Goal: Task Accomplishment & Management: Manage account settings

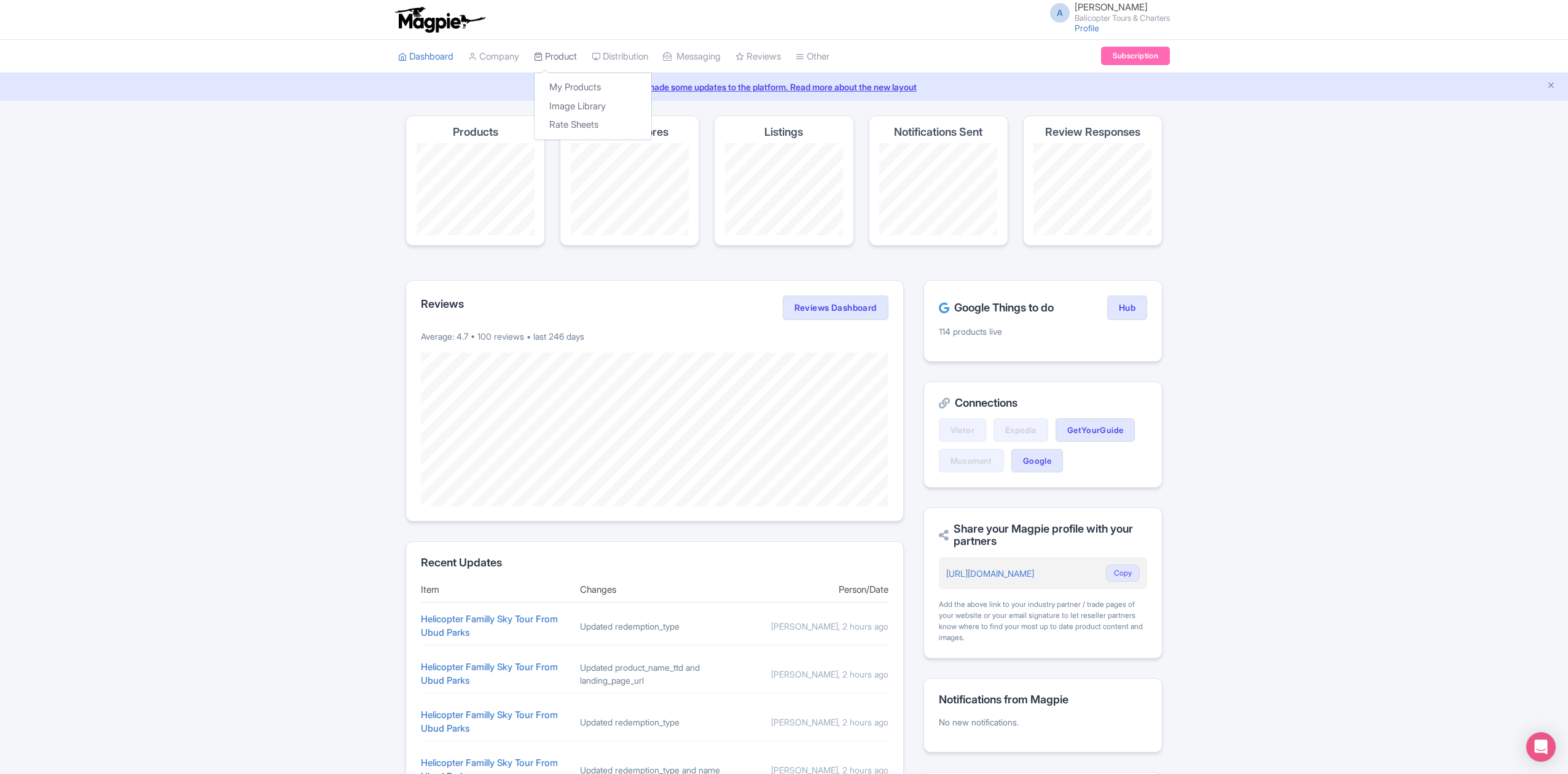
click at [543, 52] on icon at bounding box center [538, 56] width 9 height 9
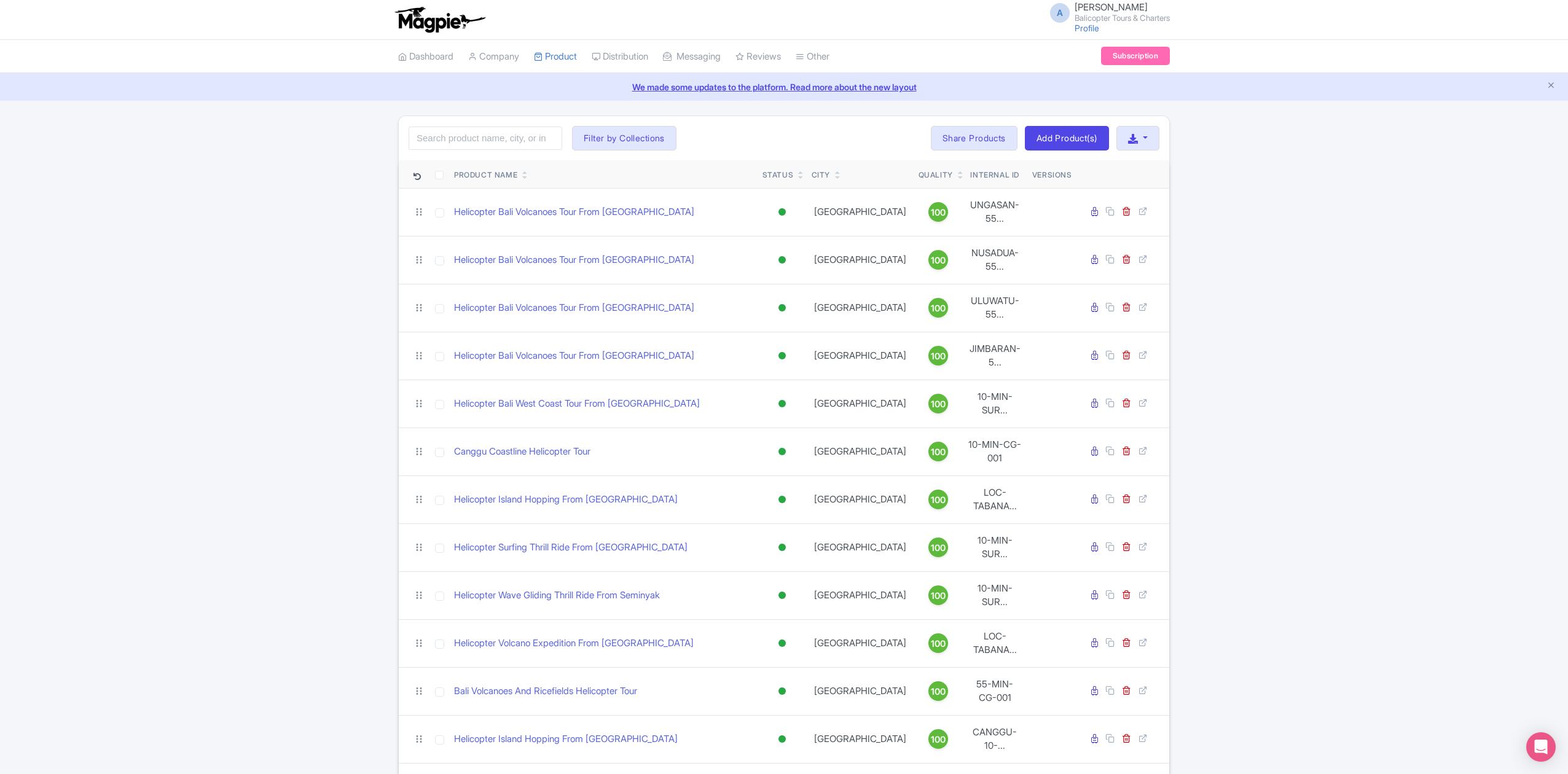
click at [958, 171] on icon at bounding box center [961, 172] width 5 height 7
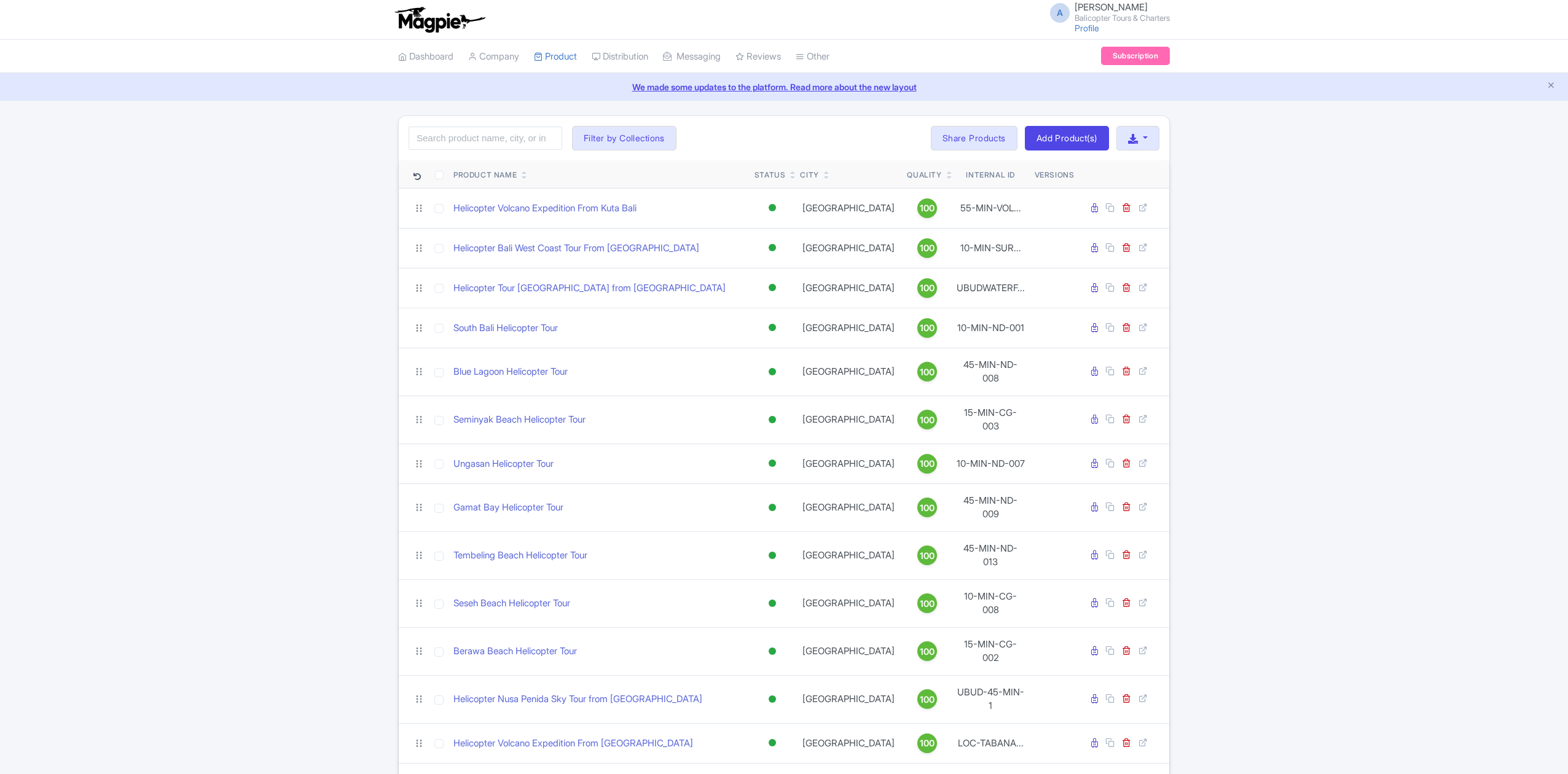
click at [947, 171] on icon at bounding box center [949, 172] width 5 height 7
click at [947, 175] on icon at bounding box center [949, 177] width 5 height 7
click at [506, 141] on input "search" at bounding box center [486, 138] width 154 height 23
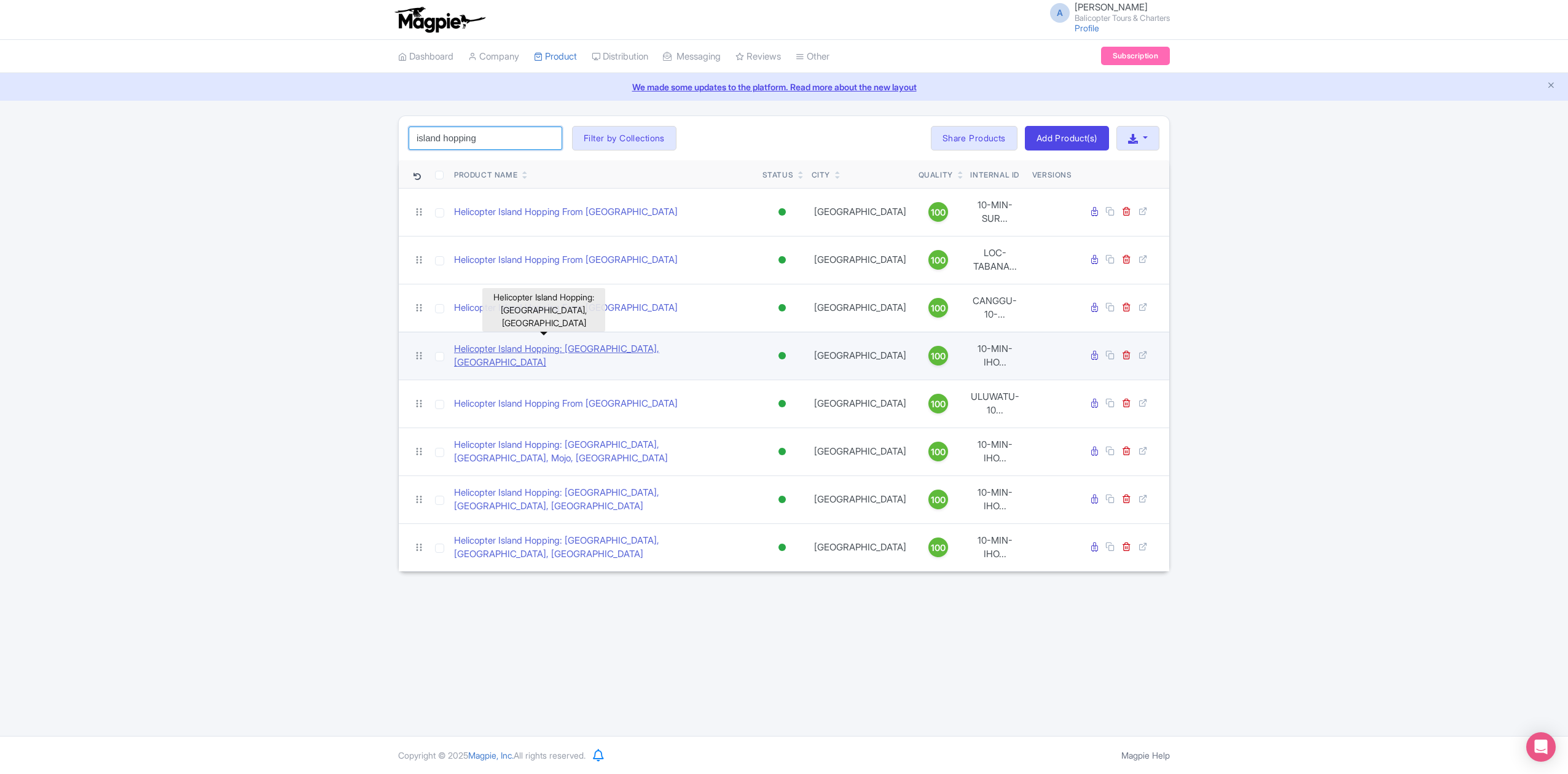
type input "island hopping"
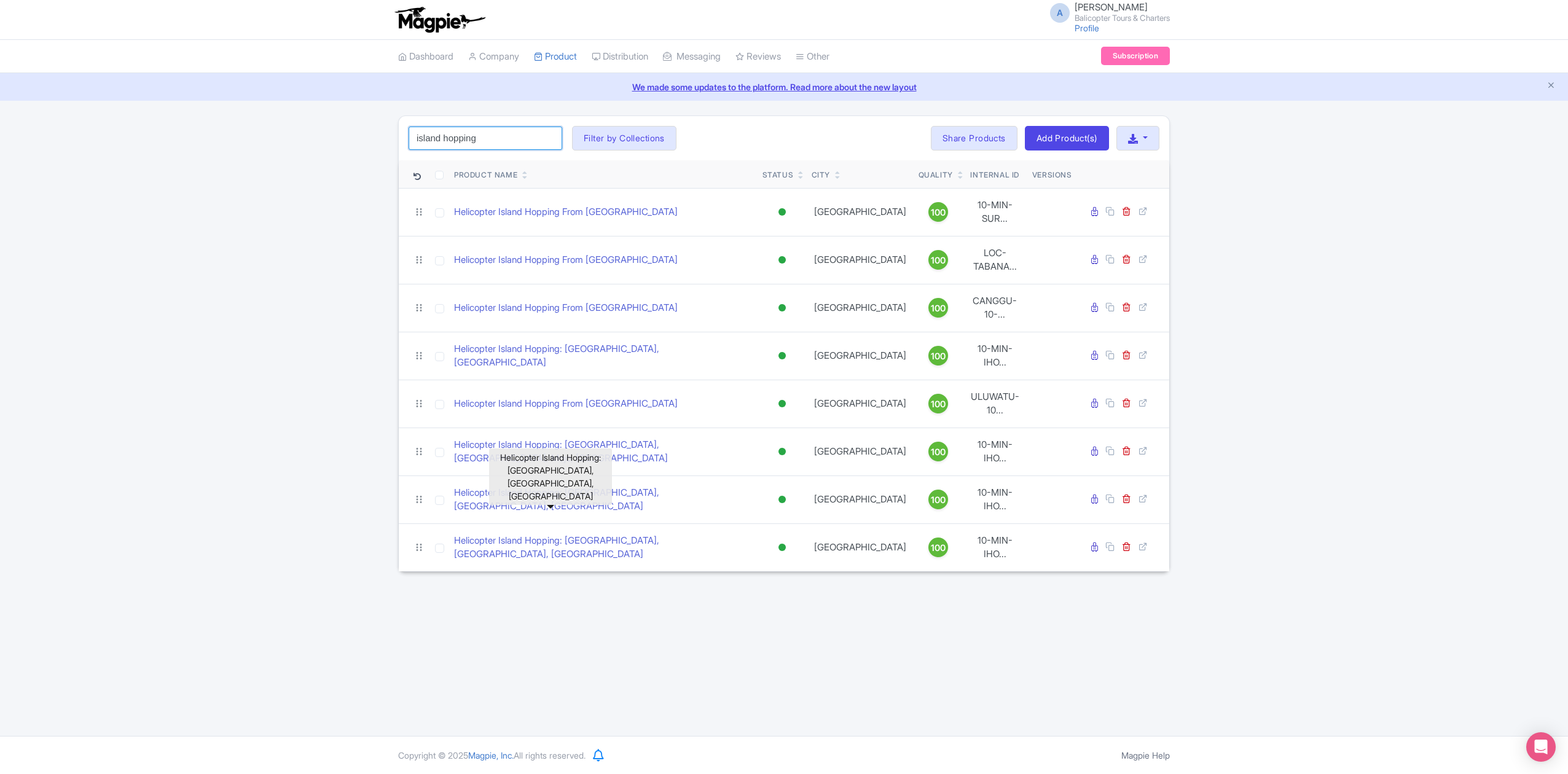
drag, startPoint x: 501, startPoint y: 139, endPoint x: 519, endPoint y: 139, distance: 18.0
click at [501, 139] on input "island hopping" at bounding box center [486, 138] width 154 height 23
click at [548, 140] on input "island hopping" at bounding box center [486, 138] width 154 height 23
click at [521, 135] on input "search" at bounding box center [486, 138] width 154 height 23
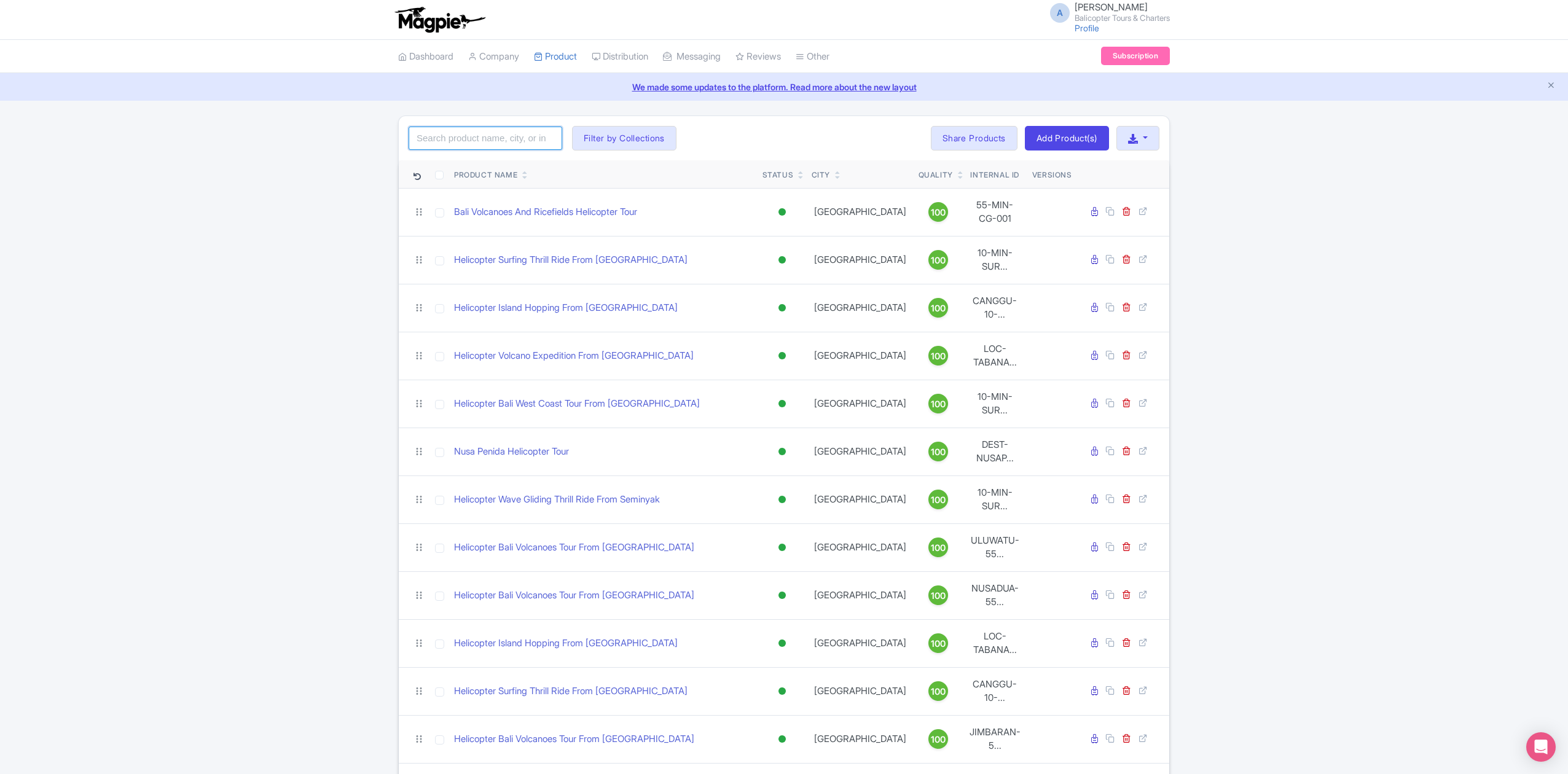
click at [478, 139] on input "search" at bounding box center [486, 138] width 154 height 23
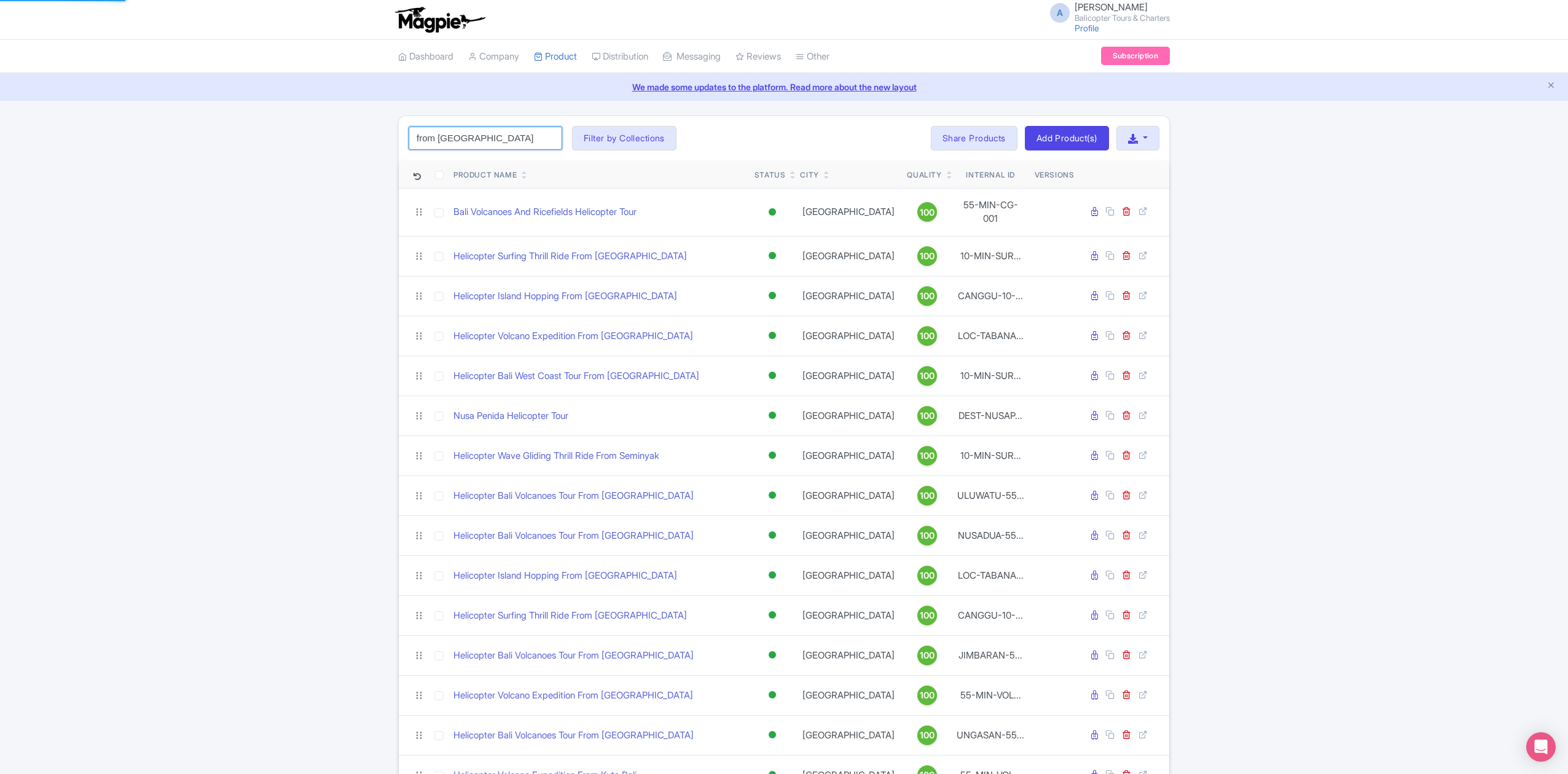
click button "Search" at bounding box center [0, 0] width 0 height 0
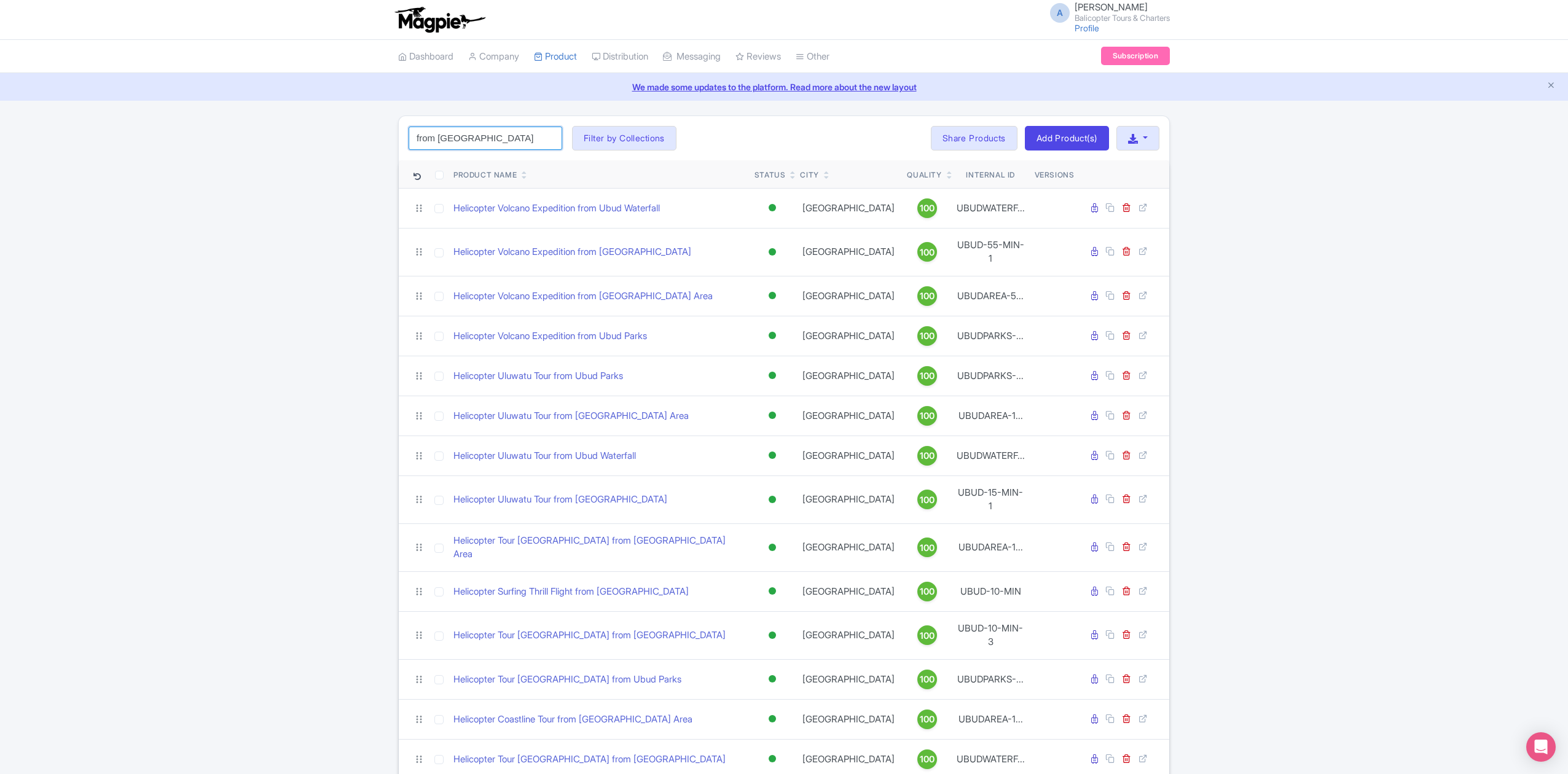
type input "from ubud"
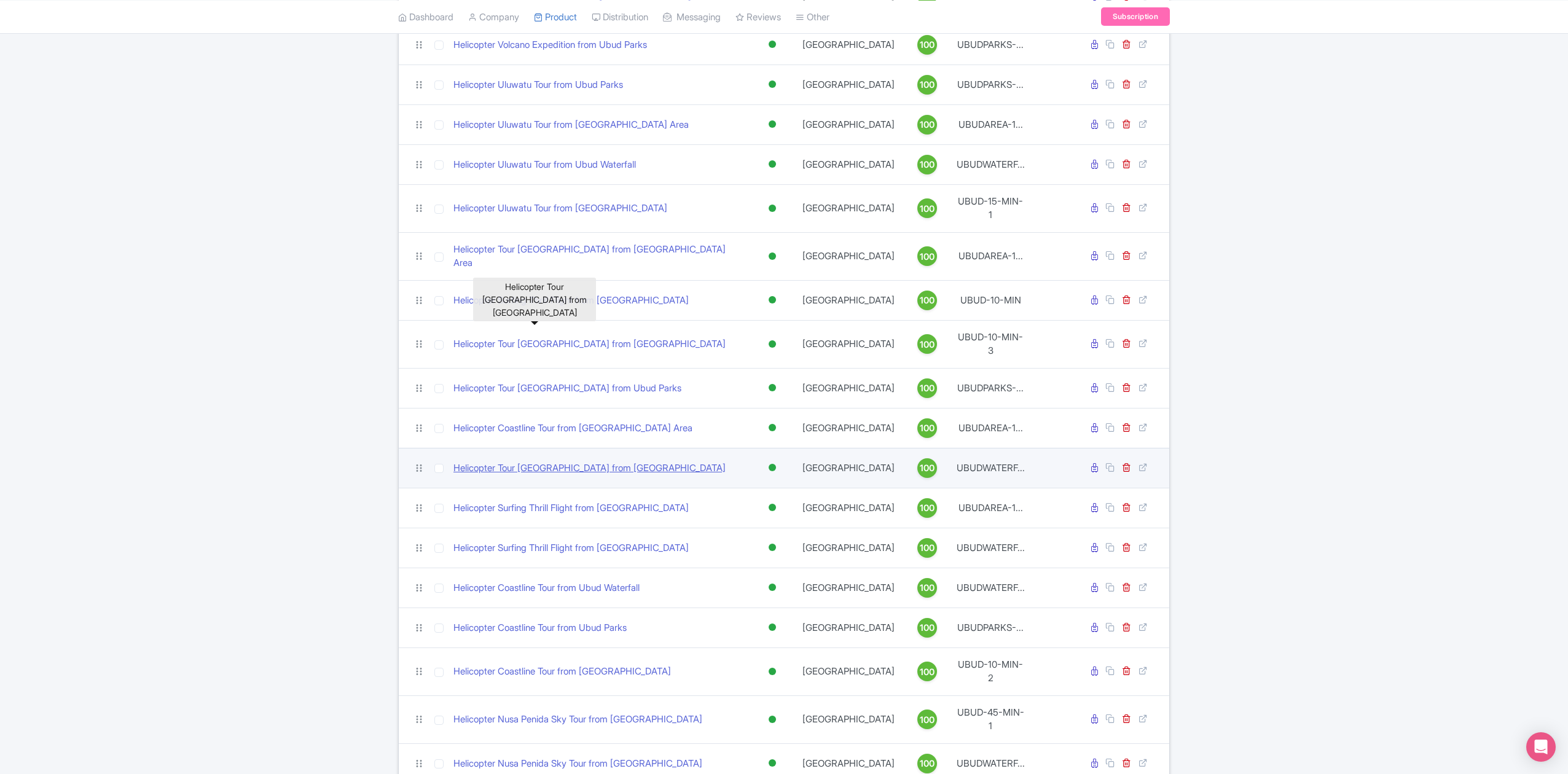
scroll to position [327, 0]
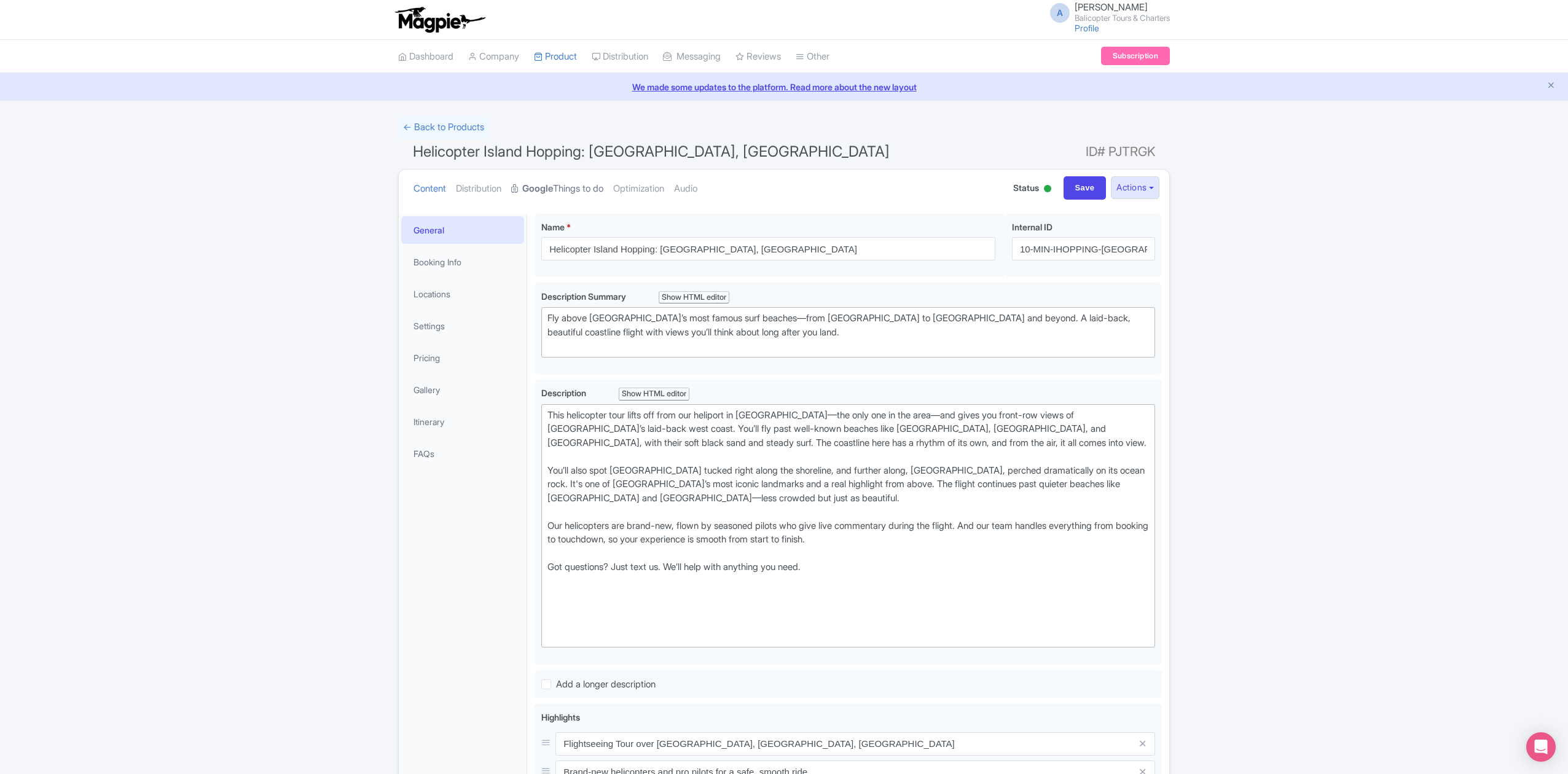
click at [572, 187] on link "Google Things to do" at bounding box center [557, 189] width 92 height 38
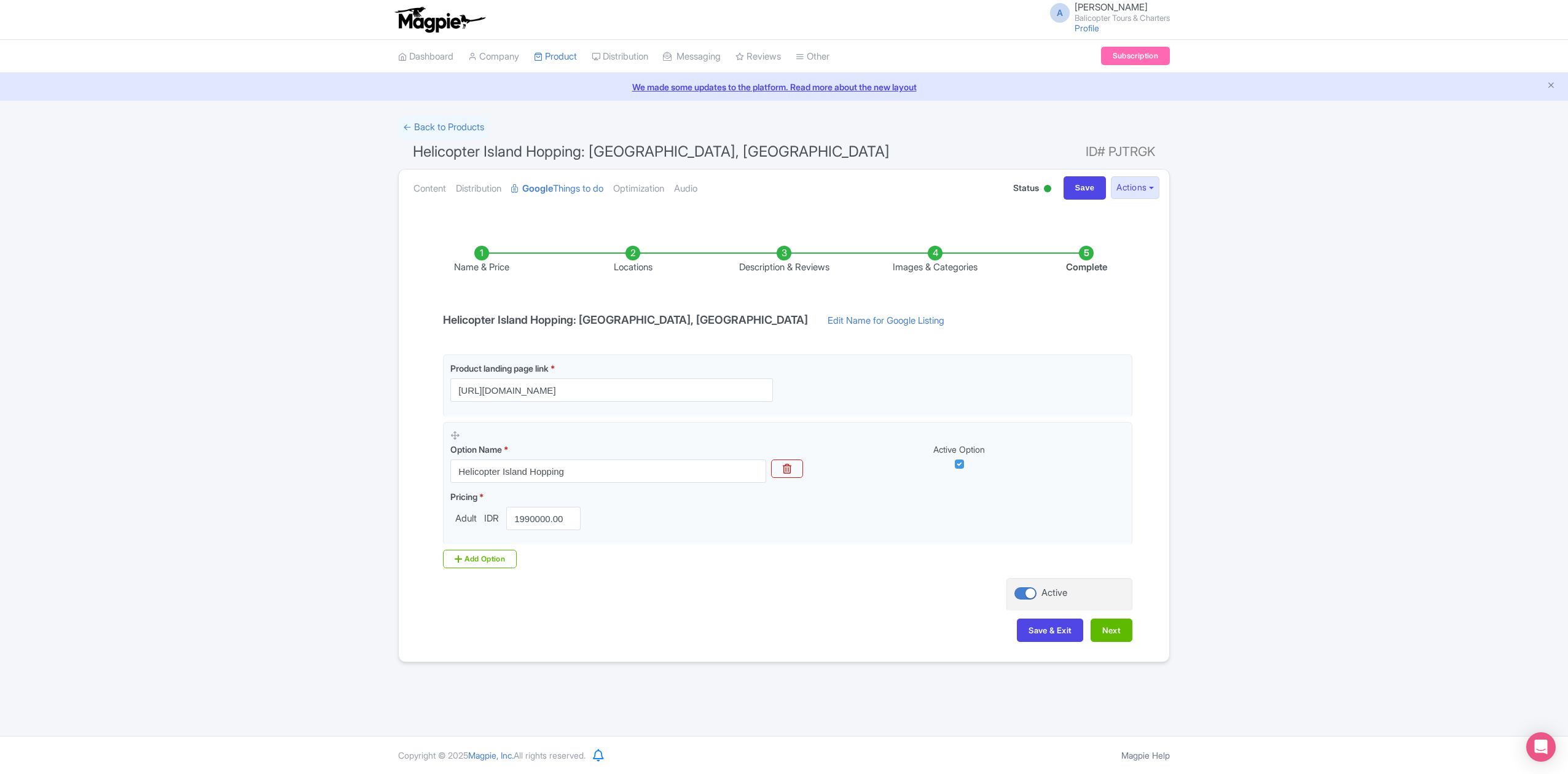
click at [943, 262] on li "Images & Categories" at bounding box center [935, 260] width 151 height 29
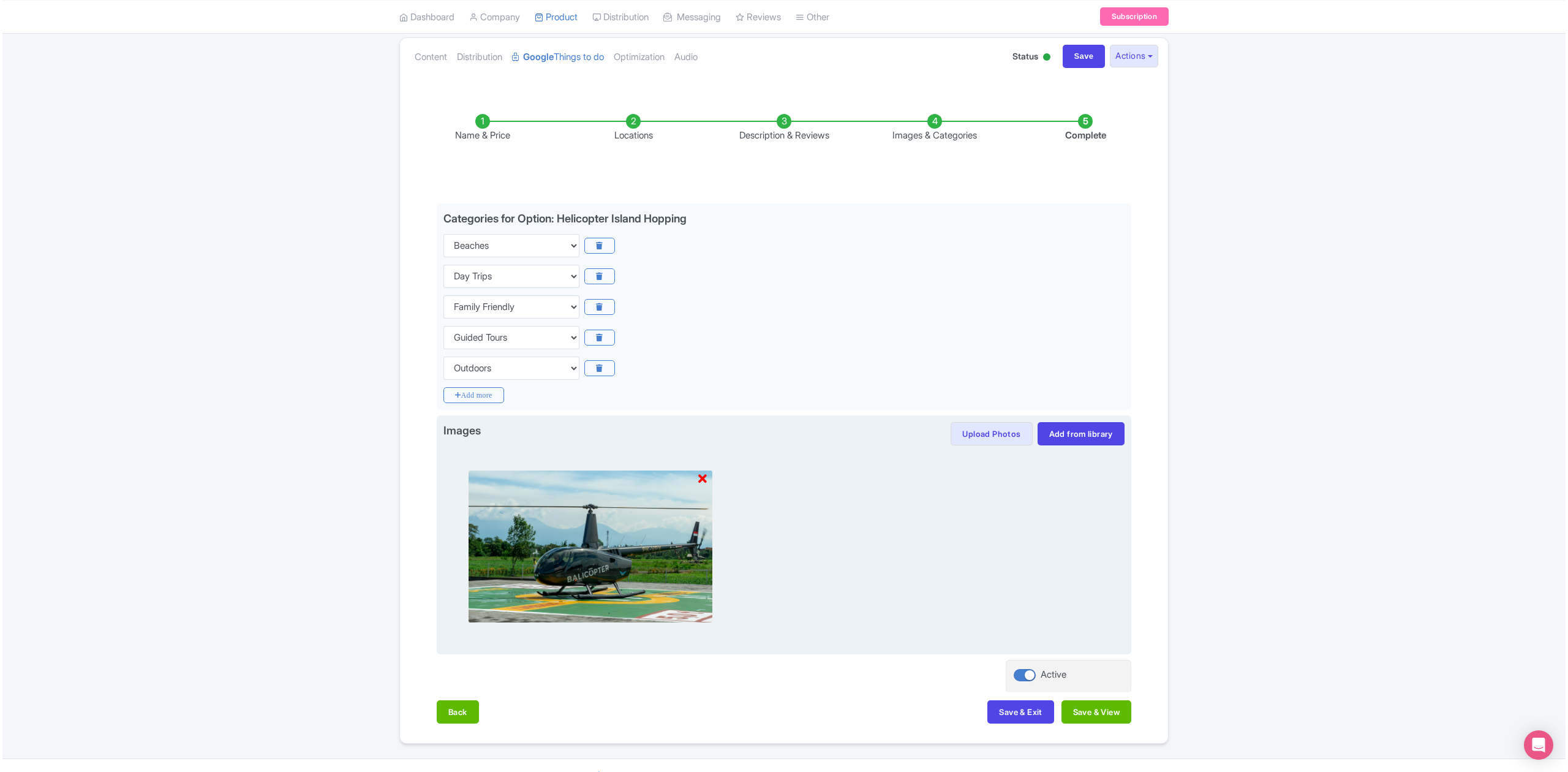
scroll to position [158, 0]
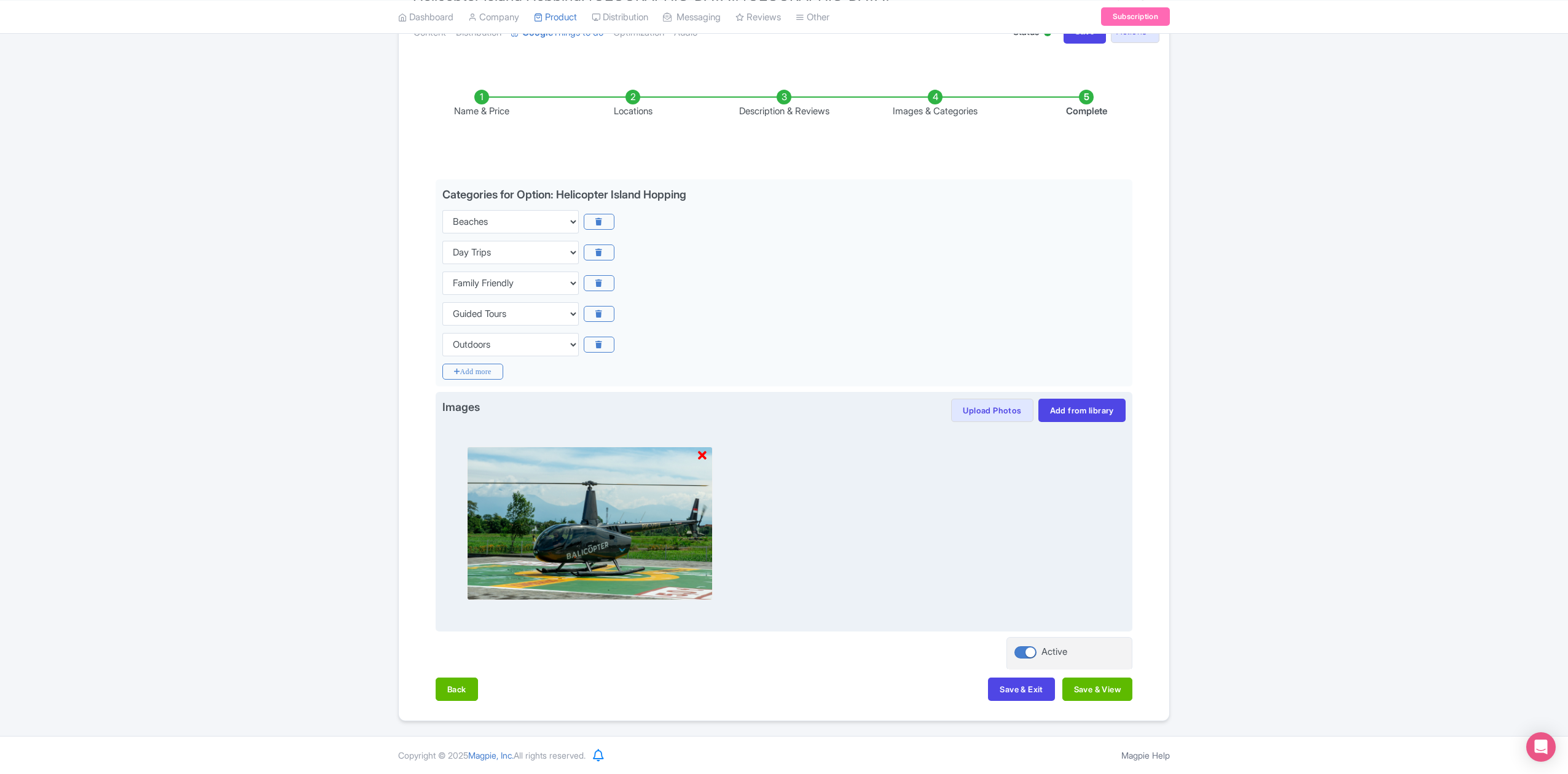
click at [704, 457] on icon at bounding box center [702, 456] width 9 height 13
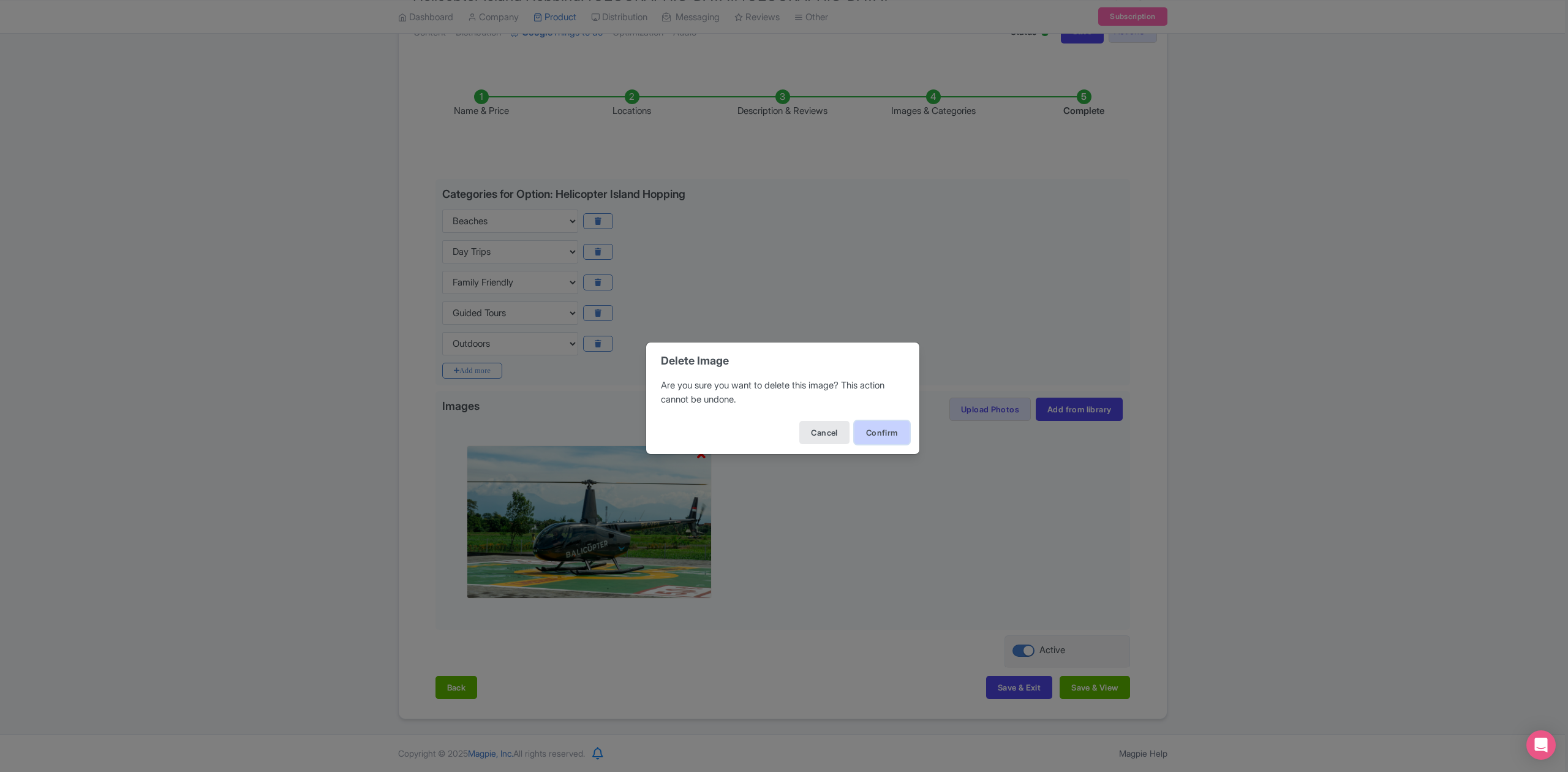
click at [892, 440] on button "Confirm" at bounding box center [882, 432] width 55 height 23
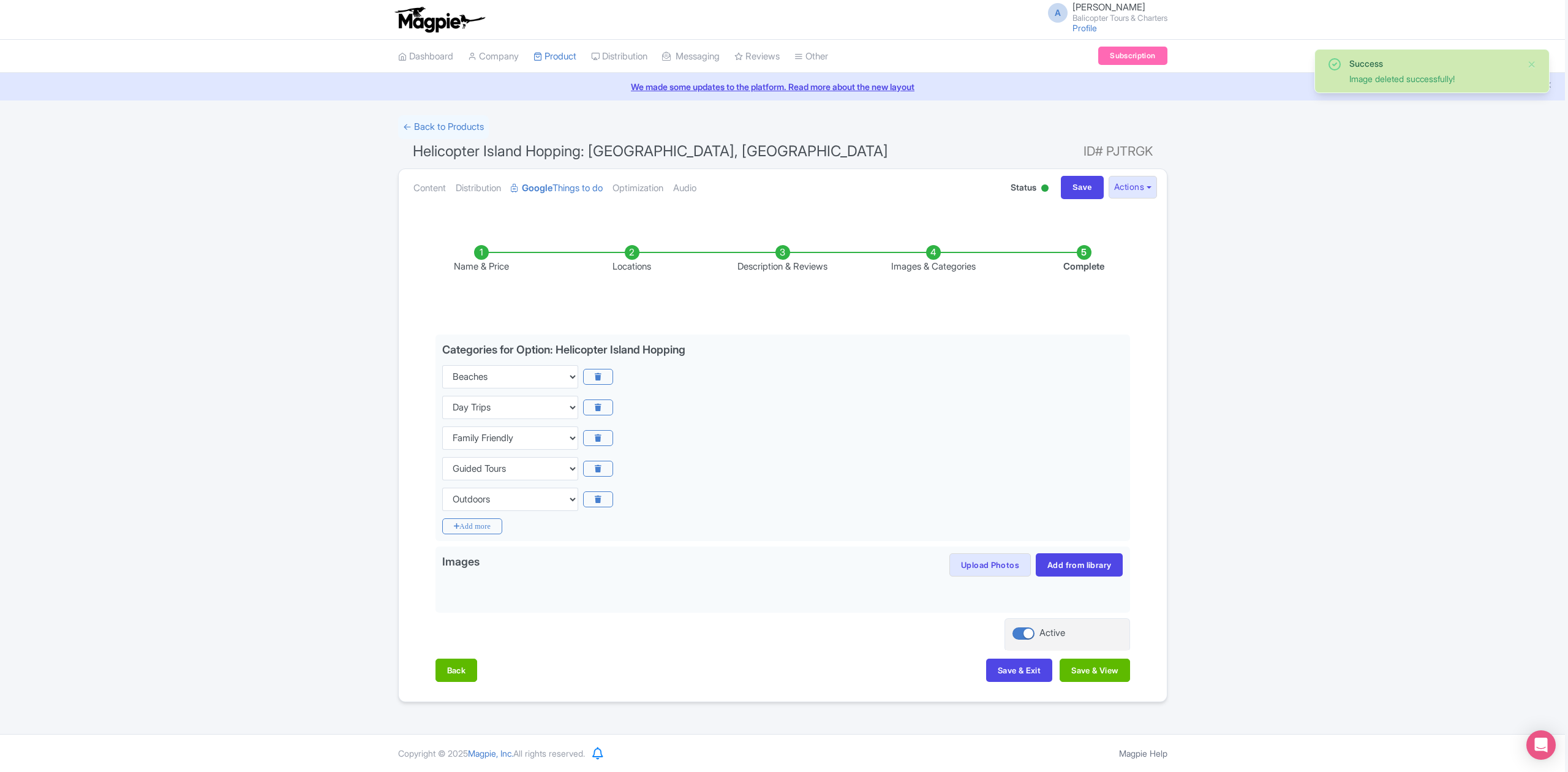
scroll to position [0, 0]
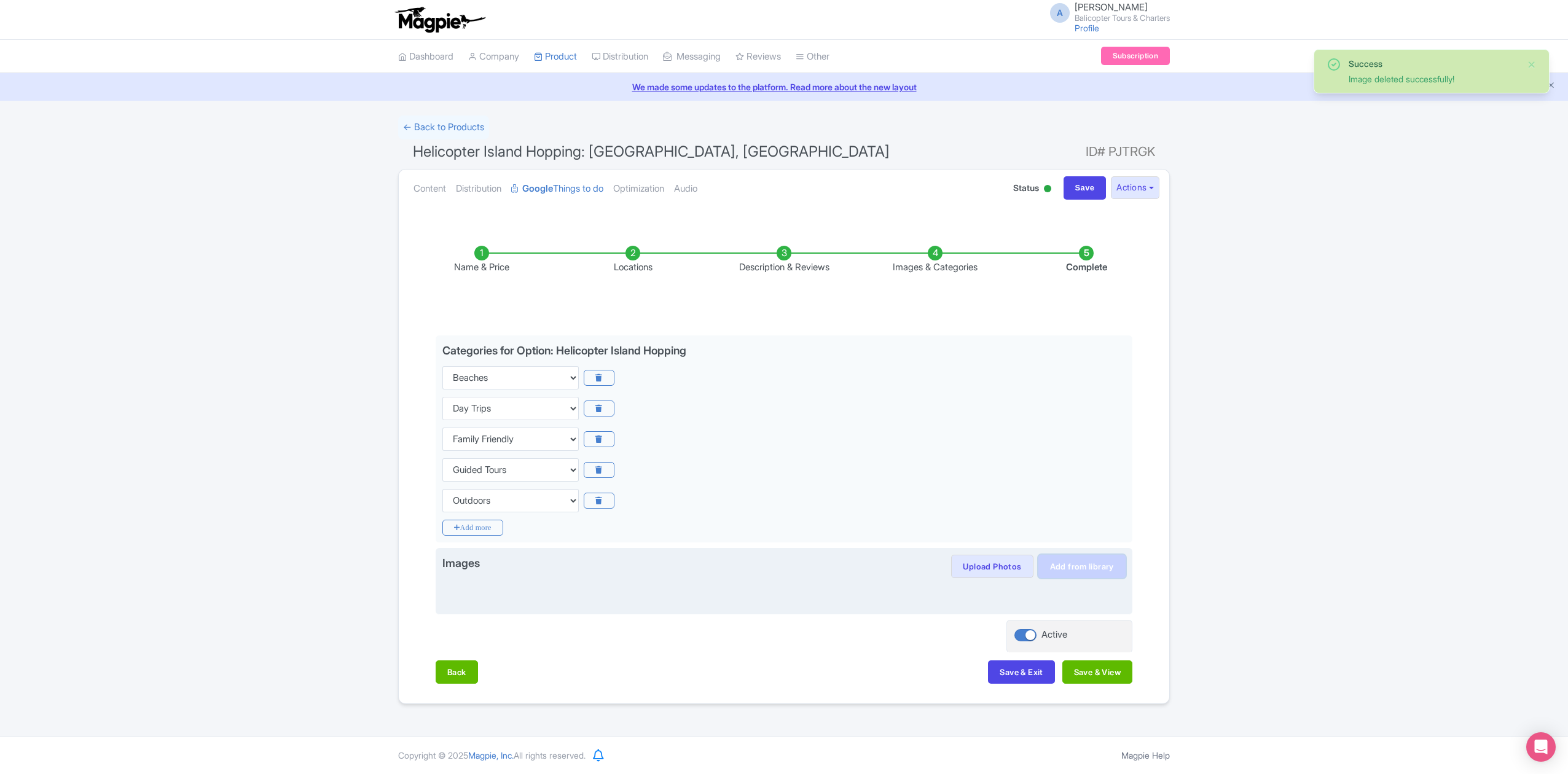
click at [1069, 563] on link "Add from library" at bounding box center [1082, 565] width 87 height 23
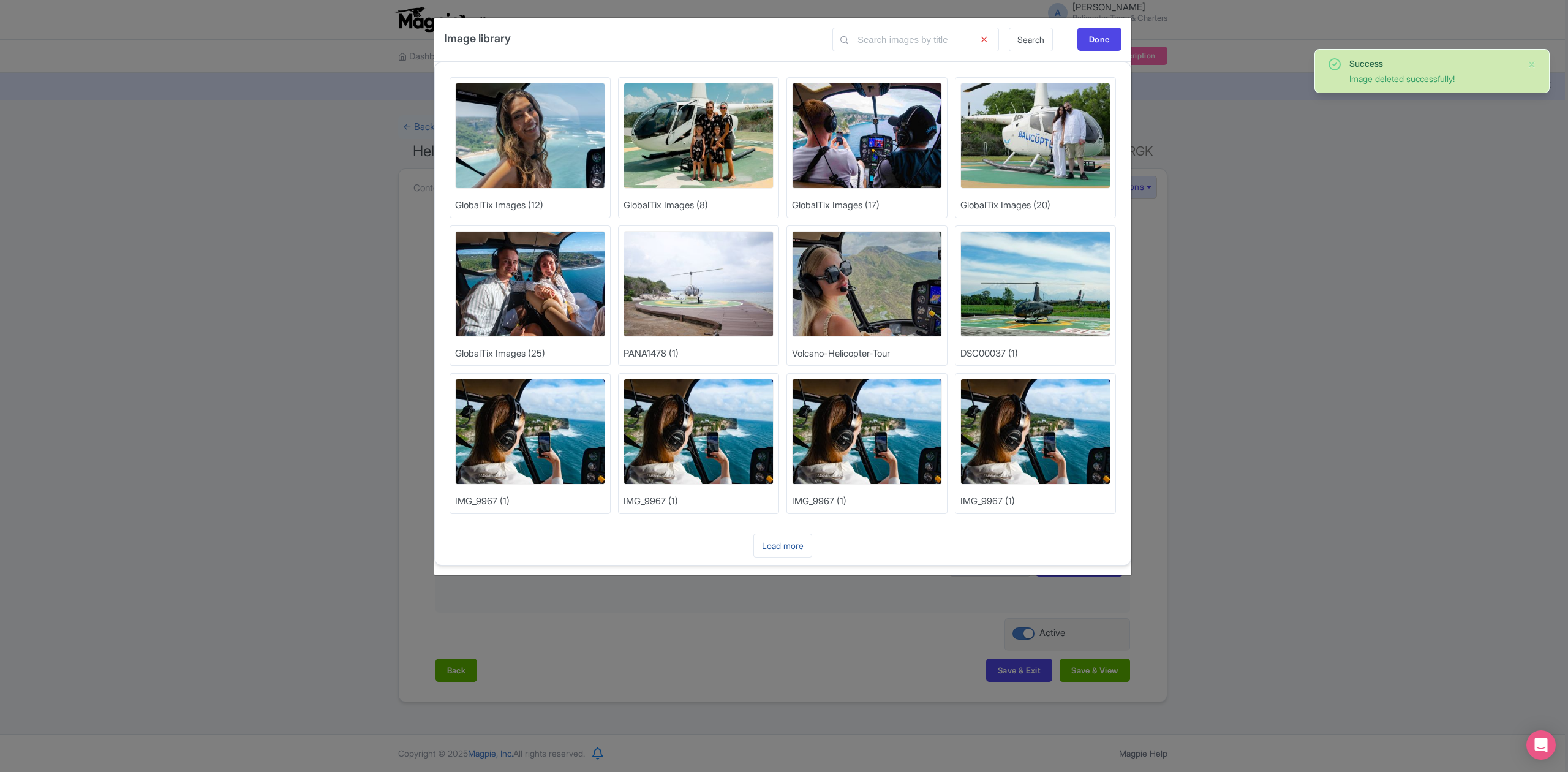
click at [778, 553] on link "Load more" at bounding box center [783, 545] width 59 height 24
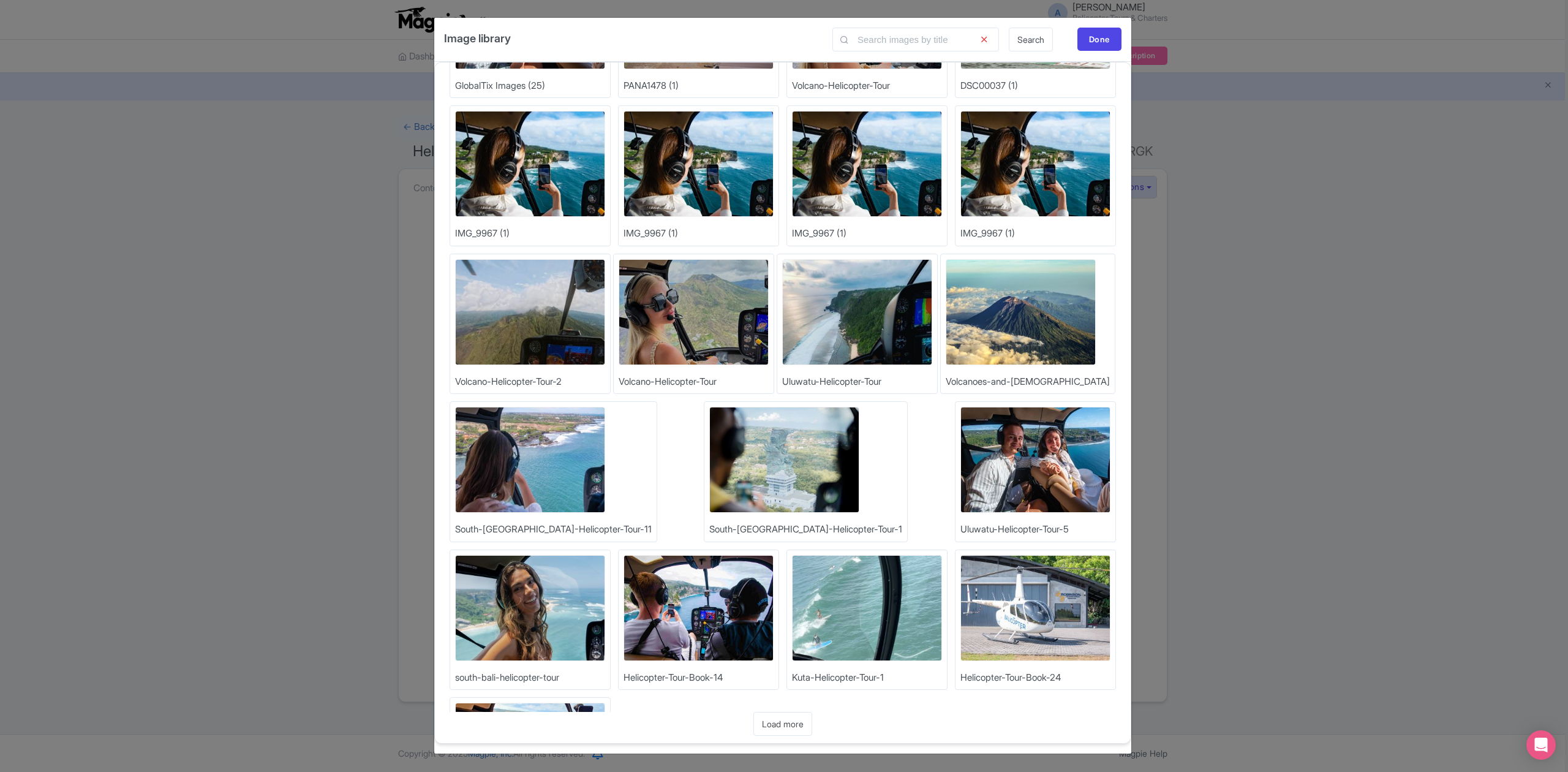
scroll to position [1, 0]
click at [789, 722] on link "Load more" at bounding box center [783, 724] width 59 height 24
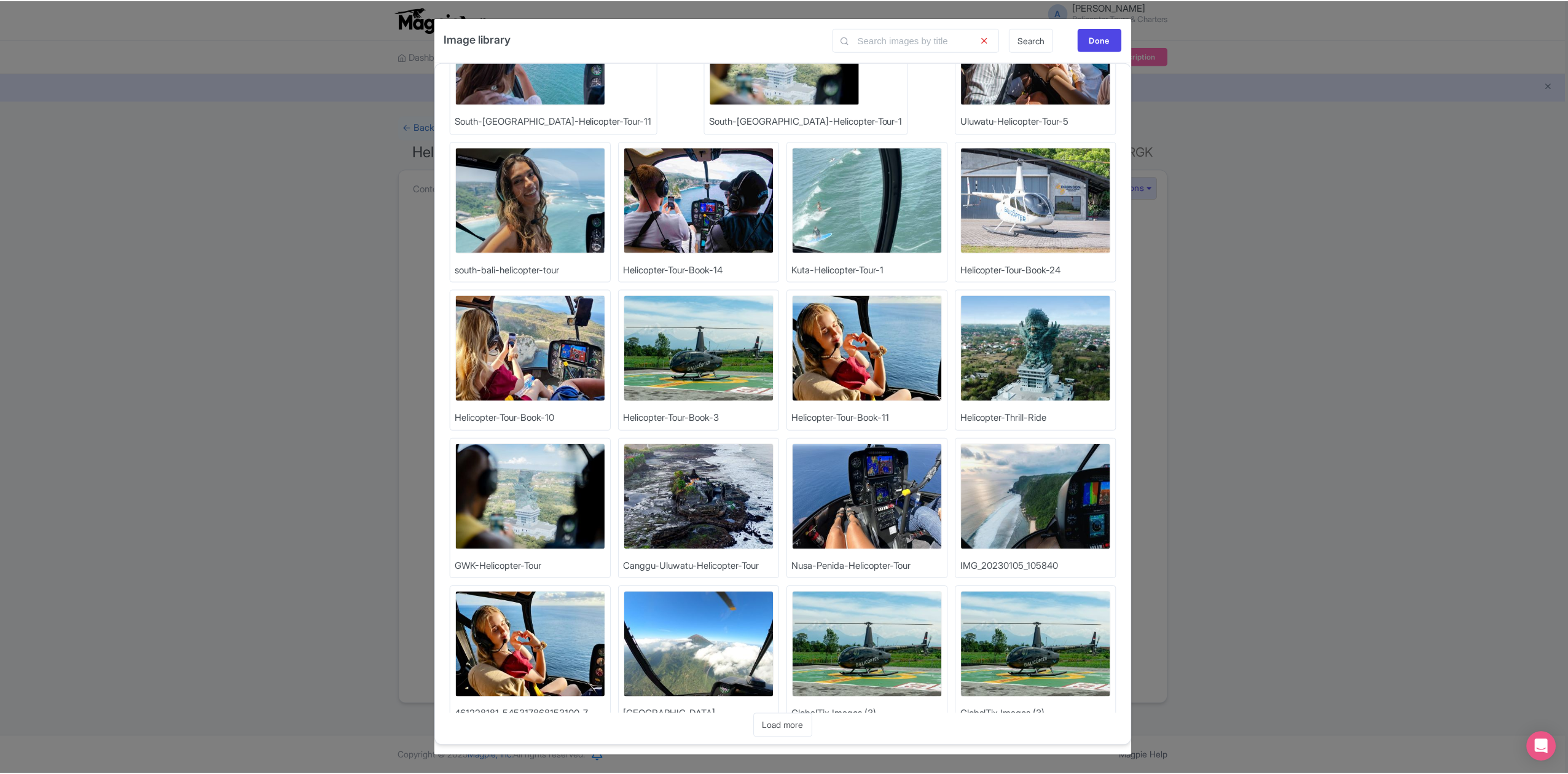
scroll to position [714, 0]
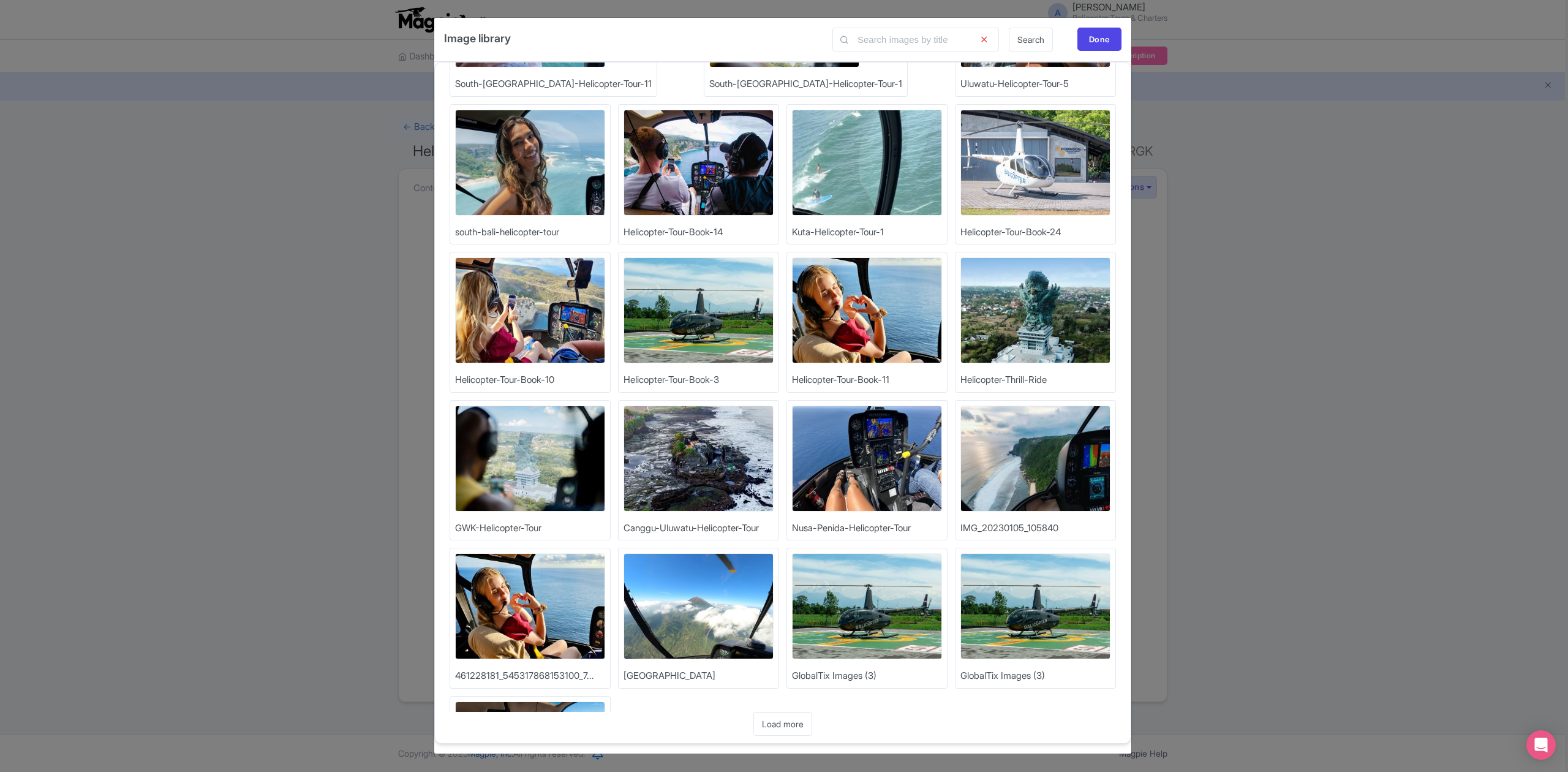
click at [792, 623] on img at bounding box center [867, 606] width 150 height 106
click at [792, 612] on img at bounding box center [867, 606] width 150 height 106
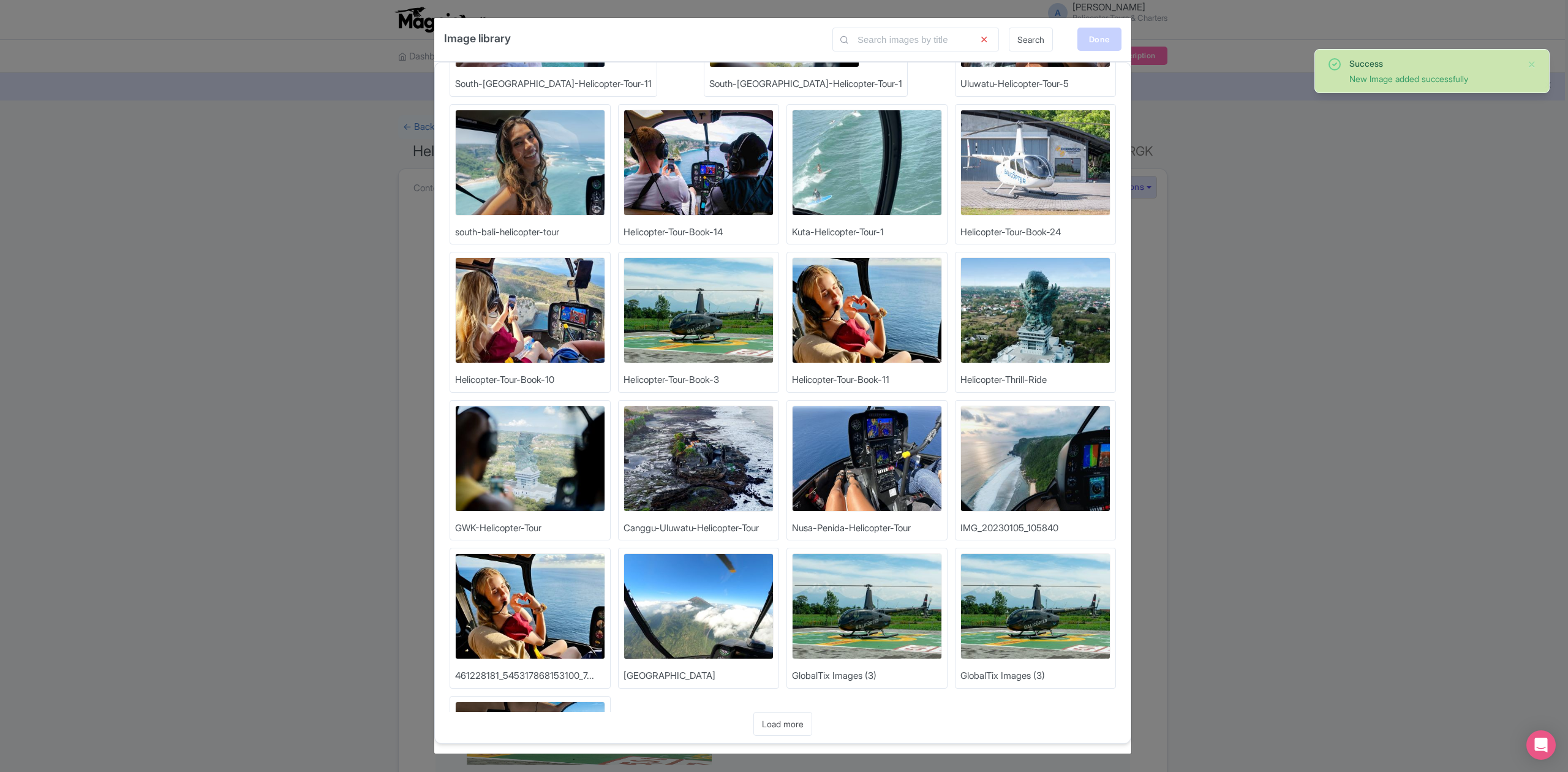
click at [1108, 35] on div "Done" at bounding box center [1099, 39] width 44 height 23
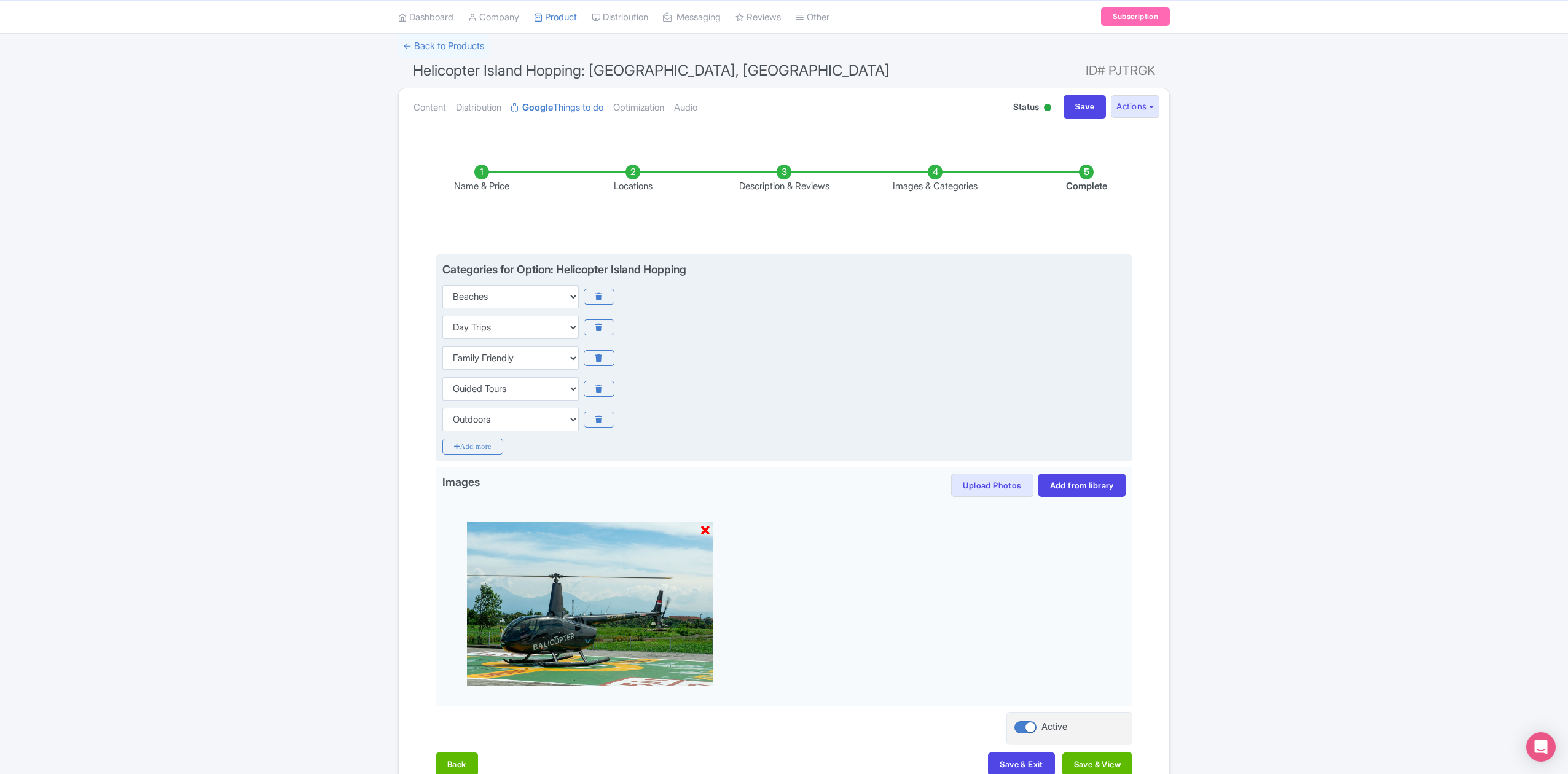
scroll to position [158, 0]
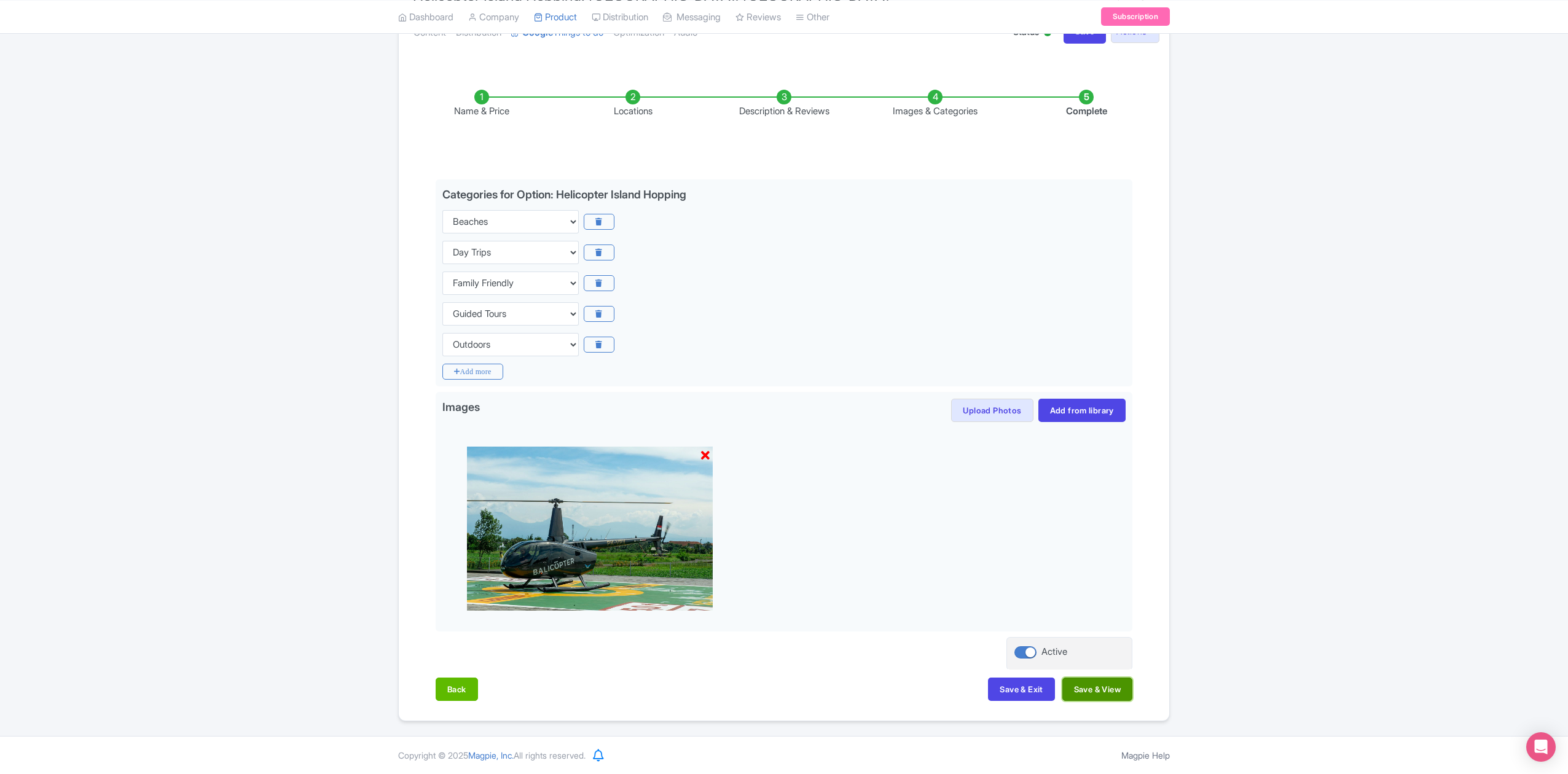
click at [1092, 683] on button "Save & View" at bounding box center [1097, 689] width 70 height 23
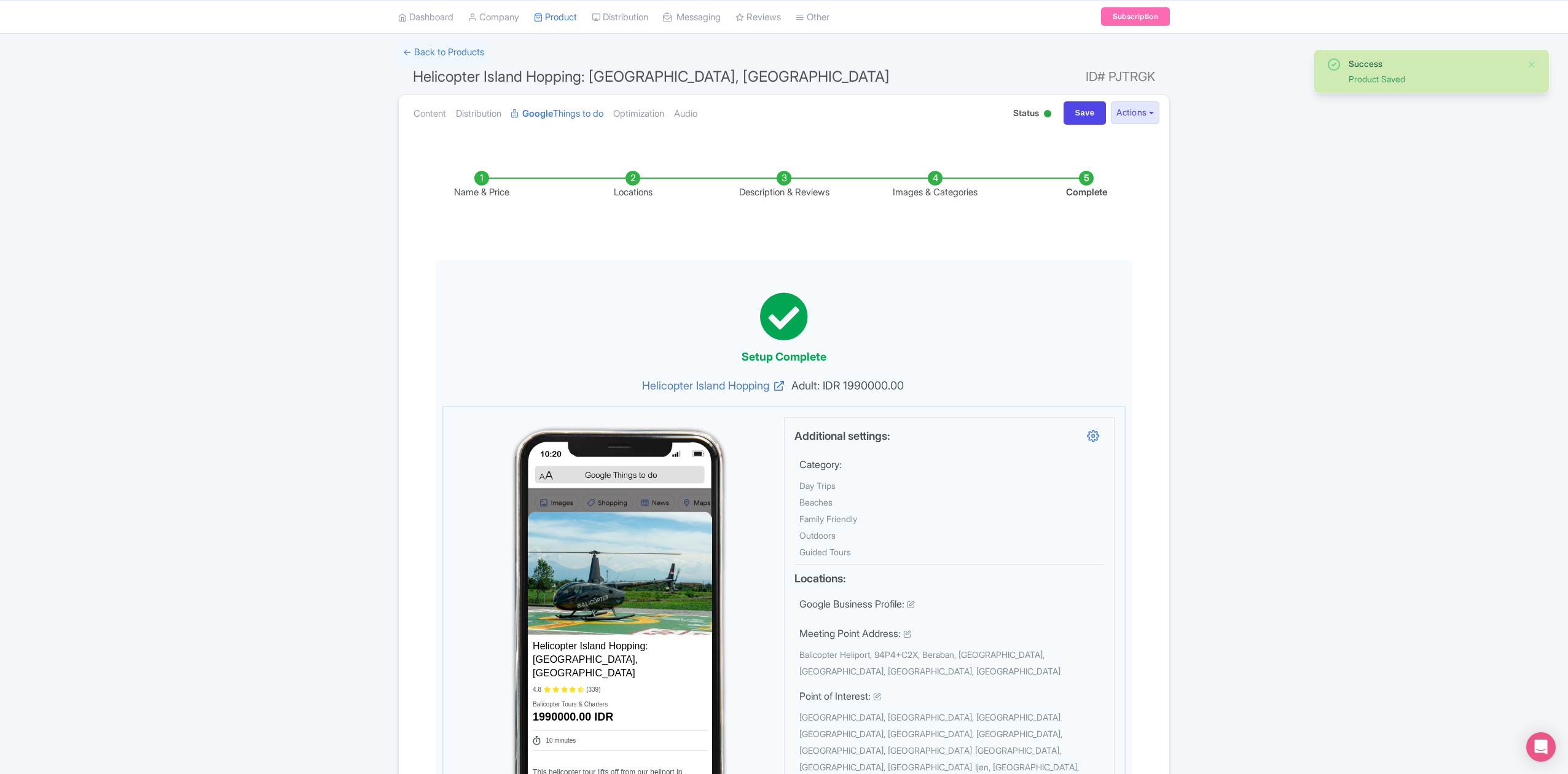
scroll to position [0, 0]
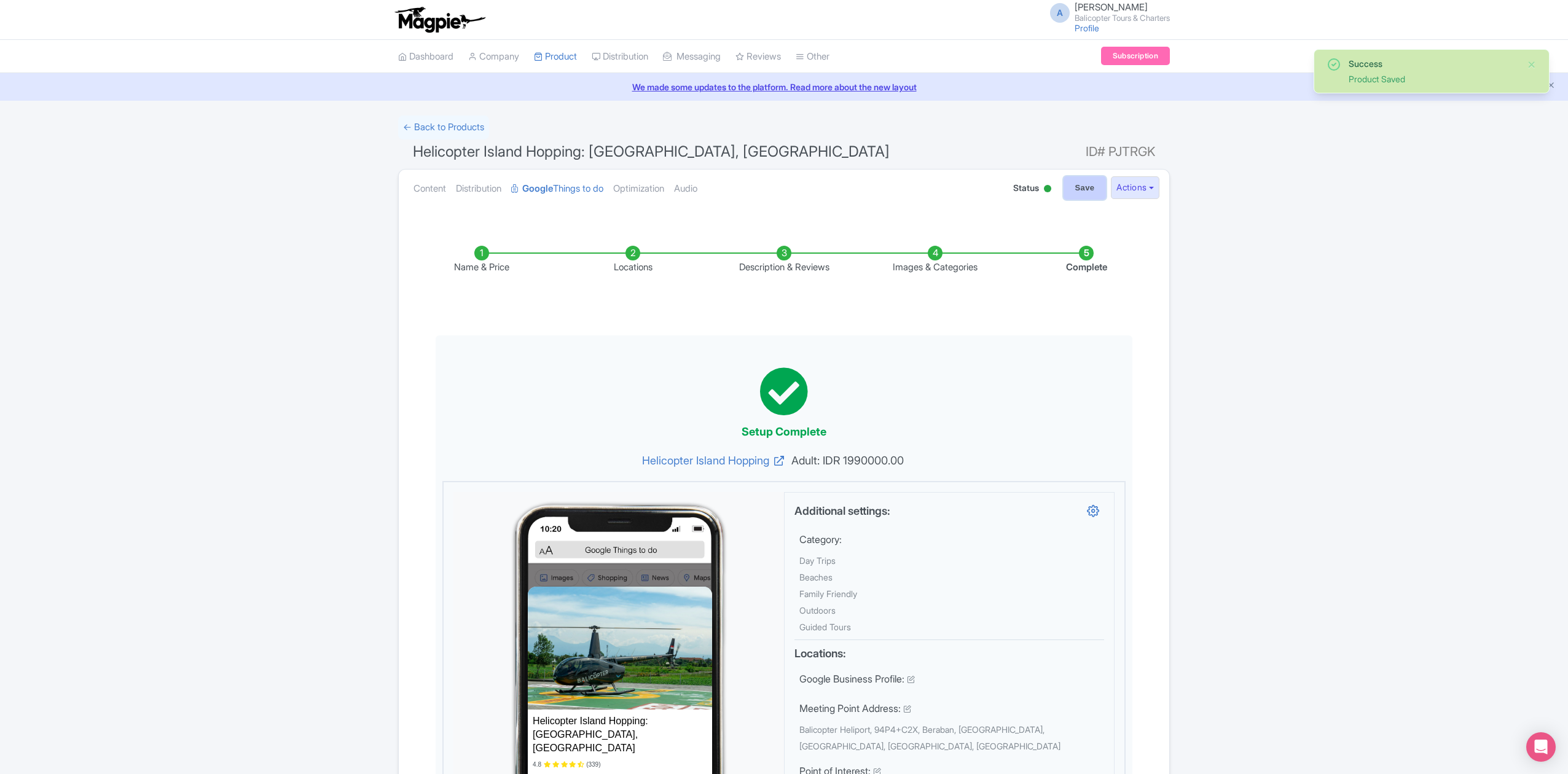
click at [1079, 195] on input "Save" at bounding box center [1084, 187] width 43 height 23
type input "Saving..."
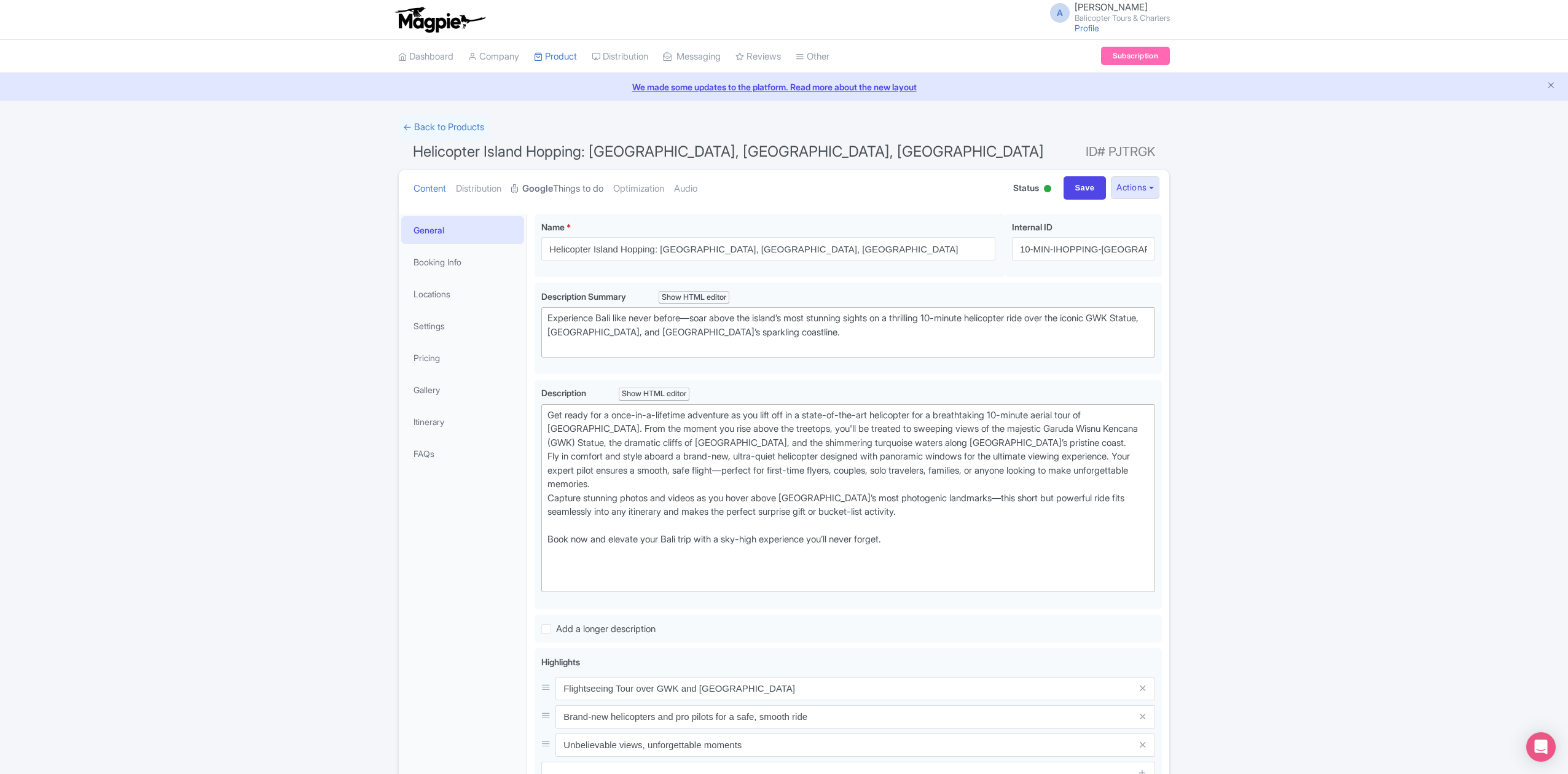
click at [583, 194] on link "Google Things to do" at bounding box center [557, 189] width 92 height 38
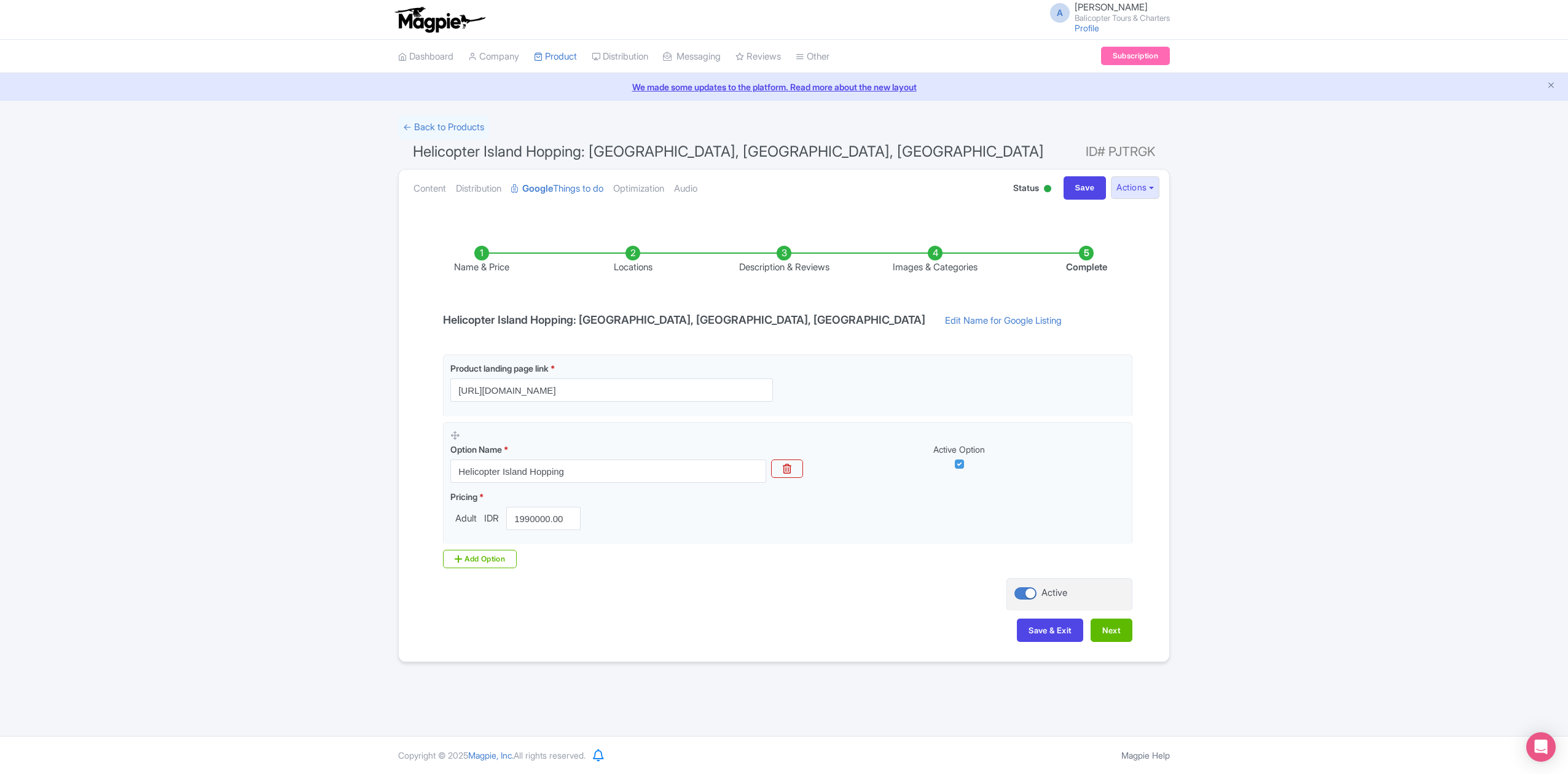
click at [936, 261] on li "Images & Categories" at bounding box center [935, 260] width 151 height 29
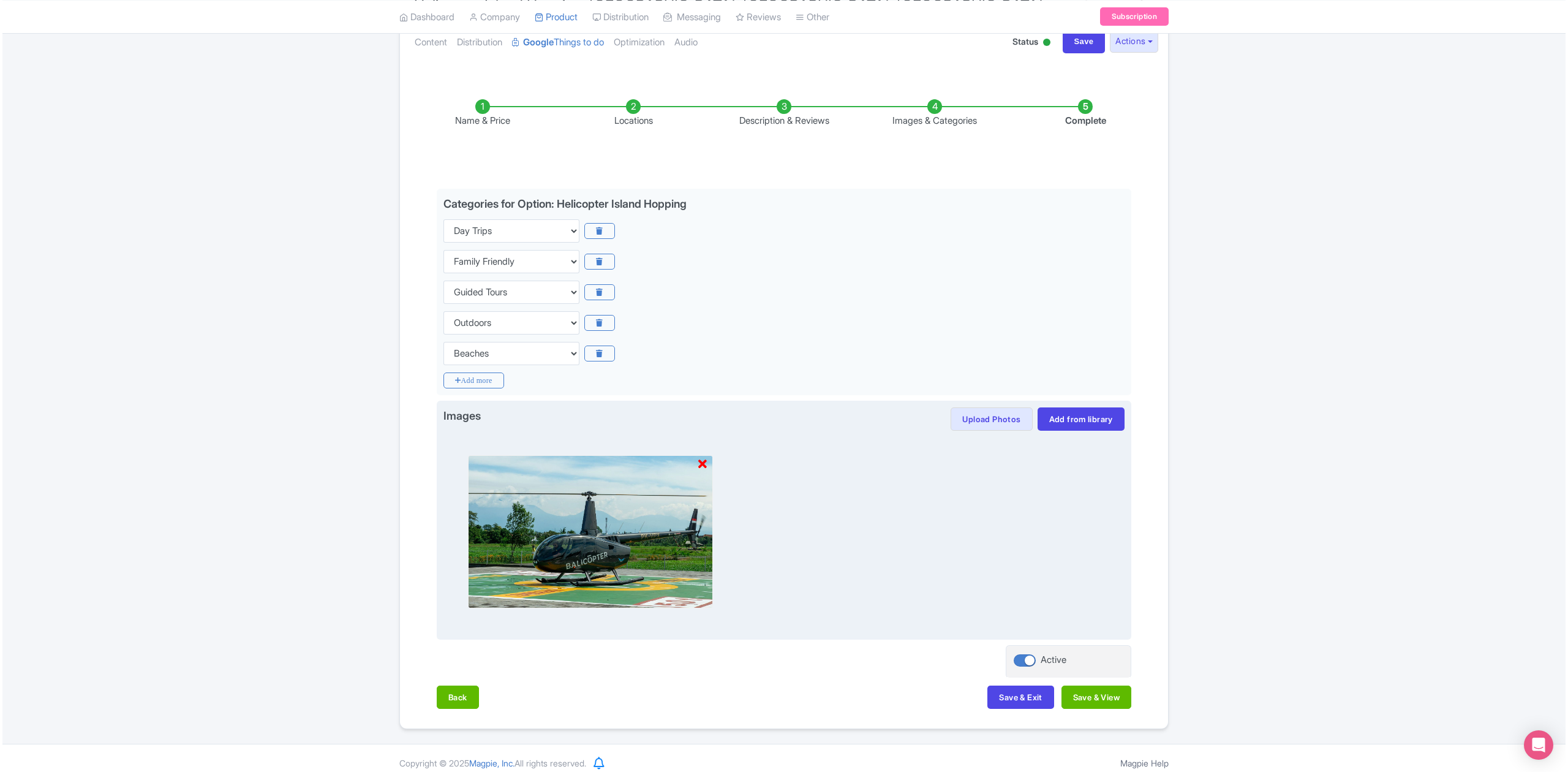
scroll to position [158, 0]
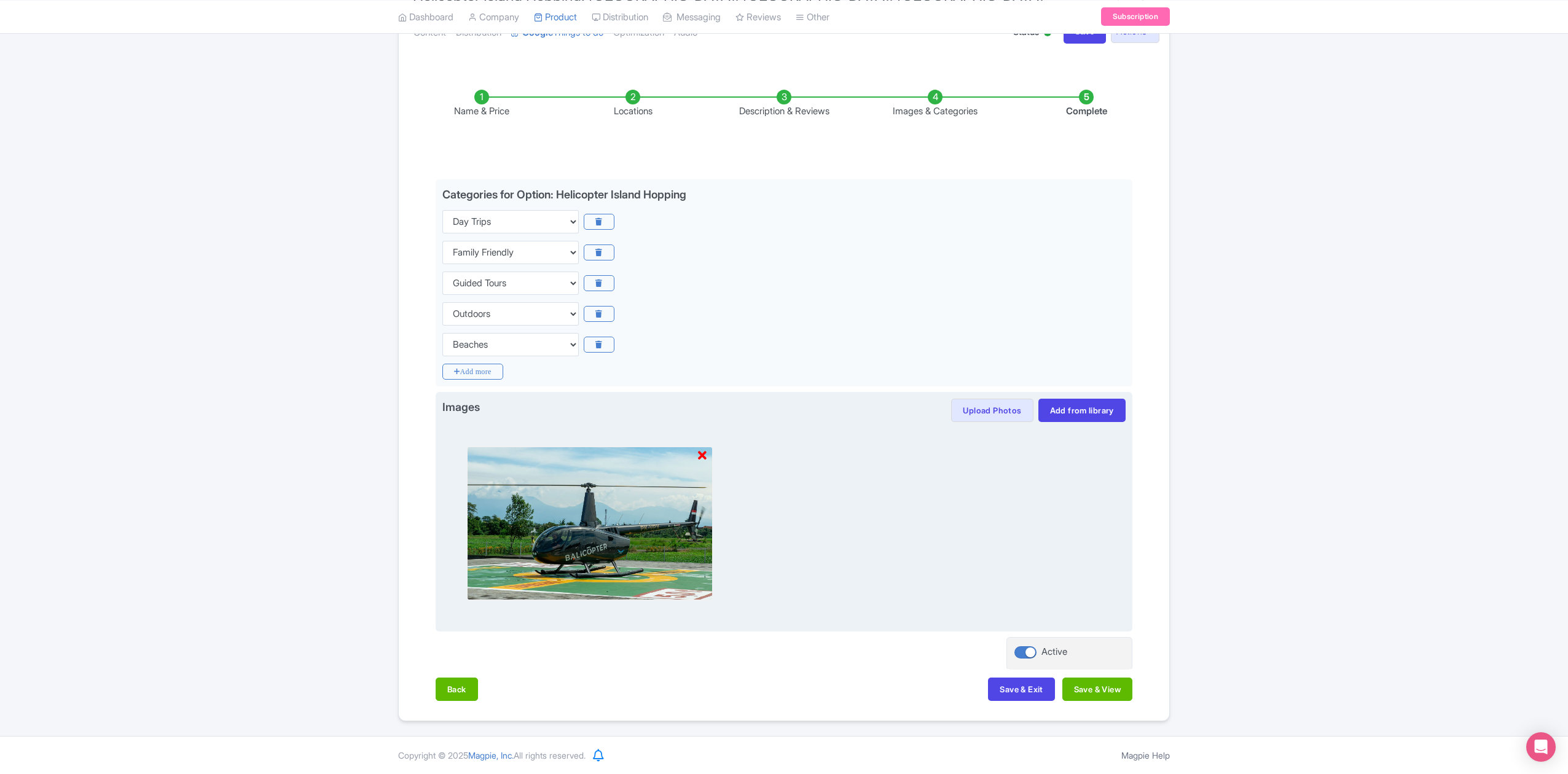
click at [701, 458] on icon at bounding box center [702, 456] width 9 height 13
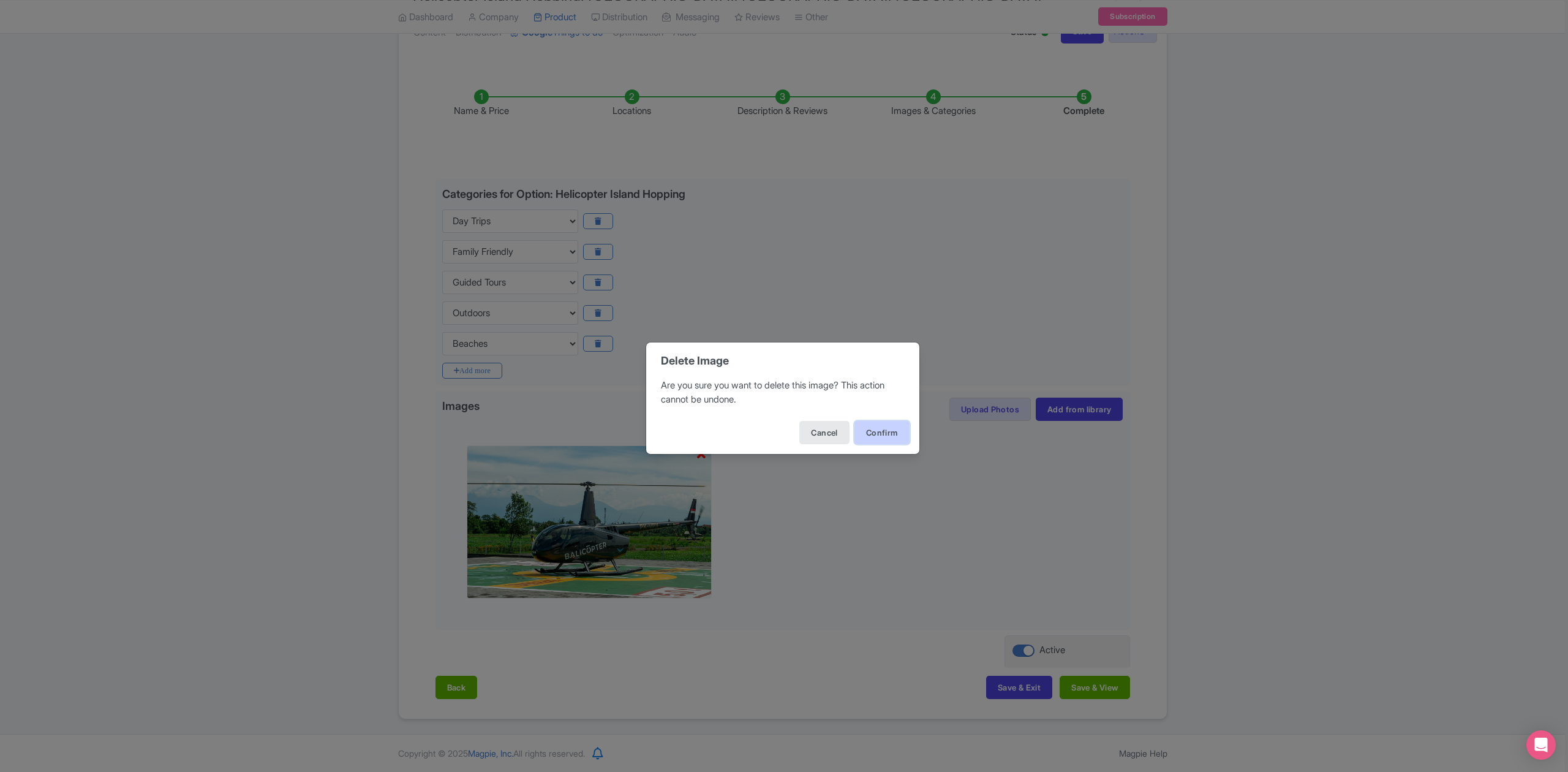
click at [863, 434] on button "Confirm" at bounding box center [882, 432] width 55 height 23
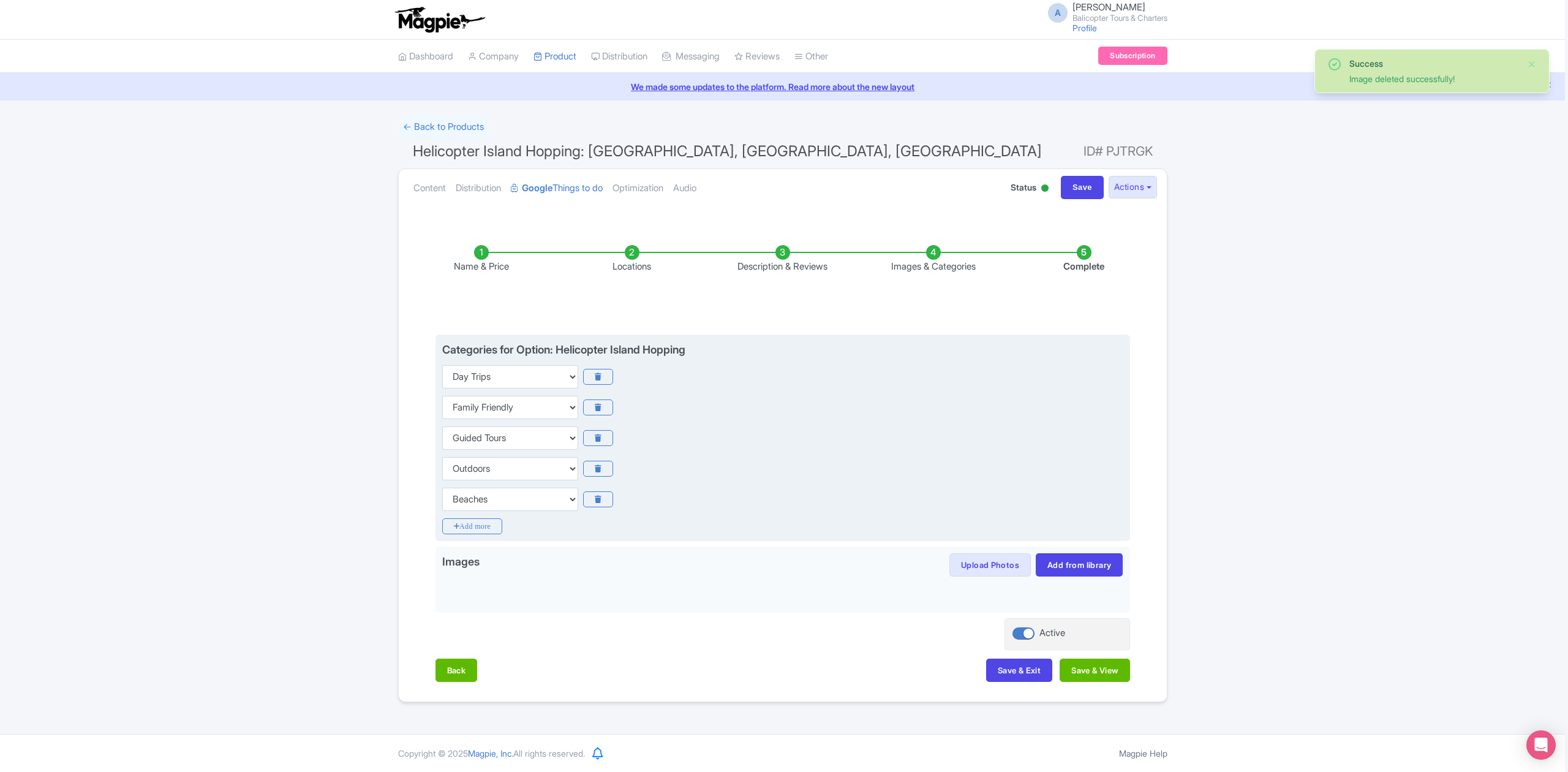
scroll to position [0, 0]
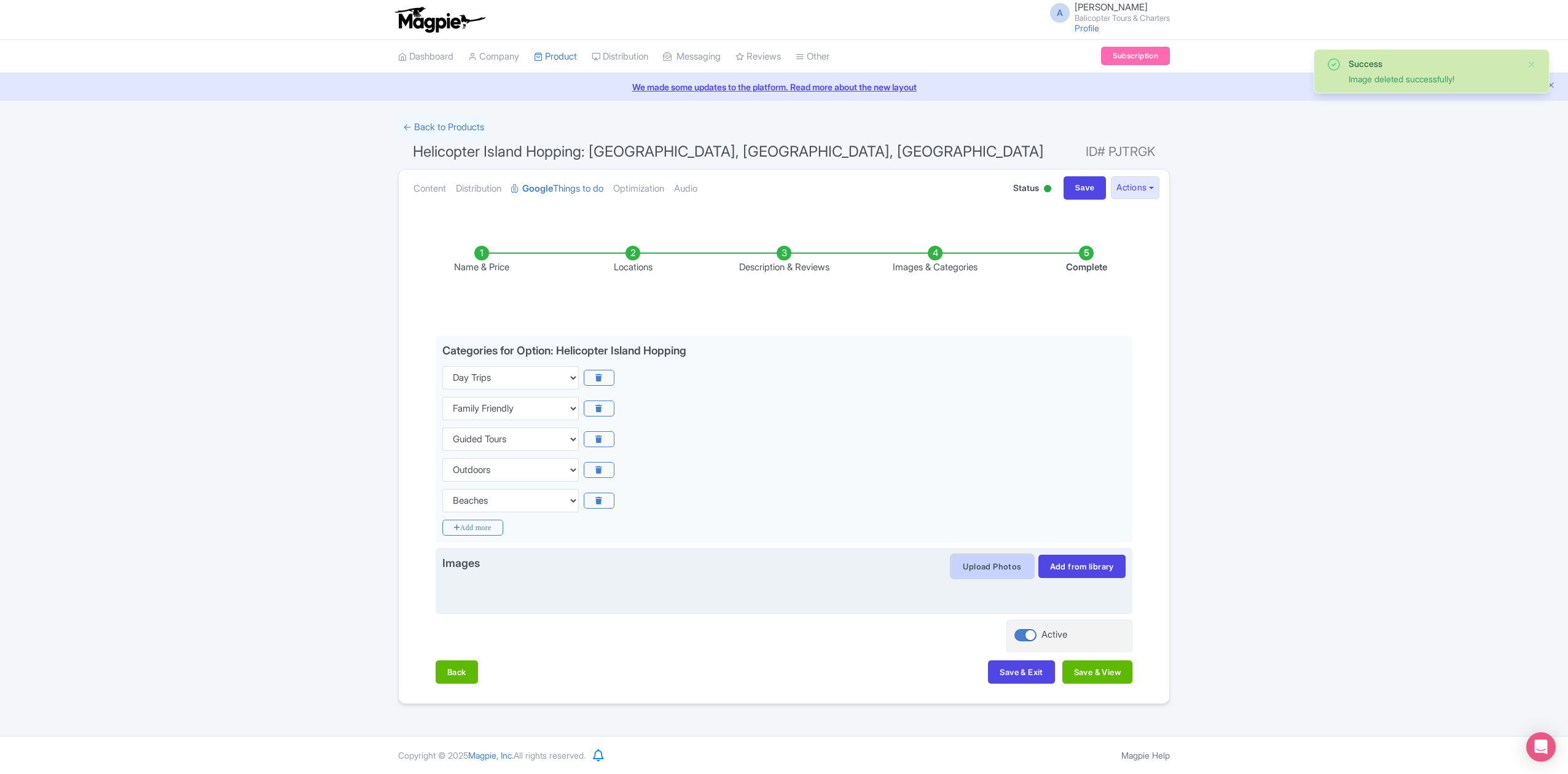
click at [972, 573] on button "Upload Photos" at bounding box center [992, 565] width 81 height 23
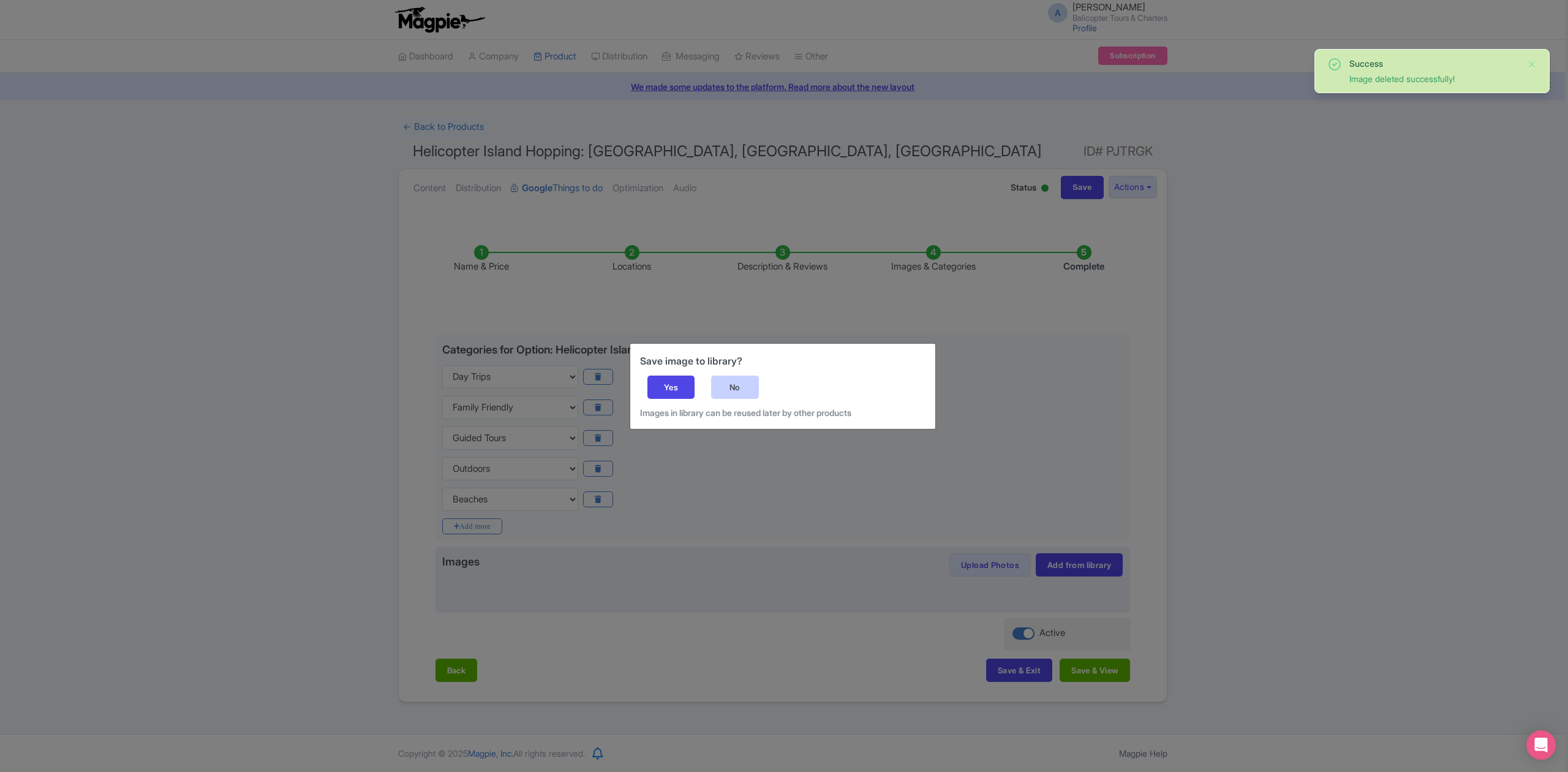
click at [746, 392] on div "No" at bounding box center [735, 386] width 48 height 23
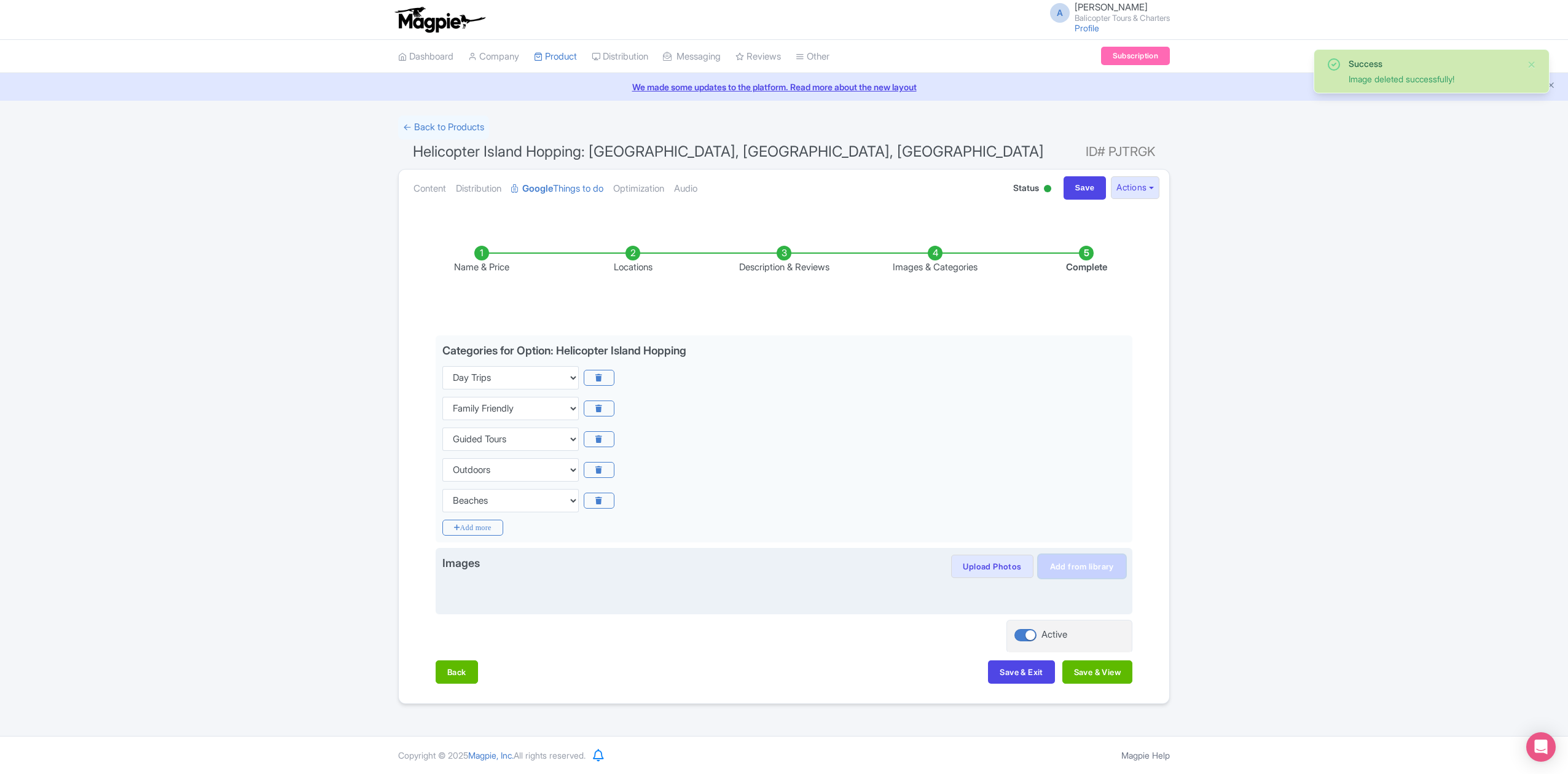
click at [1080, 566] on link "Add from library" at bounding box center [1082, 565] width 87 height 23
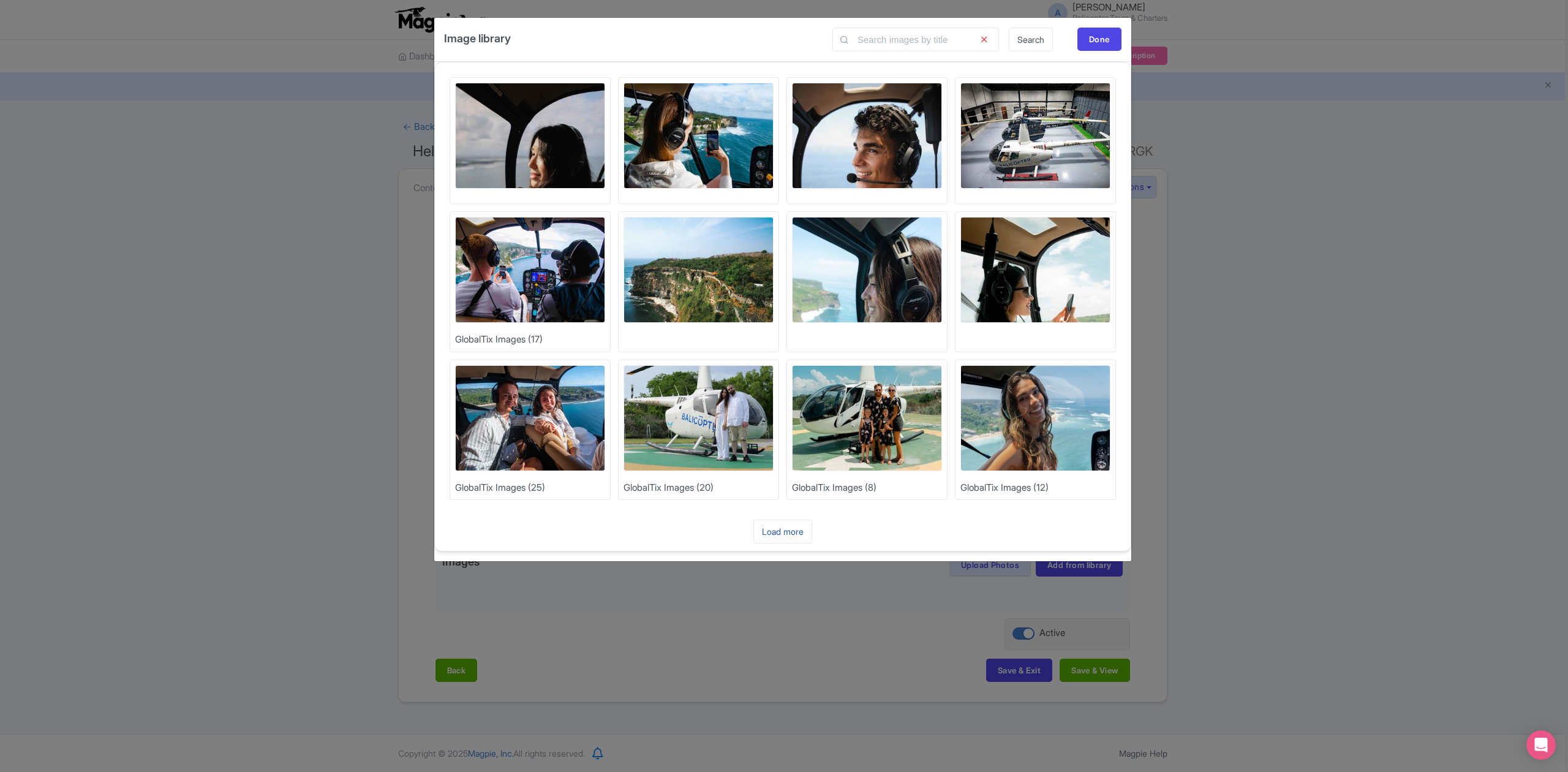
click at [797, 537] on link "Load more" at bounding box center [783, 531] width 59 height 24
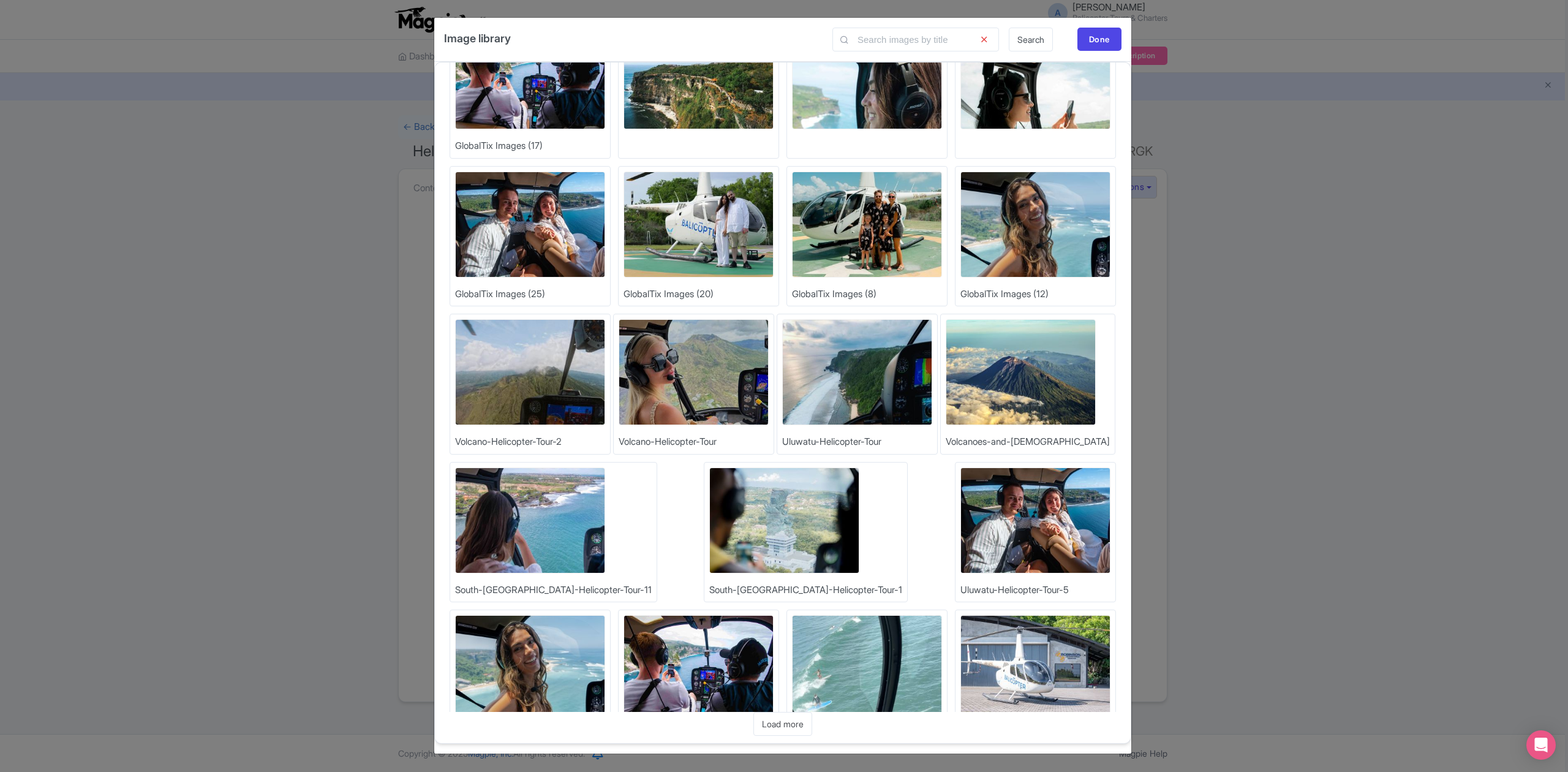
scroll to position [254, 0]
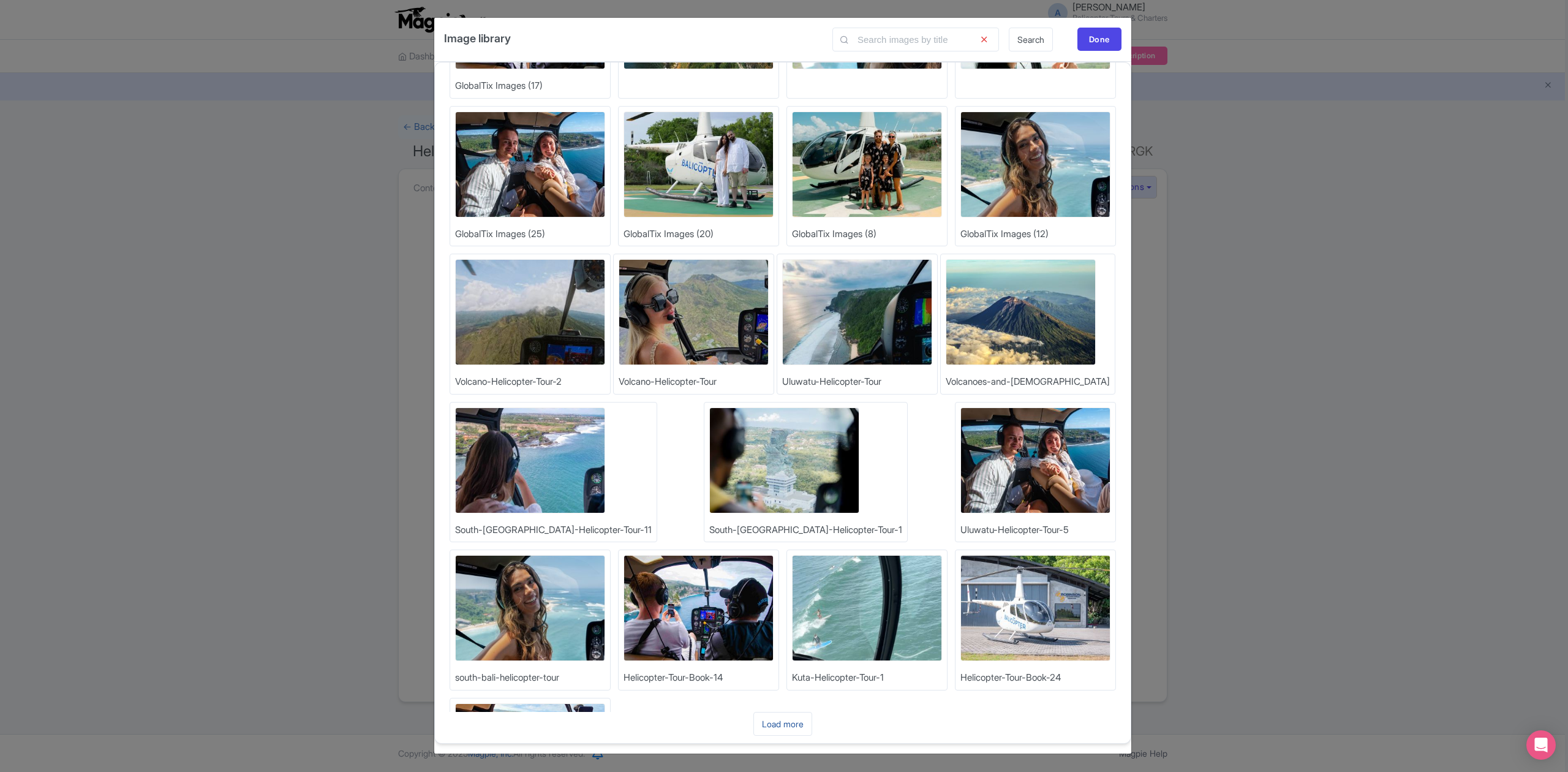
click at [802, 720] on link "Load more" at bounding box center [783, 724] width 59 height 24
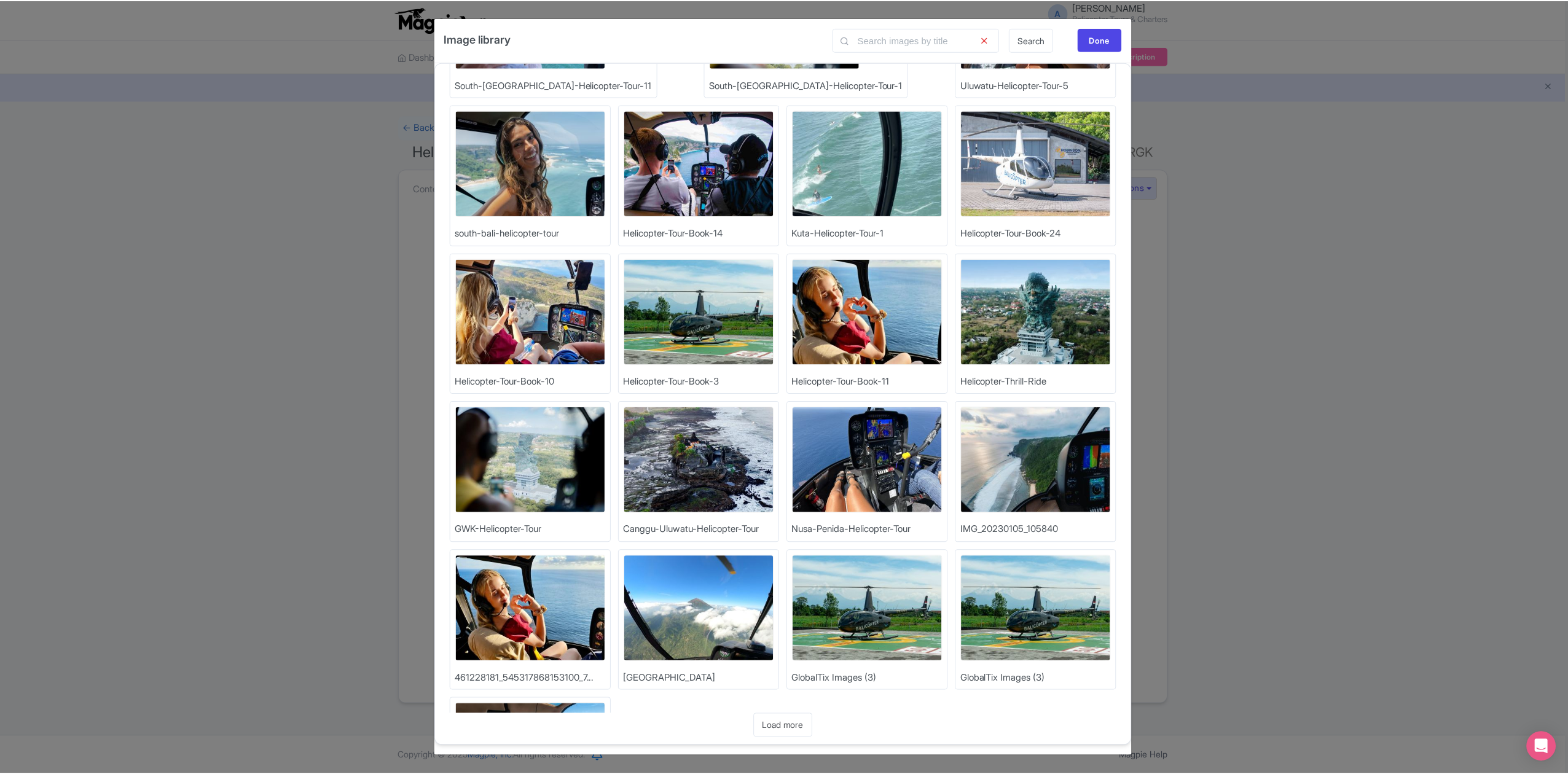
scroll to position [1, 0]
click at [794, 605] on img at bounding box center [869, 608] width 150 height 106
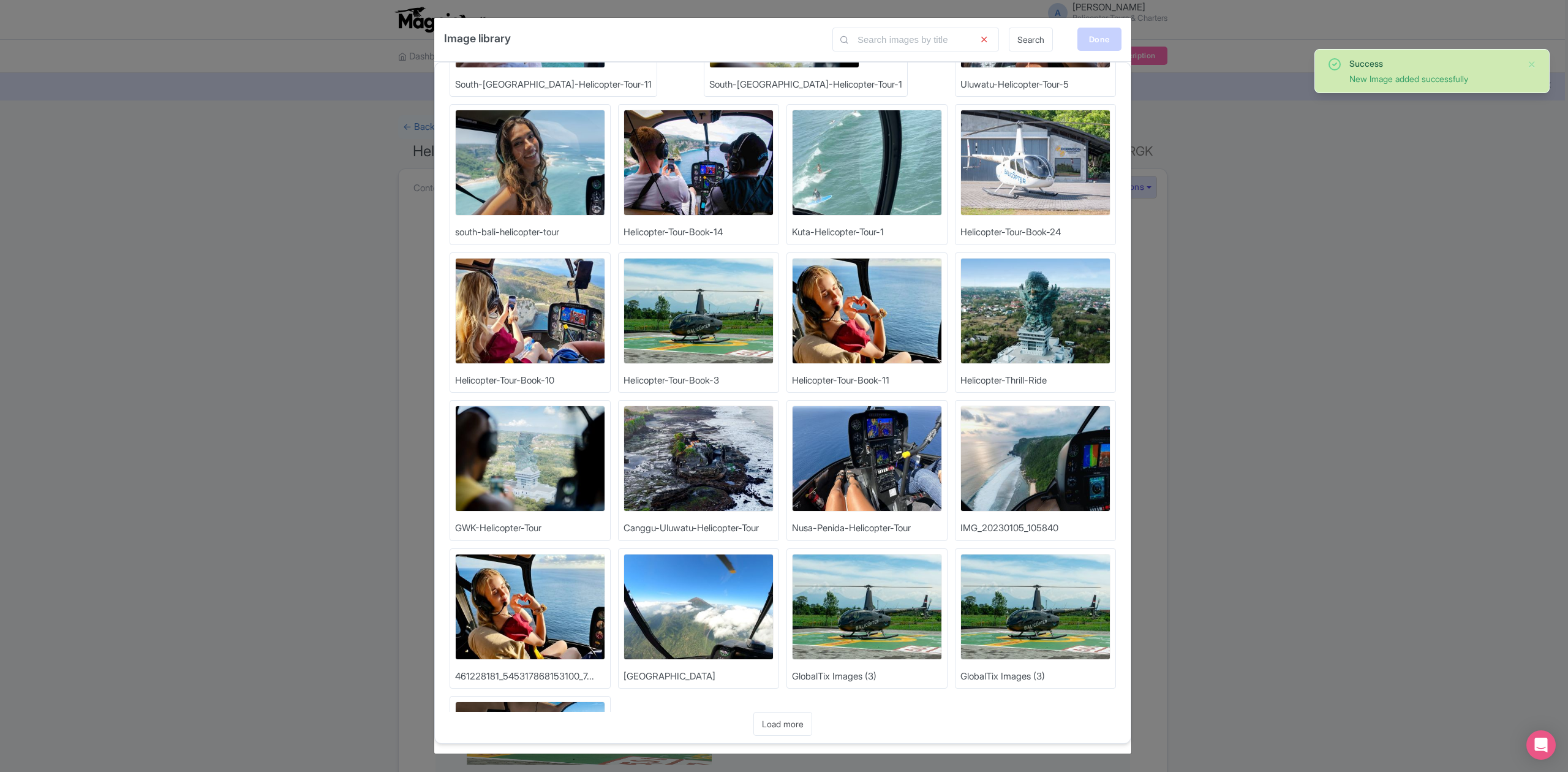
click at [1088, 30] on div "Done" at bounding box center [1099, 39] width 44 height 23
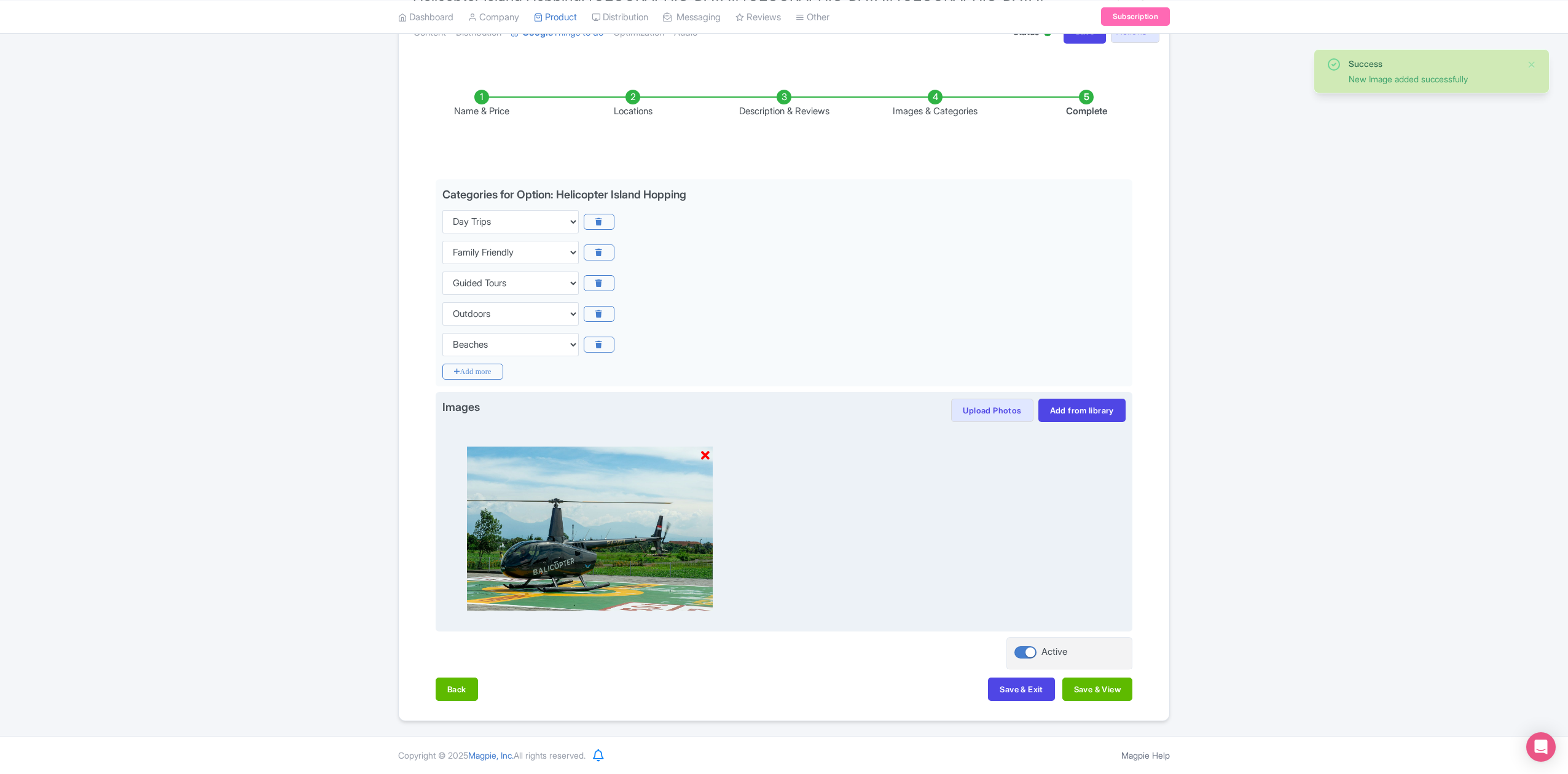
scroll to position [158, 0]
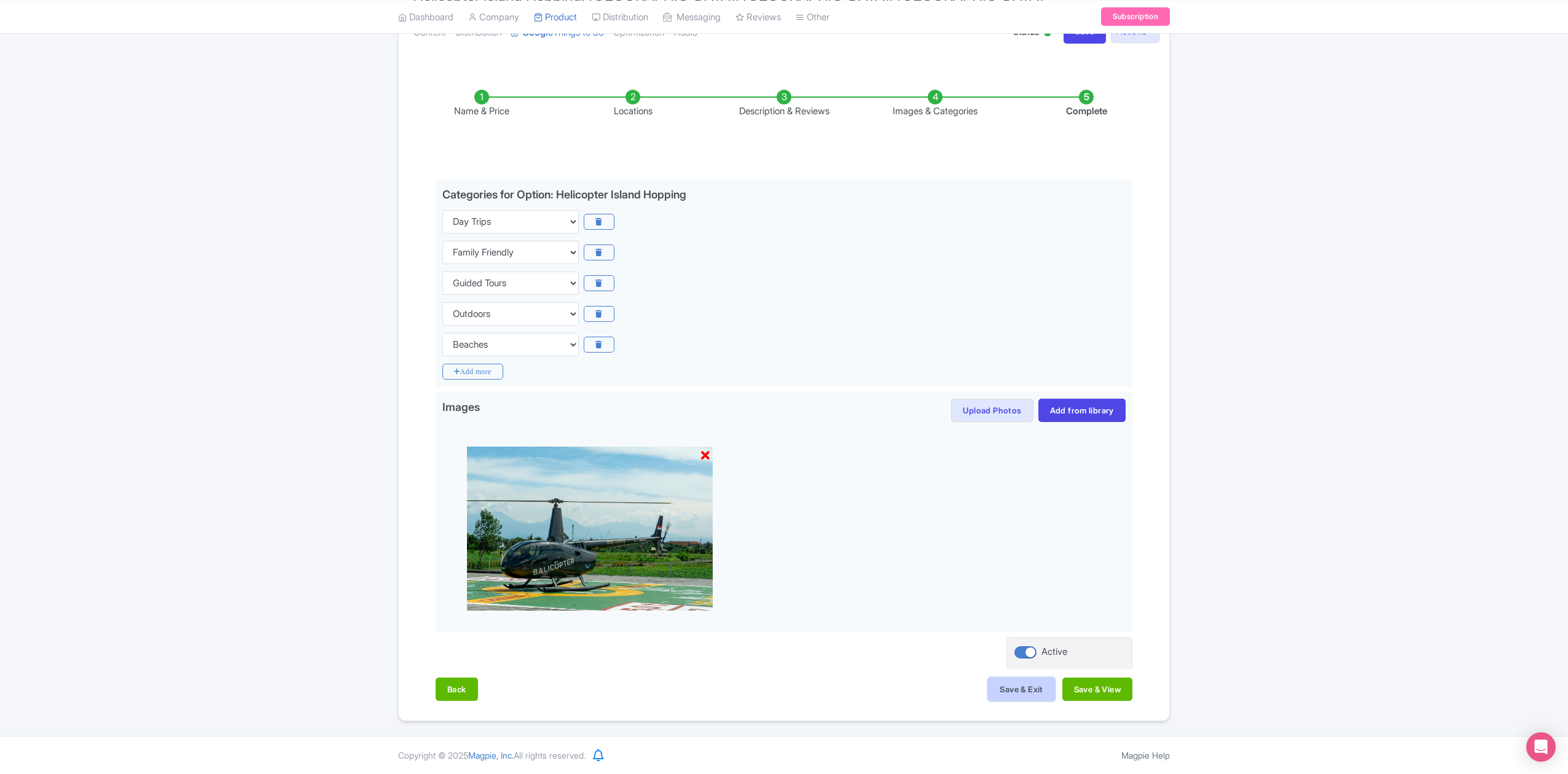
click at [1038, 691] on button "Save & Exit" at bounding box center [1021, 689] width 66 height 23
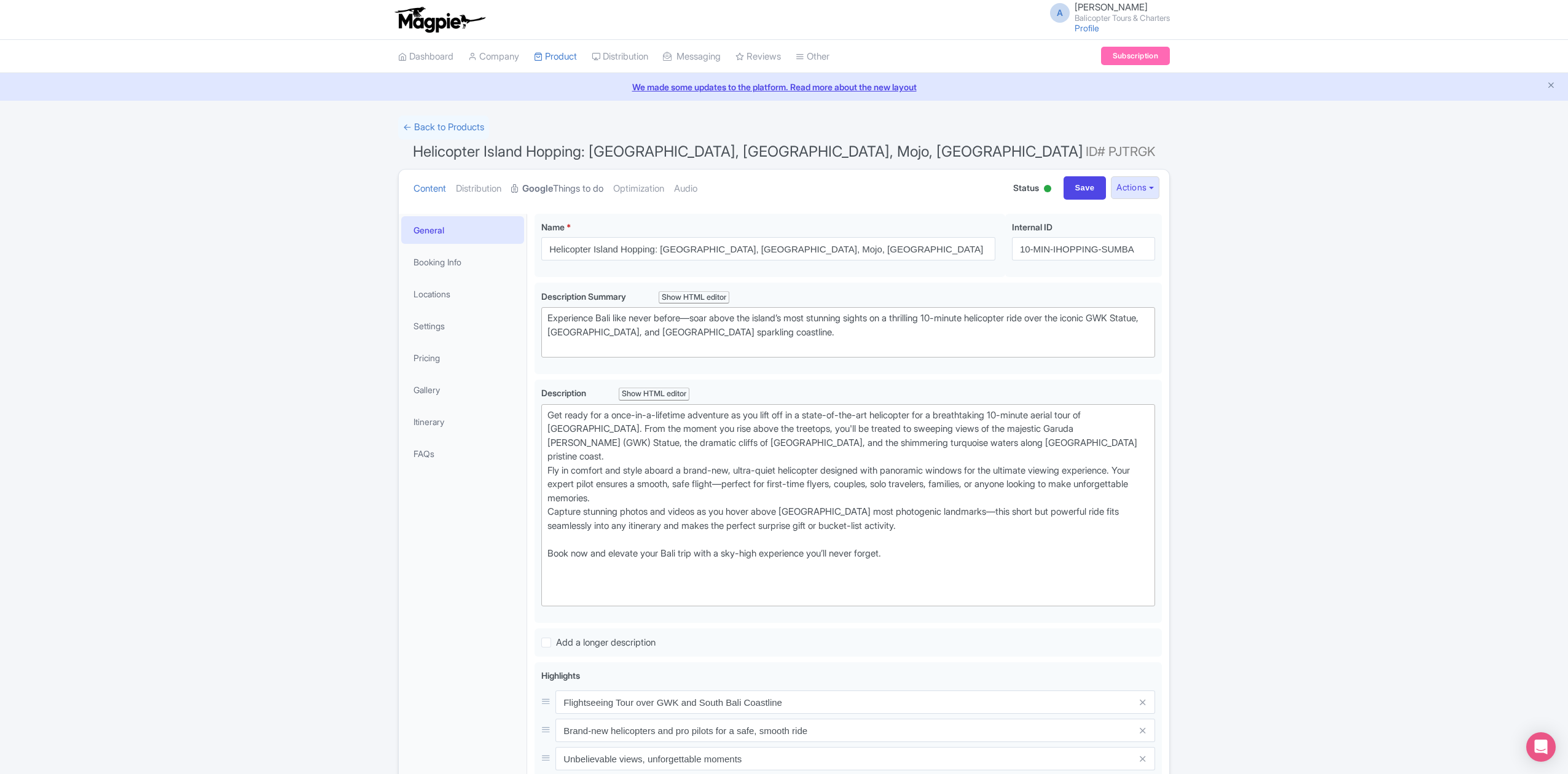
click at [597, 190] on link "Google Things to do" at bounding box center [557, 189] width 92 height 38
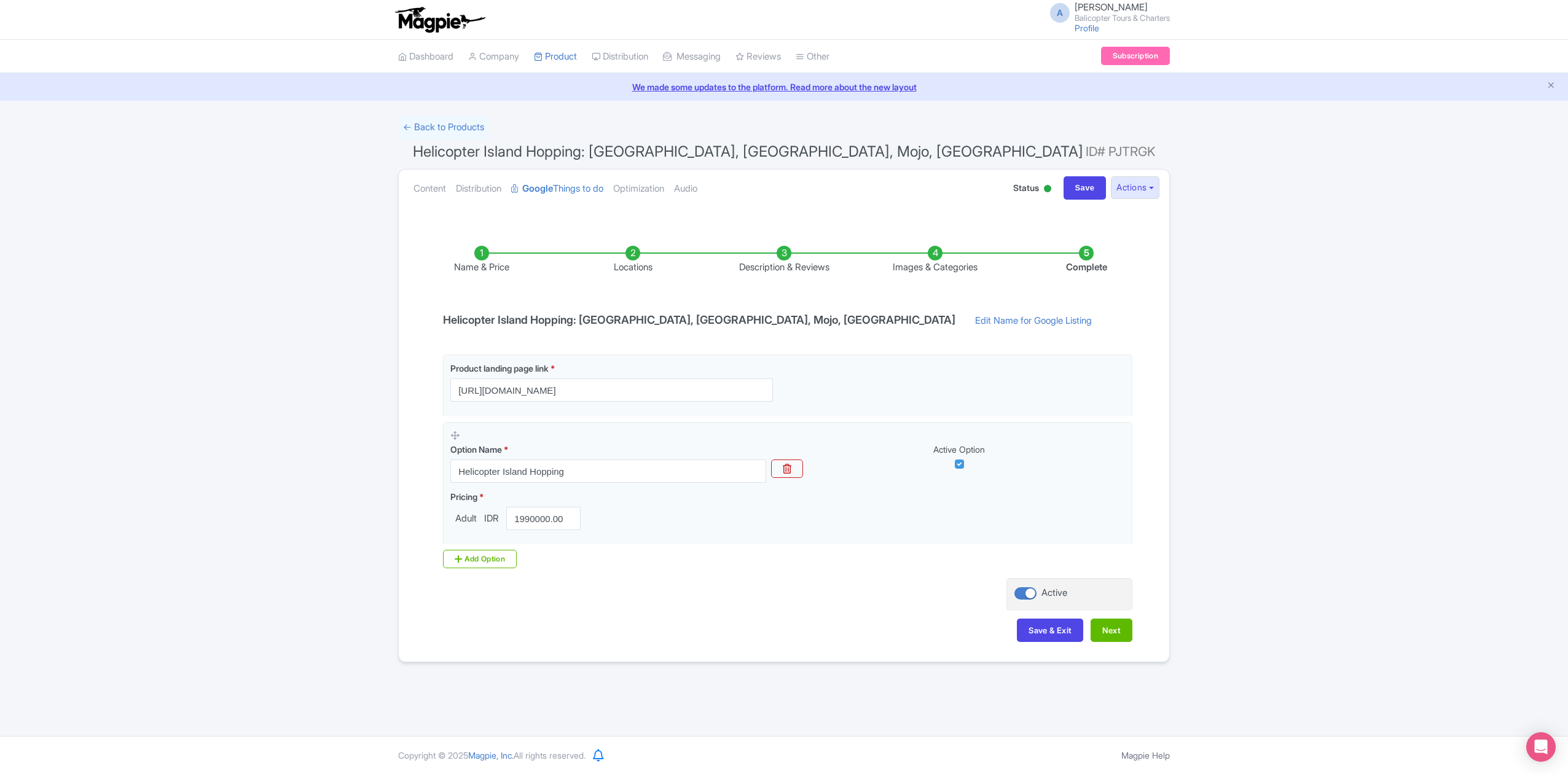
click at [940, 266] on li "Images & Categories" at bounding box center [935, 260] width 151 height 29
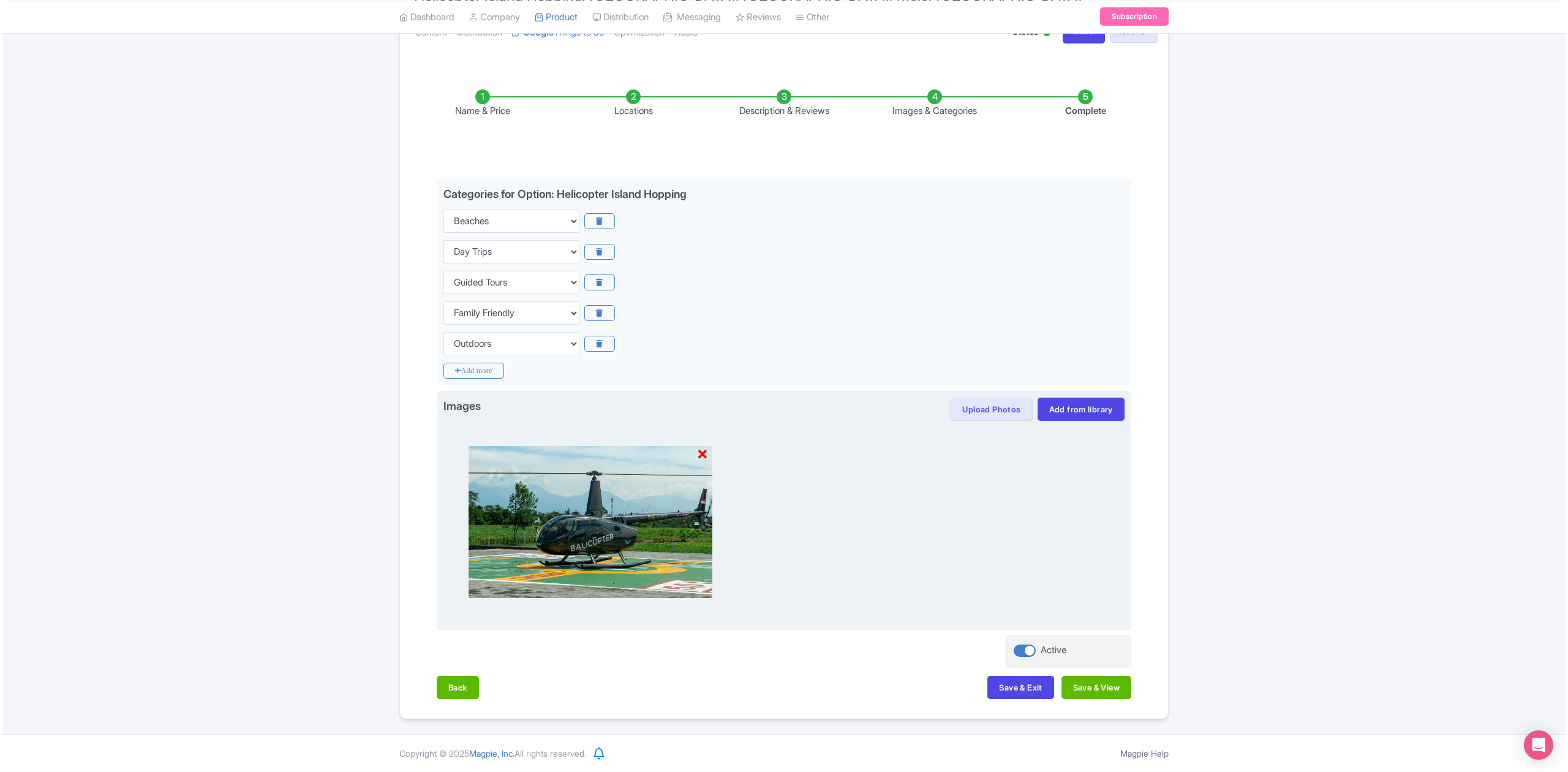
scroll to position [158, 0]
click at [701, 453] on icon at bounding box center [700, 454] width 9 height 13
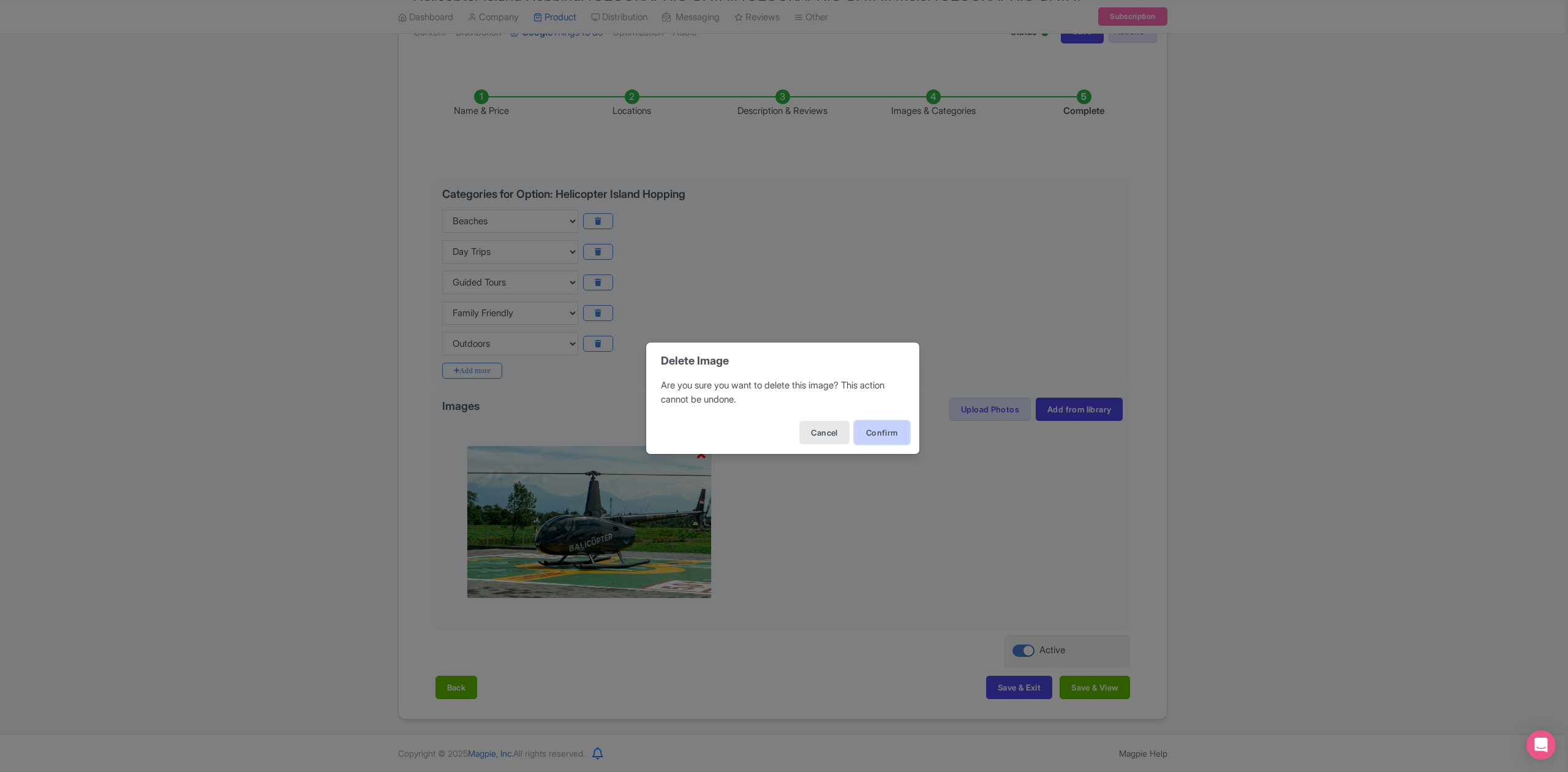
click at [871, 433] on button "Confirm" at bounding box center [882, 432] width 55 height 23
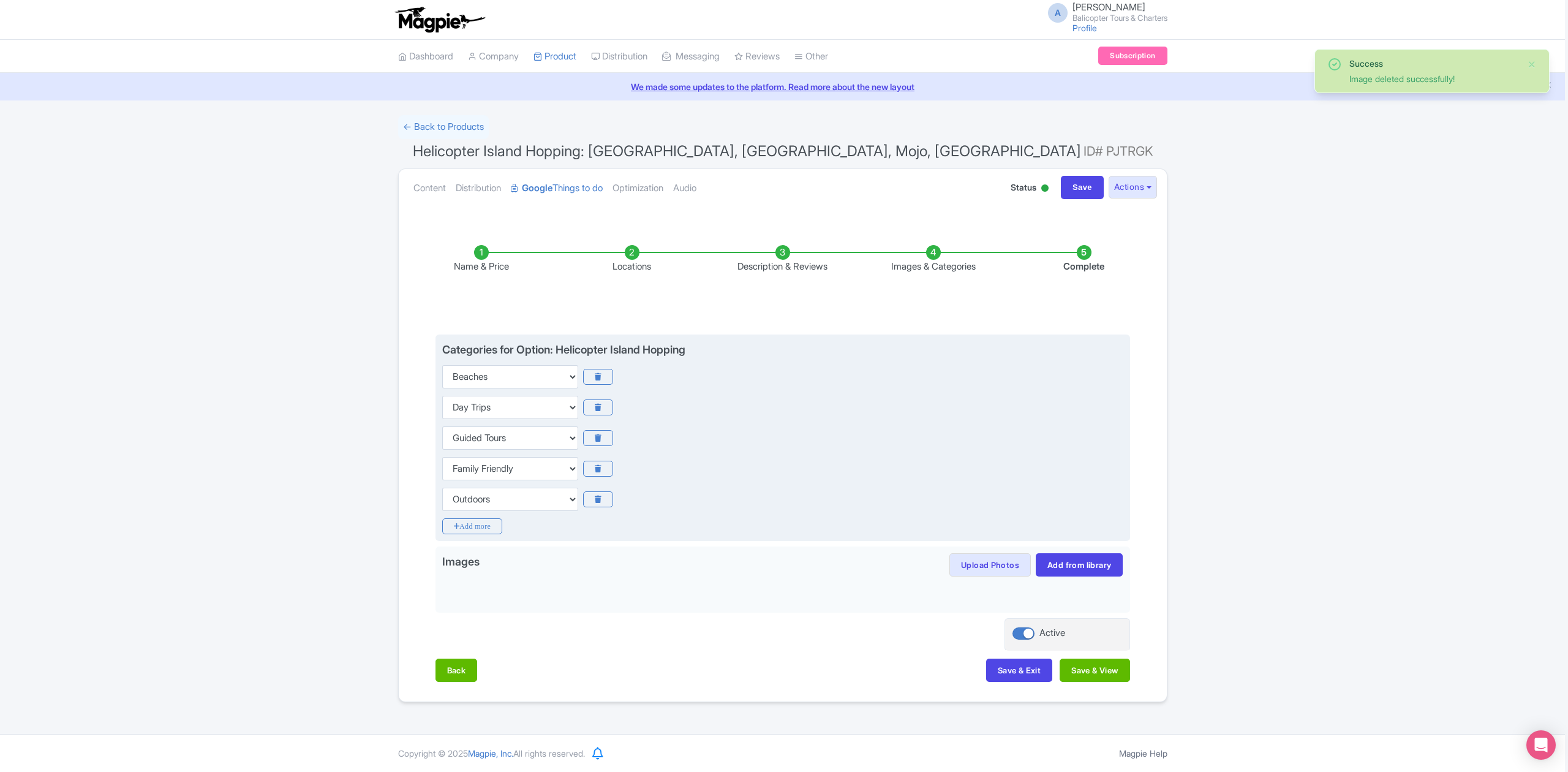
scroll to position [0, 0]
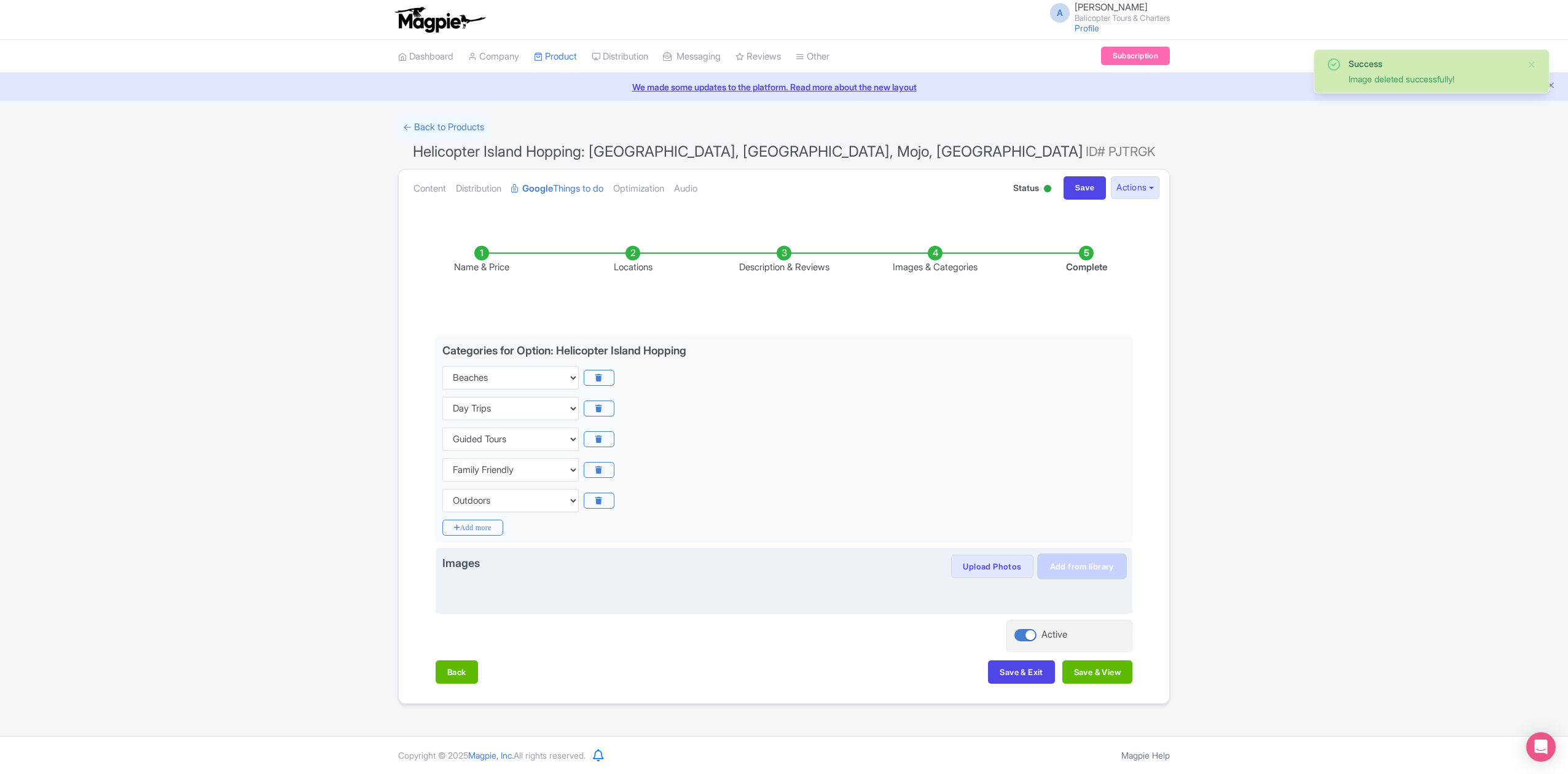
click at [1092, 565] on link "Add from library" at bounding box center [1082, 565] width 87 height 23
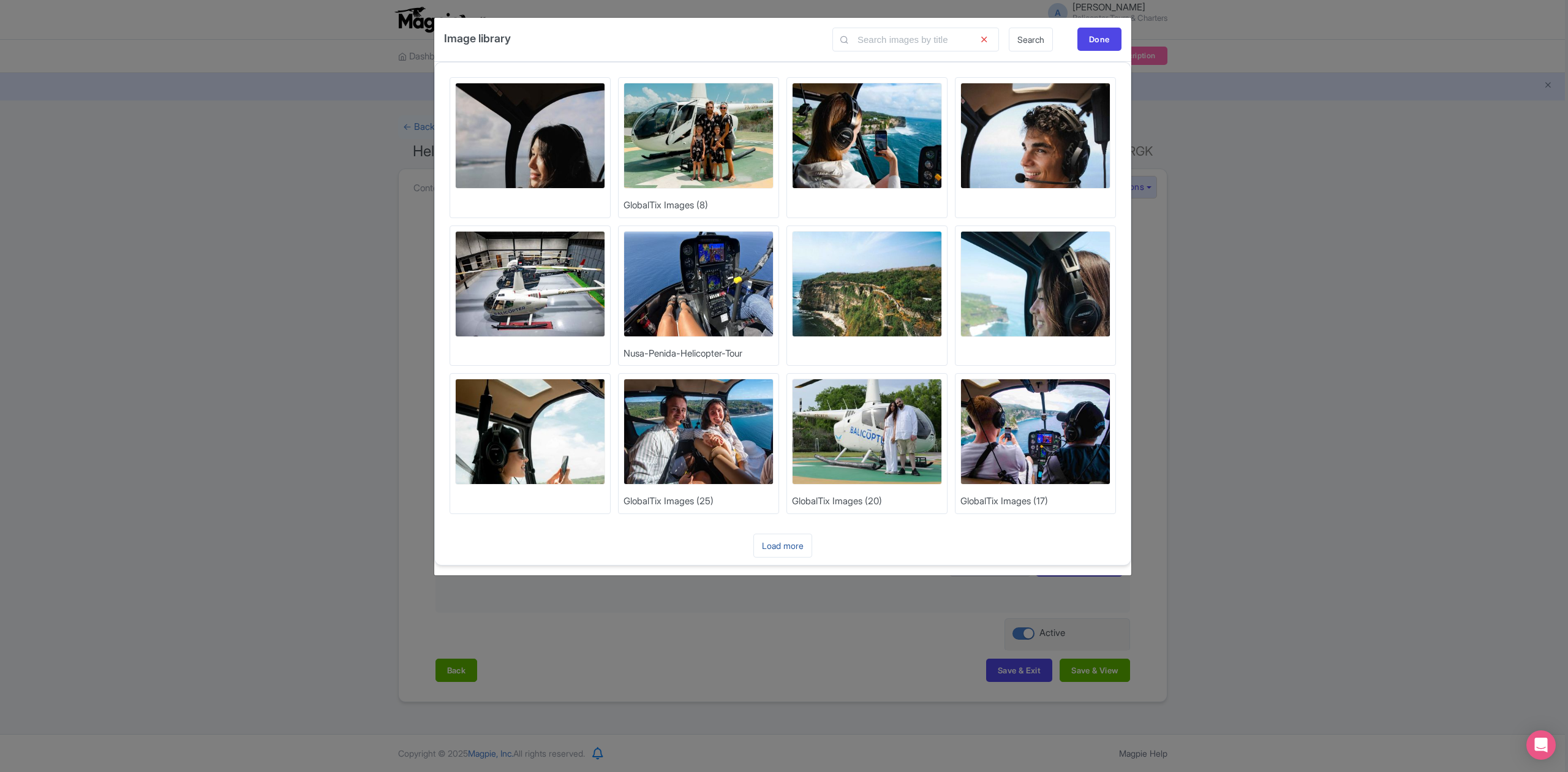
click at [795, 546] on link "Load more" at bounding box center [783, 545] width 59 height 24
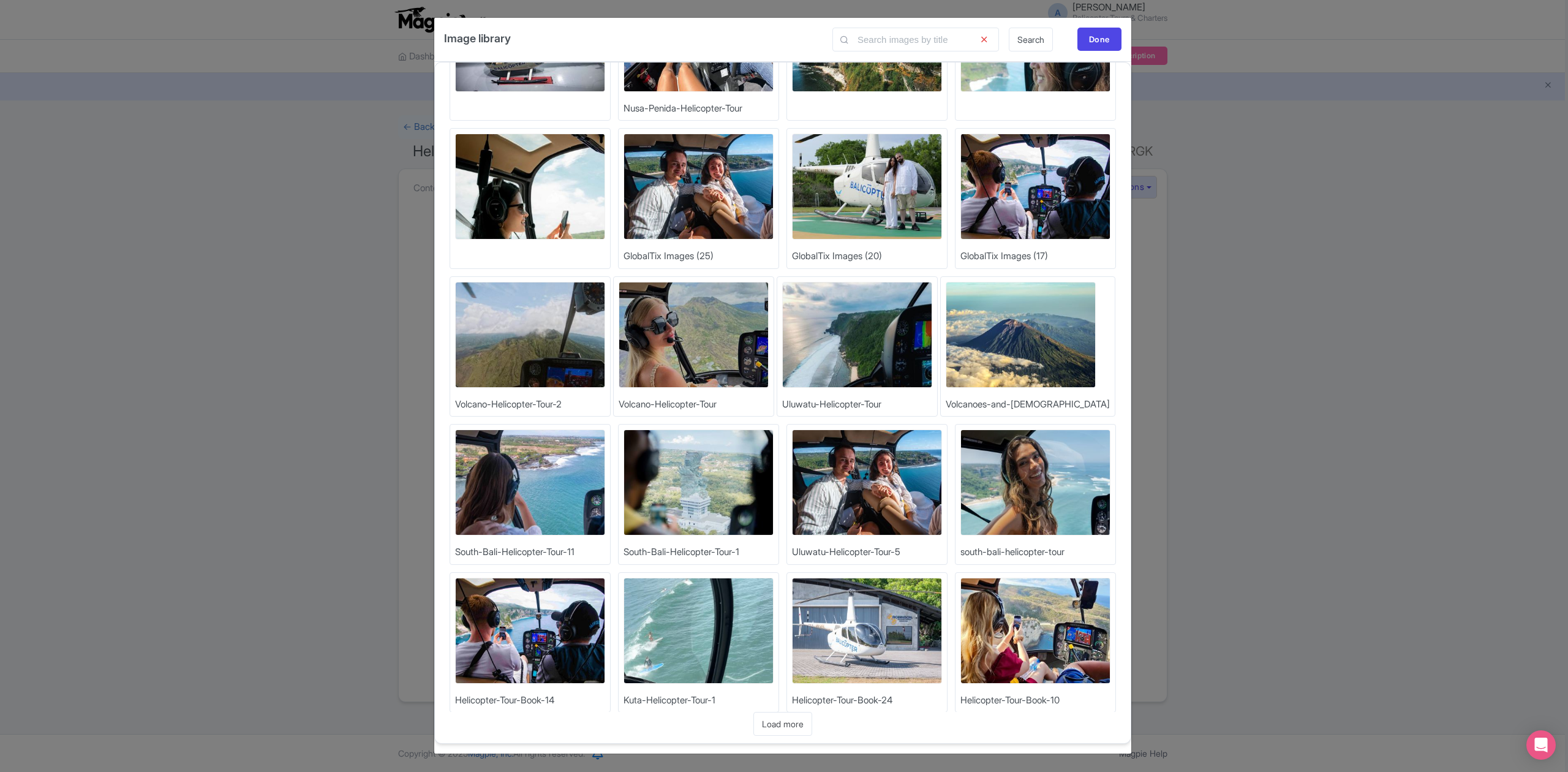
scroll to position [267, 0]
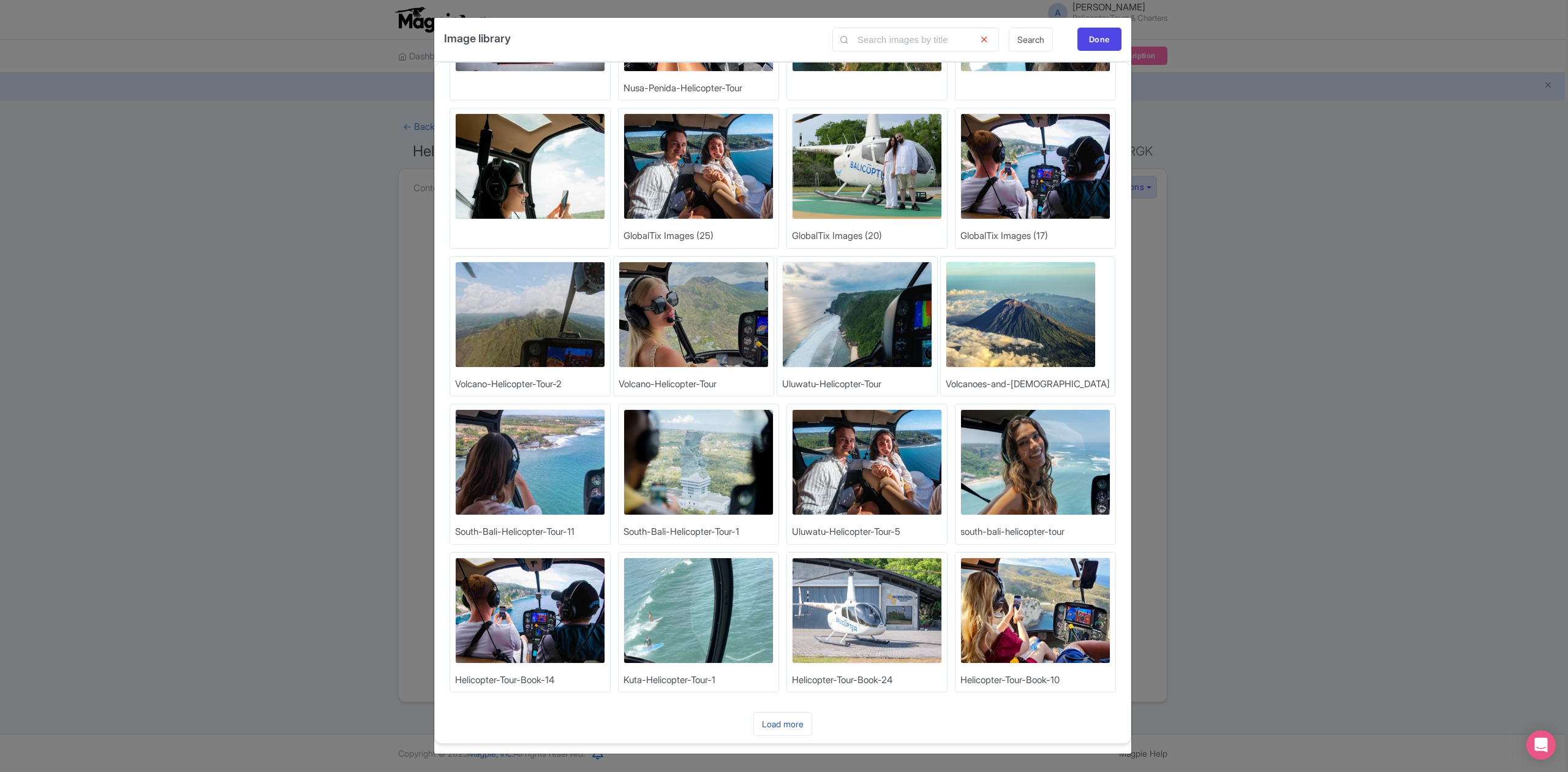
click at [785, 721] on link "Load more" at bounding box center [783, 724] width 59 height 24
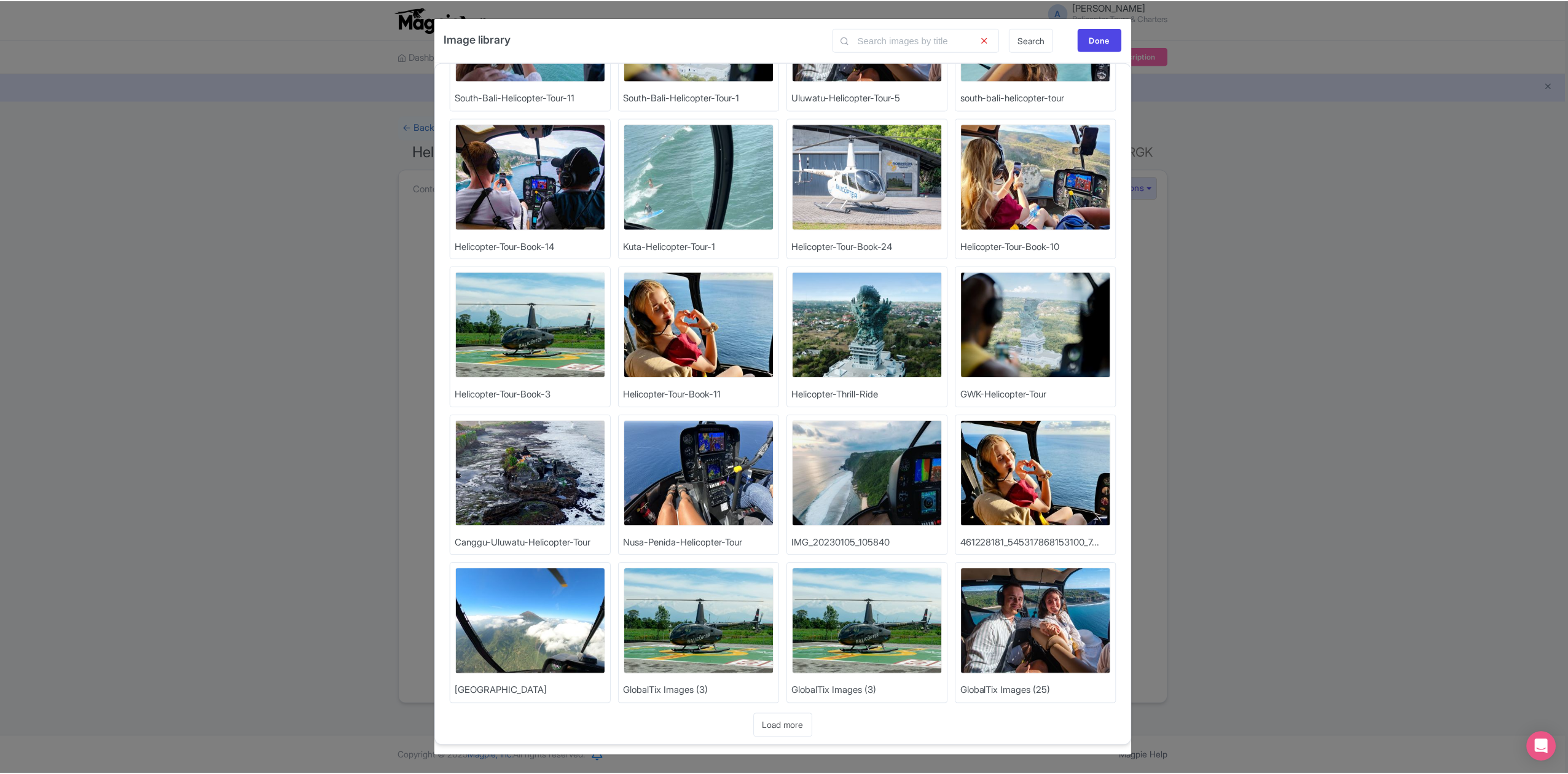
scroll to position [714, 0]
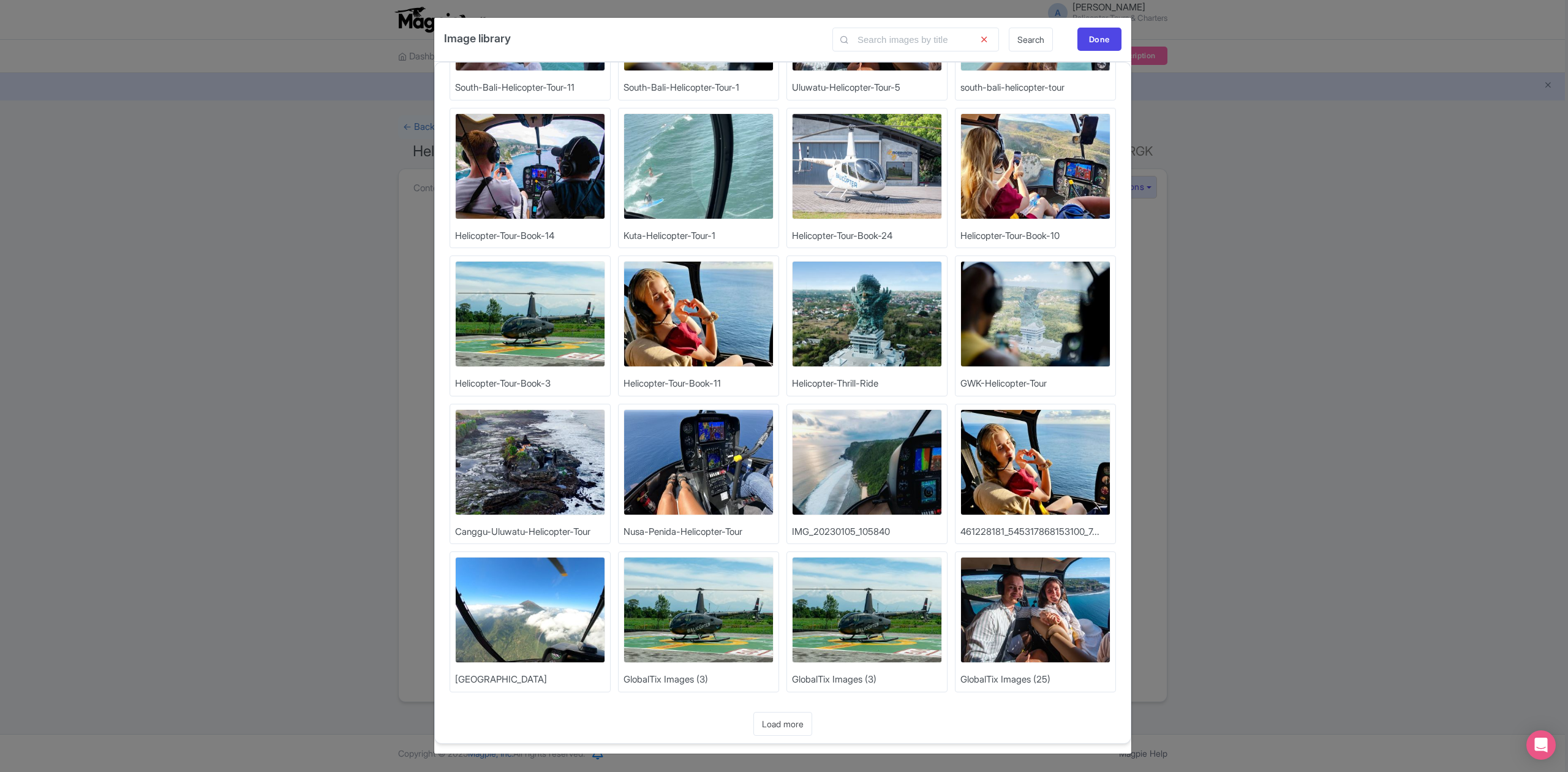
click at [692, 584] on img at bounding box center [698, 610] width 150 height 106
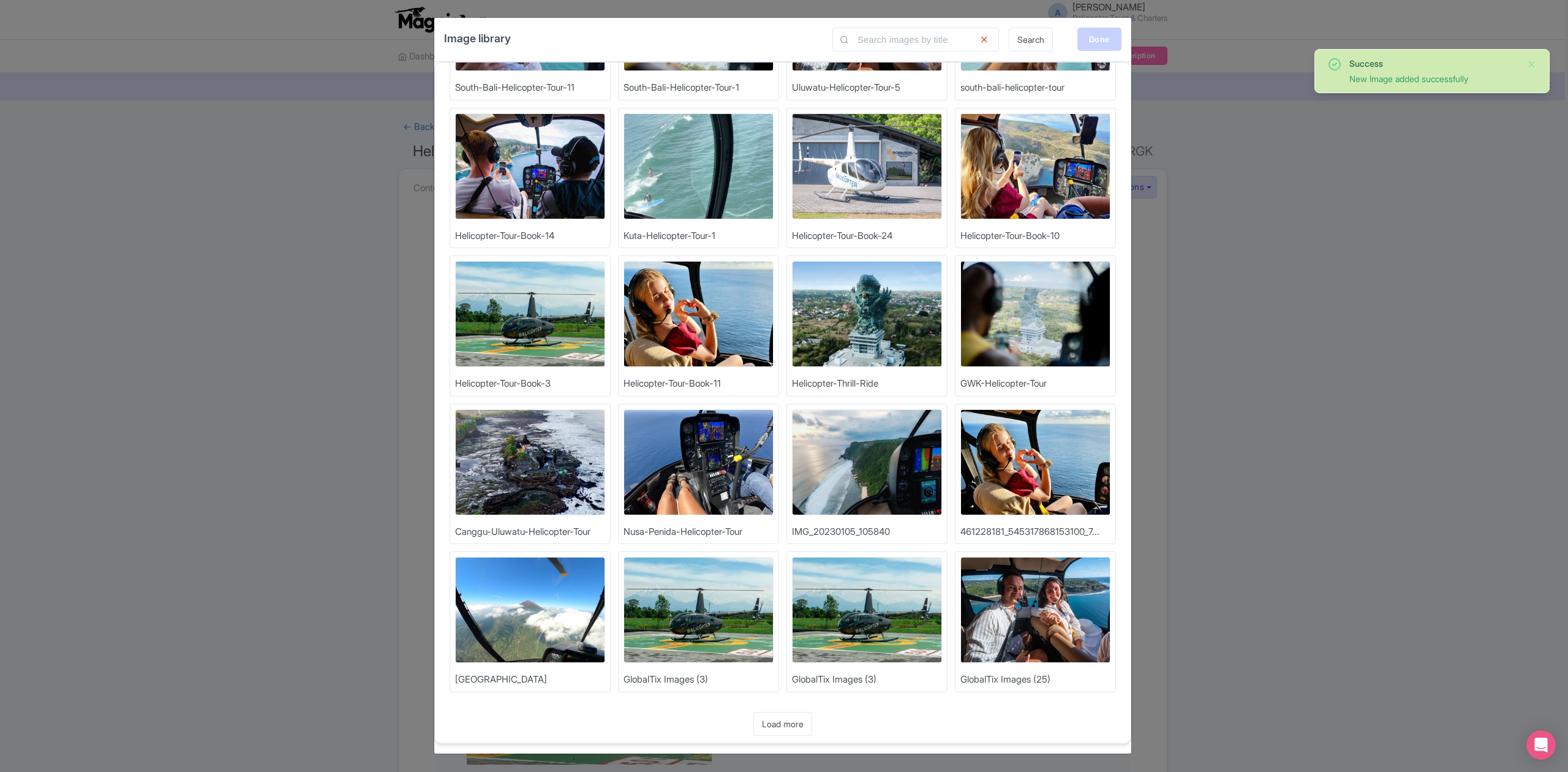
click at [1091, 38] on div "Done" at bounding box center [1099, 39] width 44 height 23
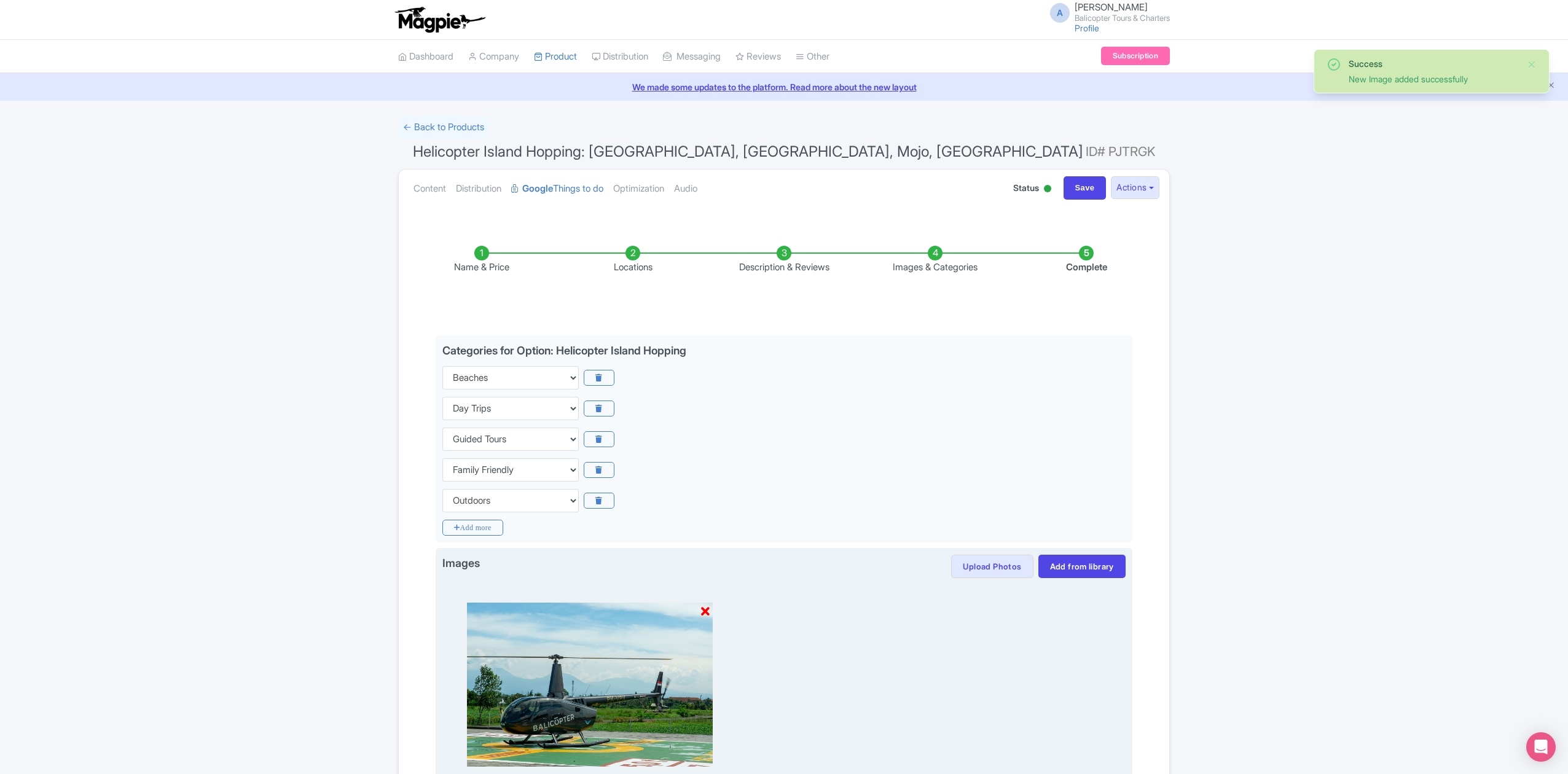
scroll to position [158, 0]
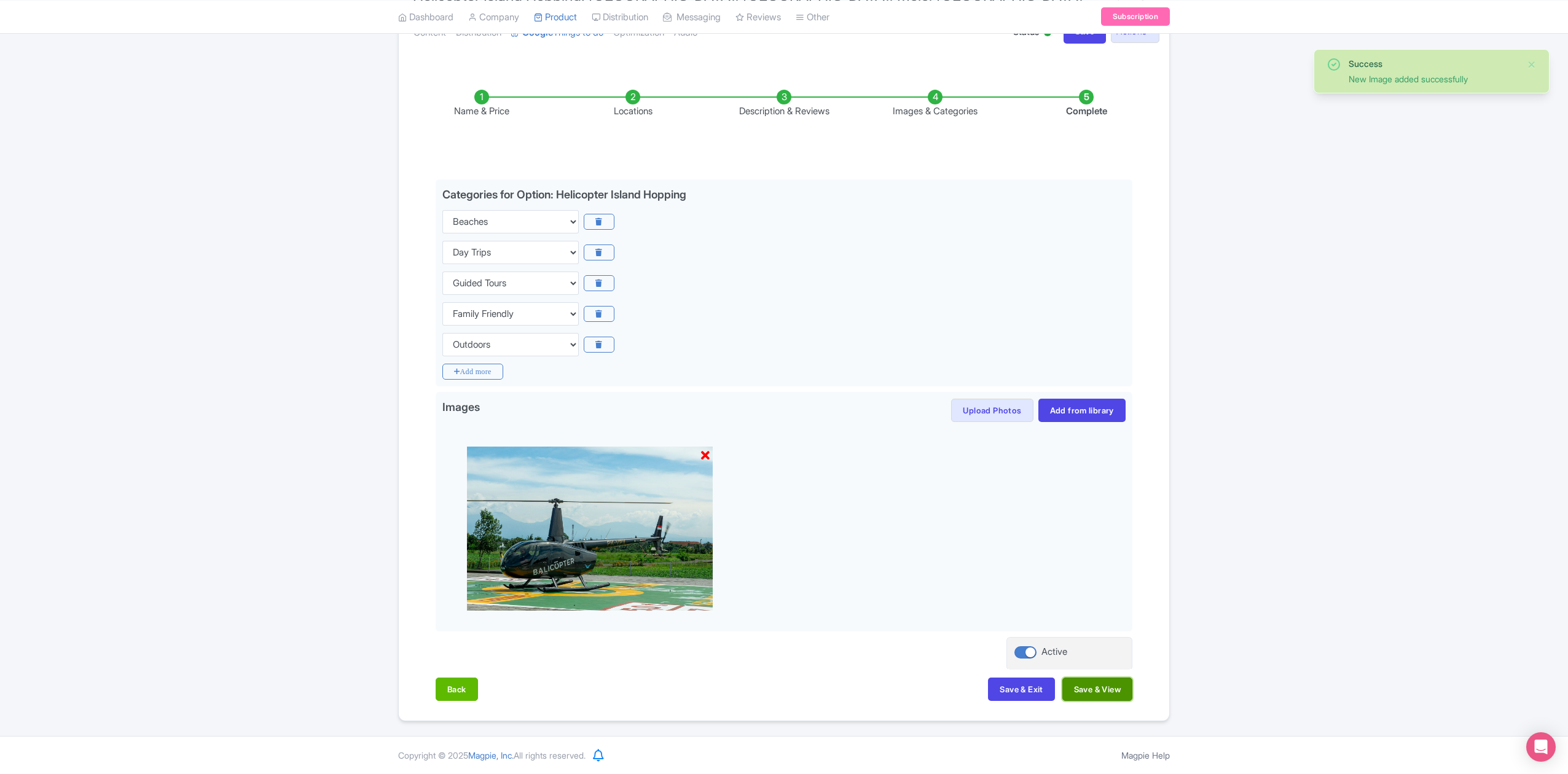
click at [1081, 698] on button "Save & View" at bounding box center [1097, 689] width 70 height 23
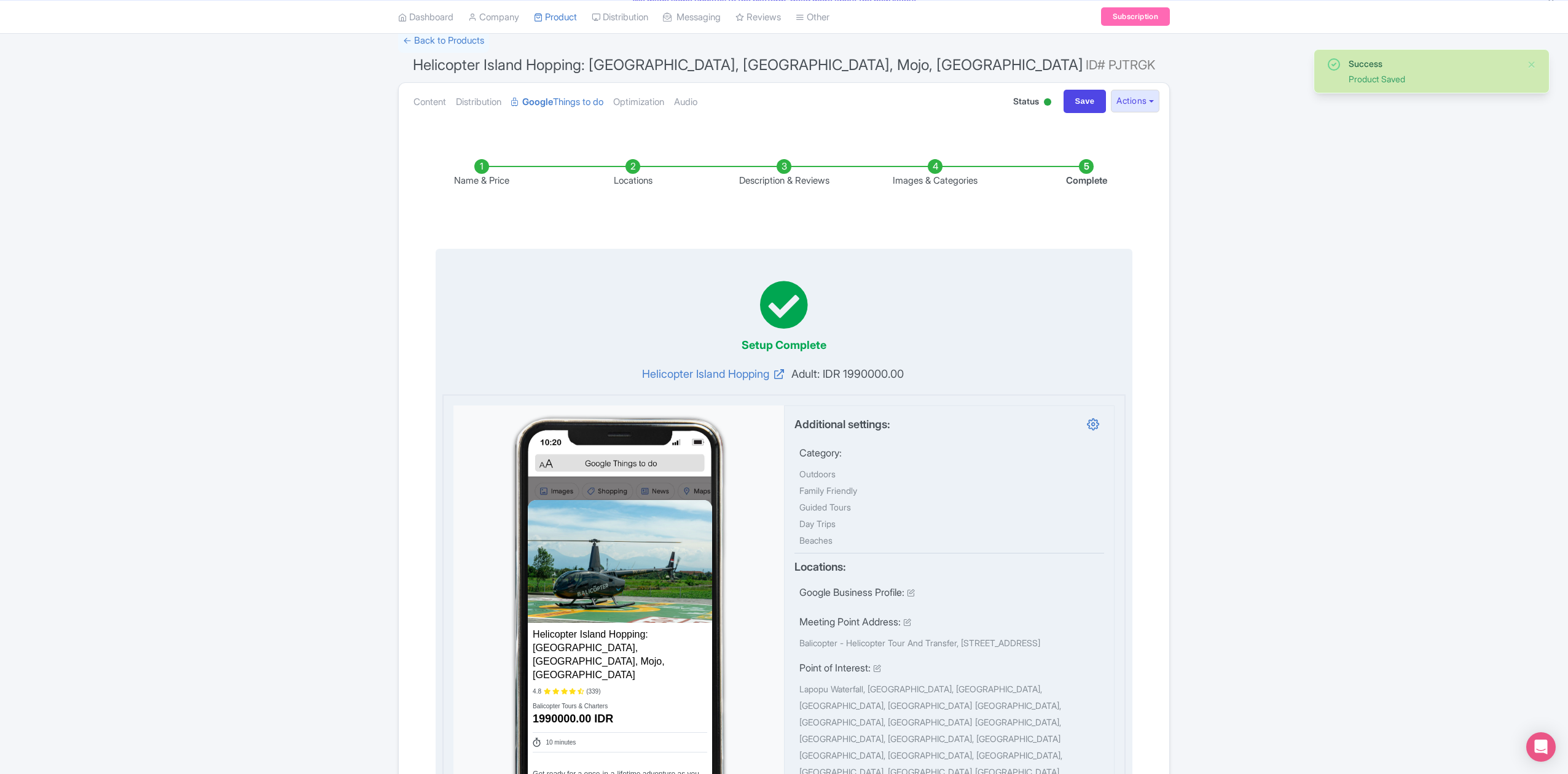
scroll to position [0, 0]
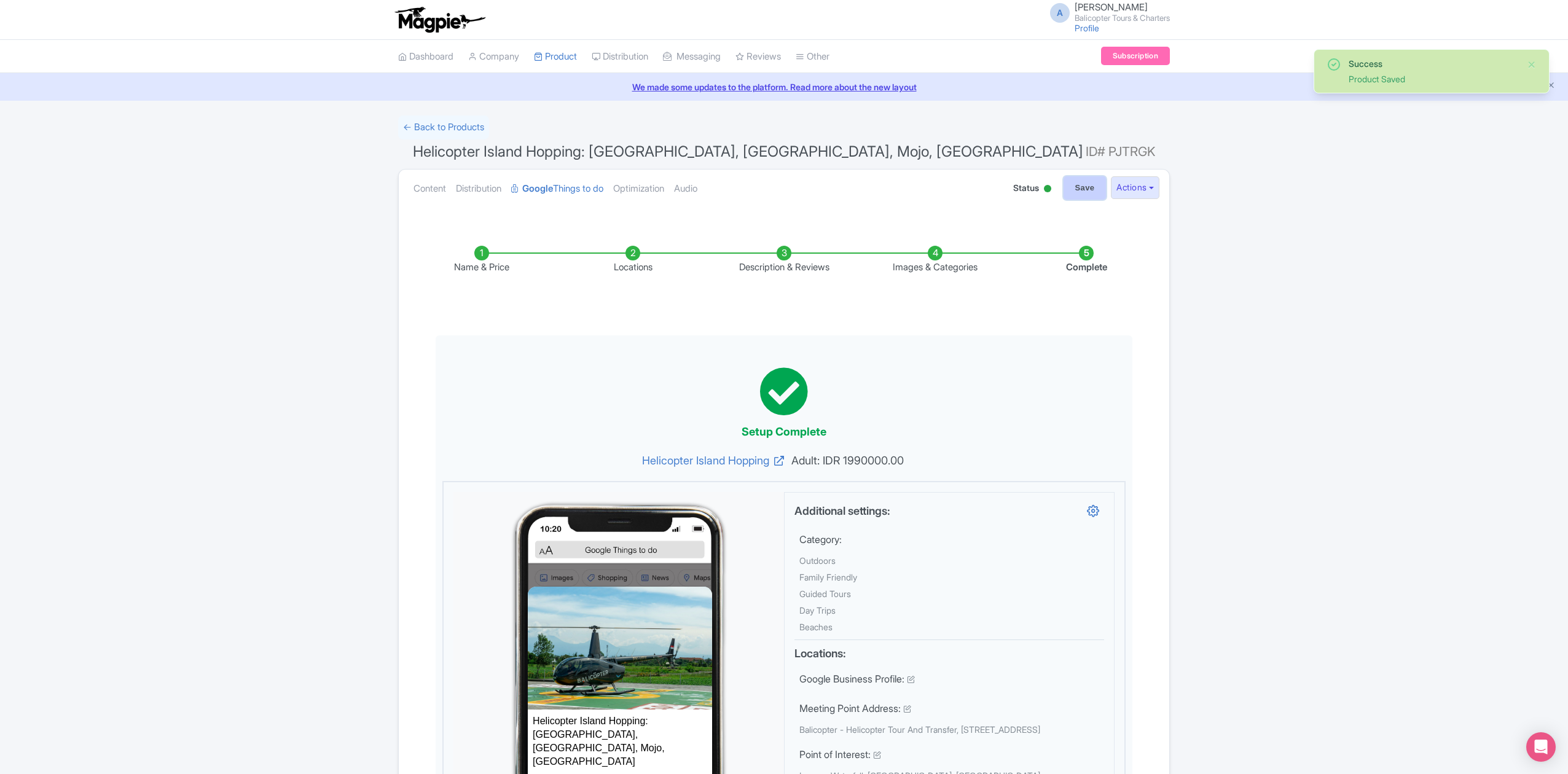
click at [1076, 185] on input "Save" at bounding box center [1084, 187] width 43 height 23
type input "Saving..."
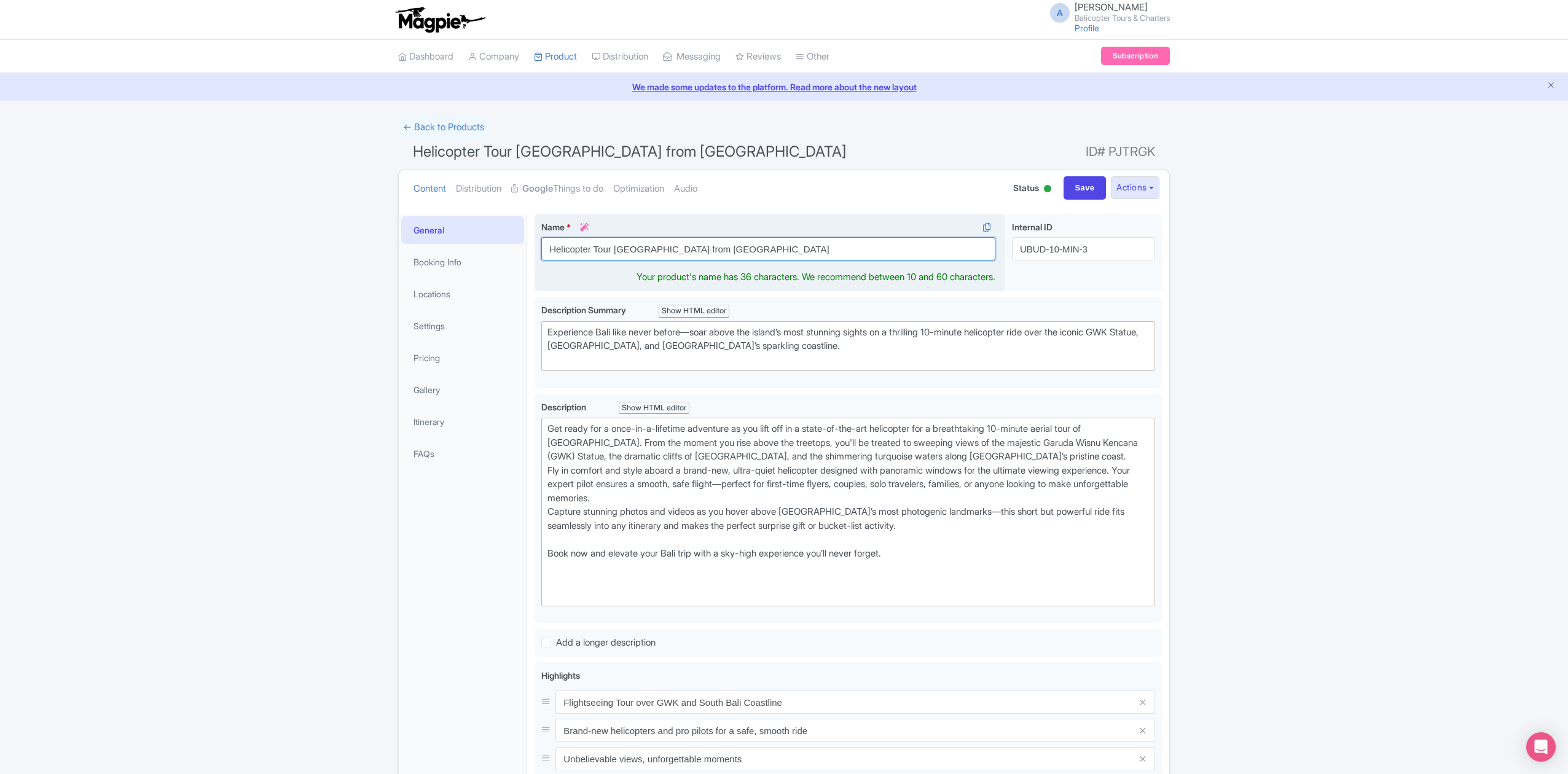
drag, startPoint x: 704, startPoint y: 254, endPoint x: 596, endPoint y: 260, distance: 108.2
click at [596, 260] on input "Helicopter Tour [GEOGRAPHIC_DATA] from [GEOGRAPHIC_DATA]" at bounding box center [768, 248] width 454 height 23
click at [592, 250] on input "Helicopter Thrill Ride Tour" at bounding box center [768, 248] width 454 height 23
type input "Helicopter Wave Gliding Thrill Ride Tour"
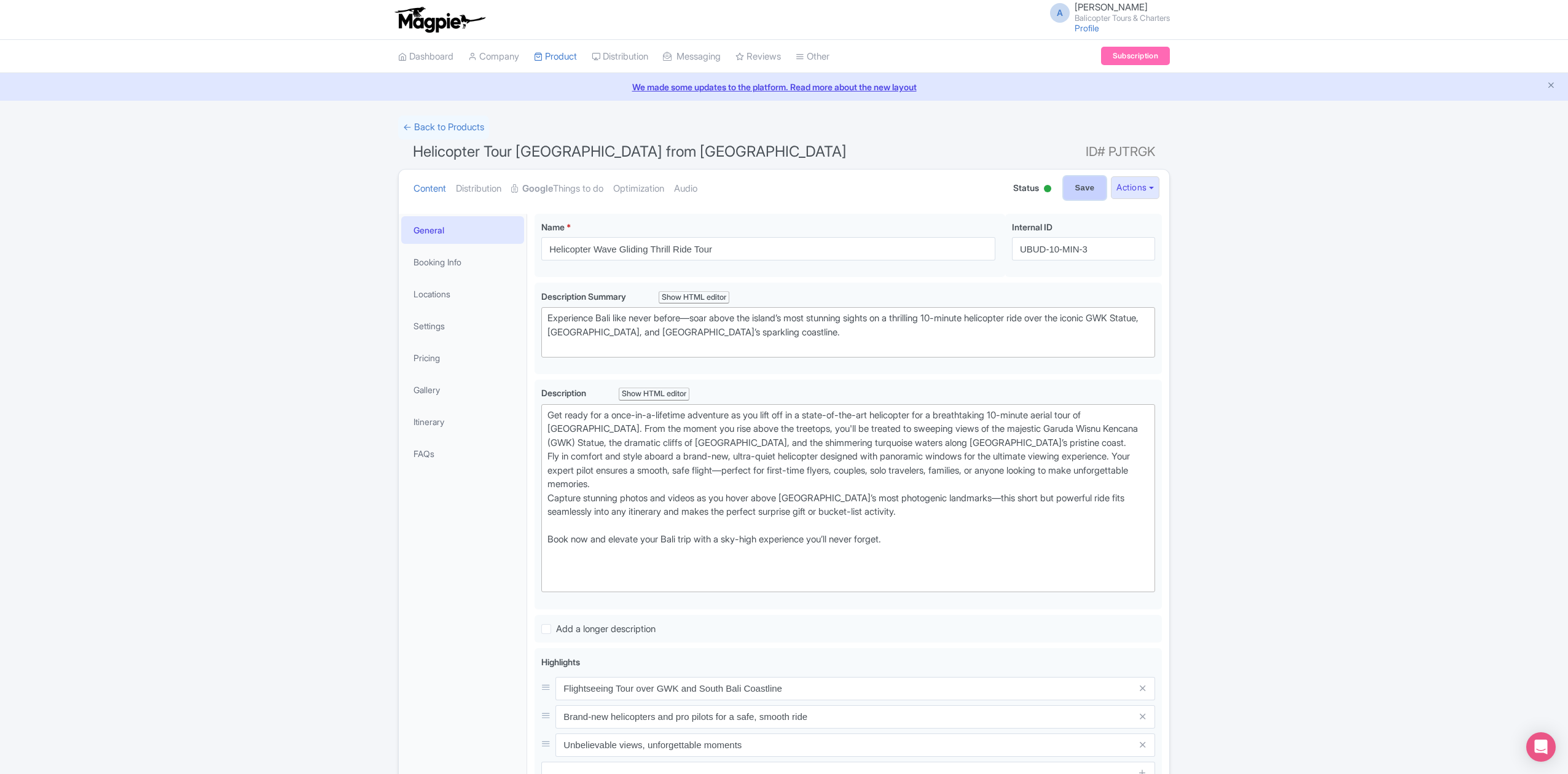
click at [1082, 187] on input "Save" at bounding box center [1084, 187] width 43 height 23
type input "Saving..."
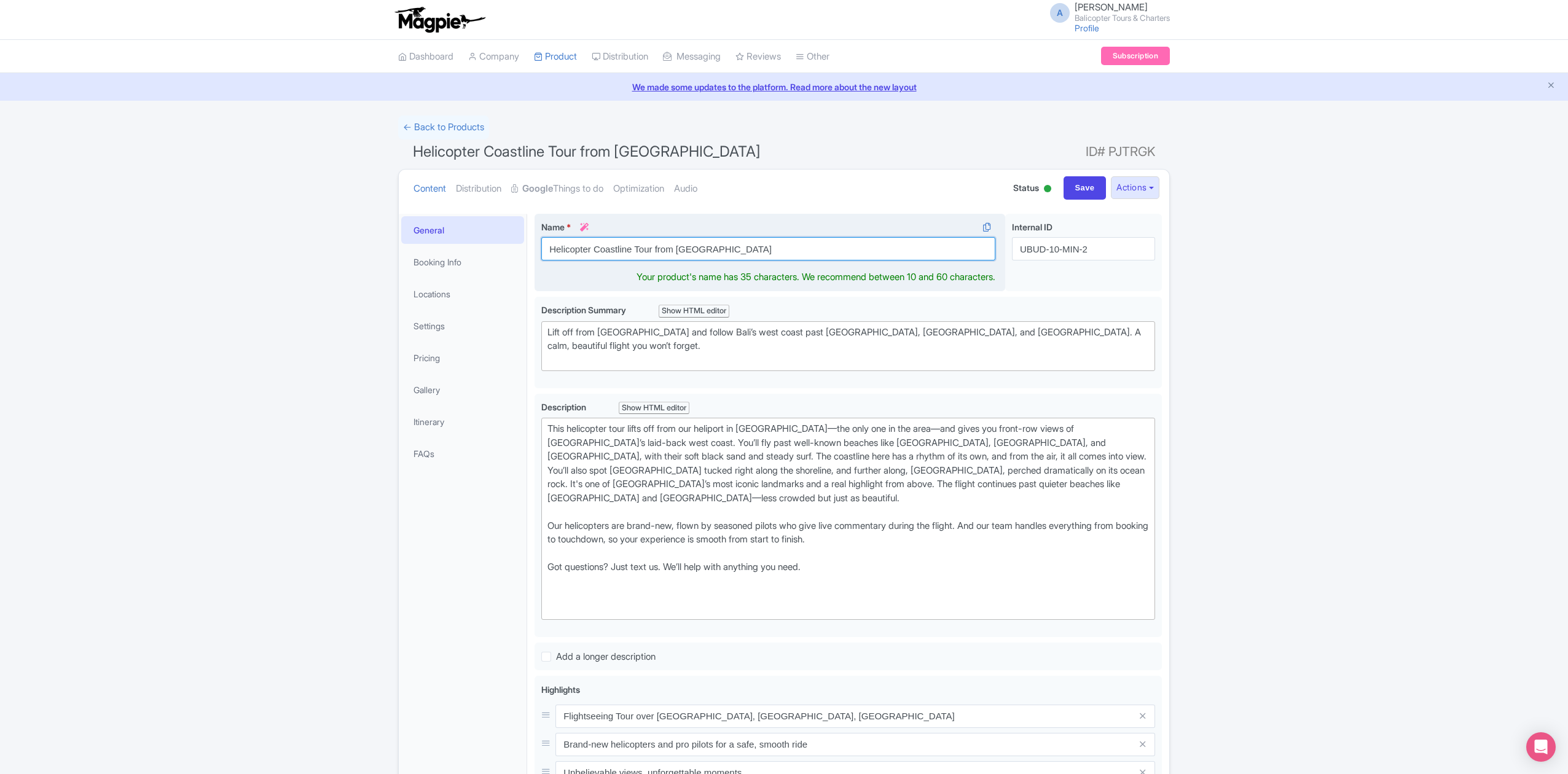
drag, startPoint x: 595, startPoint y: 250, endPoint x: 673, endPoint y: 254, distance: 78.1
click at [673, 254] on input "Helicopter Coastline Tour from [GEOGRAPHIC_DATA]" at bounding box center [768, 248] width 454 height 23
click at [651, 249] on input "Helicopter Coastline Tour from [GEOGRAPHIC_DATA]" at bounding box center [768, 248] width 454 height 23
drag, startPoint x: 595, startPoint y: 248, endPoint x: 652, endPoint y: 248, distance: 57.0
click at [652, 248] on input "Helicopter Coastline Tour from [GEOGRAPHIC_DATA]" at bounding box center [768, 248] width 454 height 23
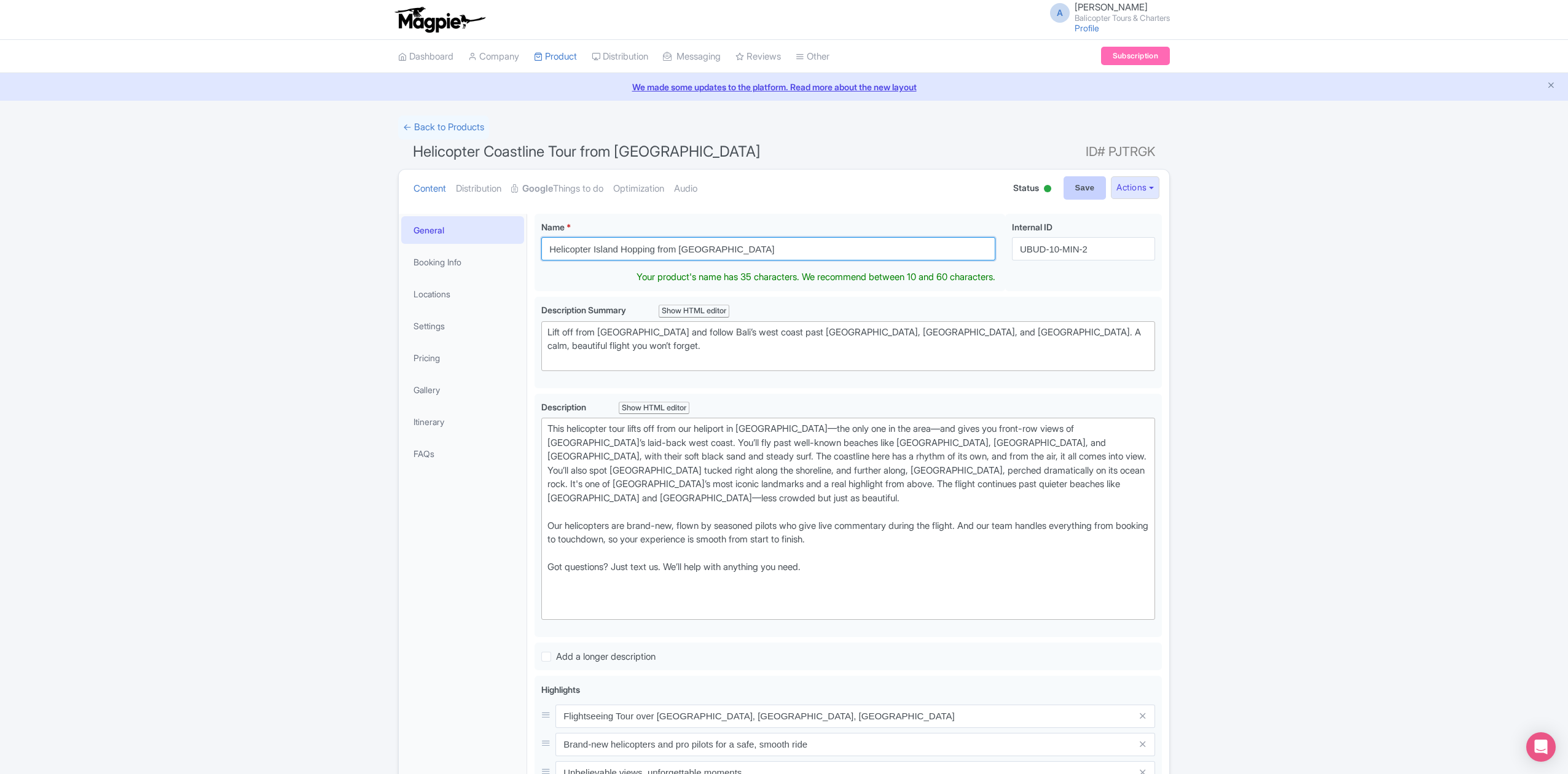
type input "Helicopter Island Hopping from [GEOGRAPHIC_DATA]"
click at [1070, 185] on input "Save" at bounding box center [1084, 187] width 43 height 23
type input "Saving..."
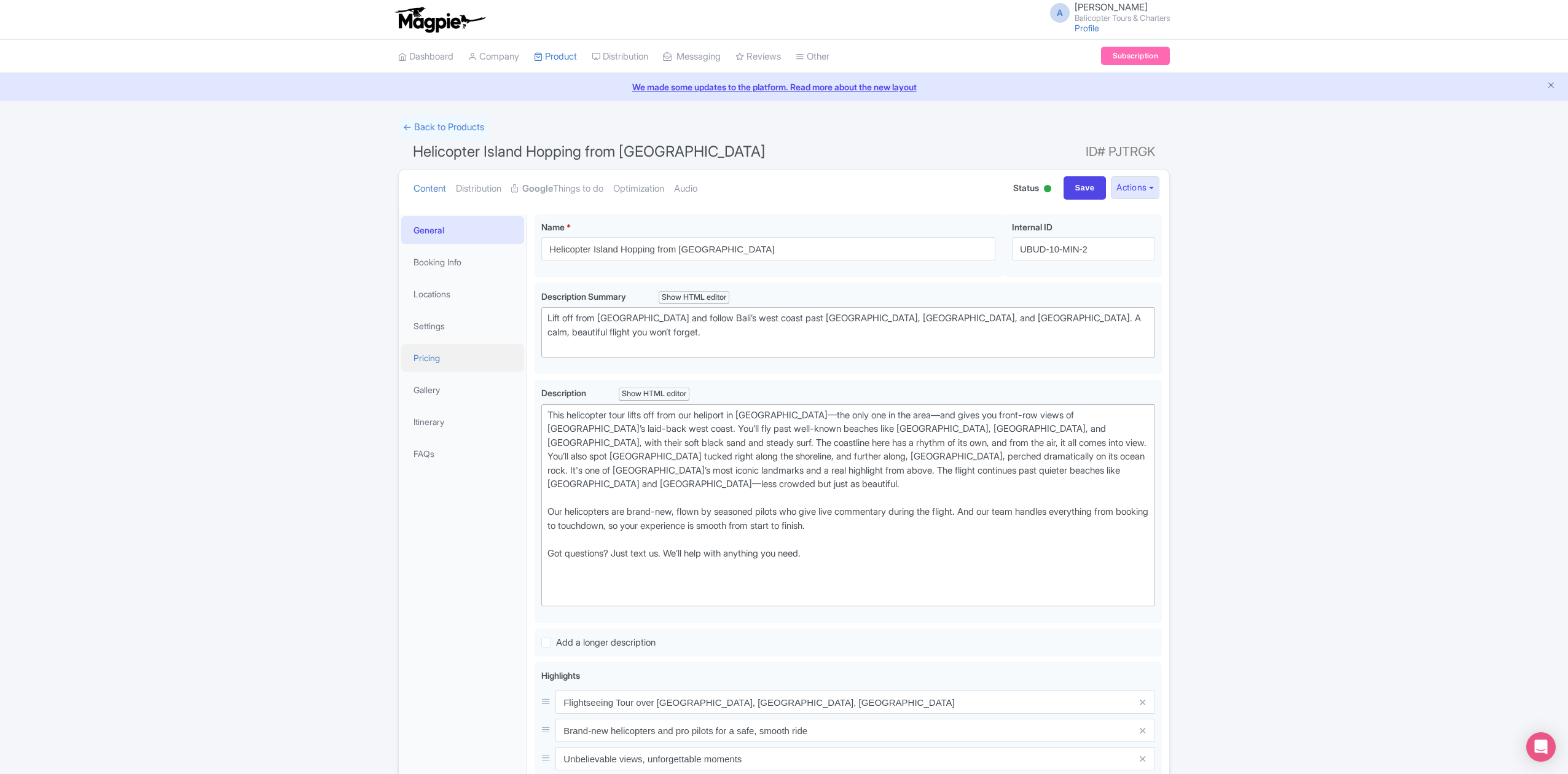
click at [451, 349] on link "Pricing" at bounding box center [462, 358] width 123 height 28
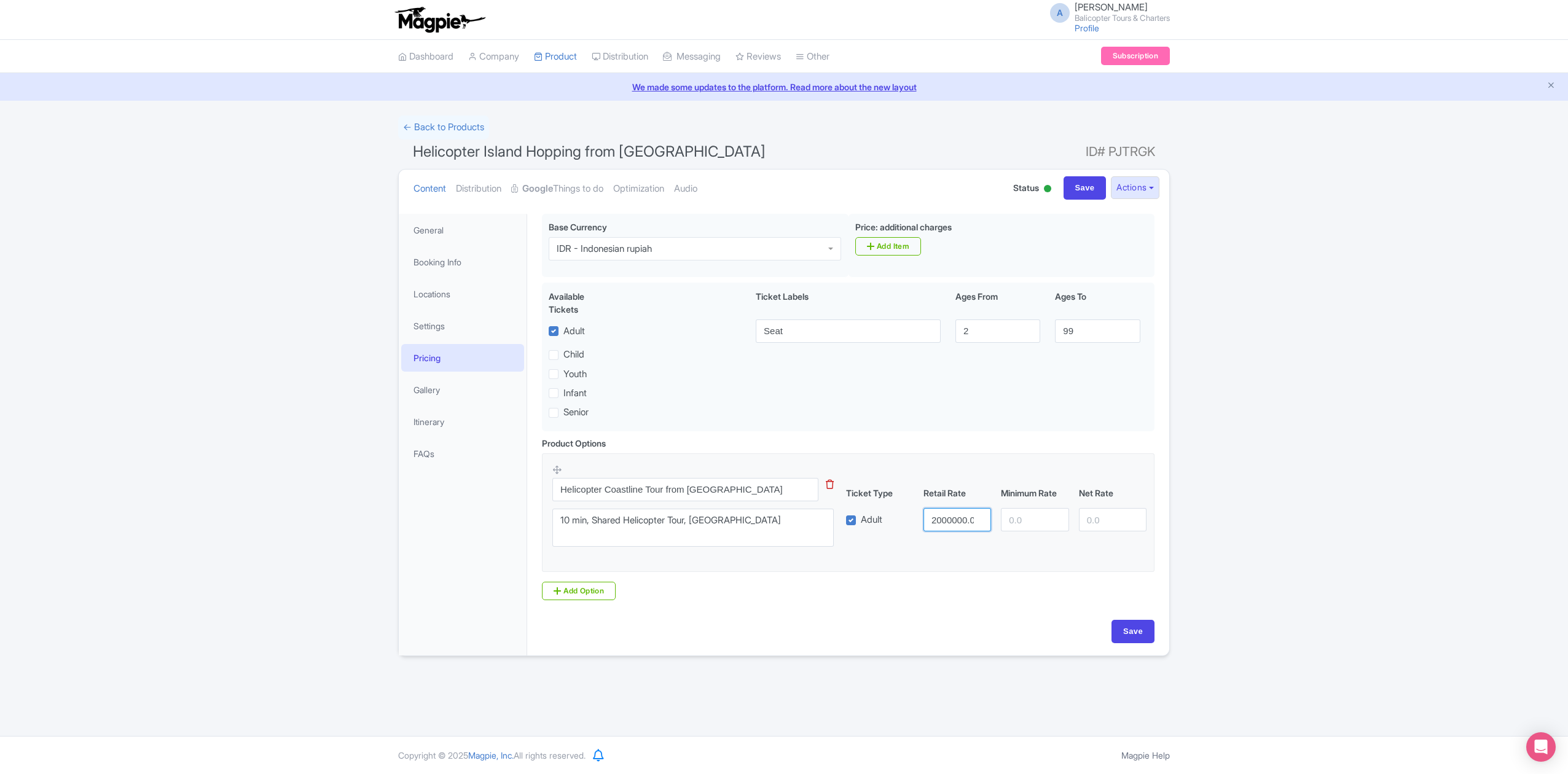
scroll to position [0, 6]
drag, startPoint x: 930, startPoint y: 526, endPoint x: 1065, endPoint y: 526, distance: 135.0
click at [1065, 526] on div "Adult 2000000.00" at bounding box center [996, 519] width 311 height 23
type input "1990000"
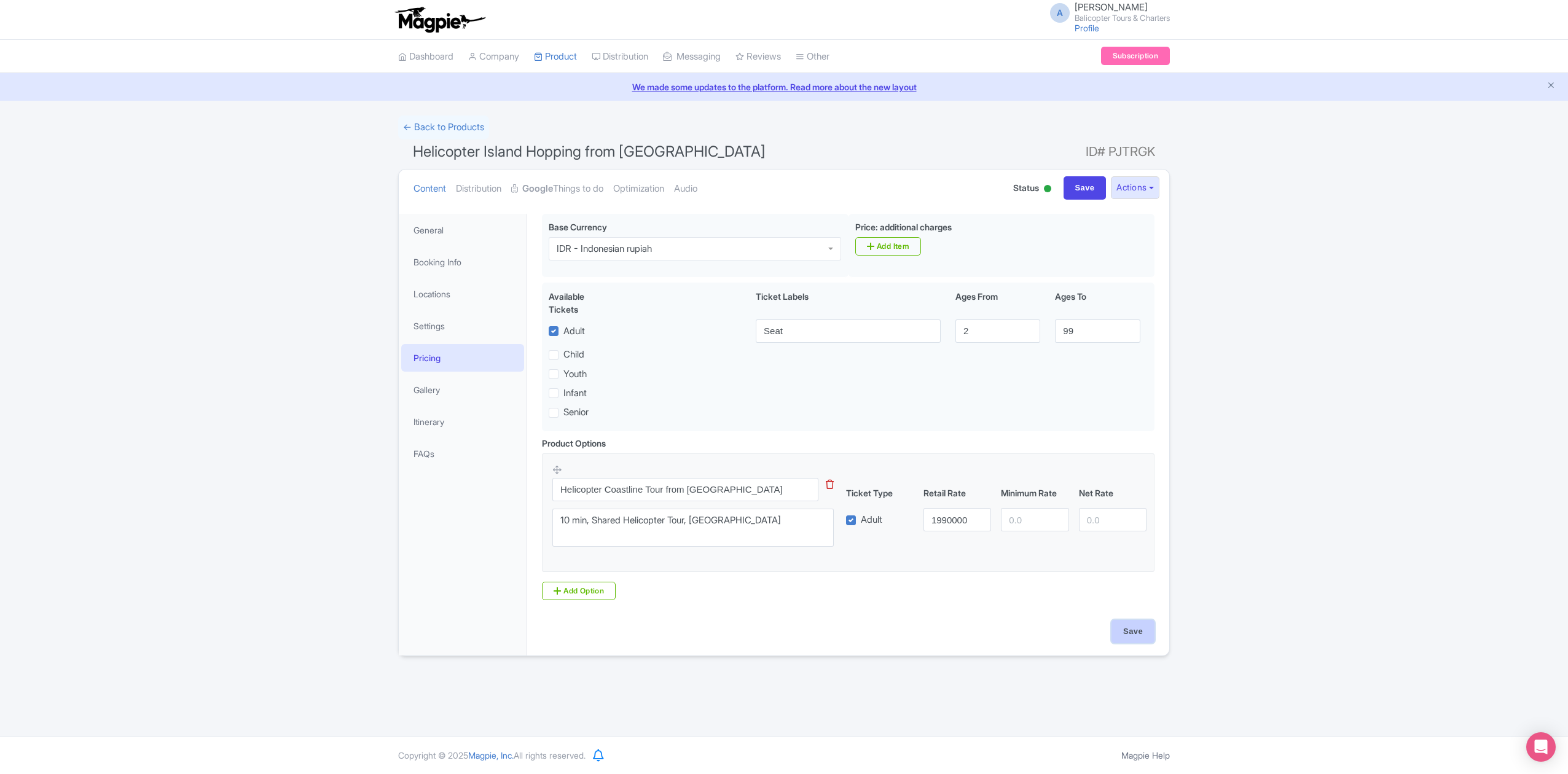
click at [1121, 640] on input "Save" at bounding box center [1133, 631] width 43 height 23
type input "Saving..."
click at [585, 185] on link "Google Things to do" at bounding box center [557, 189] width 92 height 38
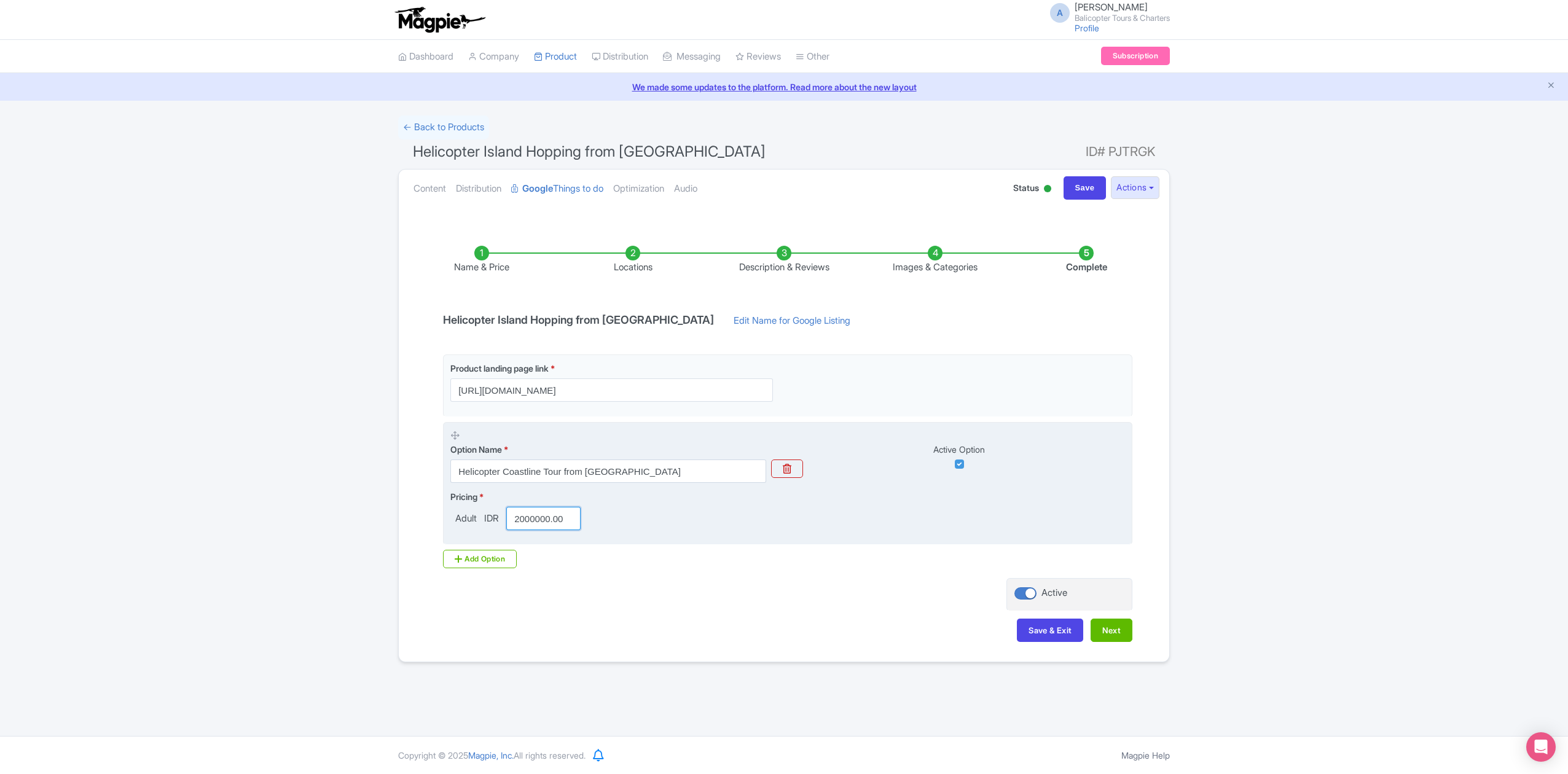
scroll to position [0, 1]
drag, startPoint x: 513, startPoint y: 516, endPoint x: 681, endPoint y: 522, distance: 168.1
click at [680, 522] on div "Pricing * Adult IDR 2000000.00" at bounding box center [788, 510] width 674 height 40
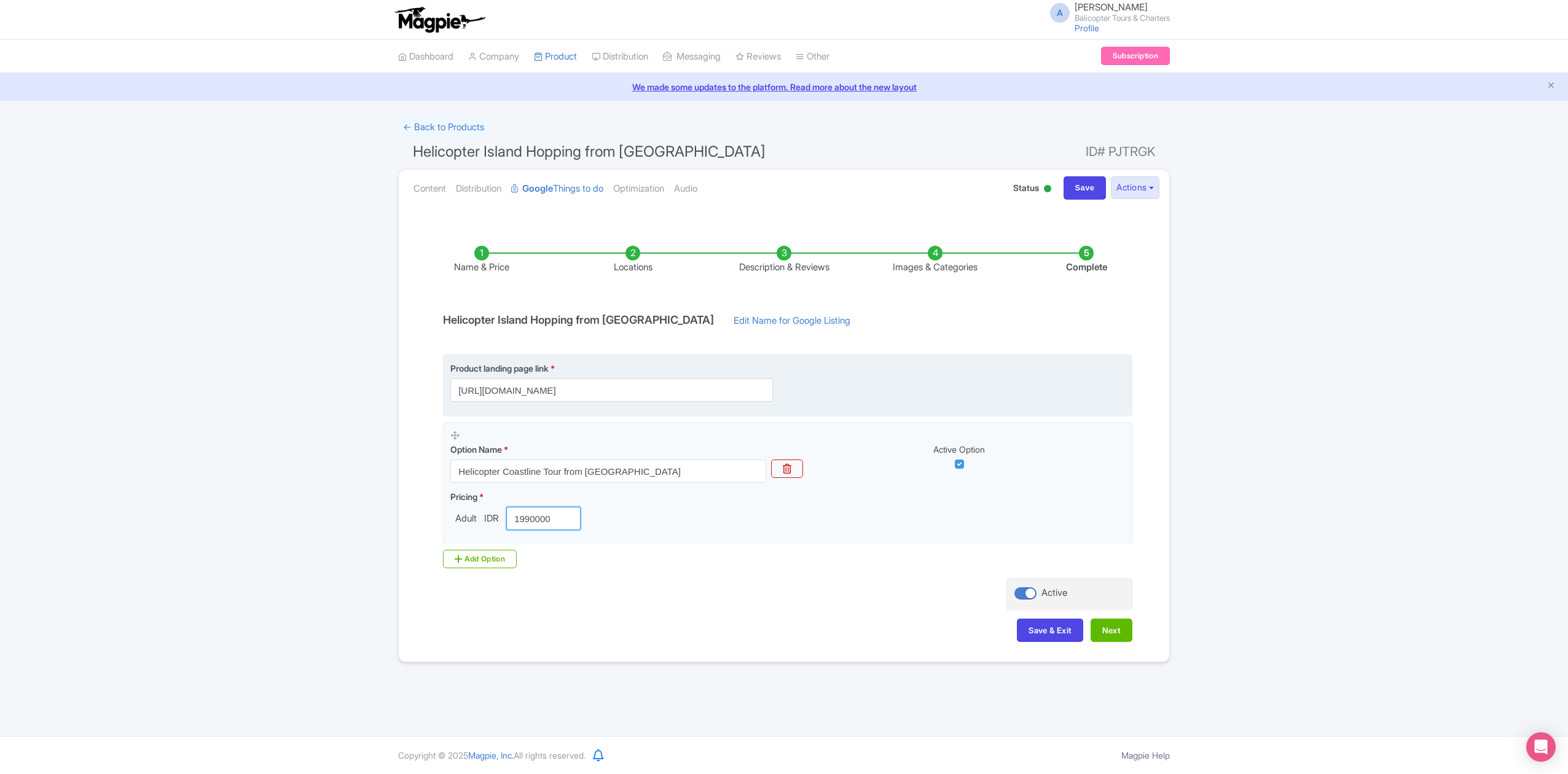
type input "1990000"
drag, startPoint x: 571, startPoint y: 392, endPoint x: 914, endPoint y: 392, distance: 343.0
click at [914, 392] on div "Product landing page link * [URL][DOMAIN_NAME]" at bounding box center [788, 381] width 674 height 40
type input "[URL][DOMAIN_NAME]"
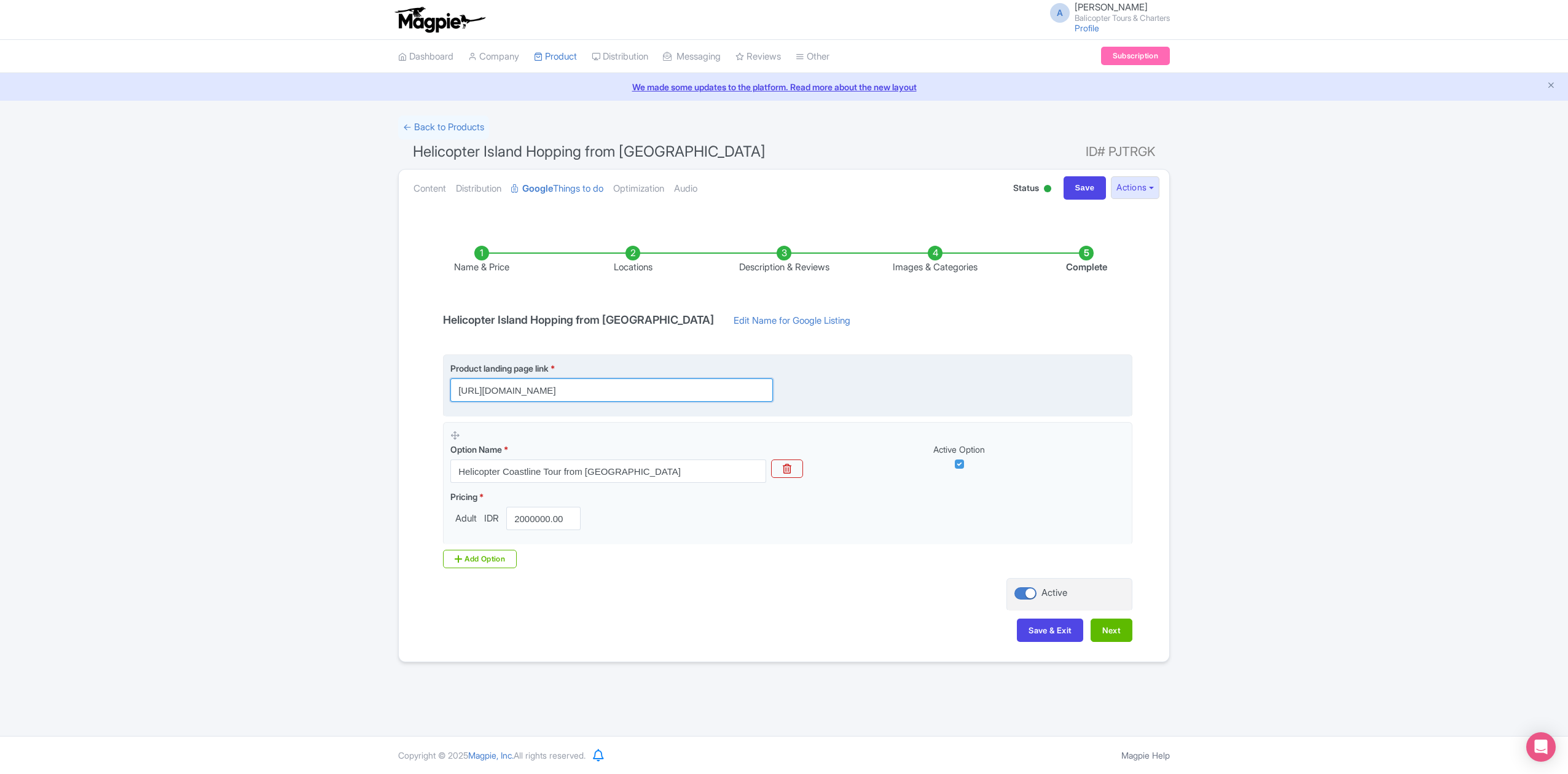
drag, startPoint x: 571, startPoint y: 393, endPoint x: 960, endPoint y: 399, distance: 389.0
click at [960, 399] on div "Product landing page link * [URL][DOMAIN_NAME]" at bounding box center [788, 381] width 674 height 40
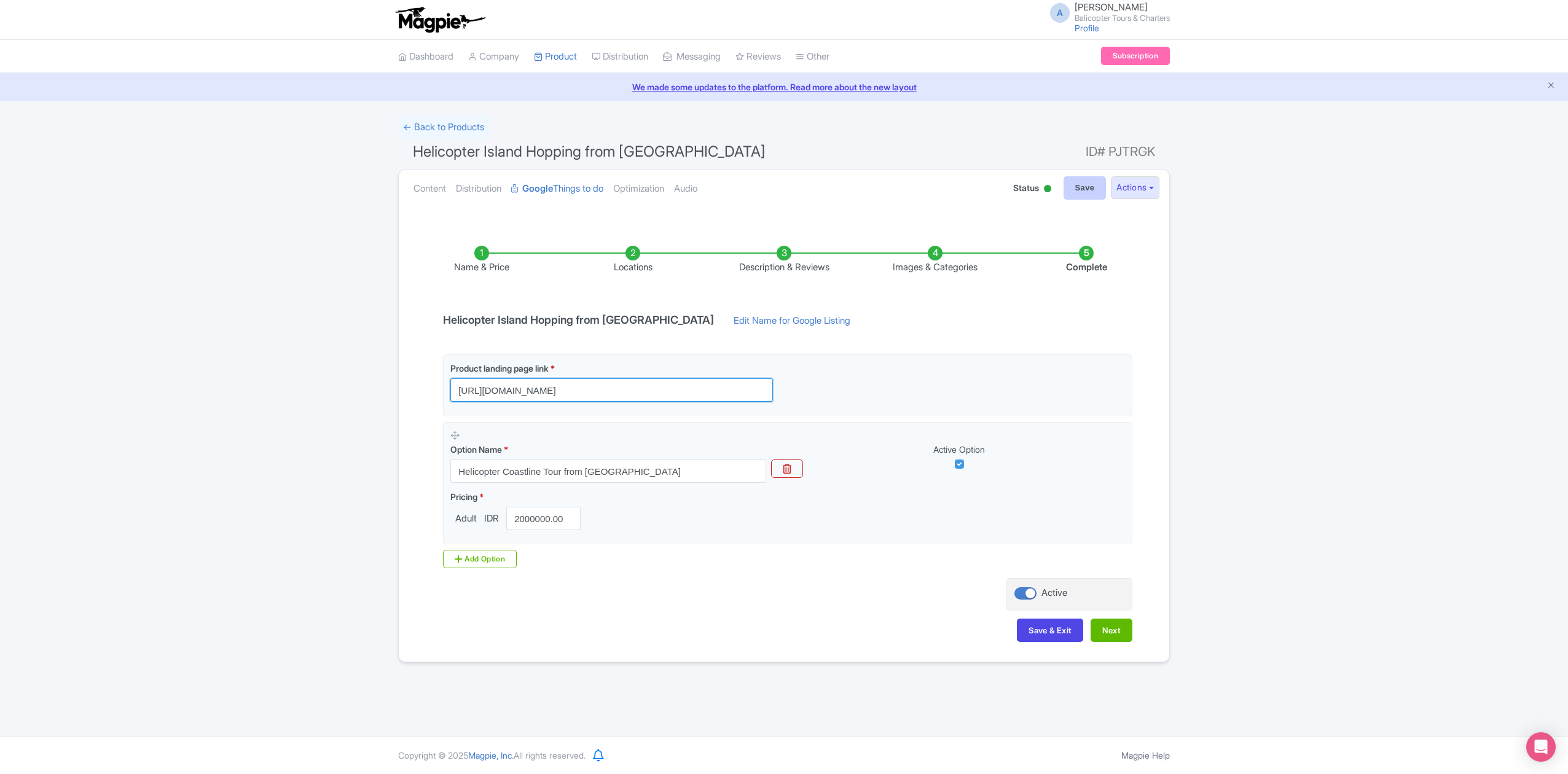
type input "[URL][DOMAIN_NAME]"
click at [1072, 192] on input "Save" at bounding box center [1084, 187] width 43 height 23
type input "Saving..."
click at [741, 318] on link "Edit Name for Google Listing" at bounding box center [792, 324] width 141 height 20
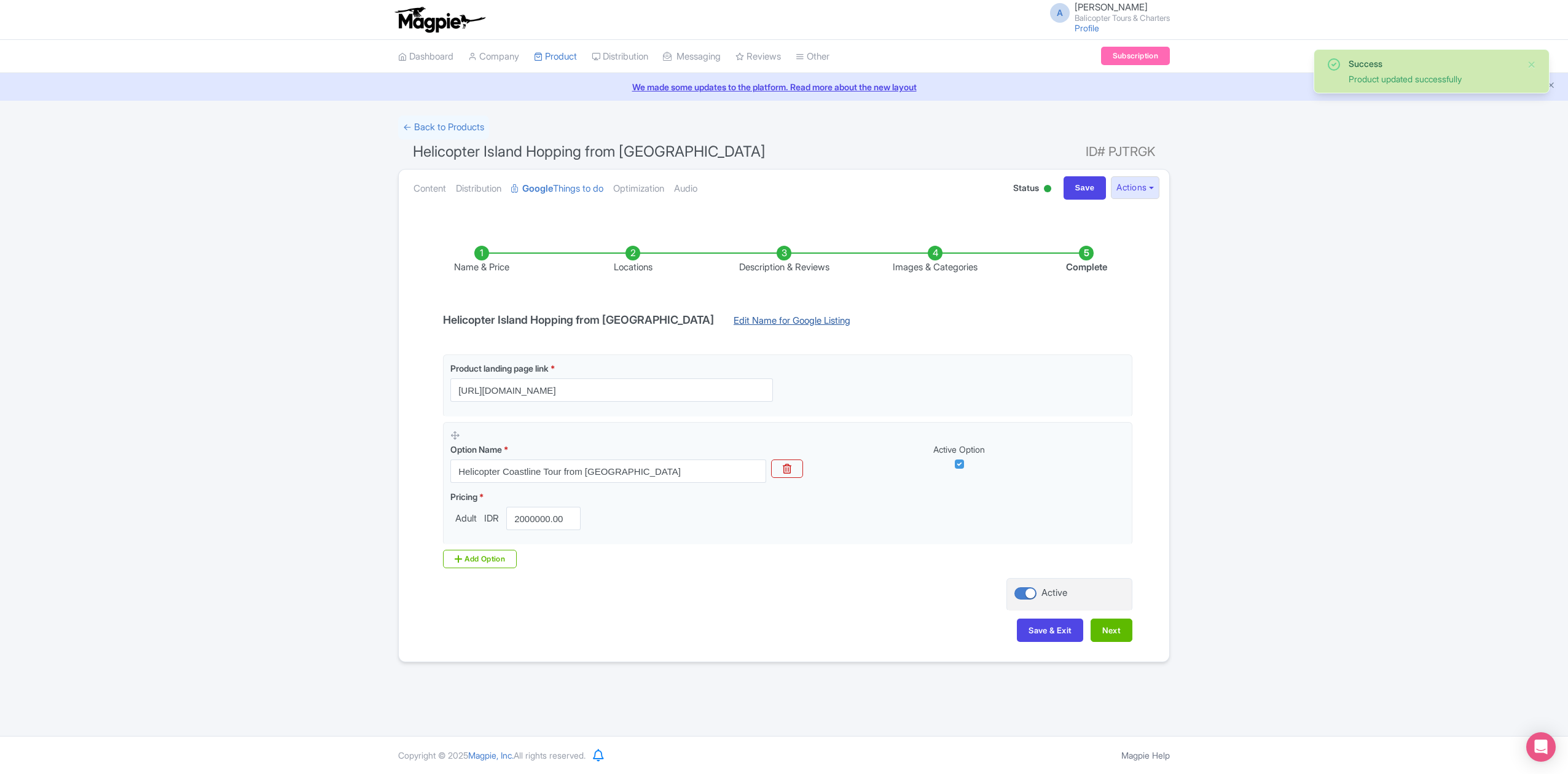
click at [721, 320] on link "Edit Name for Google Listing" at bounding box center [792, 324] width 141 height 20
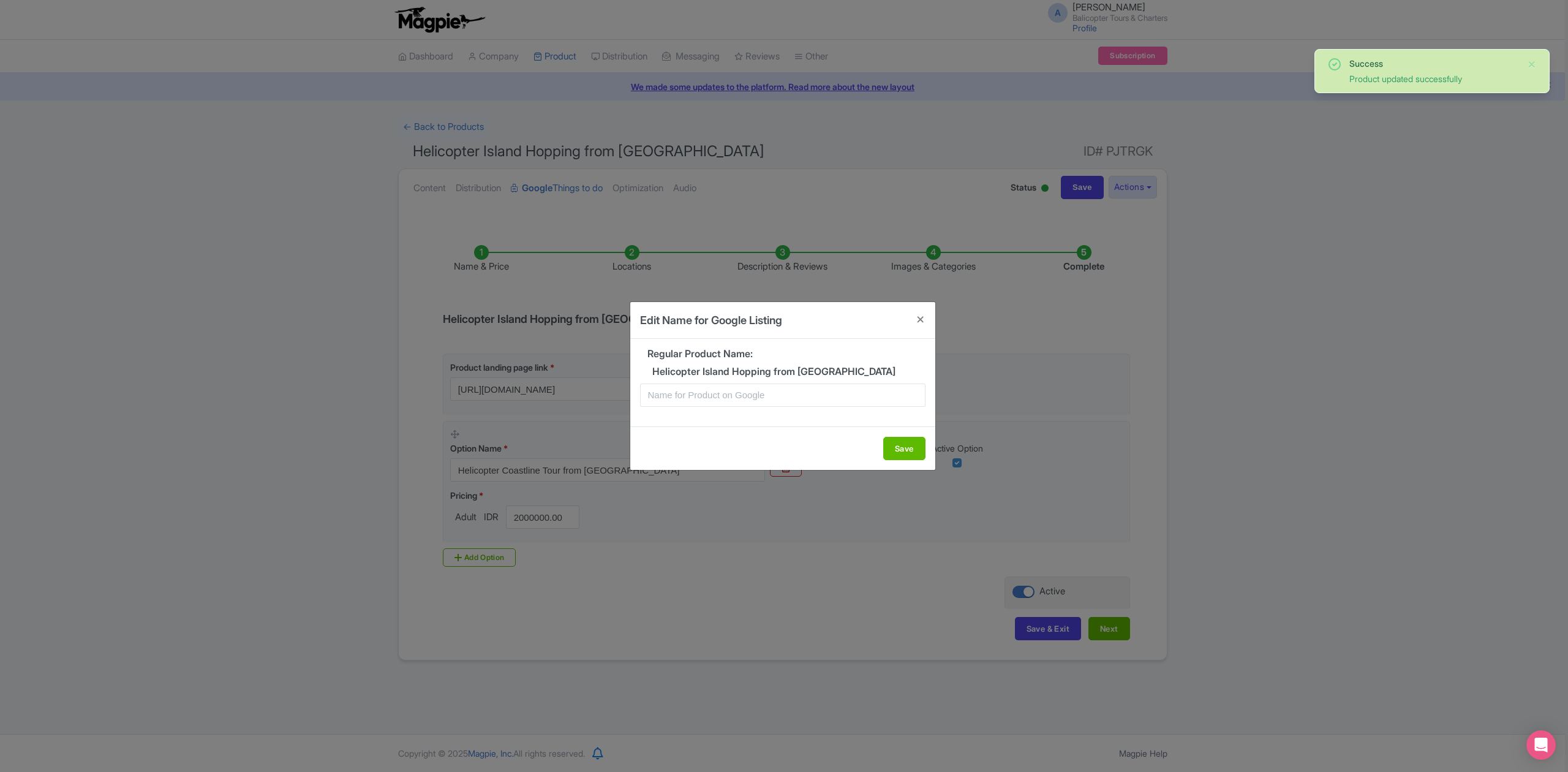
click at [655, 370] on h5 "Helicopter Island Hopping from [GEOGRAPHIC_DATA]" at bounding box center [783, 372] width 285 height 11
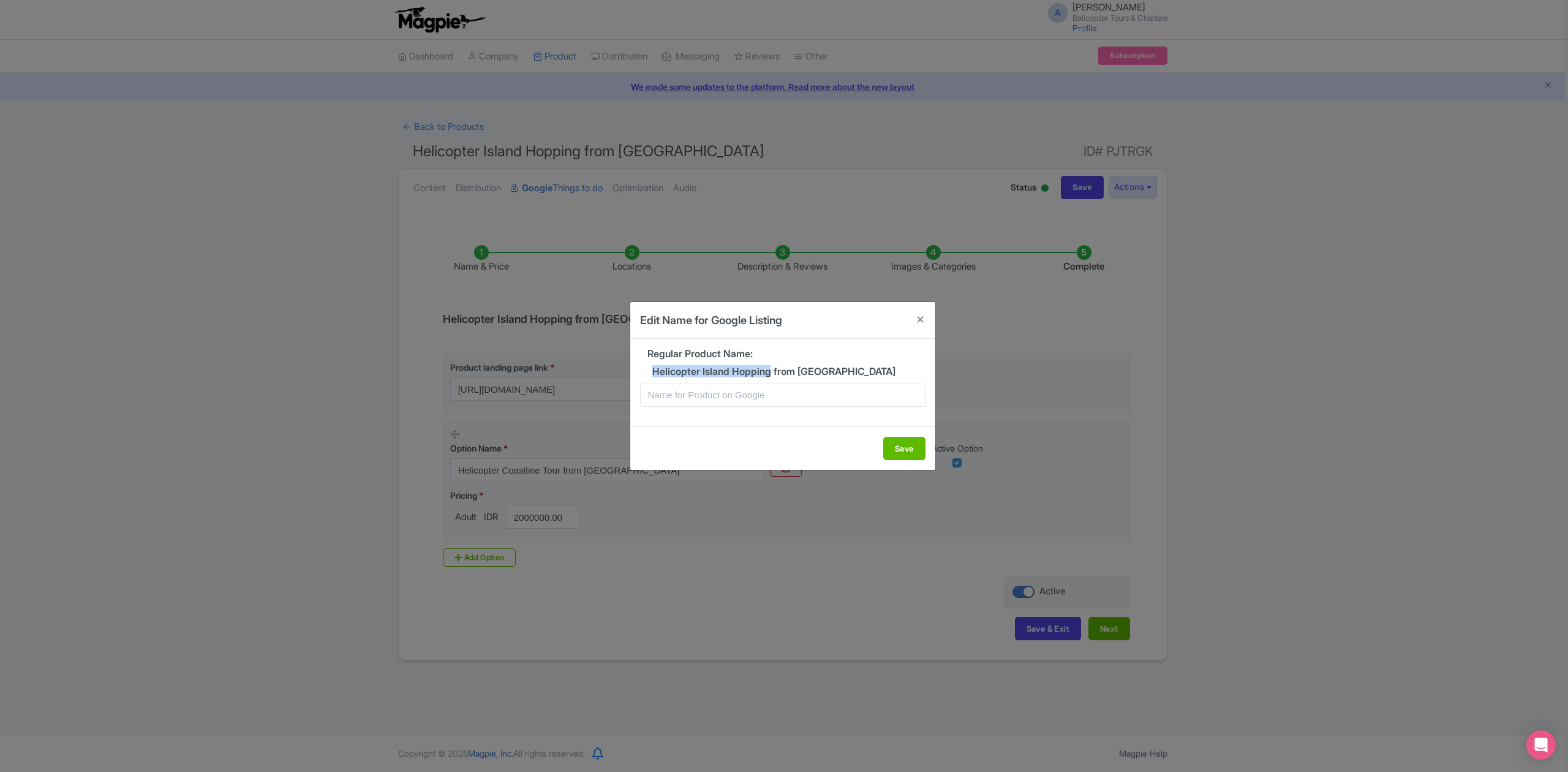
drag, startPoint x: 654, startPoint y: 368, endPoint x: 774, endPoint y: 374, distance: 120.1
click at [774, 374] on h5 "Helicopter Island Hopping from [GEOGRAPHIC_DATA]" at bounding box center [783, 372] width 285 height 11
copy h5 "Helicopter Island Hopping"
click at [715, 393] on input "text" at bounding box center [783, 395] width 285 height 23
paste input "Helicopter Island Hopping"
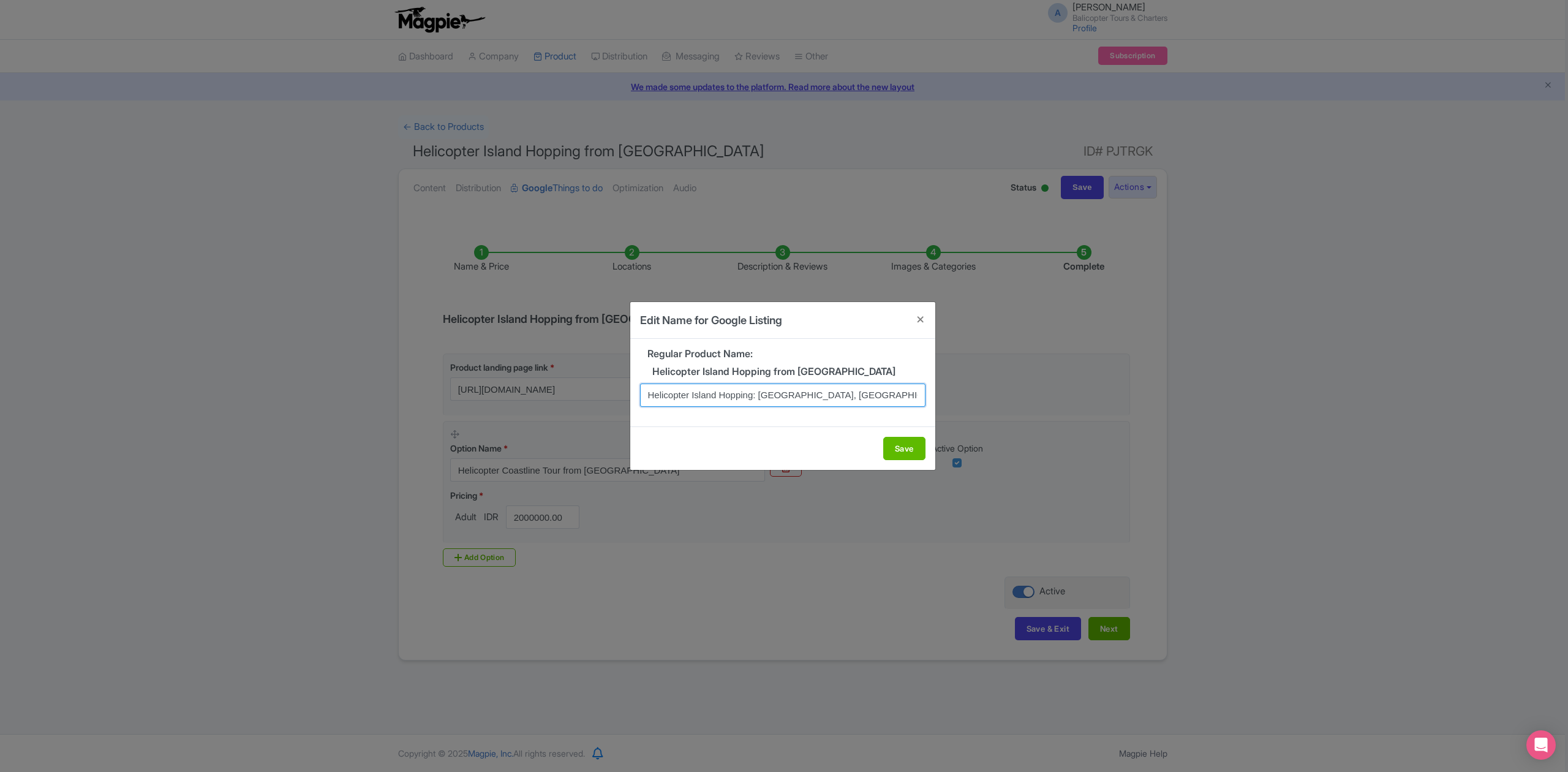
click at [785, 393] on input "Helicopter Island Hopping: Ubud, Gili, Nusa Penida" at bounding box center [783, 395] width 285 height 23
type input "Helicopter Island Hopping: Ubud, Ulu, Gili, Nusa Penida"
click at [916, 454] on button "Save" at bounding box center [904, 448] width 42 height 23
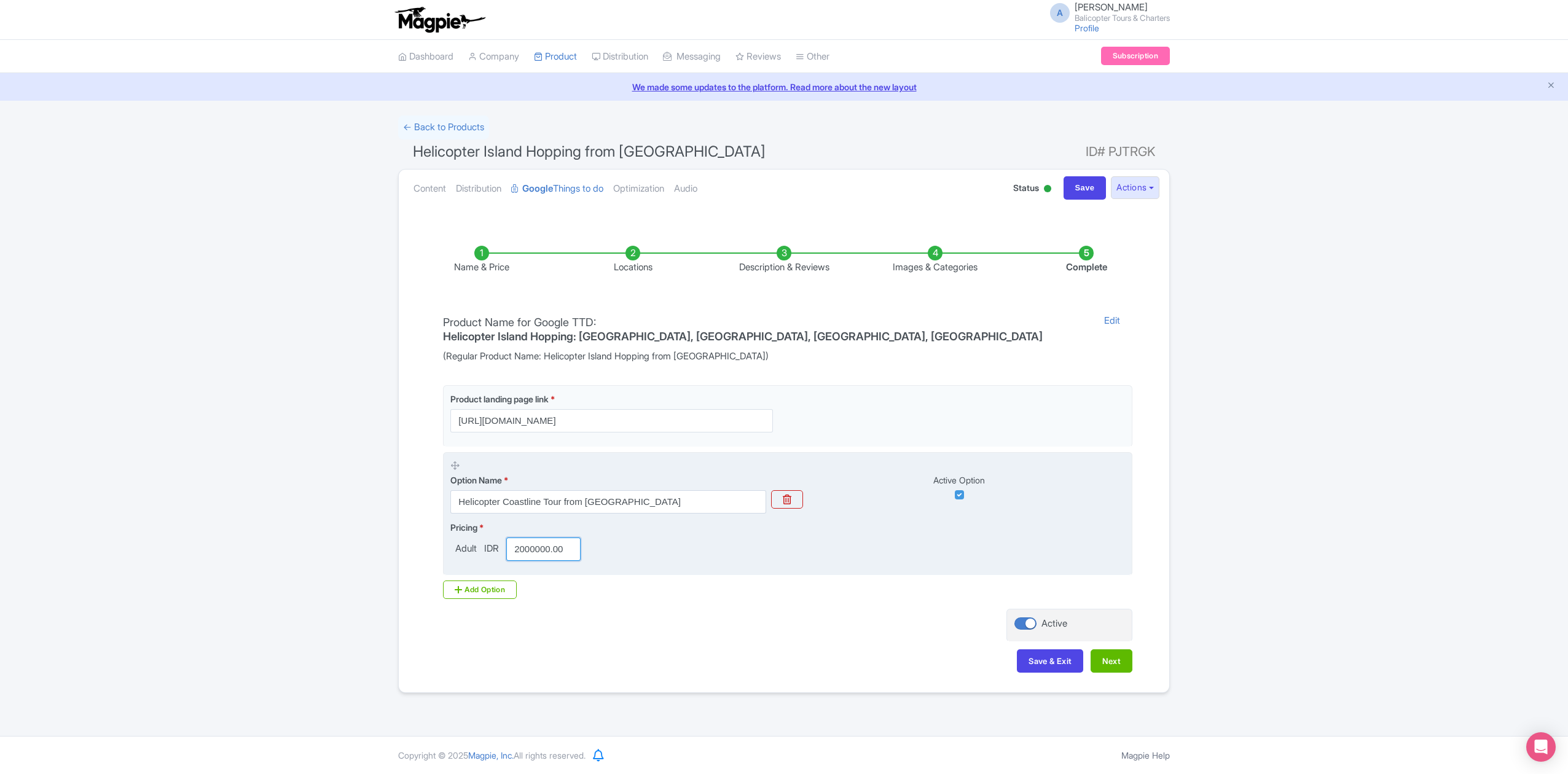
scroll to position [0, 1]
drag, startPoint x: 515, startPoint y: 533, endPoint x: 833, endPoint y: 530, distance: 318.0
click at [815, 534] on div "Pricing * Adult IDR 2000000.00" at bounding box center [788, 540] width 674 height 40
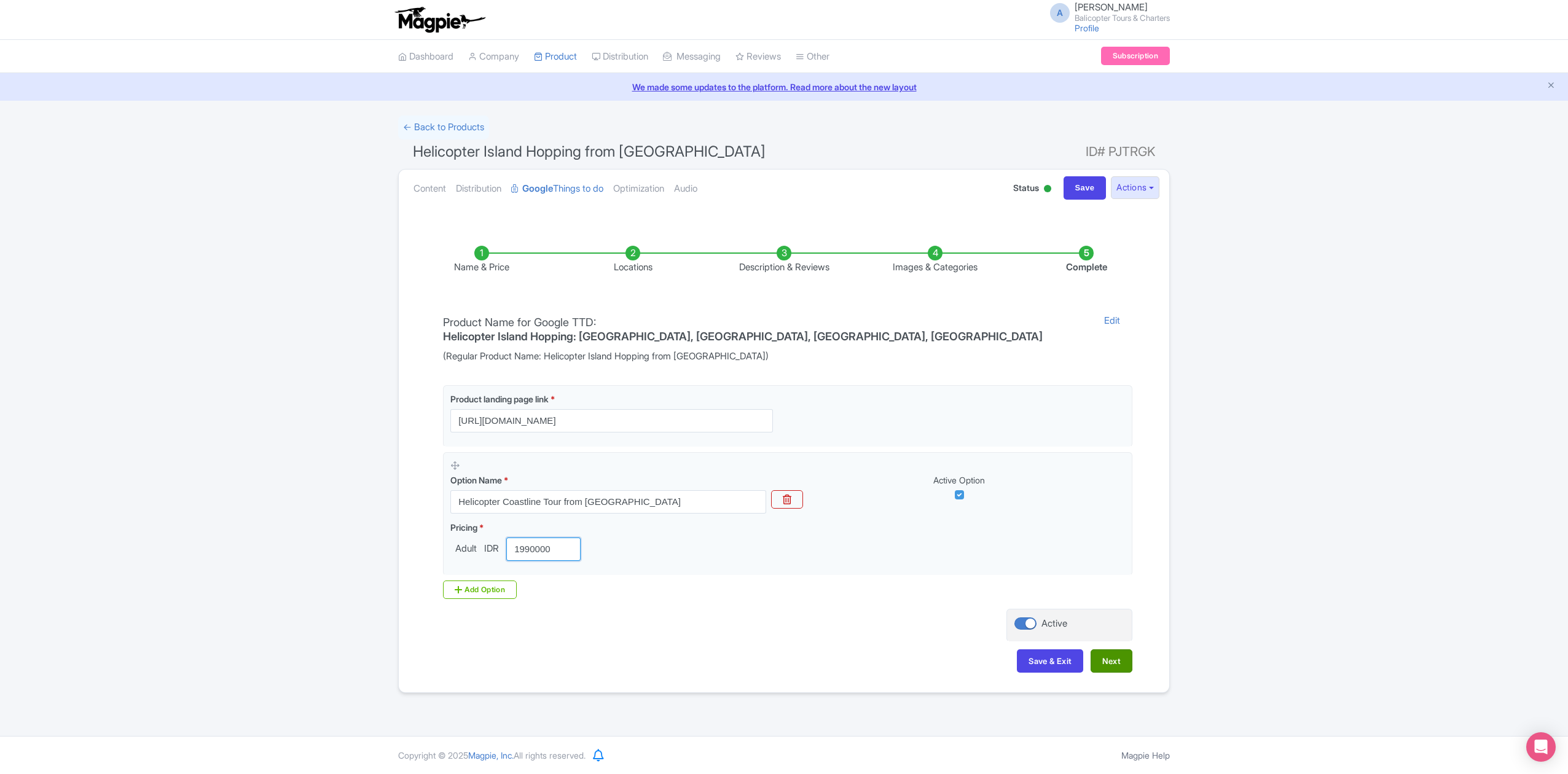
type input "1990000"
click at [1117, 649] on button "Next" at bounding box center [1111, 660] width 42 height 23
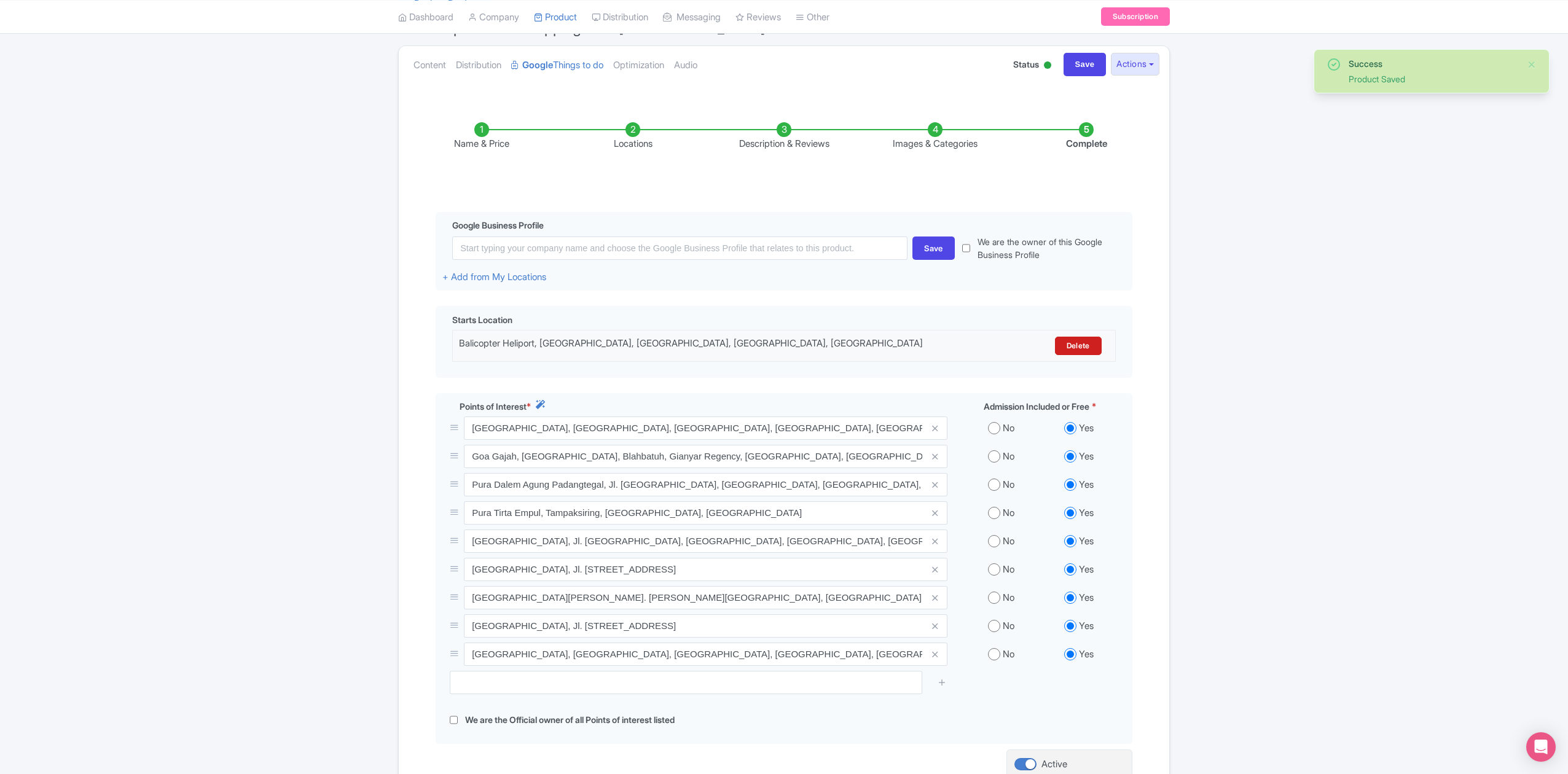
scroll to position [258, 0]
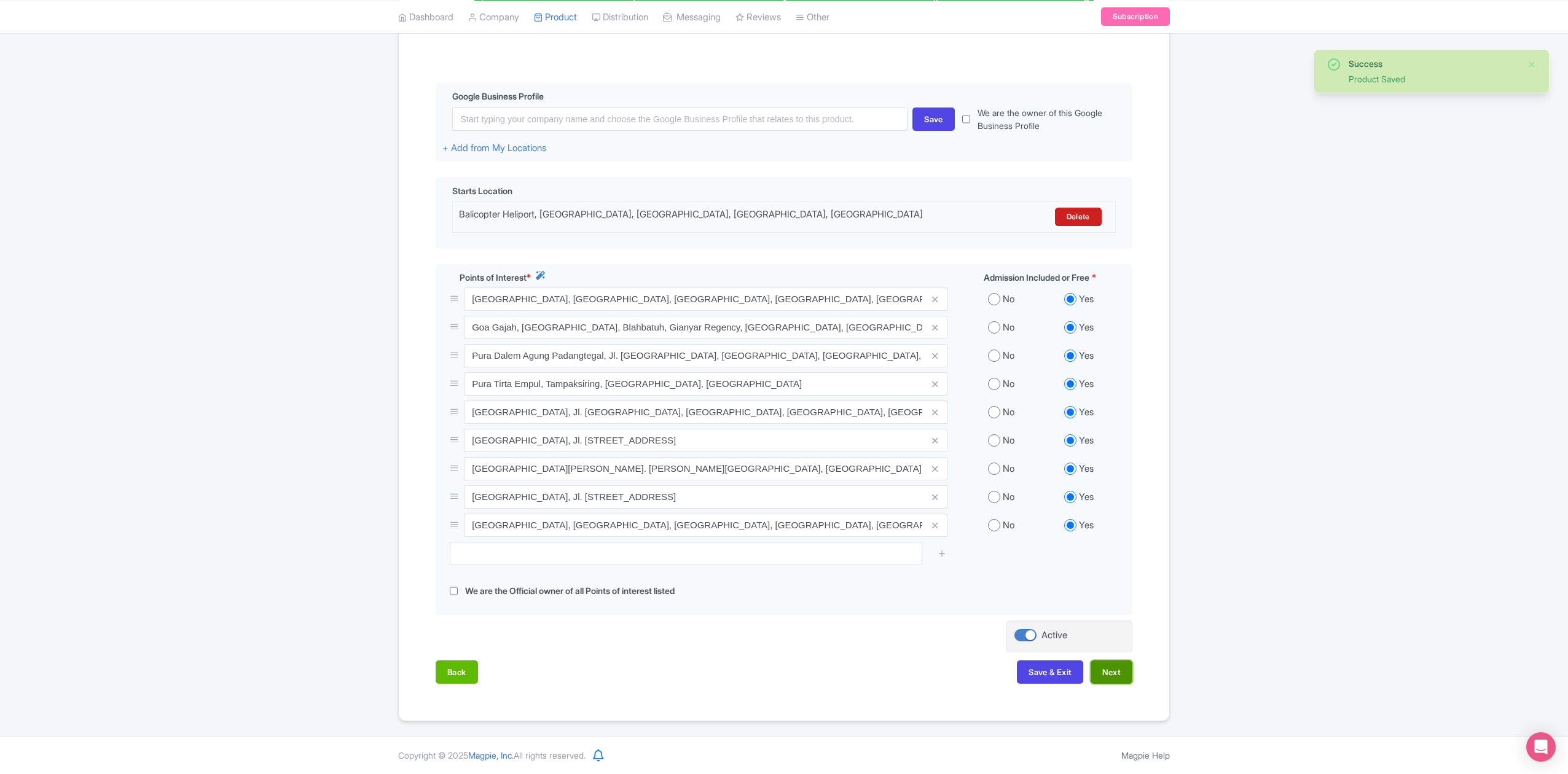
click at [1117, 673] on button "Next" at bounding box center [1111, 671] width 42 height 23
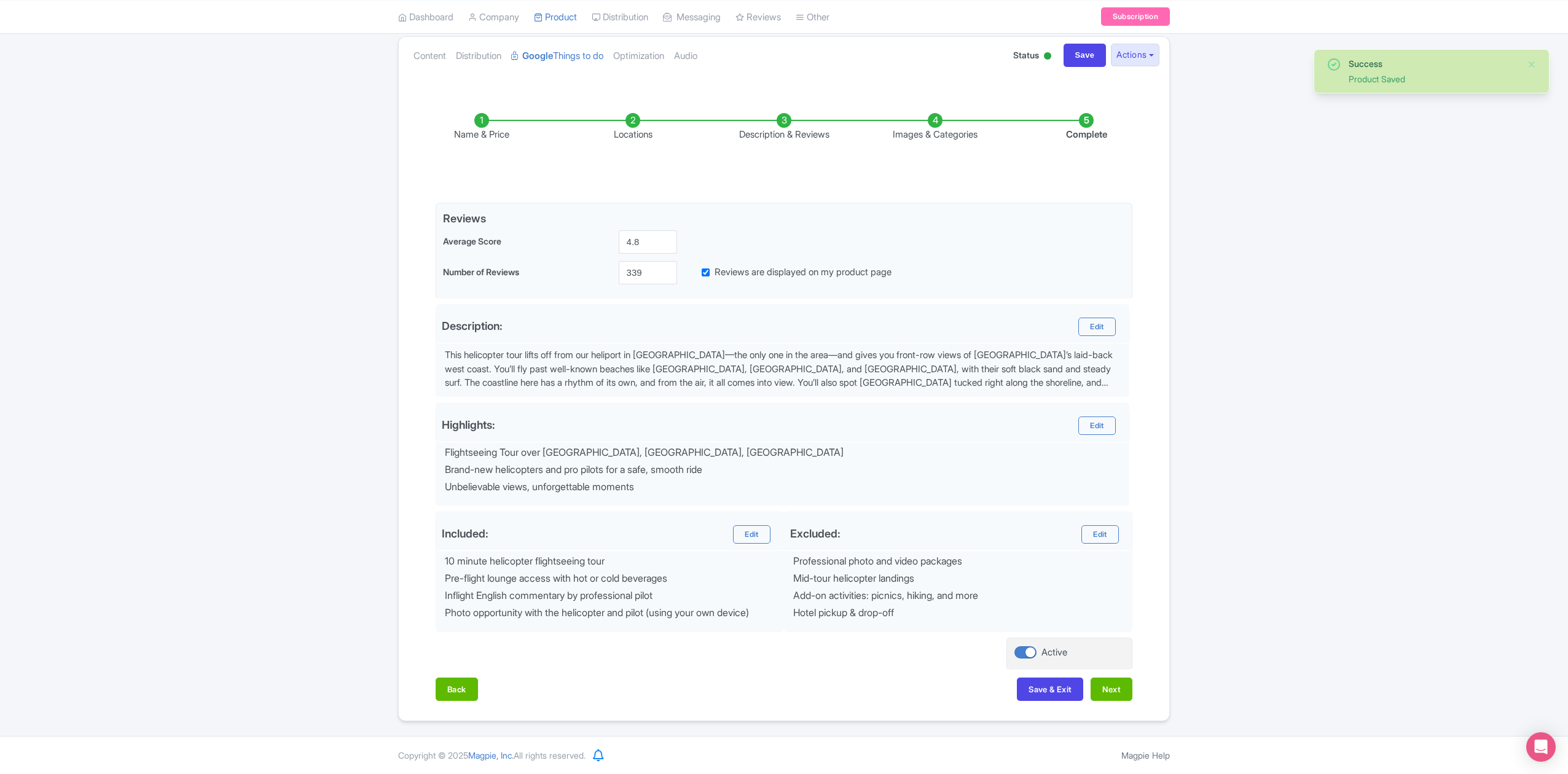
scroll to position [138, 0]
click at [1117, 681] on button "Next" at bounding box center [1111, 689] width 42 height 23
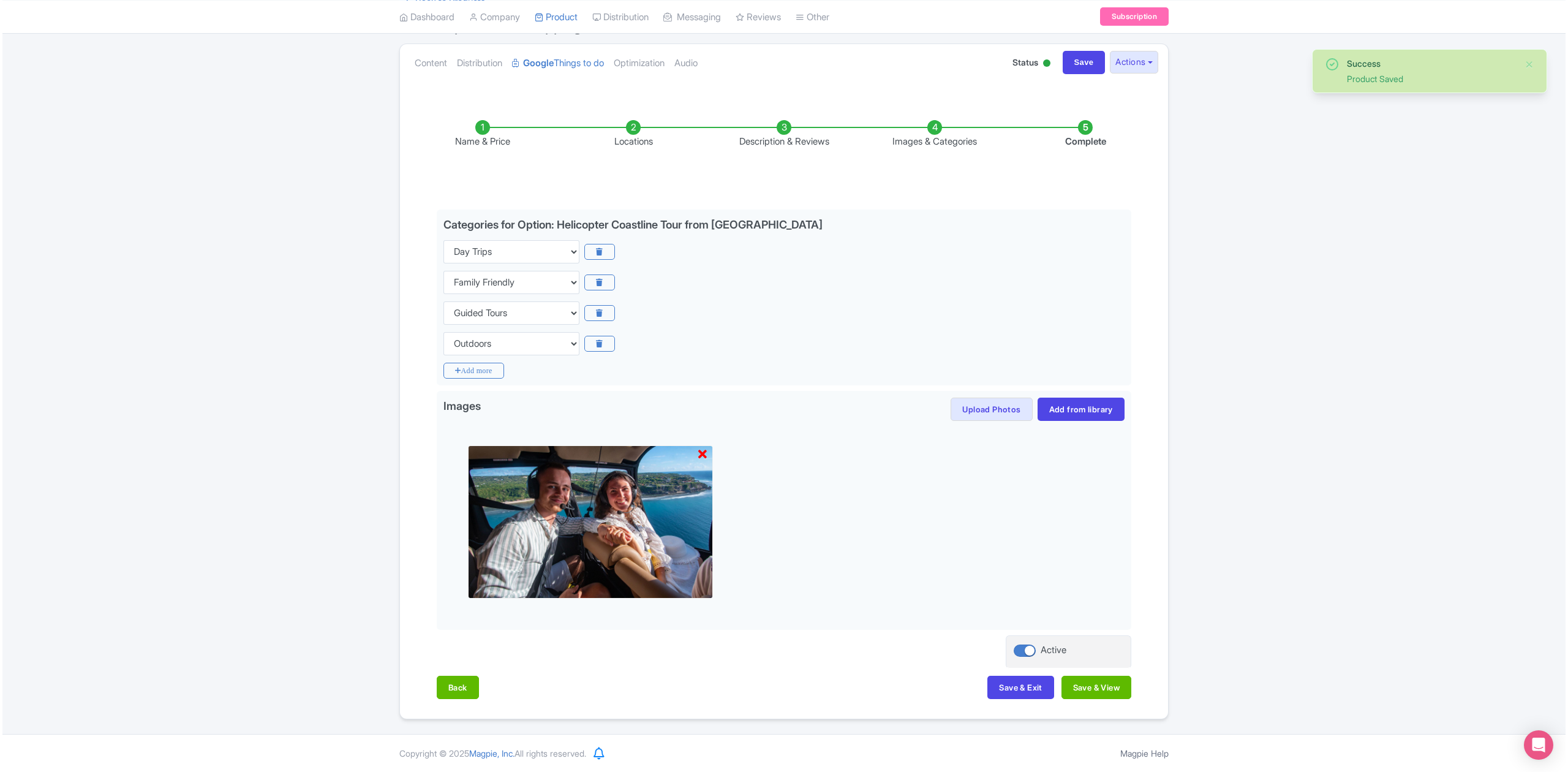
scroll to position [128, 0]
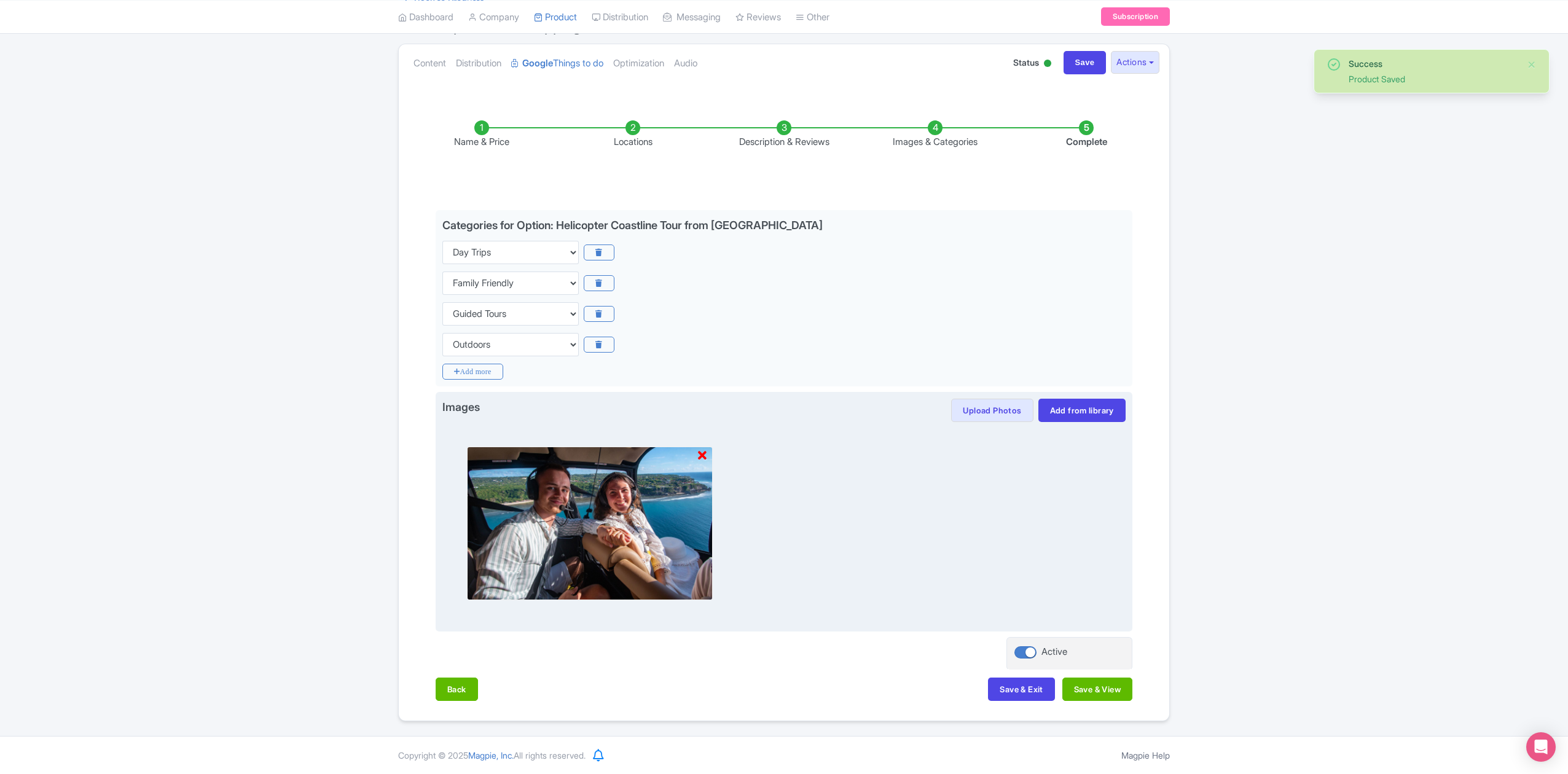
click at [696, 456] on img at bounding box center [590, 523] width 246 height 154
click at [709, 453] on img at bounding box center [590, 523] width 246 height 154
click at [701, 452] on icon at bounding box center [702, 456] width 9 height 13
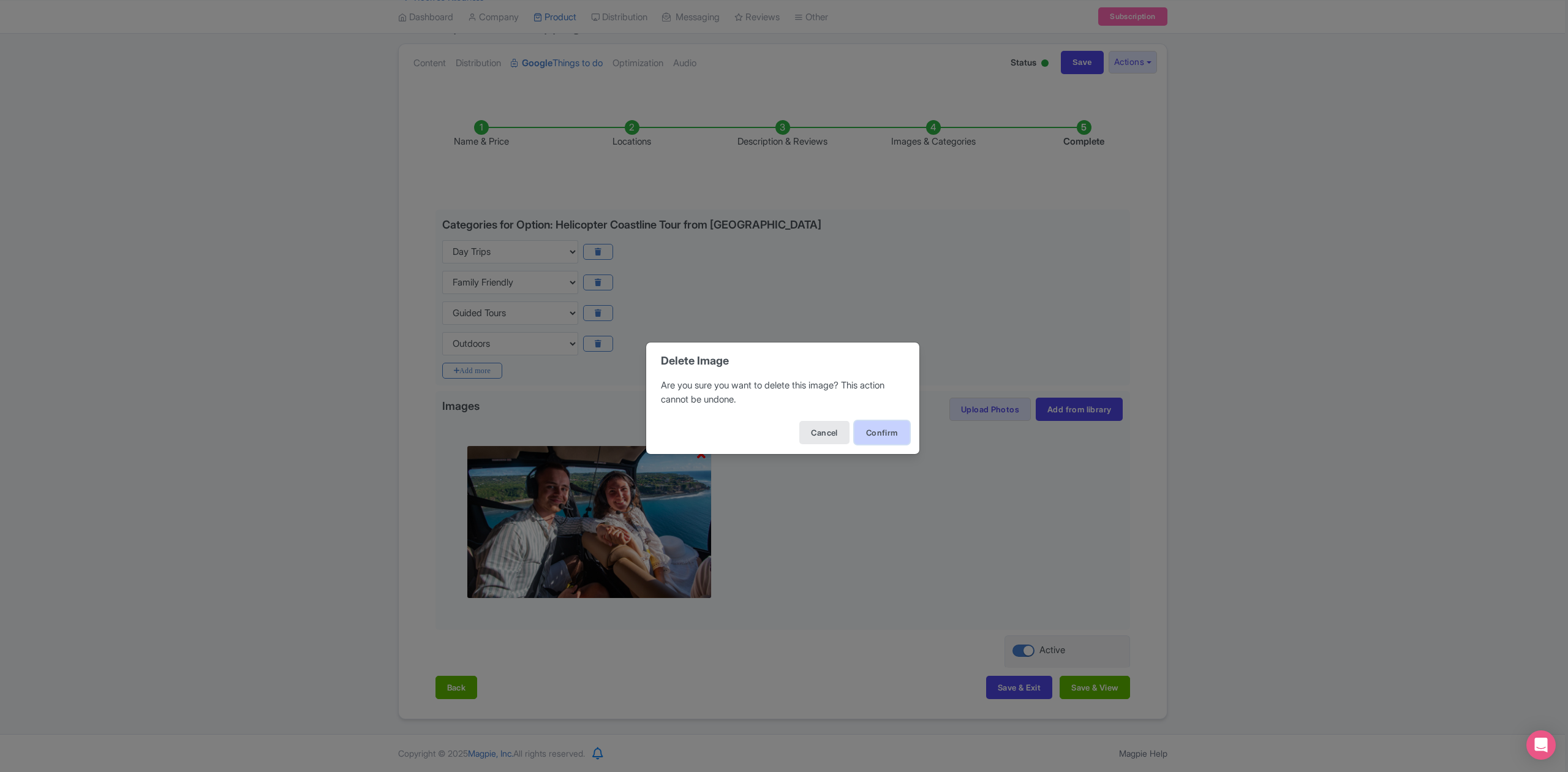
click at [873, 433] on button "Confirm" at bounding box center [882, 432] width 55 height 23
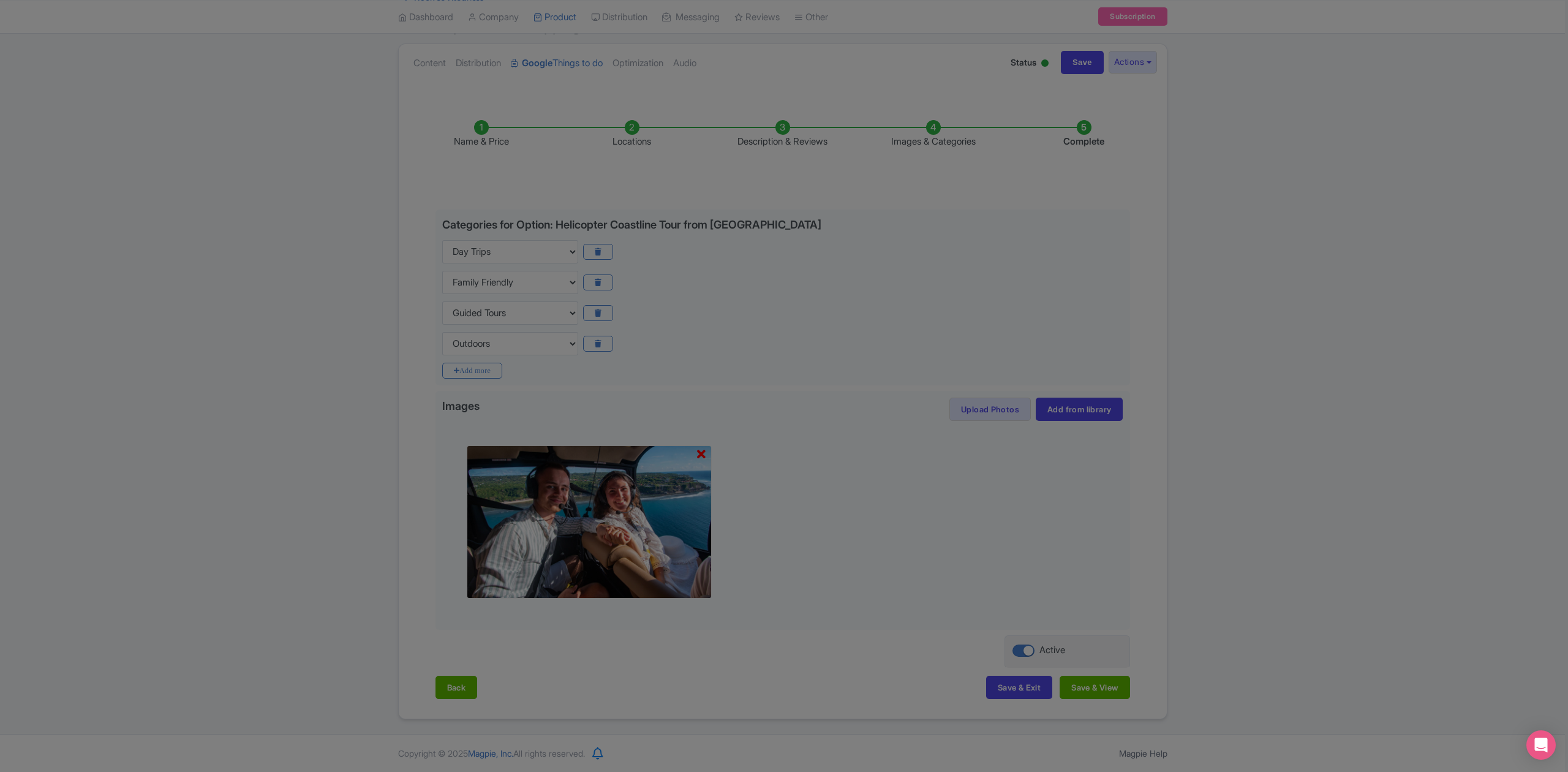
scroll to position [0, 0]
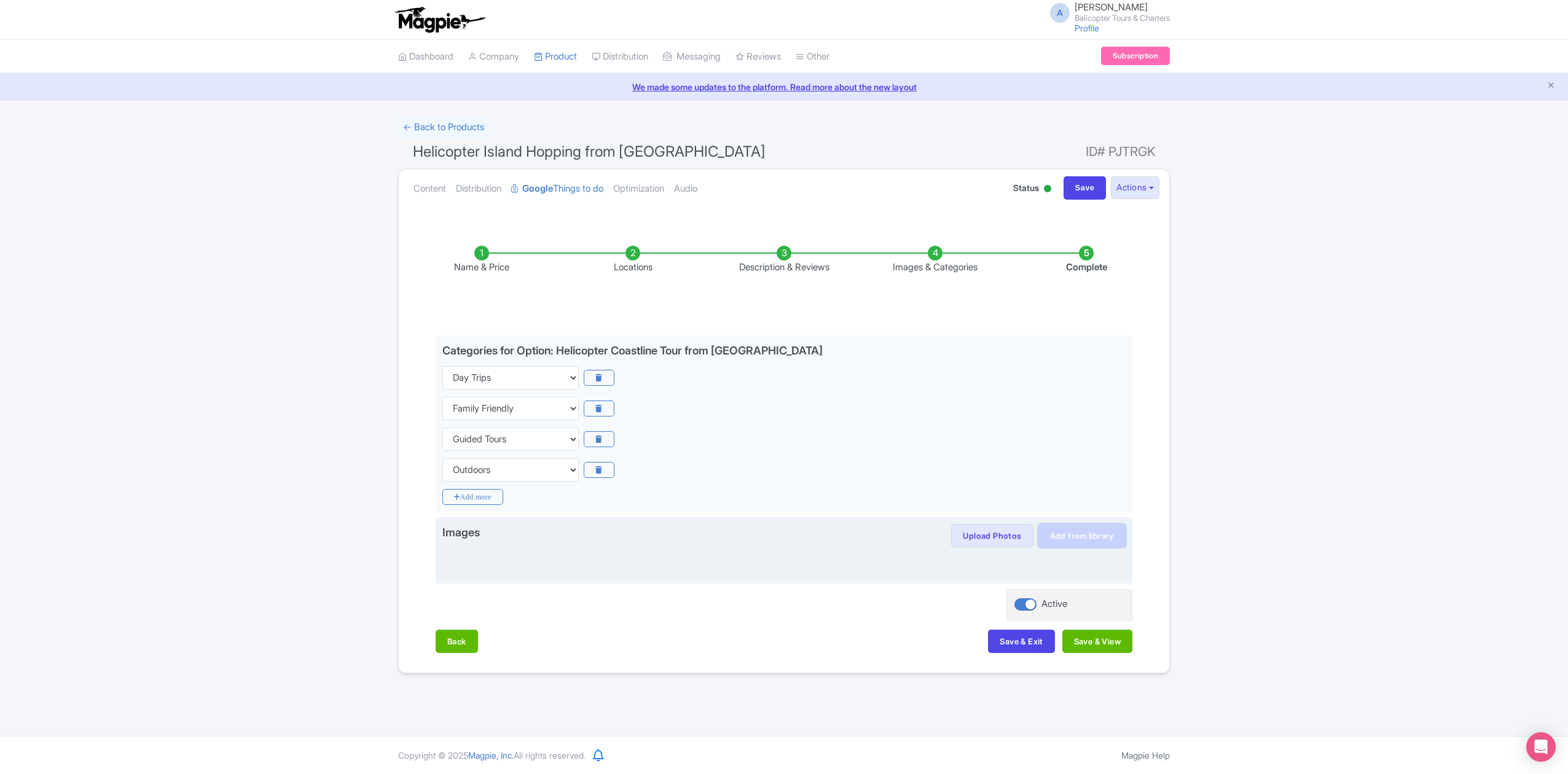
click at [1054, 540] on link "Add from library" at bounding box center [1082, 535] width 87 height 23
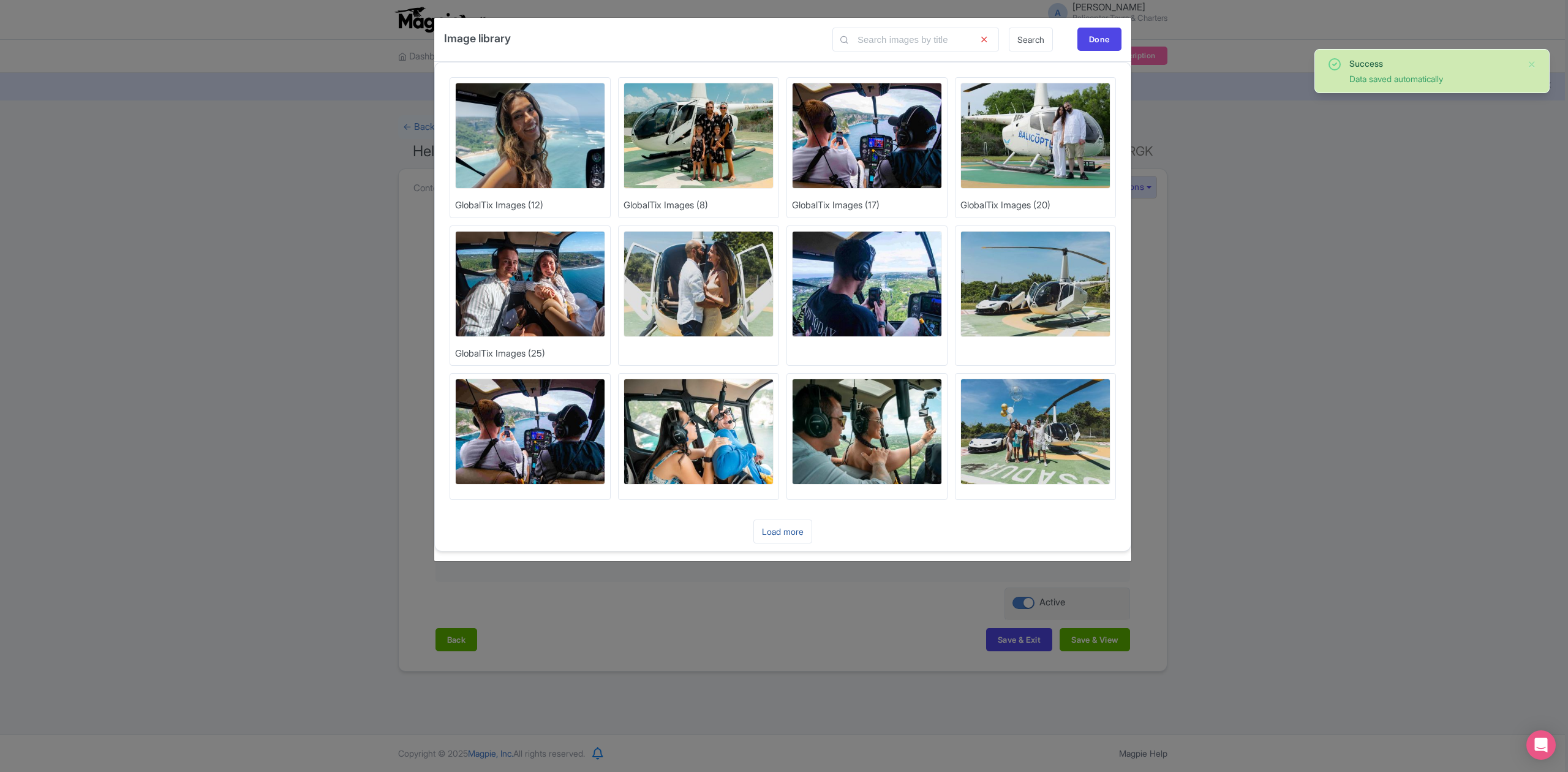
click at [790, 526] on link "Load more" at bounding box center [783, 531] width 59 height 24
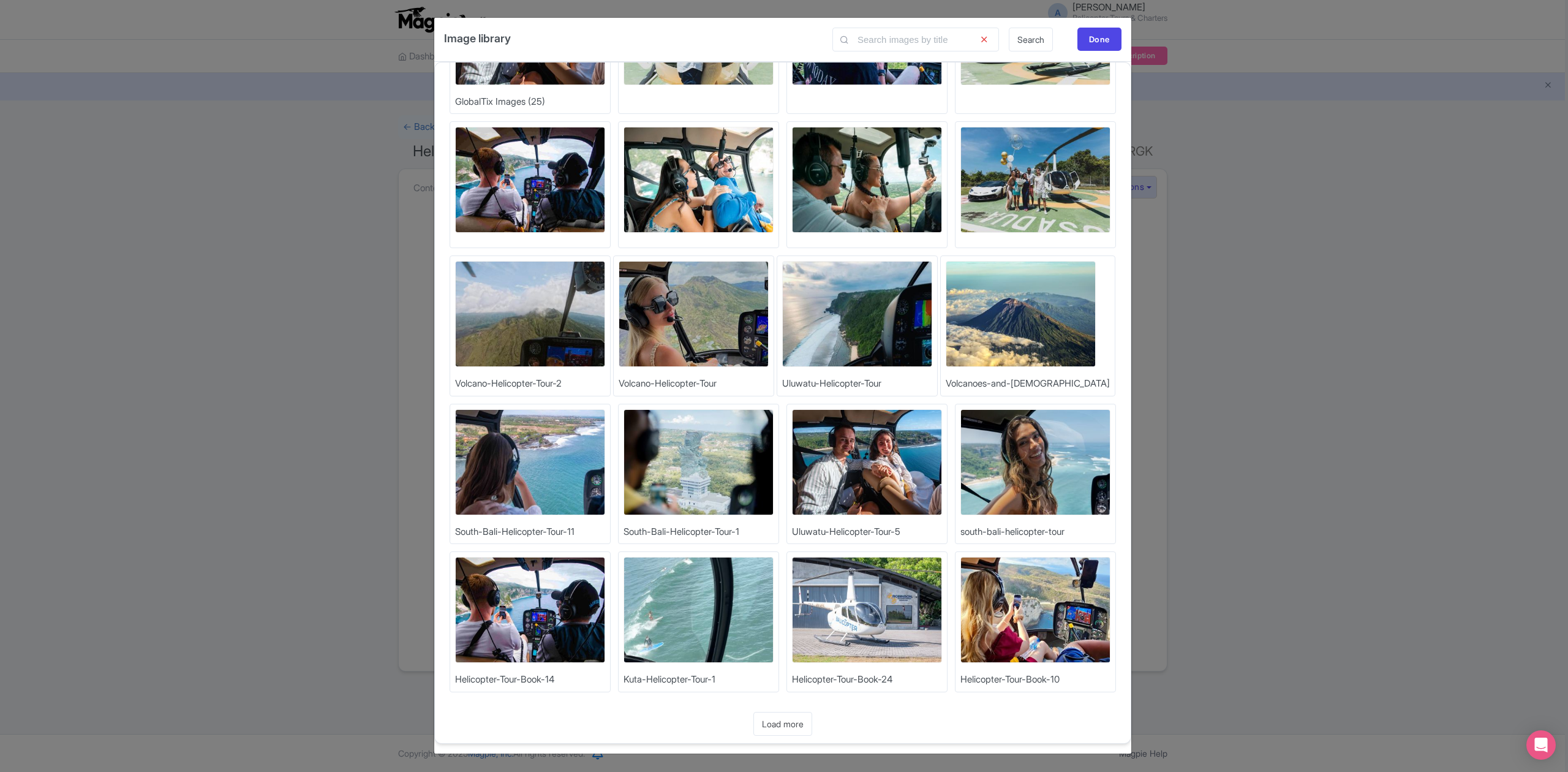
scroll to position [254, 0]
click at [802, 722] on link "Load more" at bounding box center [783, 724] width 59 height 24
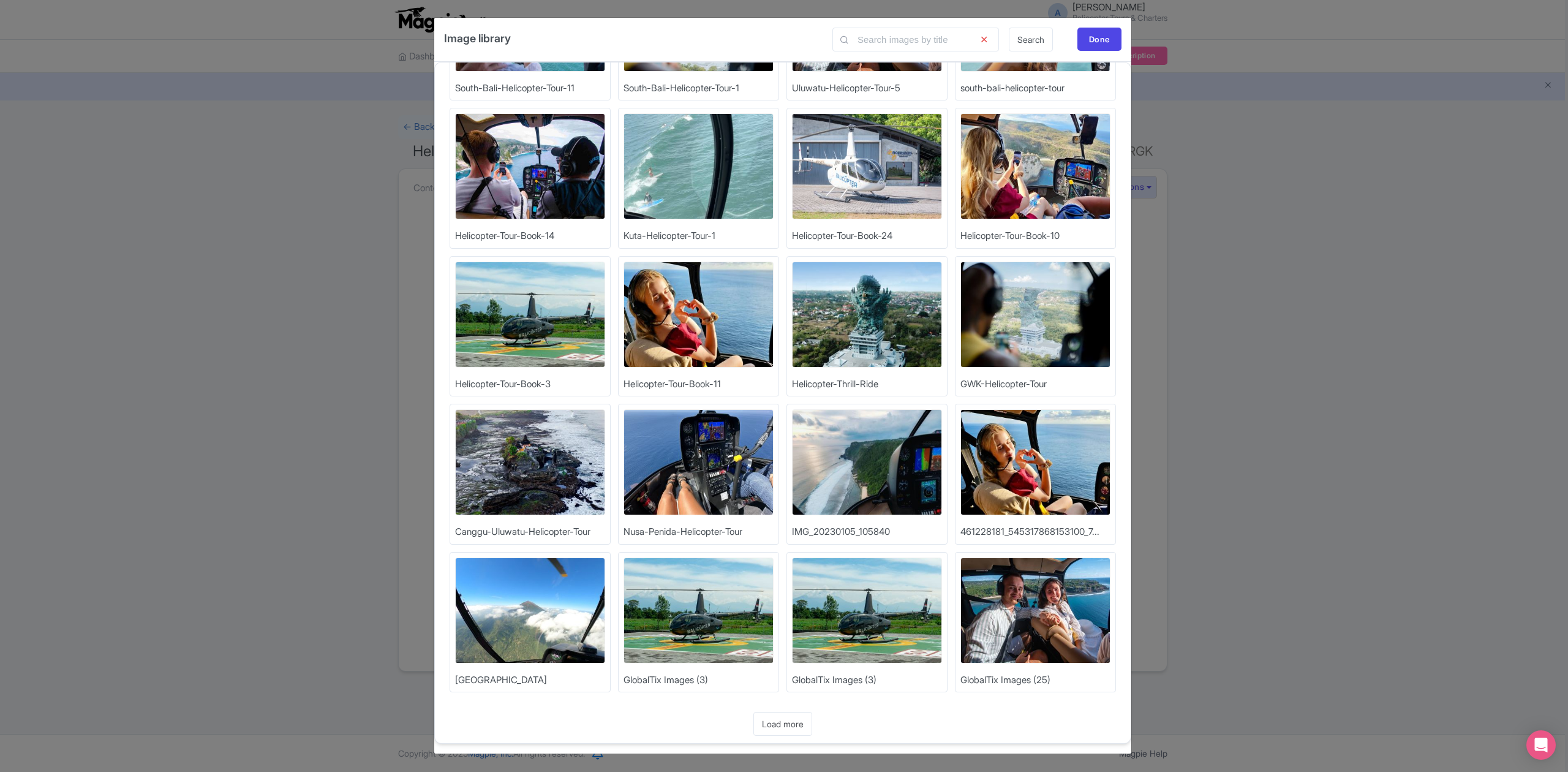
scroll to position [1, 0]
click at [797, 720] on link "Load more" at bounding box center [783, 724] width 59 height 24
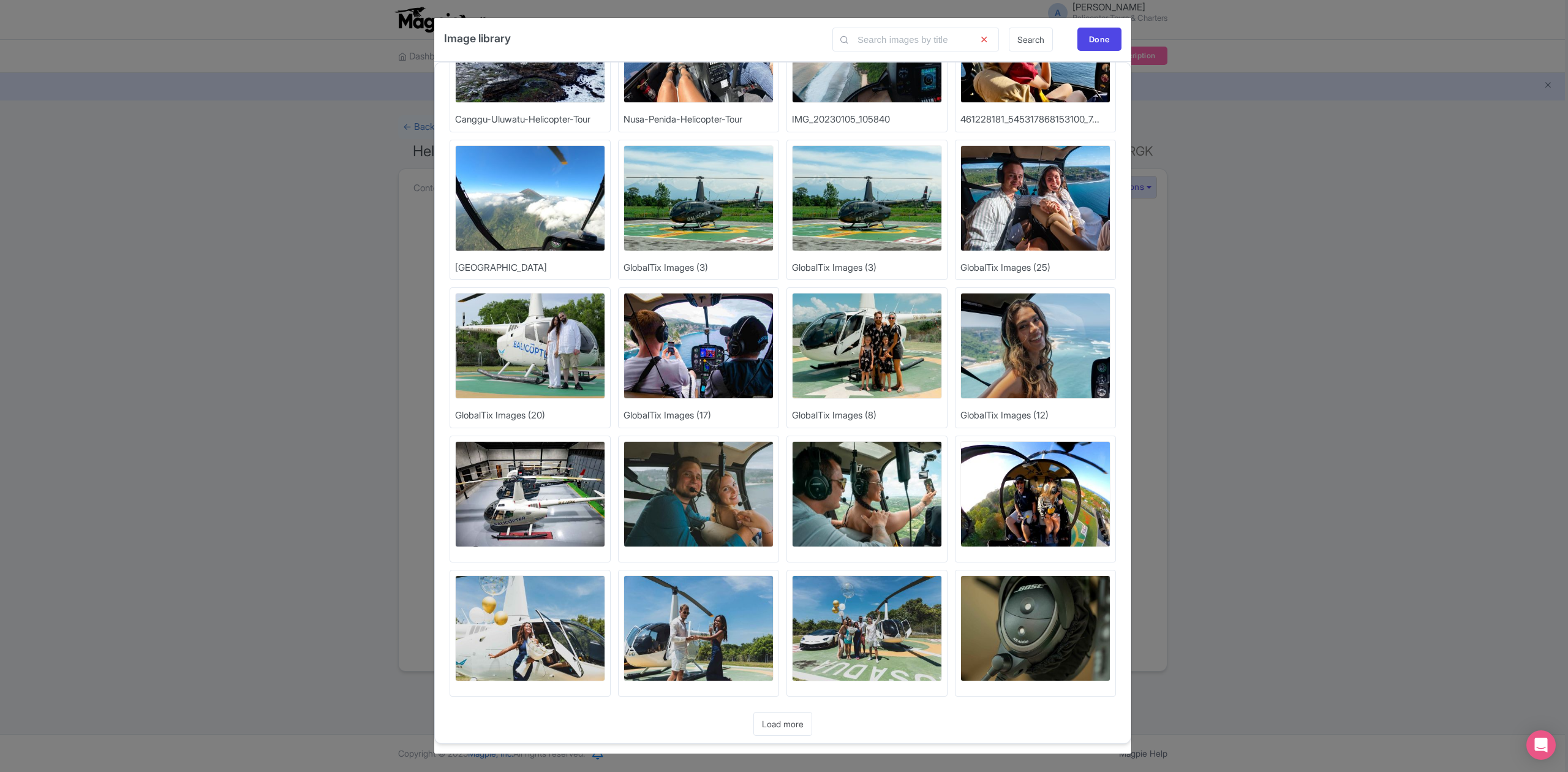
scroll to position [1116, 0]
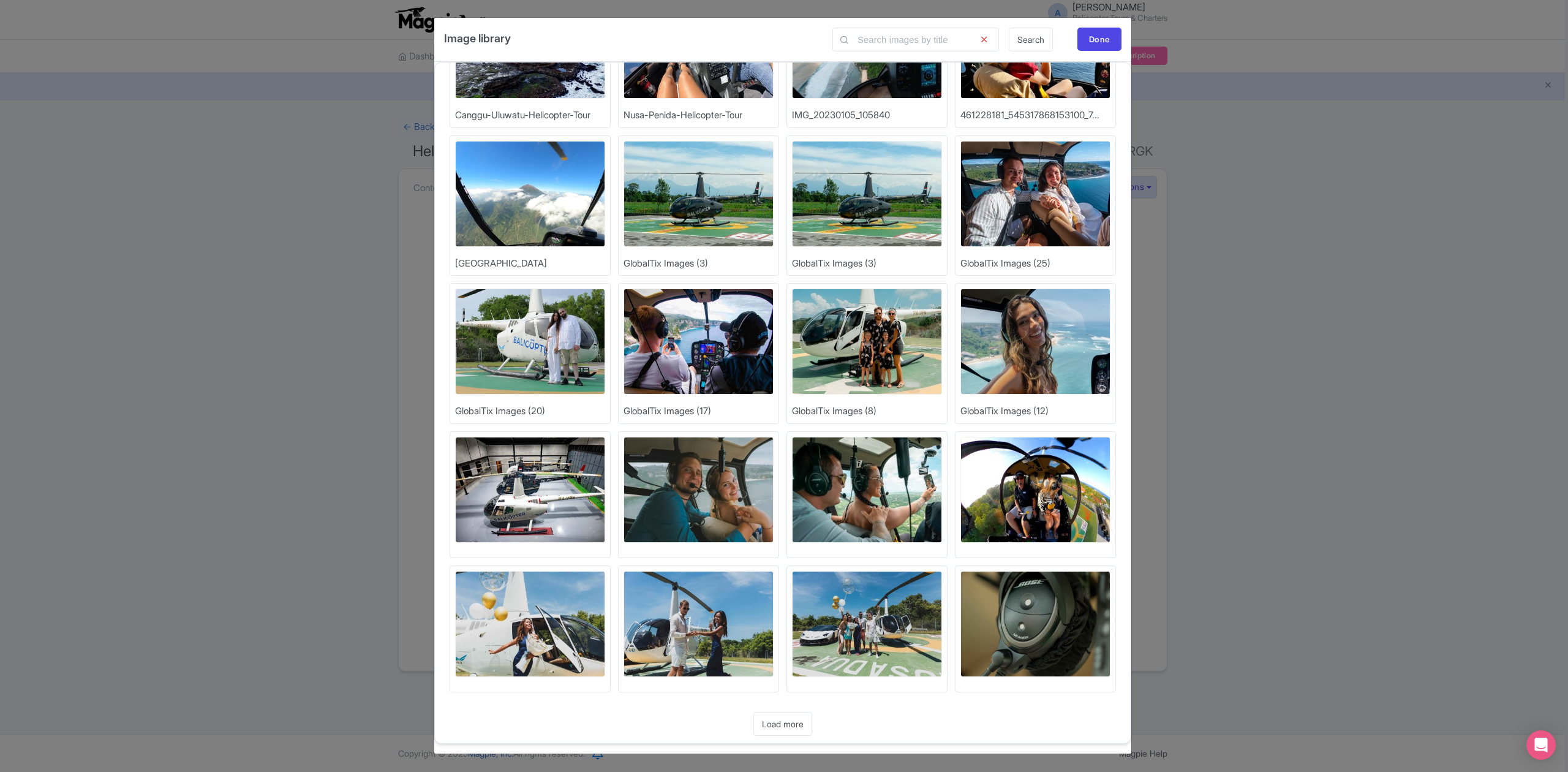
click at [780, 721] on link "Load more" at bounding box center [783, 724] width 59 height 24
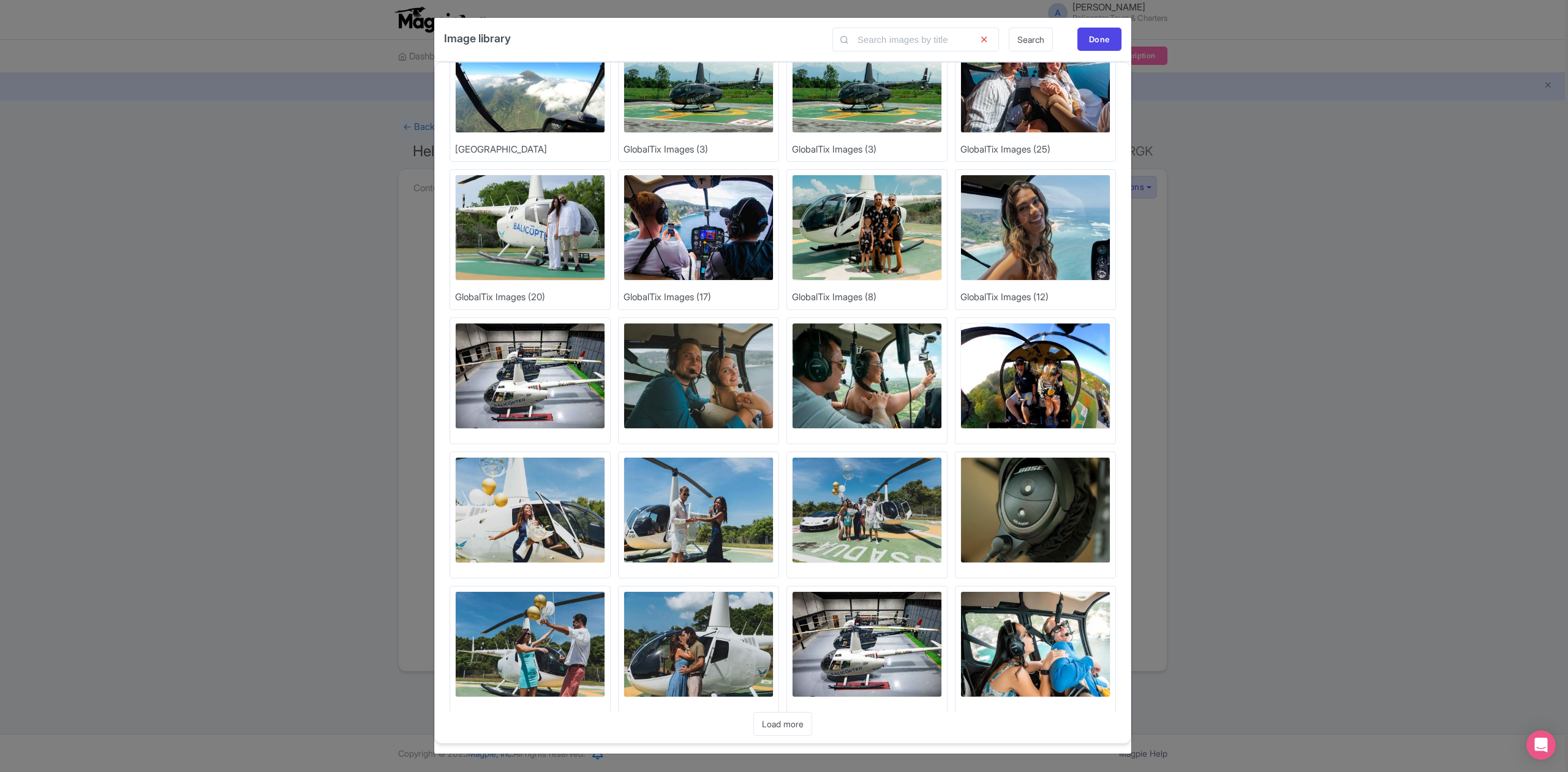
scroll to position [1520, 0]
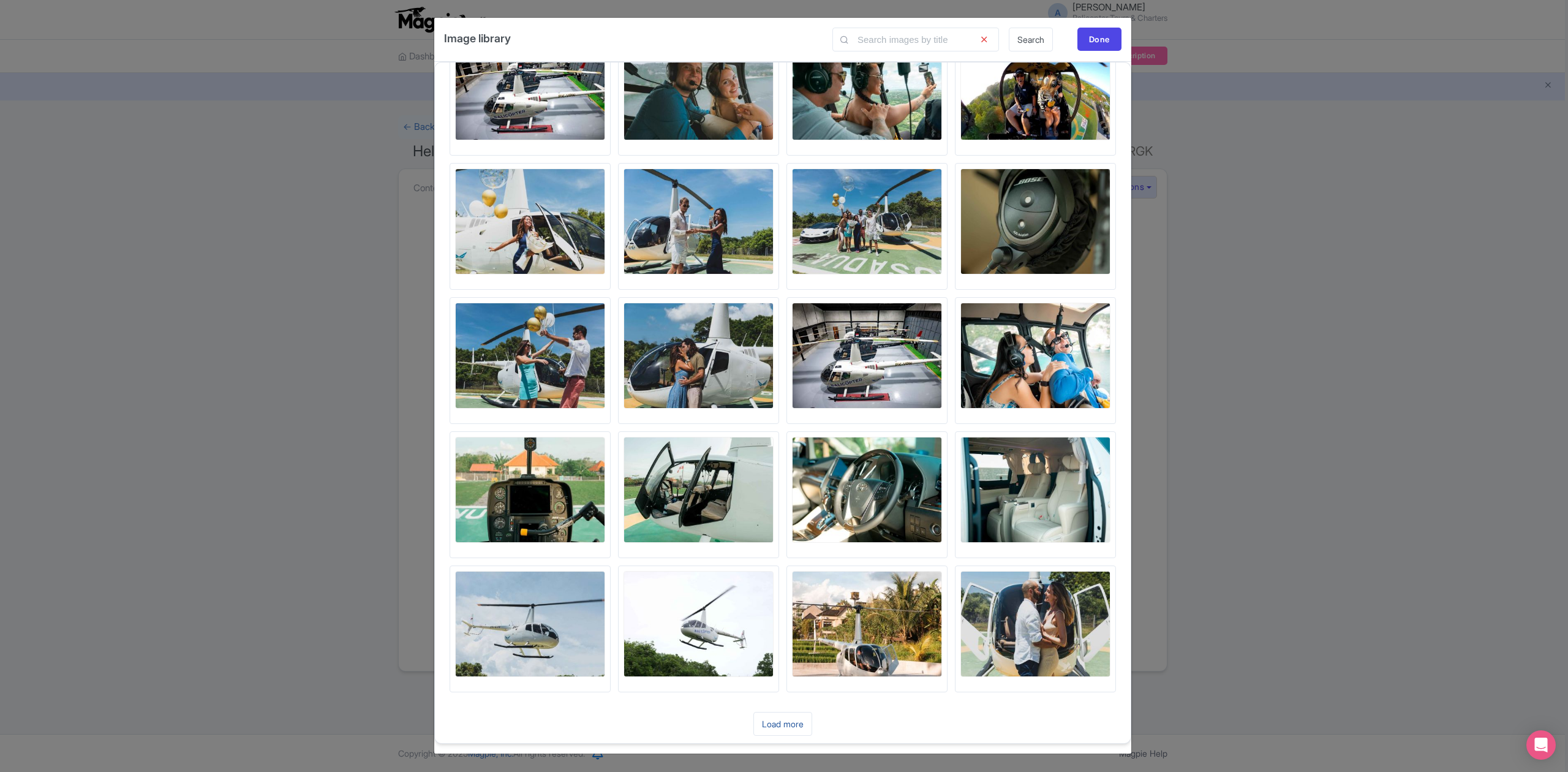
click at [788, 721] on link "Load more" at bounding box center [783, 724] width 59 height 24
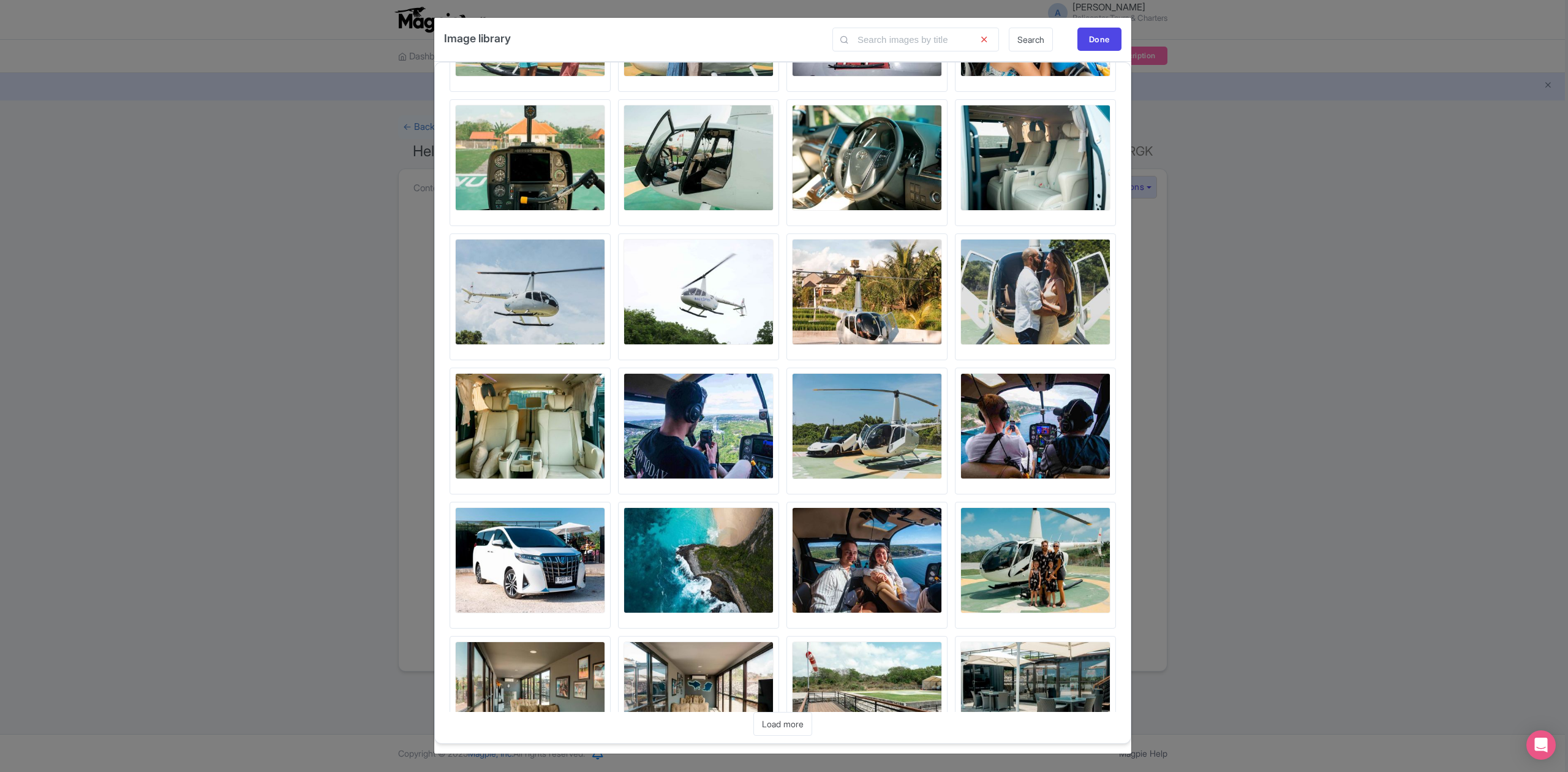
scroll to position [1923, 0]
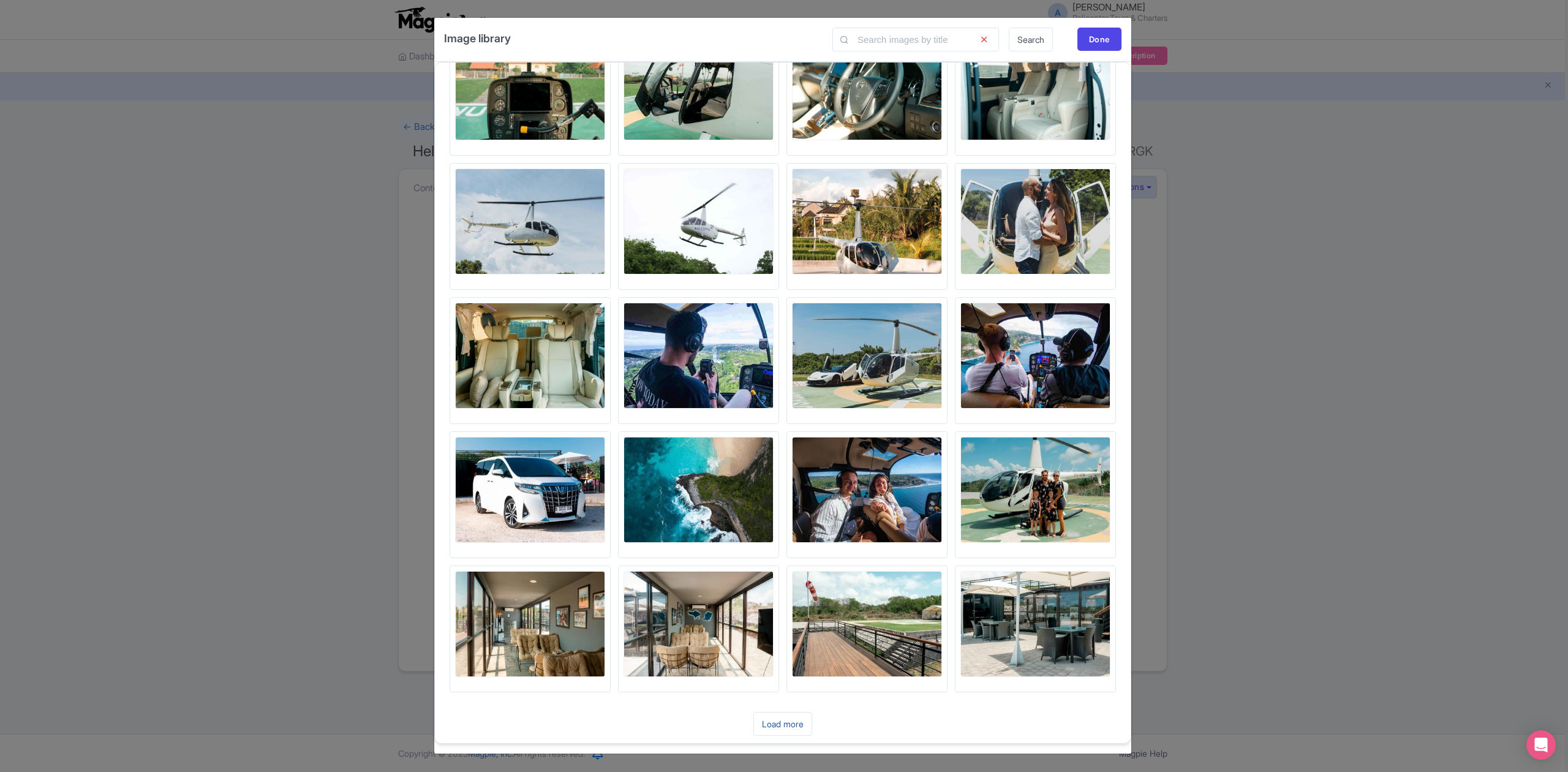
click at [794, 720] on link "Load more" at bounding box center [783, 724] width 59 height 24
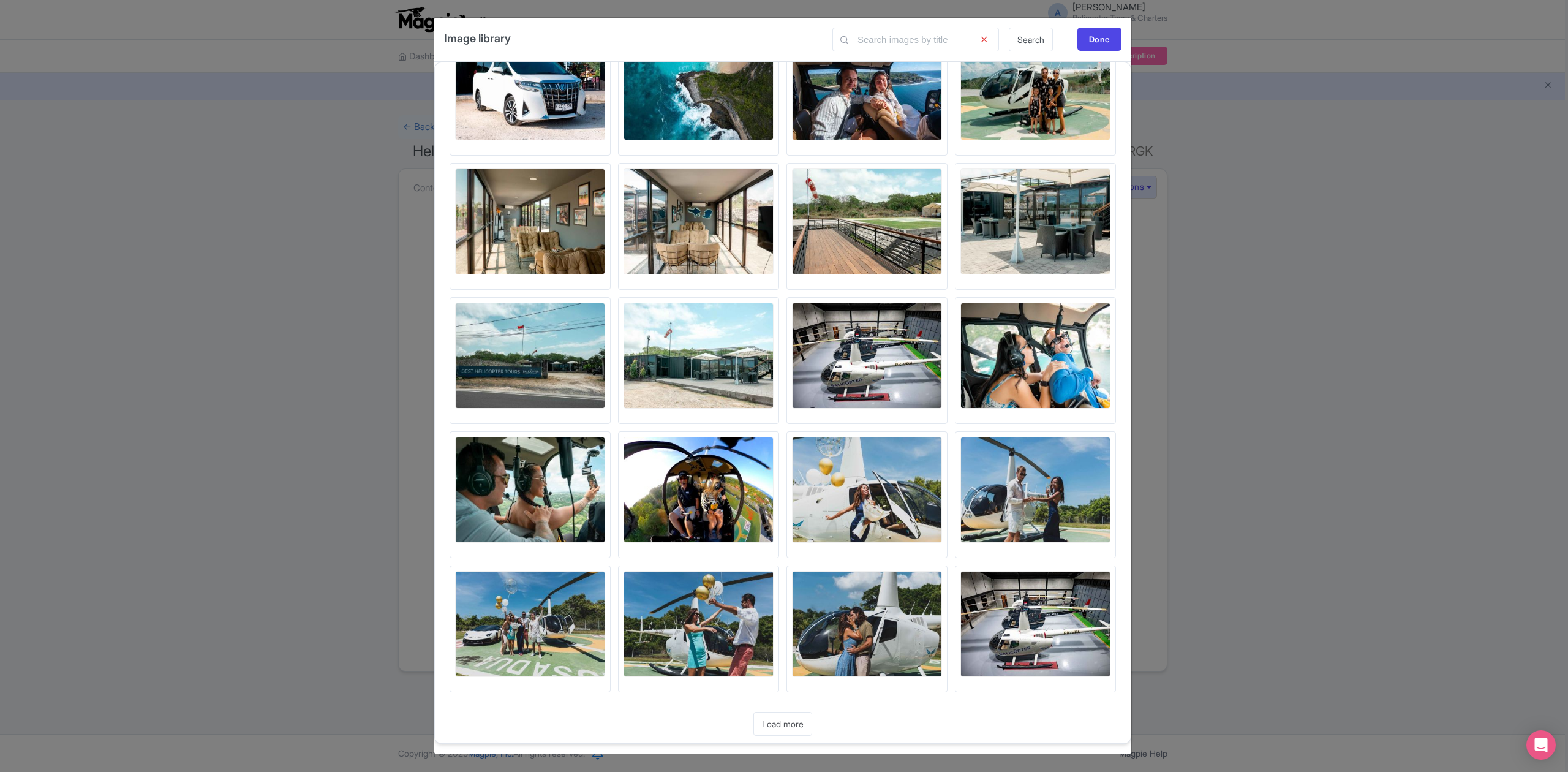
scroll to position [2327, 0]
click at [785, 717] on link "Load more" at bounding box center [783, 724] width 59 height 24
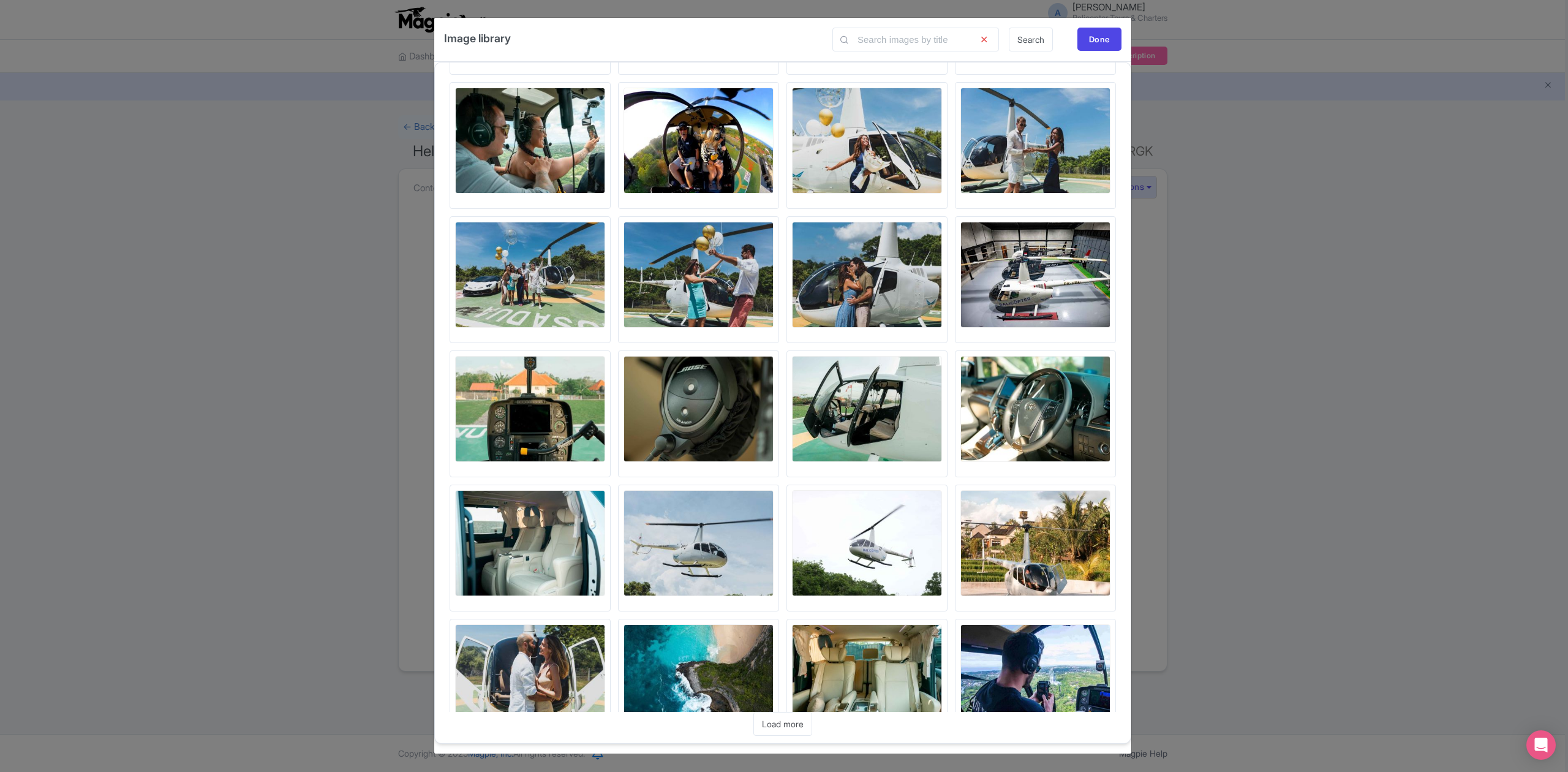
scroll to position [2730, 0]
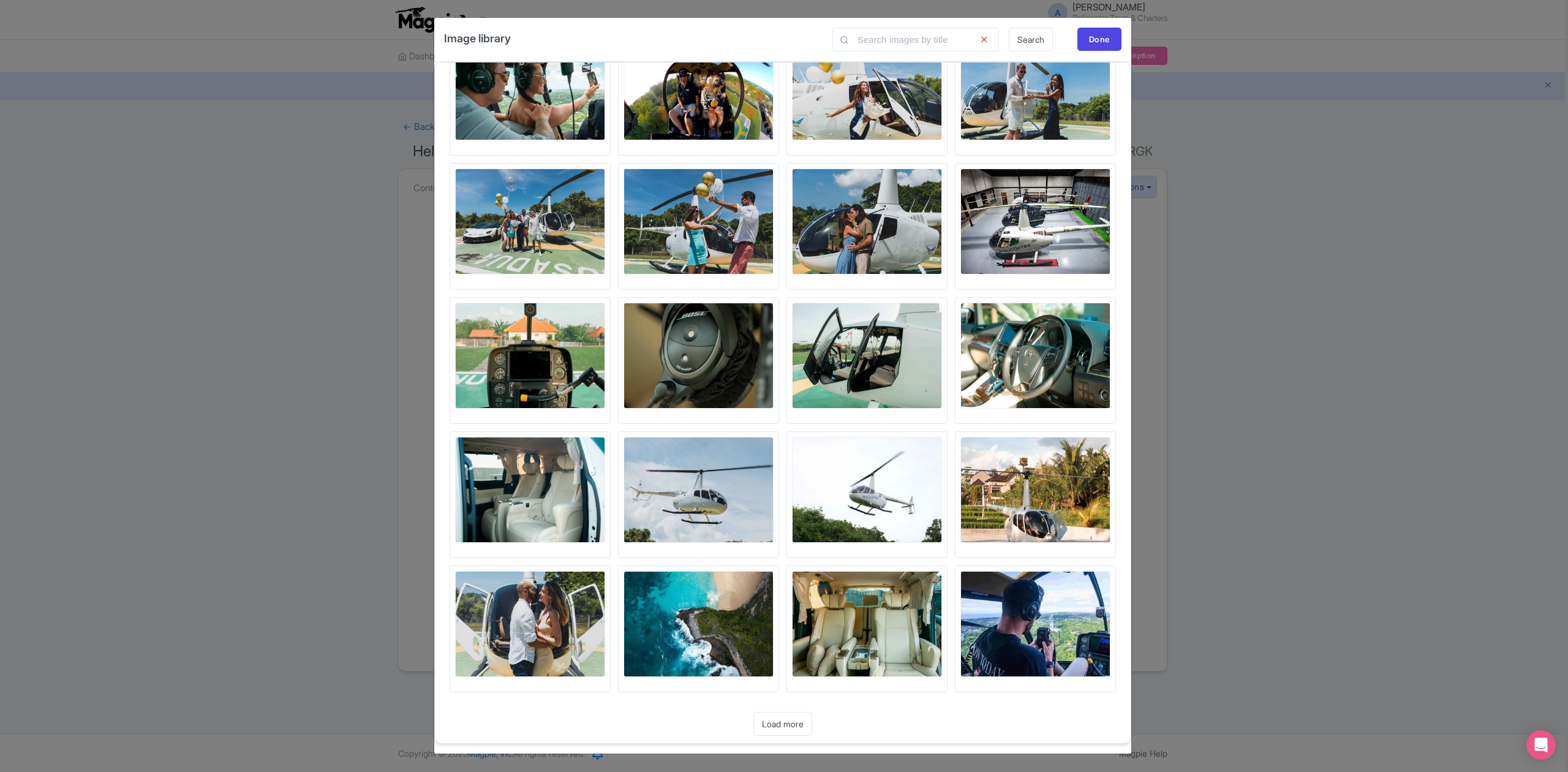
click at [781, 726] on link "Load more" at bounding box center [783, 724] width 59 height 24
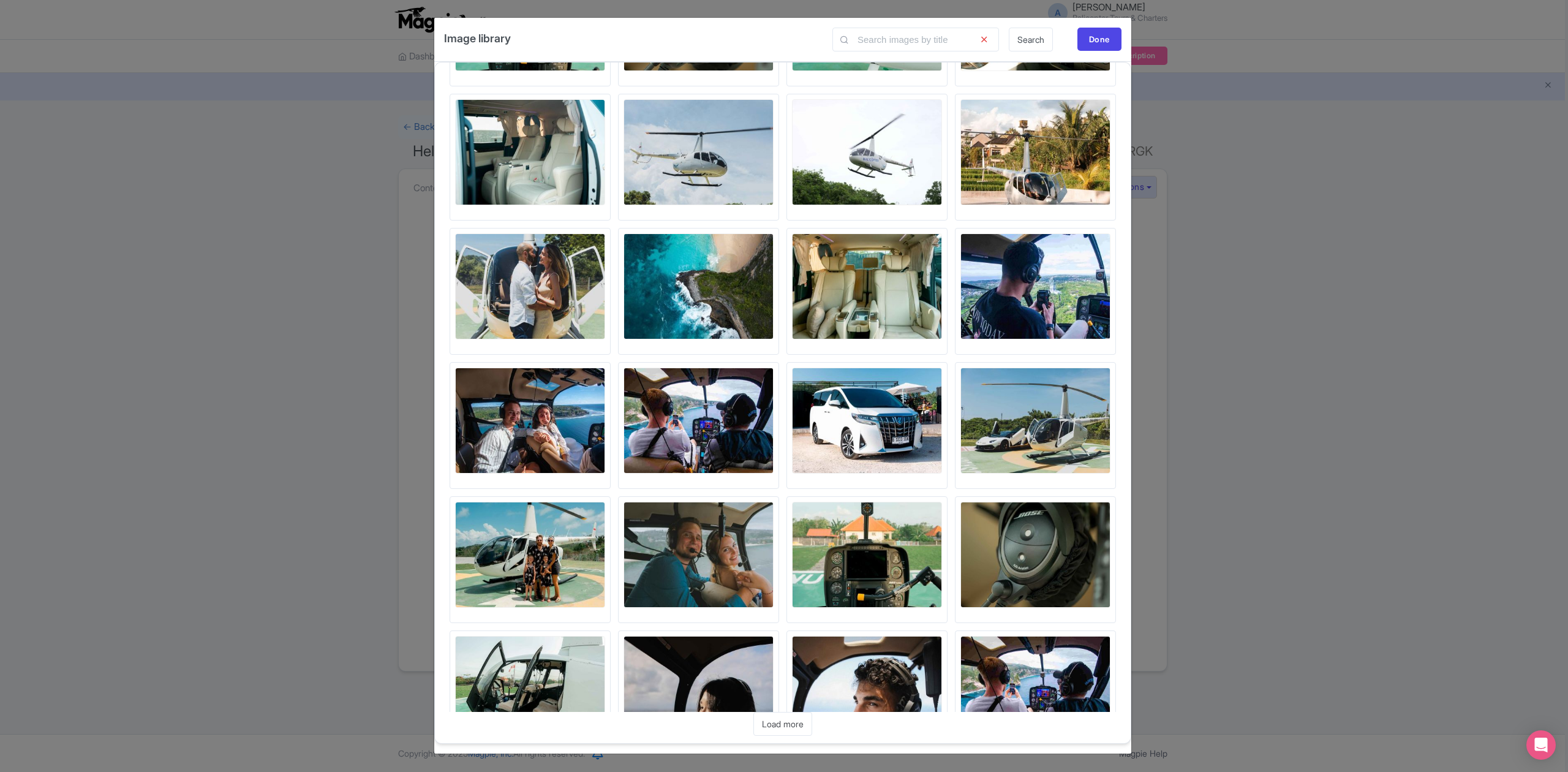
scroll to position [3134, 0]
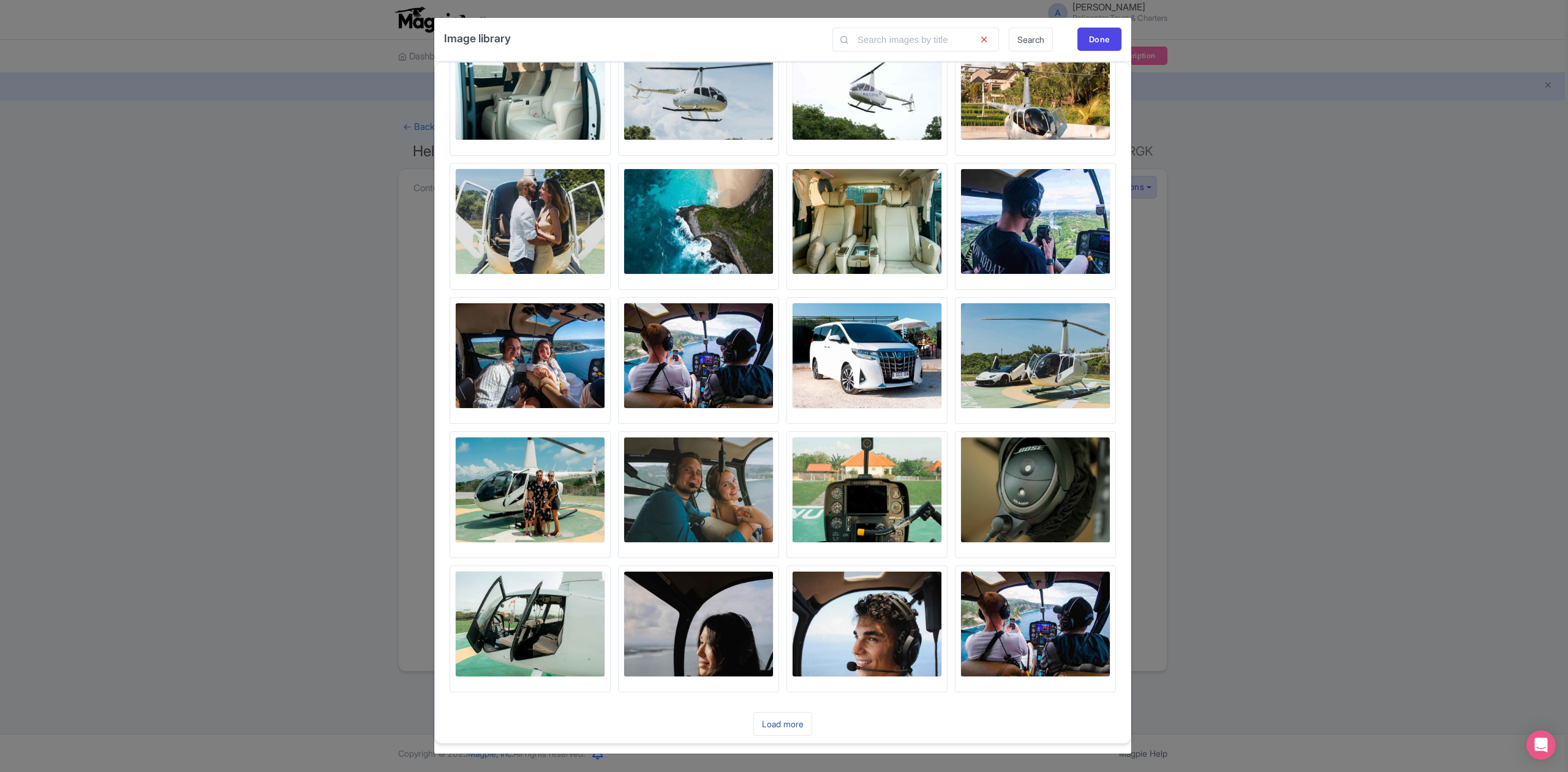
click at [797, 721] on link "Load more" at bounding box center [783, 724] width 59 height 24
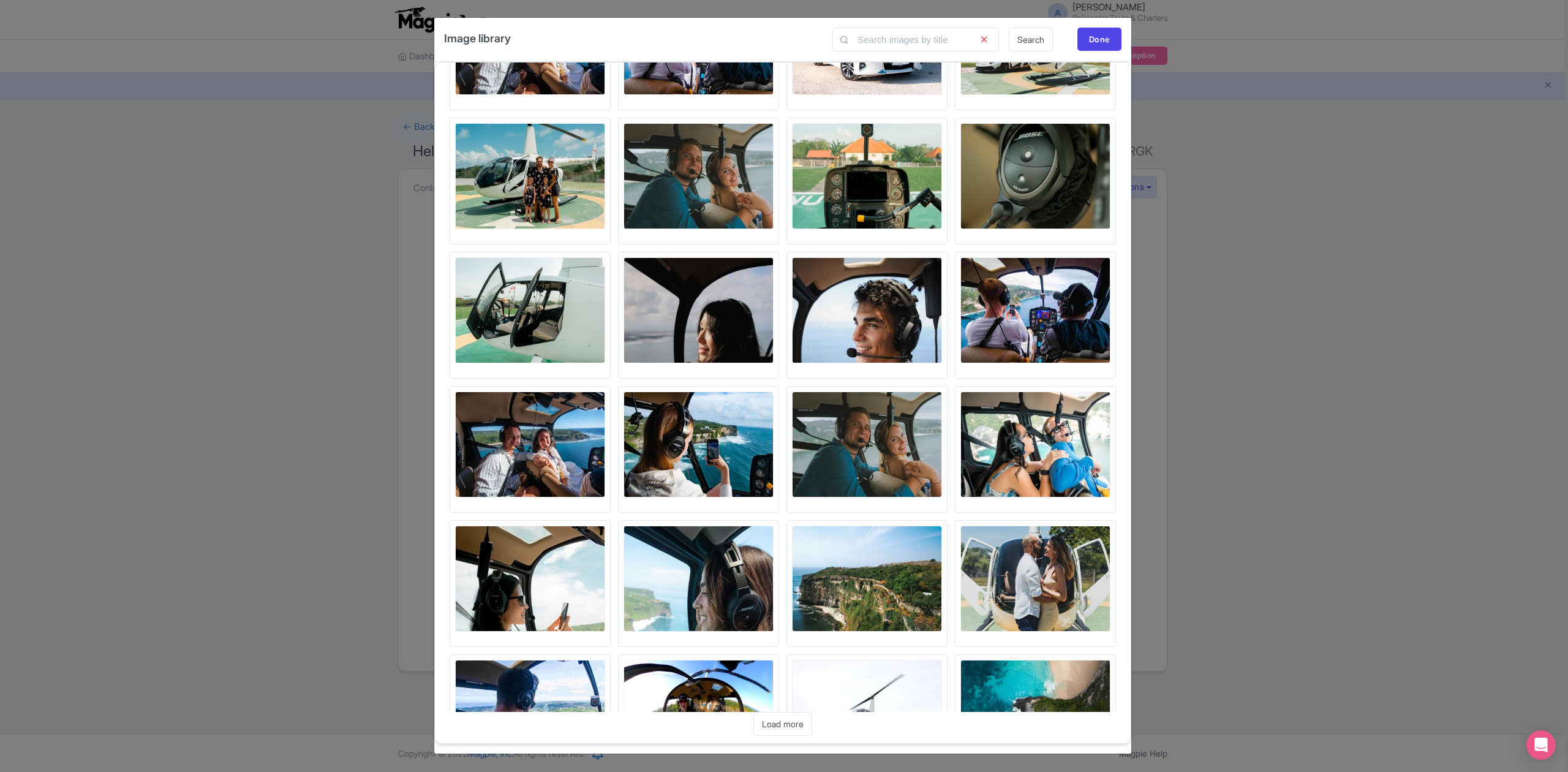
scroll to position [3538, 0]
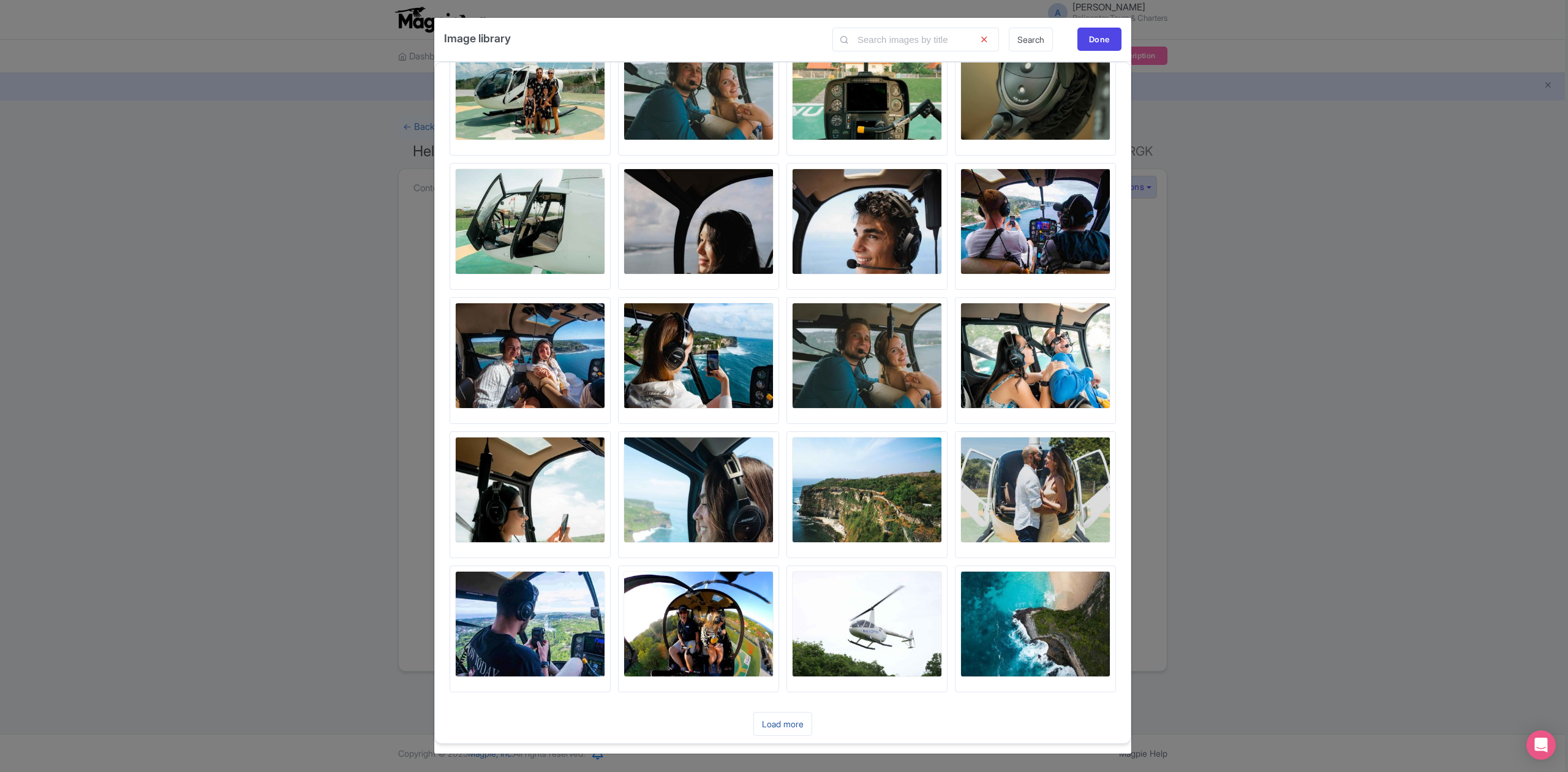
click at [795, 719] on link "Load more" at bounding box center [783, 724] width 59 height 24
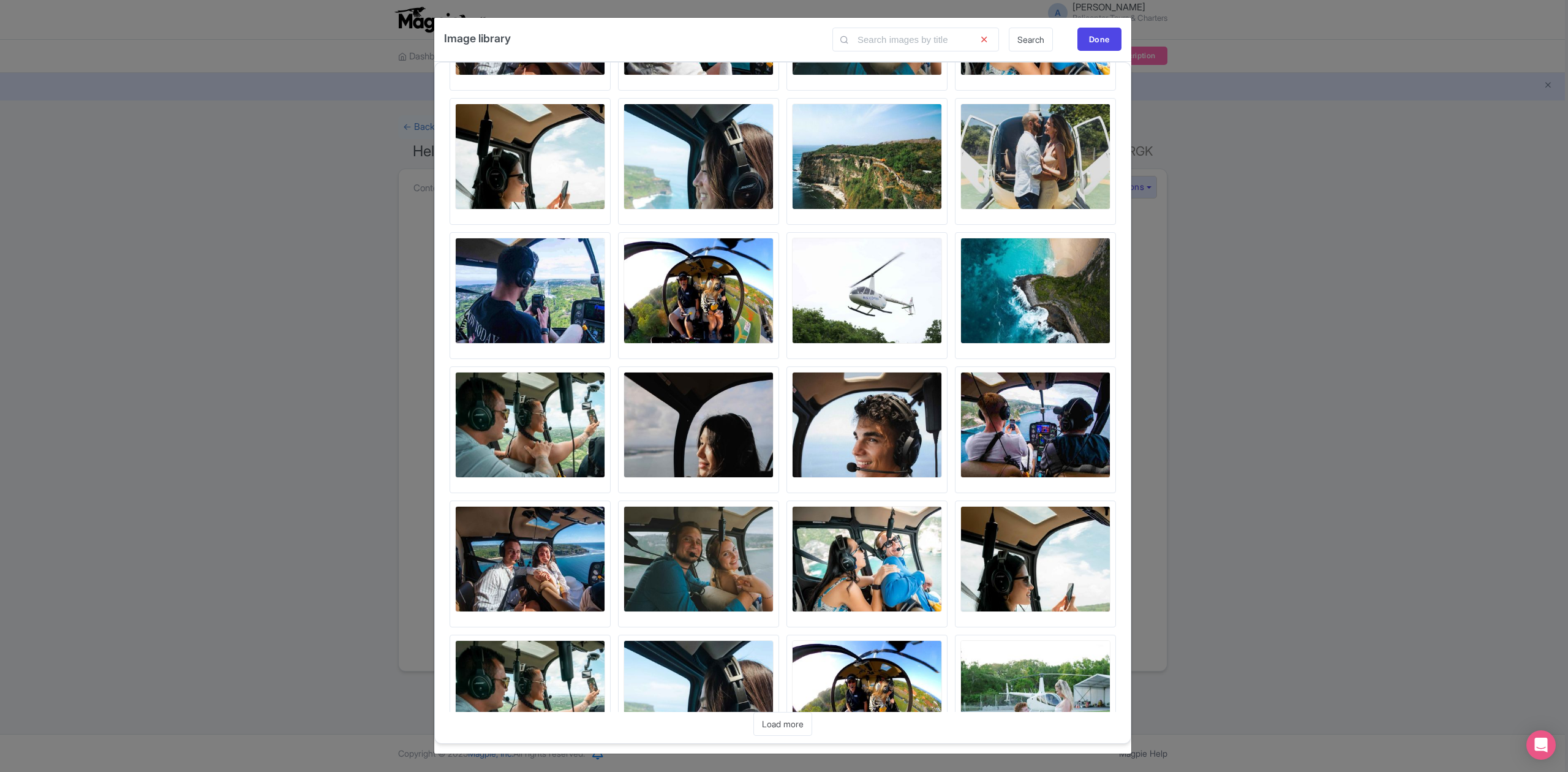
scroll to position [3942, 0]
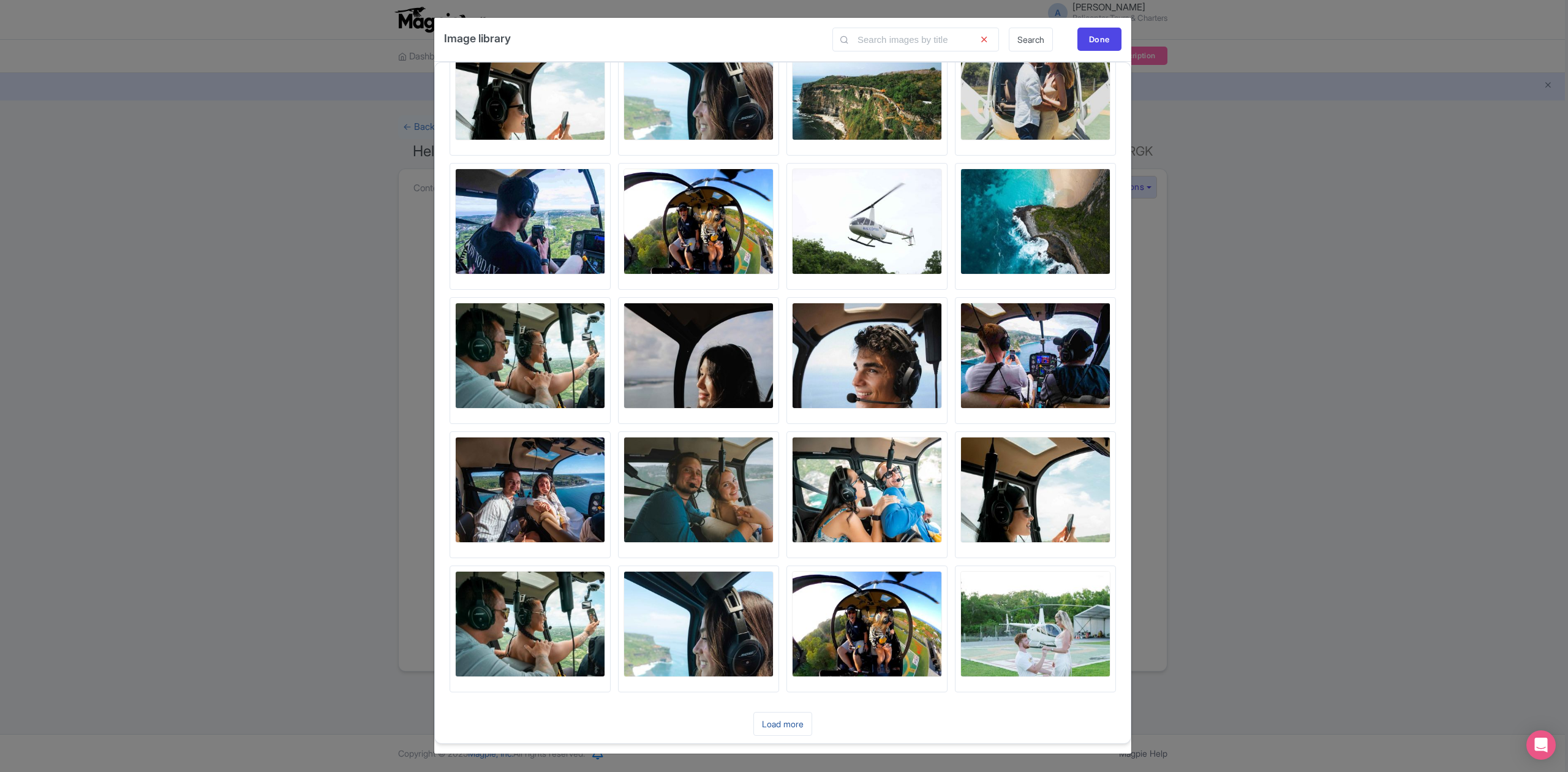
click at [795, 720] on link "Load more" at bounding box center [783, 724] width 59 height 24
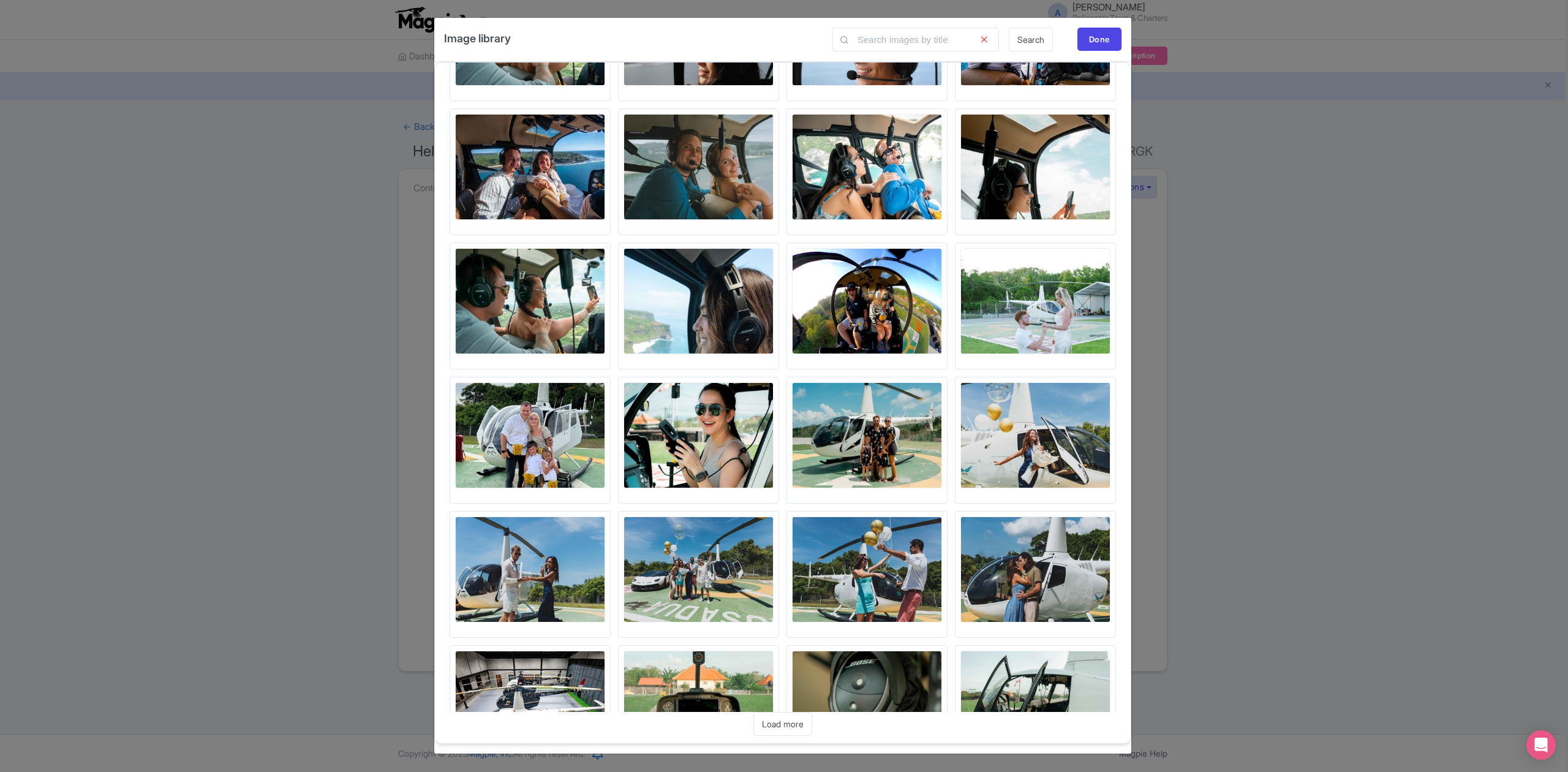
scroll to position [4345, 0]
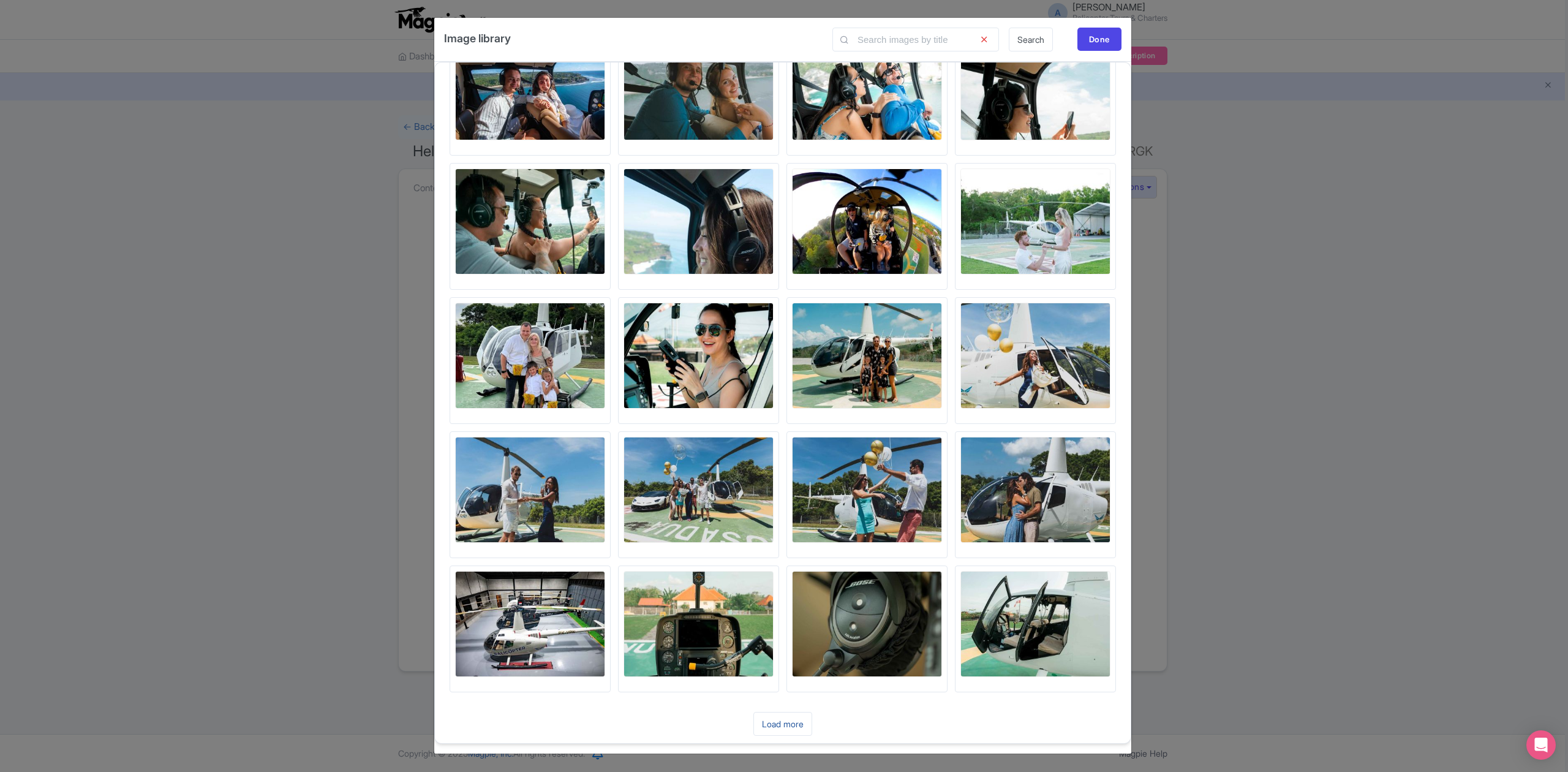
click at [785, 721] on link "Load more" at bounding box center [783, 724] width 59 height 24
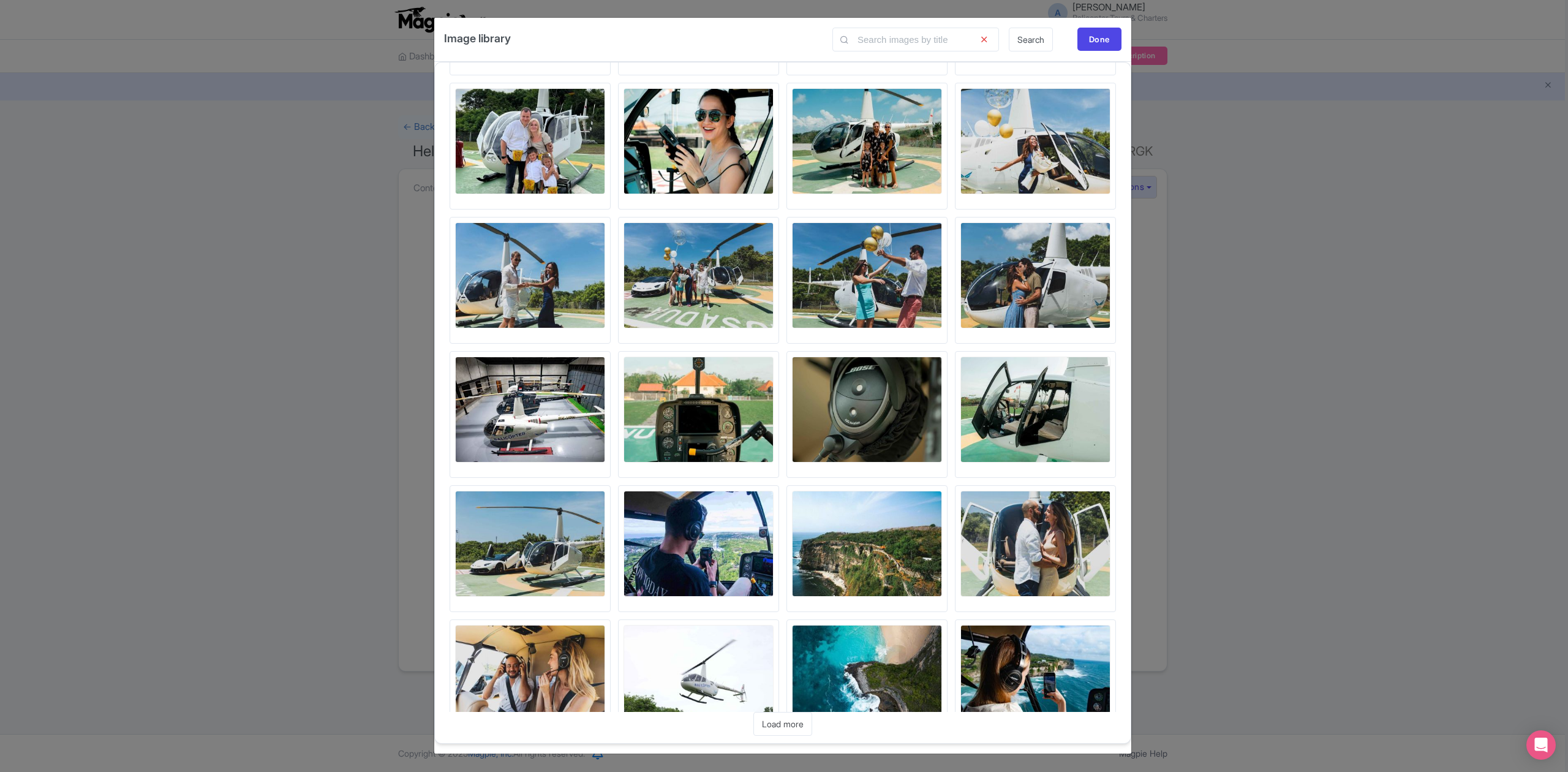
scroll to position [4614, 0]
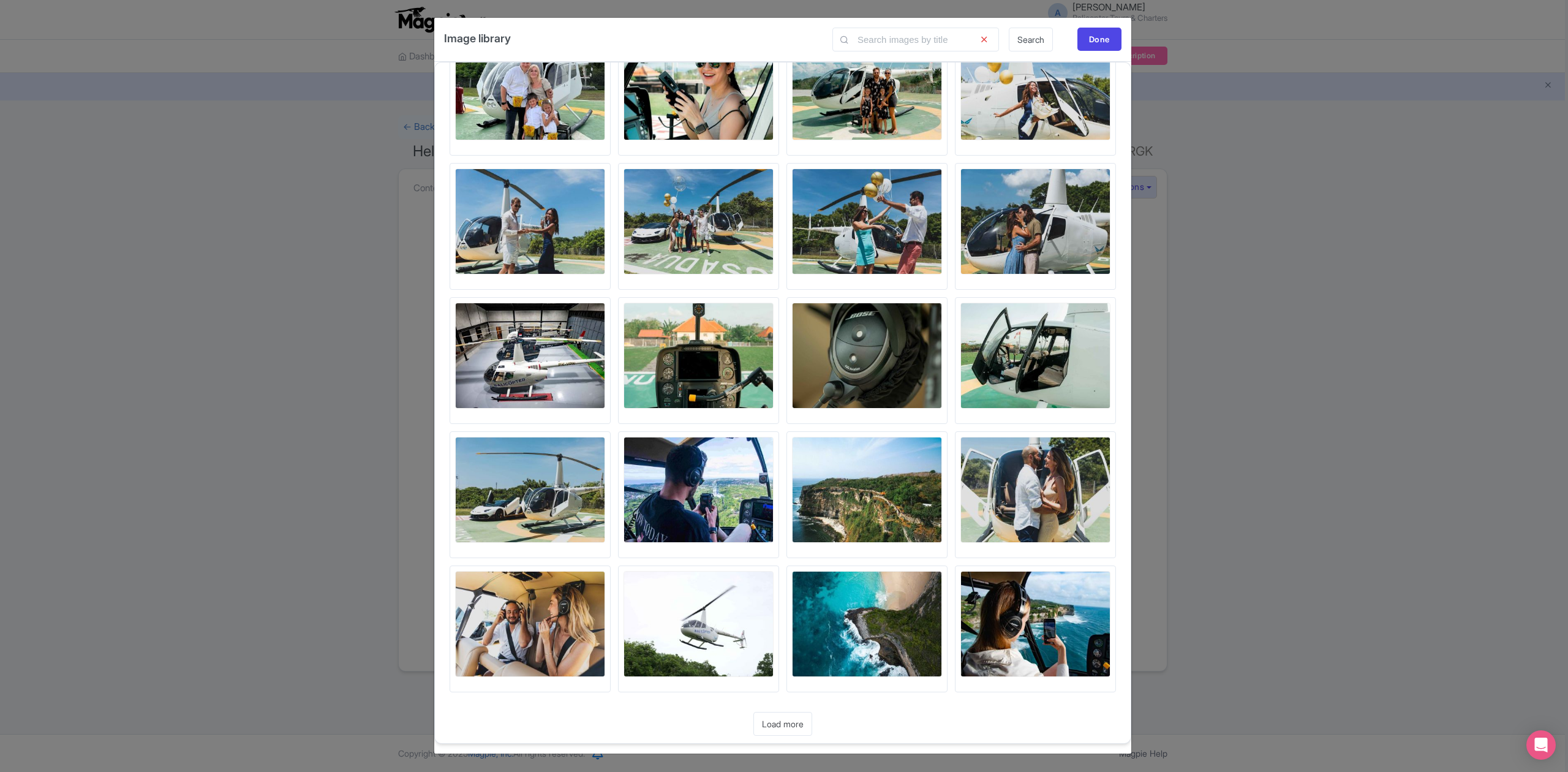
click at [795, 722] on link "Load more" at bounding box center [783, 724] width 59 height 24
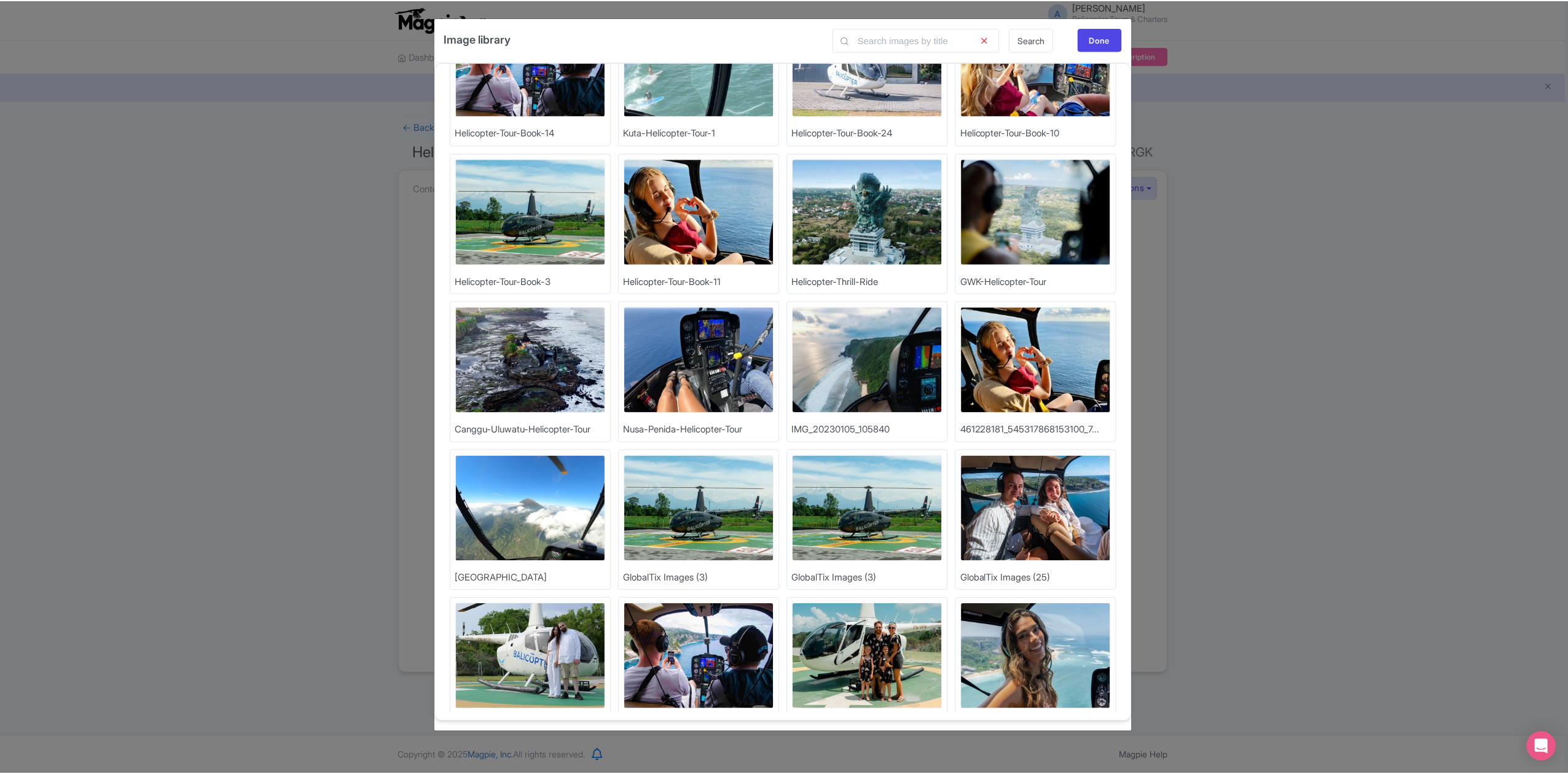
scroll to position [818, 0]
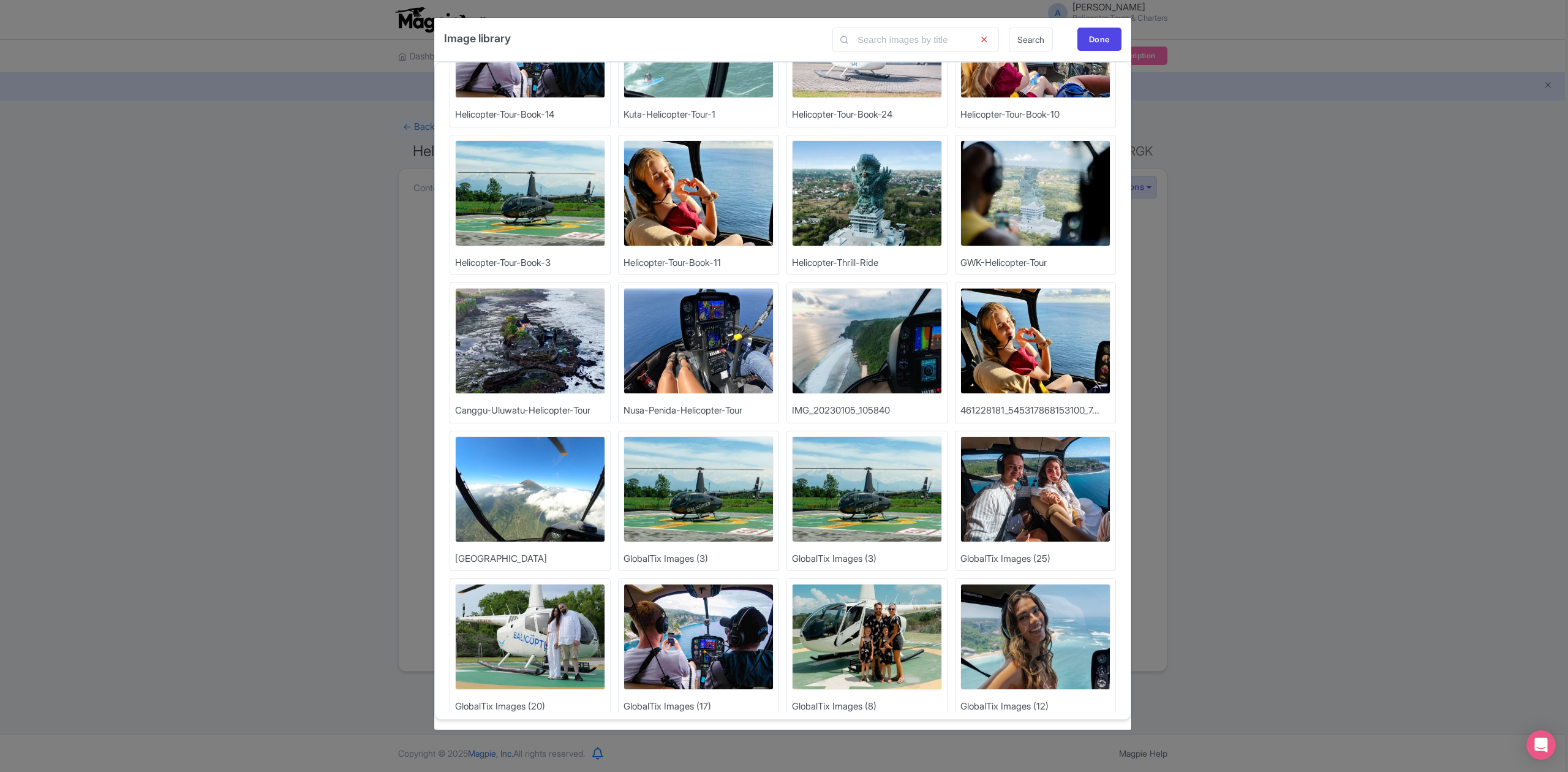
click at [834, 507] on img at bounding box center [867, 489] width 150 height 106
click at [853, 522] on img at bounding box center [867, 489] width 150 height 106
click at [1091, 28] on div "Done" at bounding box center [1099, 39] width 44 height 23
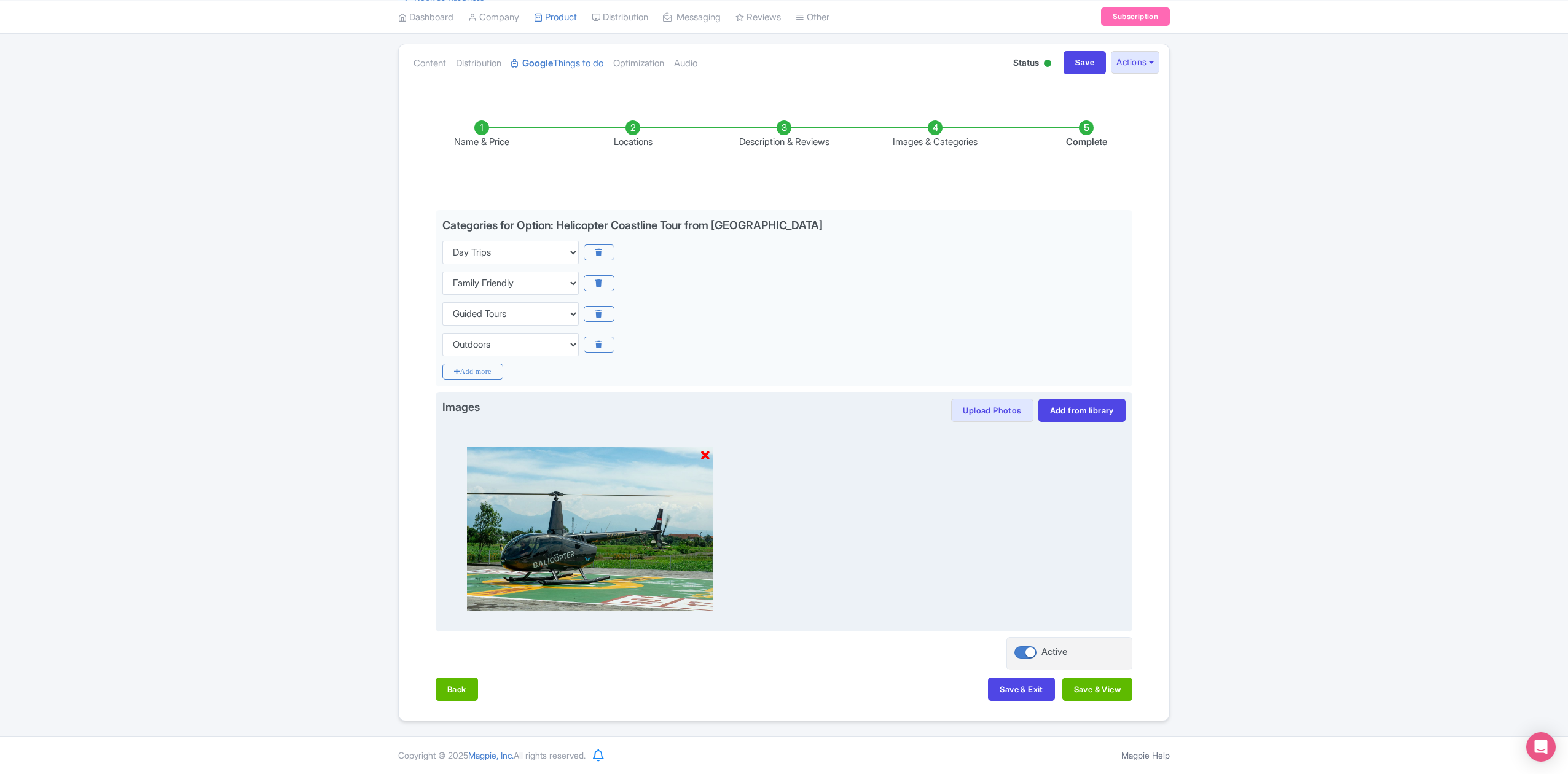
scroll to position [128, 0]
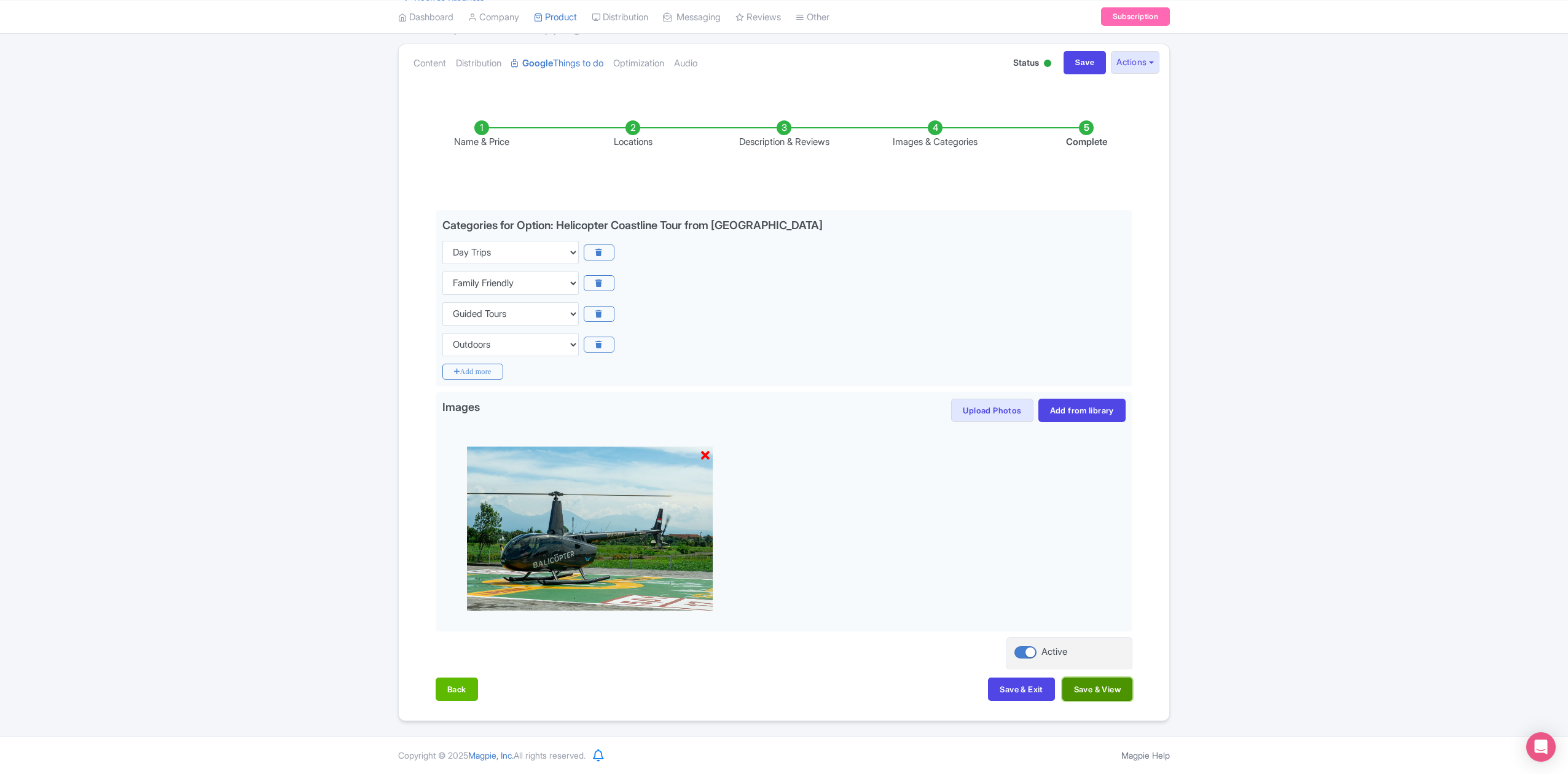
click at [1100, 690] on button "Save & View" at bounding box center [1097, 689] width 70 height 23
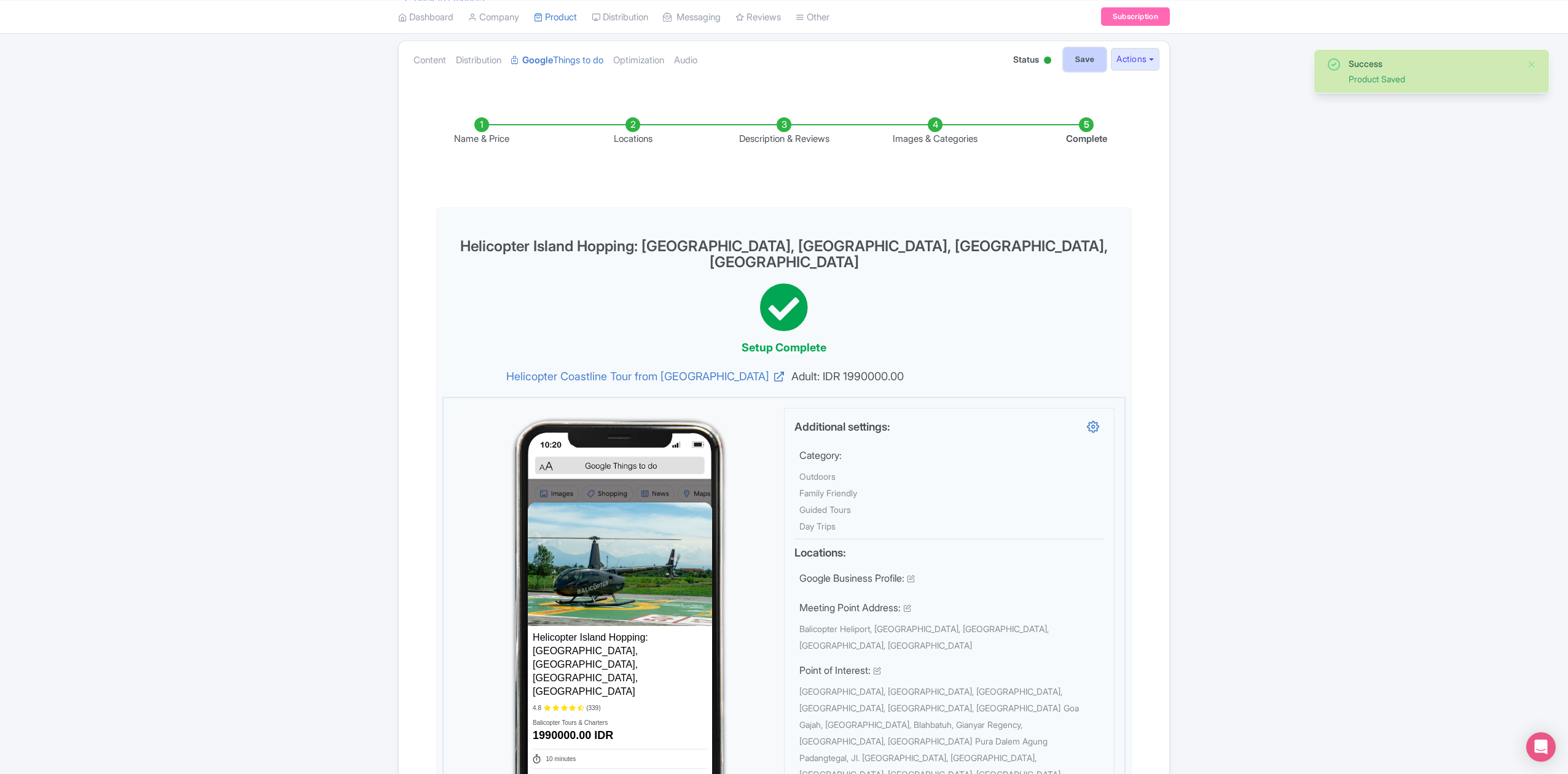
click at [1071, 68] on input "Save" at bounding box center [1084, 59] width 43 height 23
type input "Saving..."
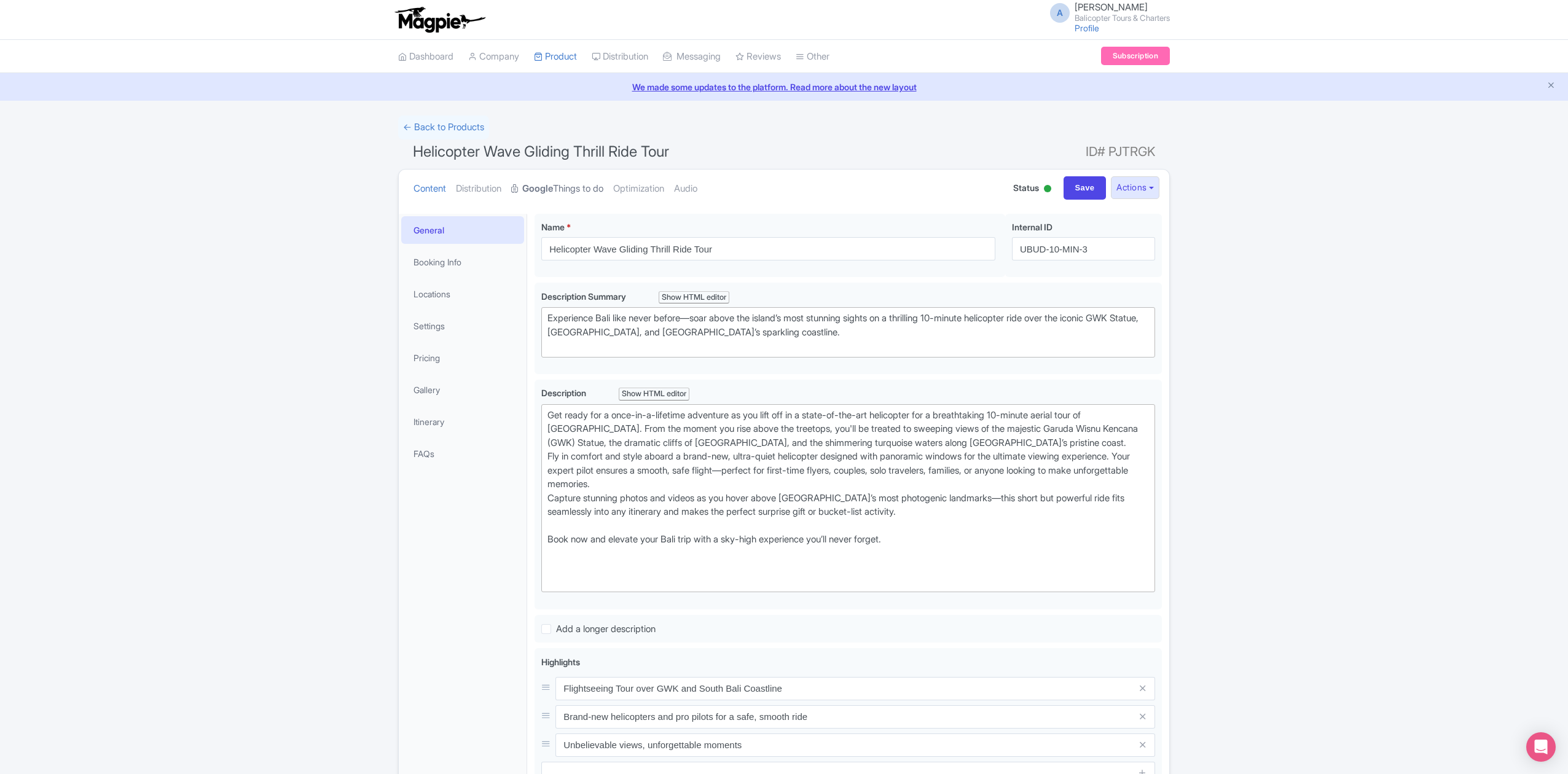
click at [575, 185] on link "Google Things to do" at bounding box center [557, 189] width 92 height 38
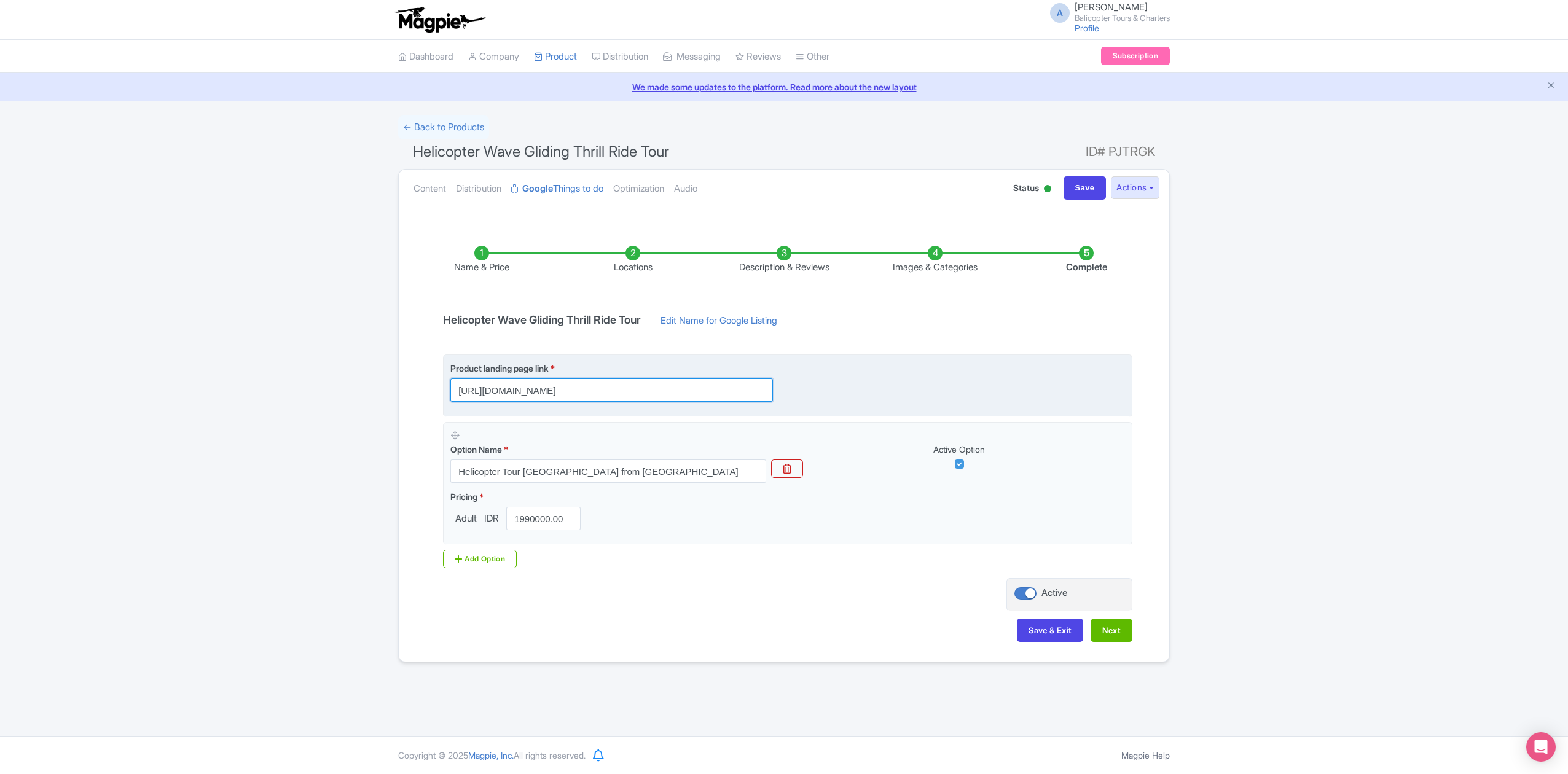
drag, startPoint x: 568, startPoint y: 388, endPoint x: 898, endPoint y: 396, distance: 330.1
click at [893, 396] on div "Product landing page link * https://www.balicopter.com/from-nusa-dua/bali-helic…" at bounding box center [788, 381] width 674 height 40
type input "https://www.balicopter.com"
click at [900, 392] on div "Product landing page link * https://www.balicopter.com" at bounding box center [788, 381] width 674 height 40
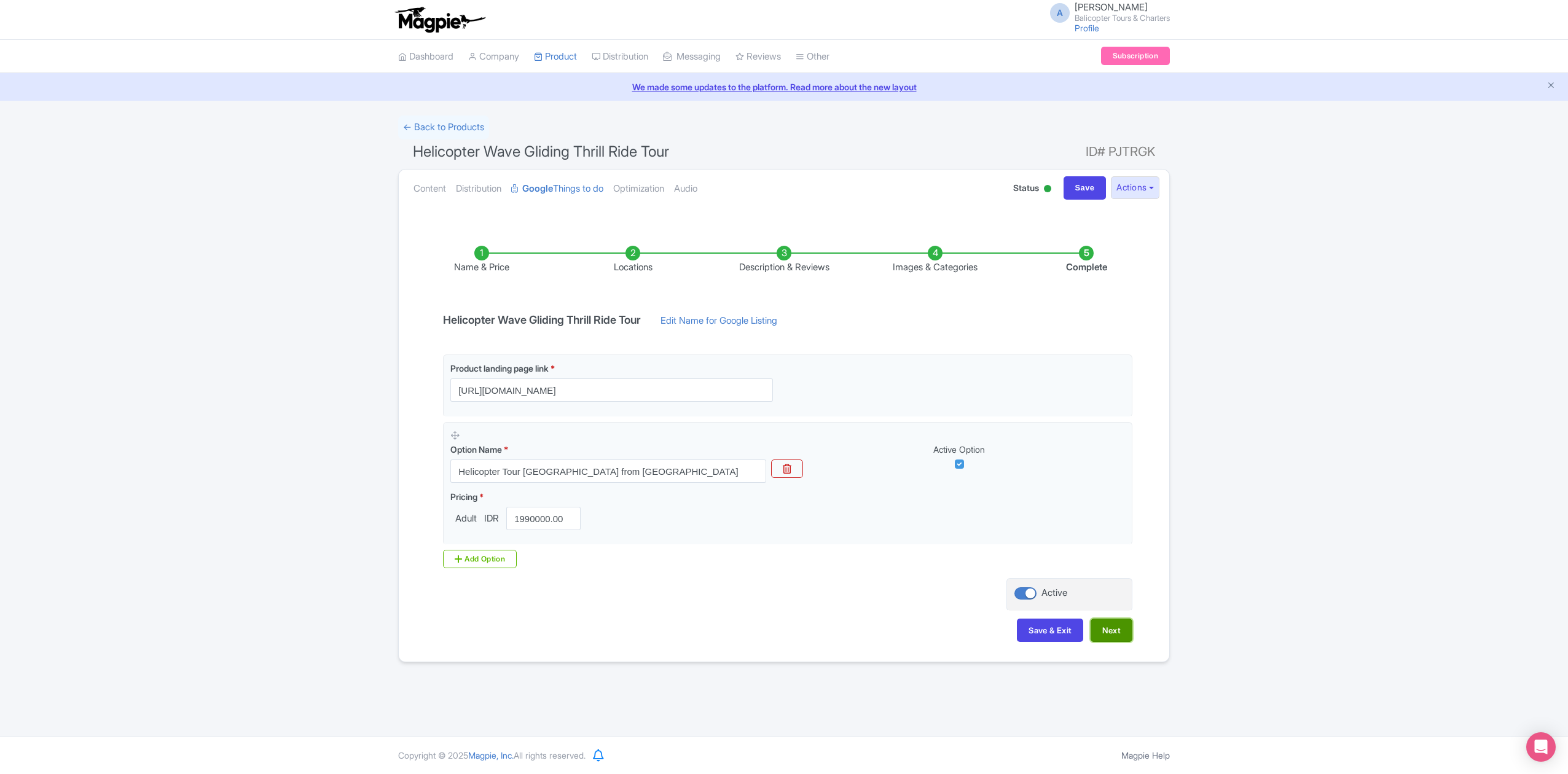
click at [1124, 632] on button "Next" at bounding box center [1111, 630] width 42 height 23
click at [1192, 631] on div "Success Product updated successfully ← Back to Products Helicopter Wave Gliding…" at bounding box center [784, 388] width 1568 height 546
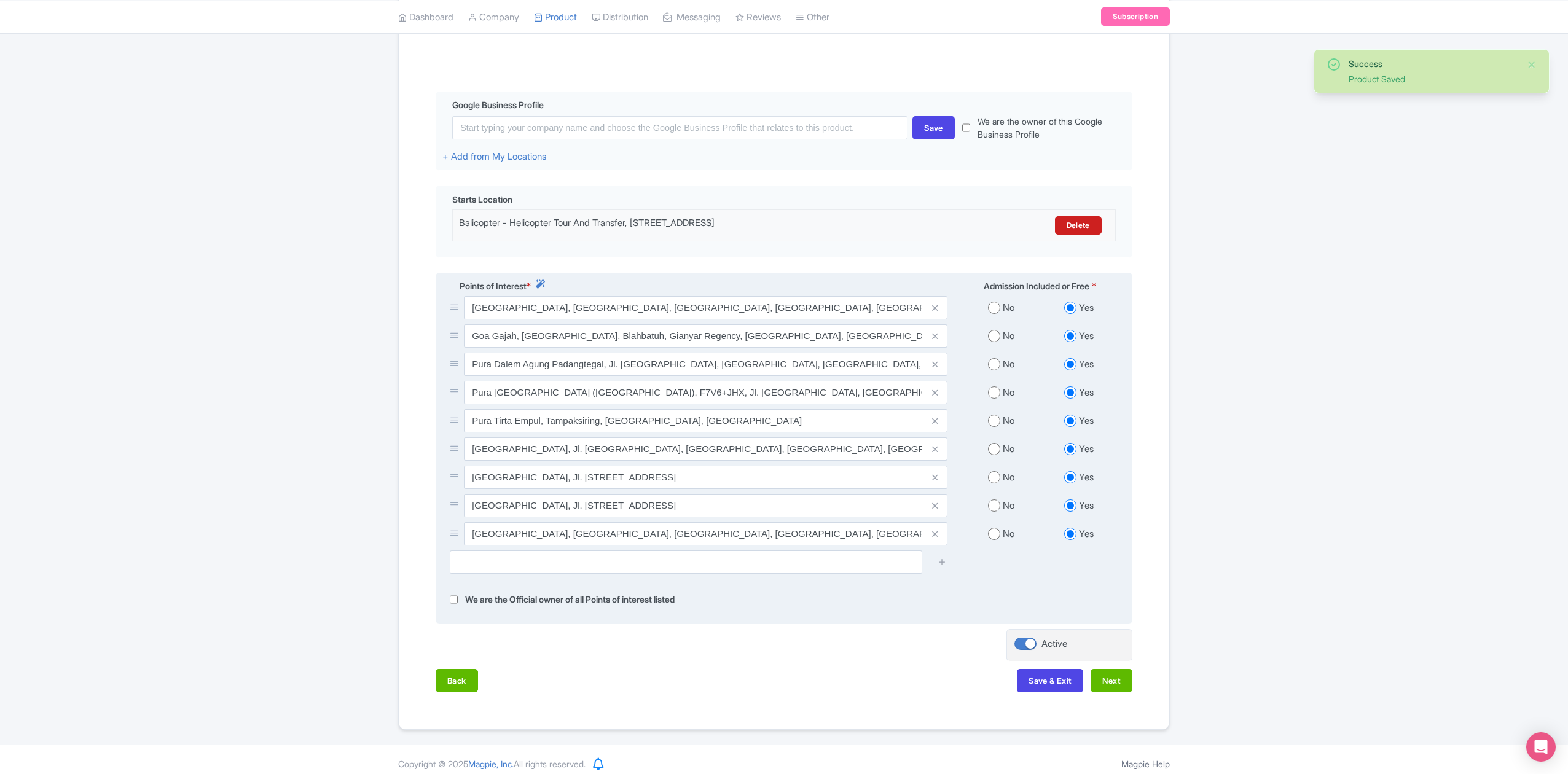
scroll to position [246, 0]
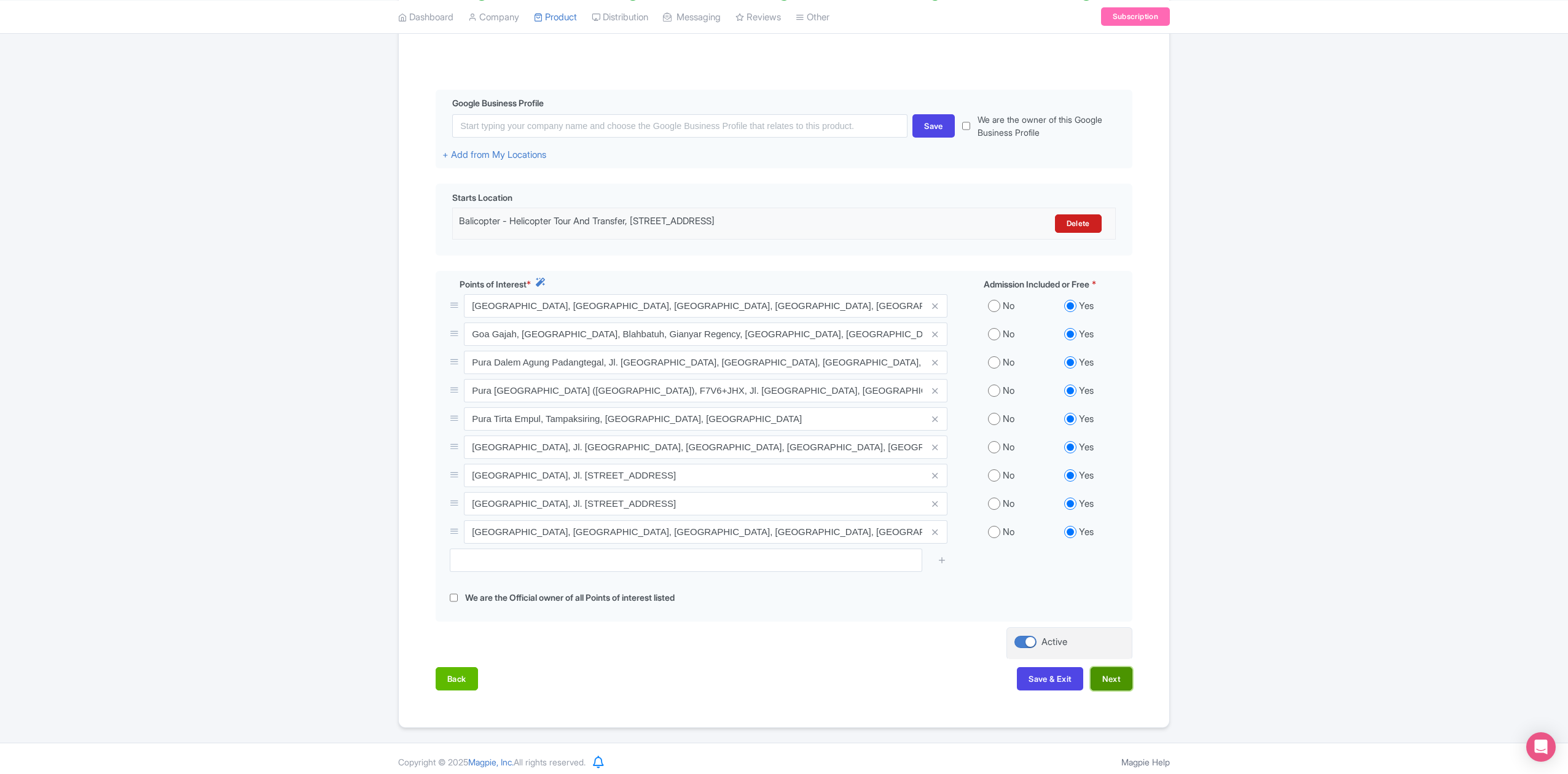
click at [1120, 681] on button "Next" at bounding box center [1111, 678] width 42 height 23
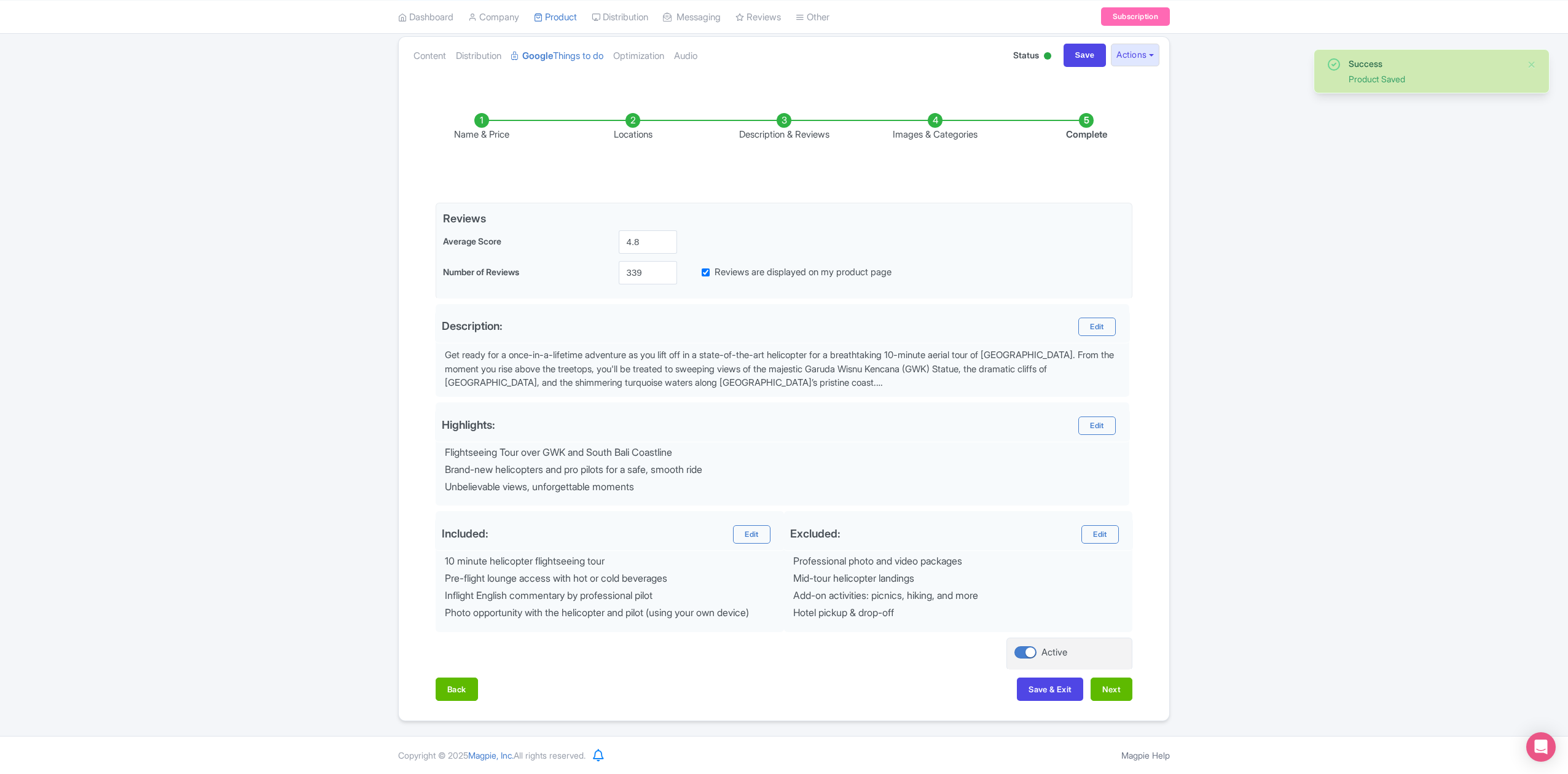
scroll to position [138, 0]
click at [1124, 687] on button "Next" at bounding box center [1111, 689] width 42 height 23
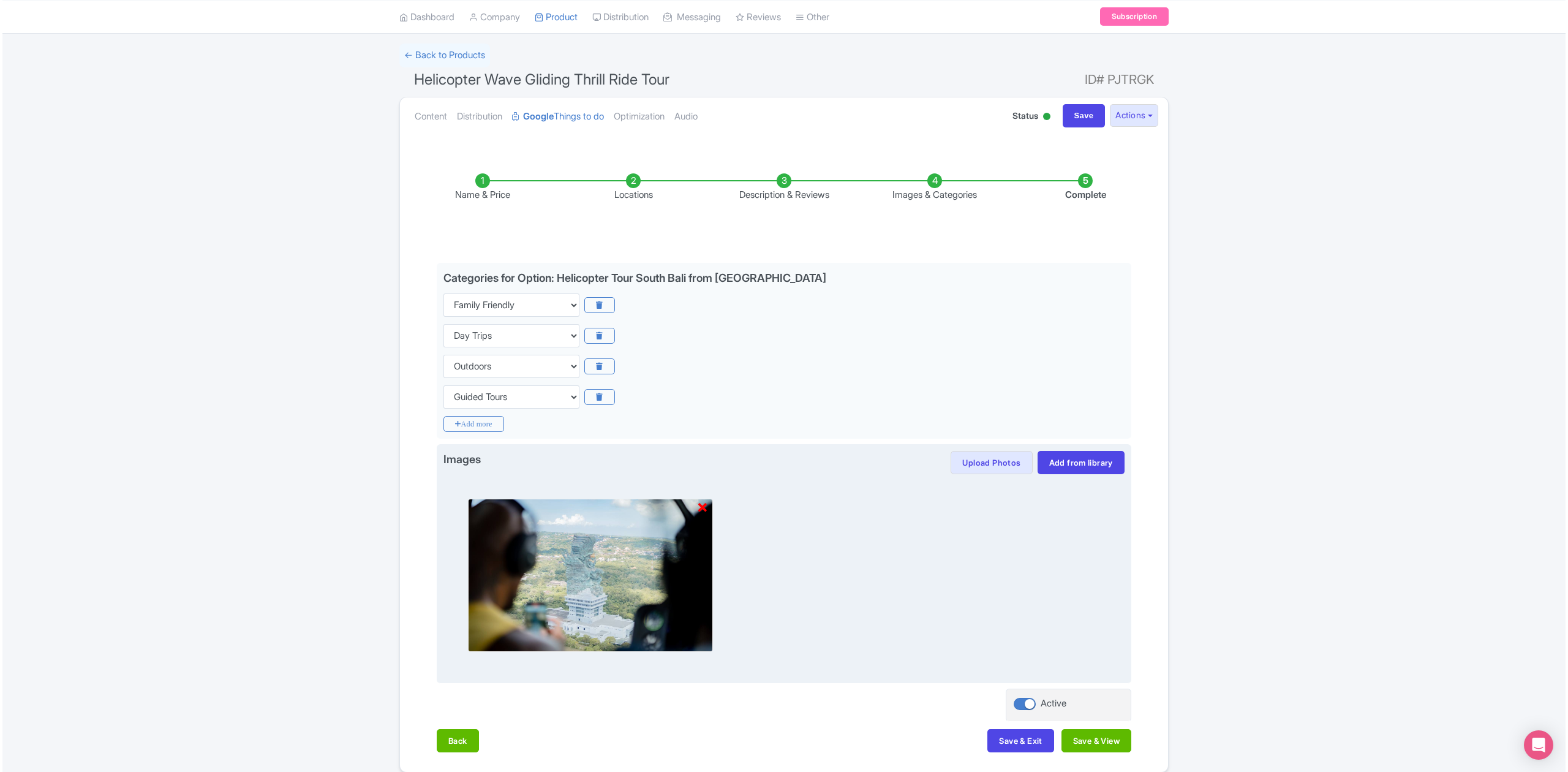
scroll to position [0, 0]
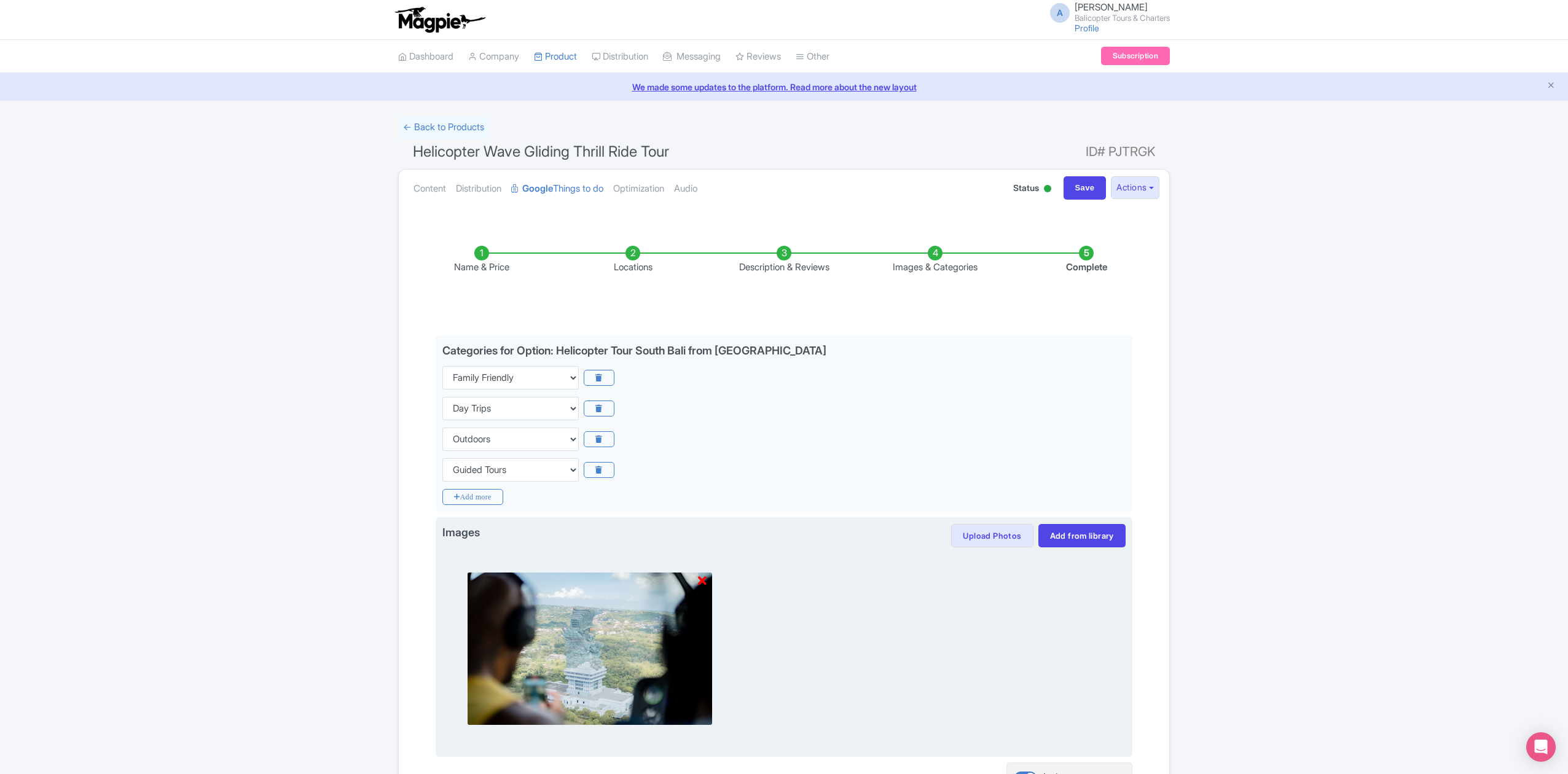
click at [704, 581] on icon at bounding box center [702, 581] width 9 height 13
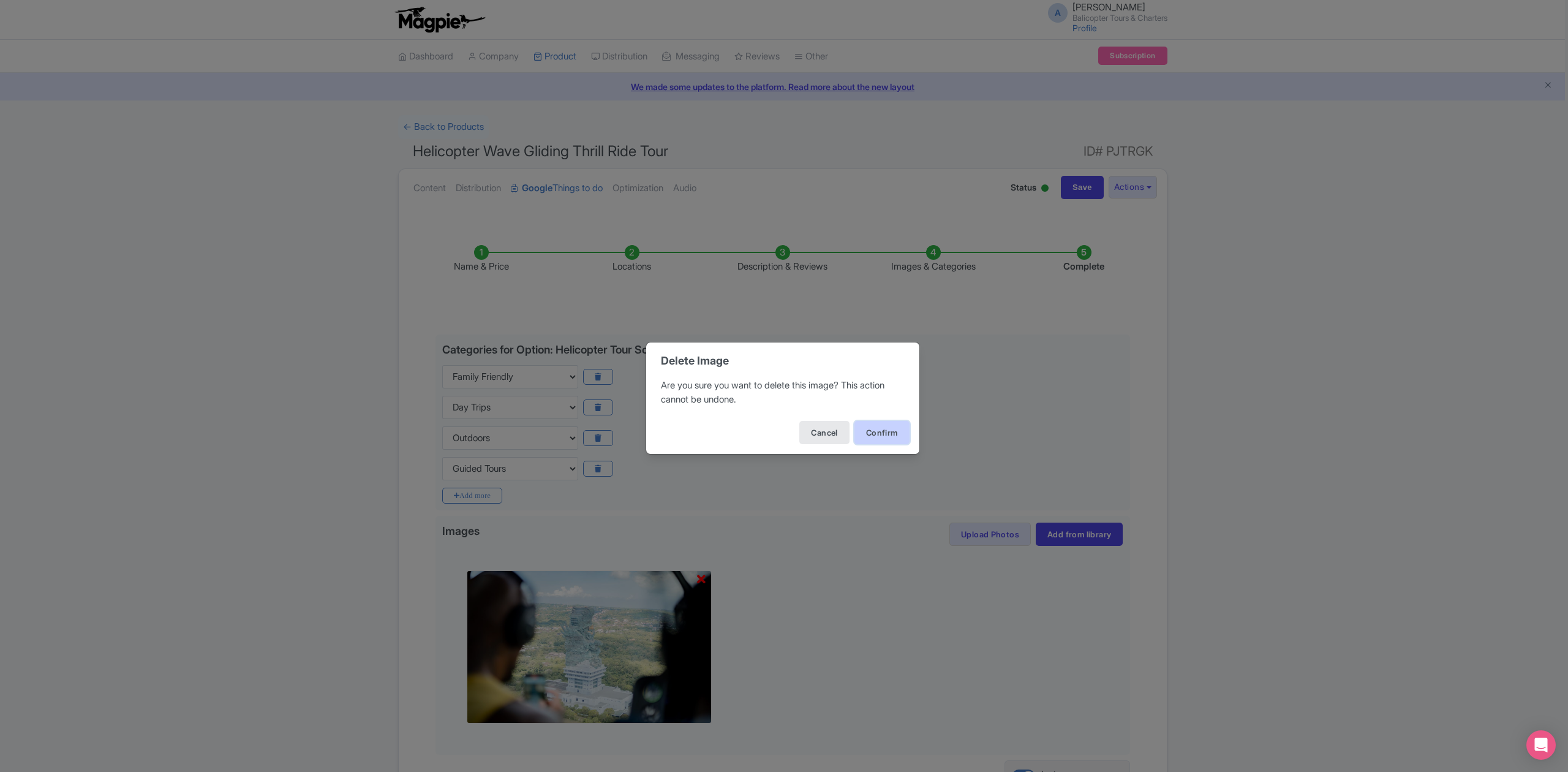
click at [887, 437] on button "Confirm" at bounding box center [882, 432] width 55 height 23
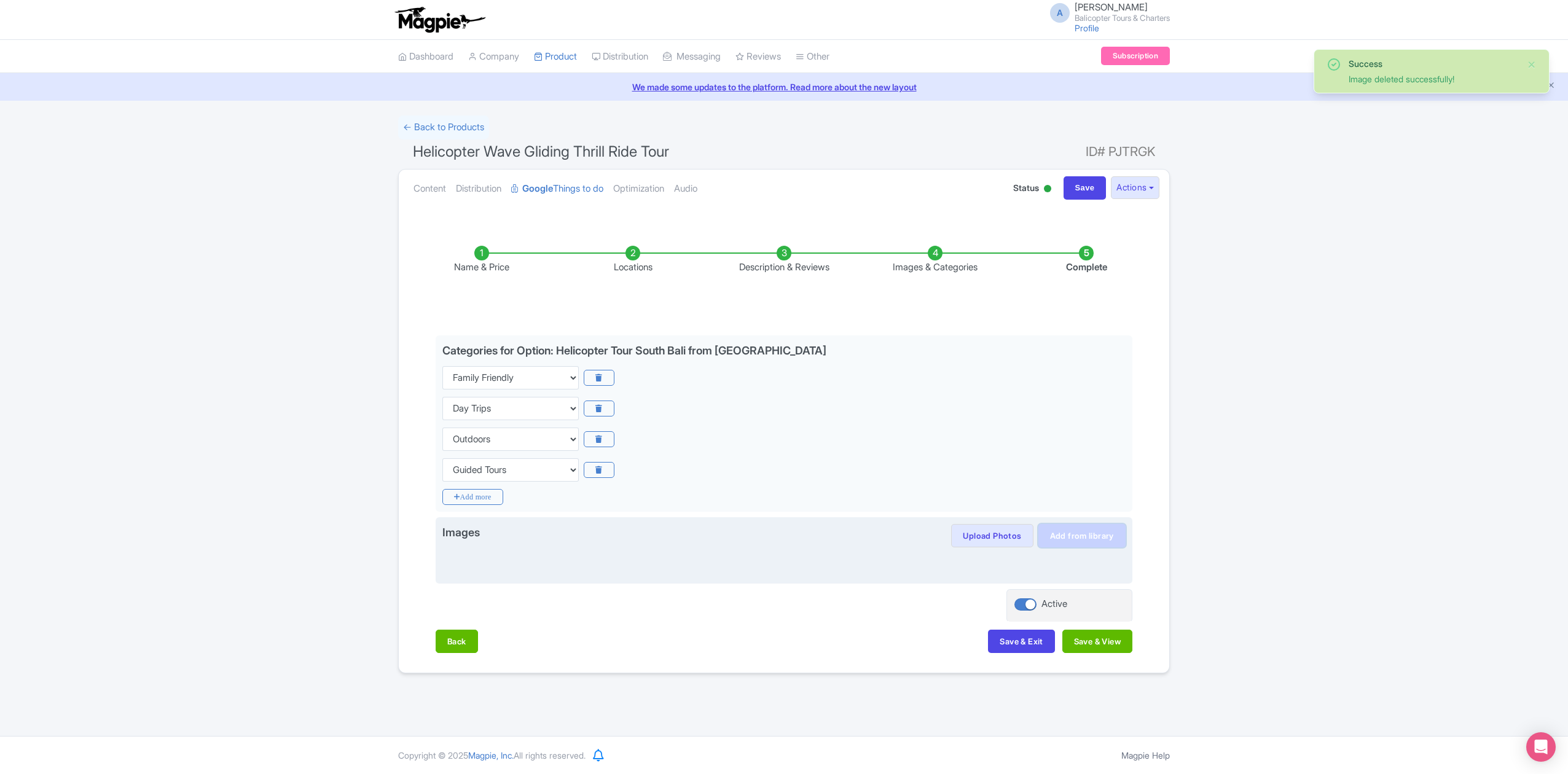
click at [1071, 542] on link "Add from library" at bounding box center [1082, 535] width 87 height 23
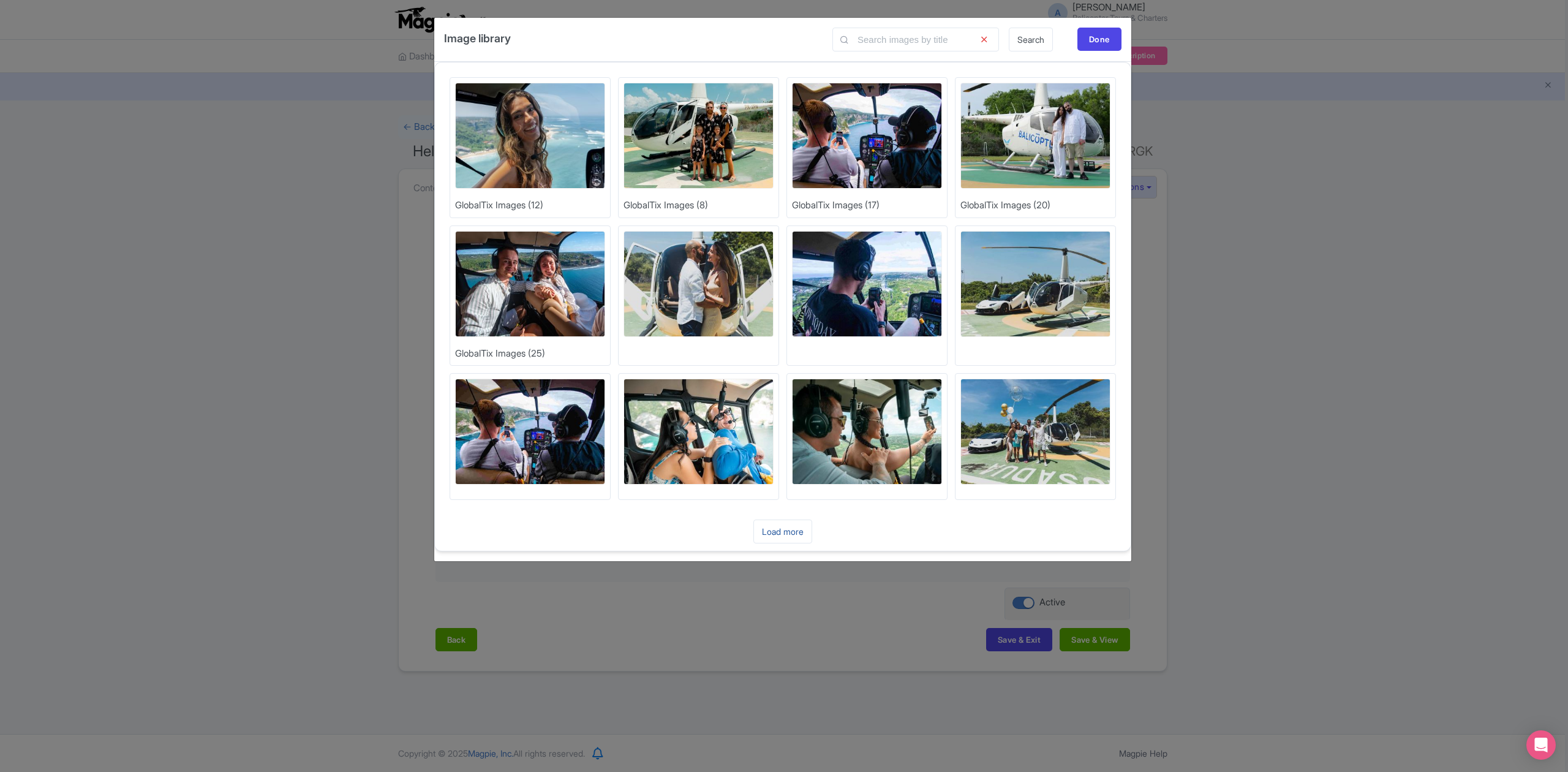
click at [797, 544] on link "Load more" at bounding box center [783, 531] width 59 height 24
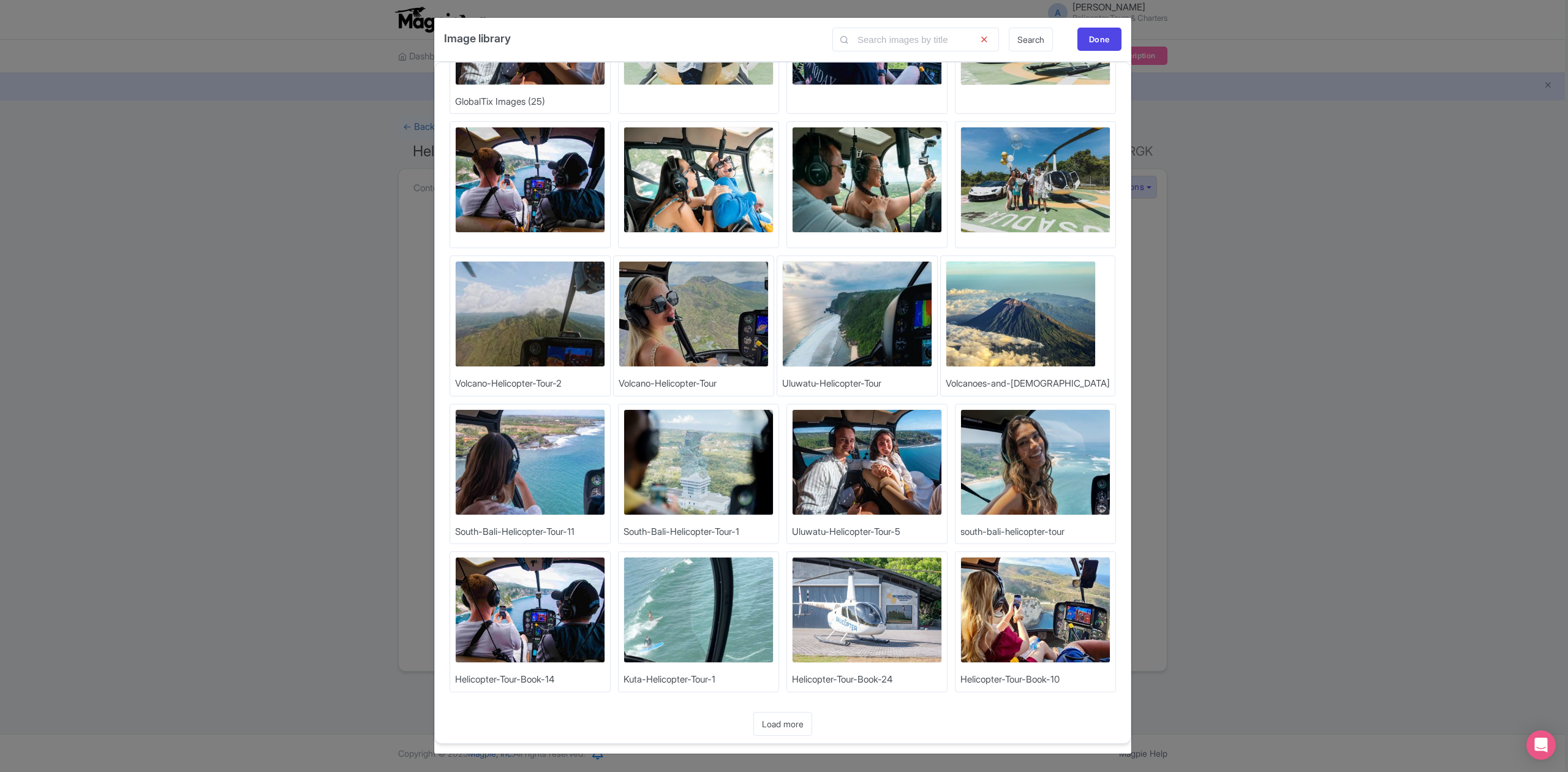
scroll to position [1, 0]
click at [772, 720] on link "Load more" at bounding box center [783, 724] width 59 height 24
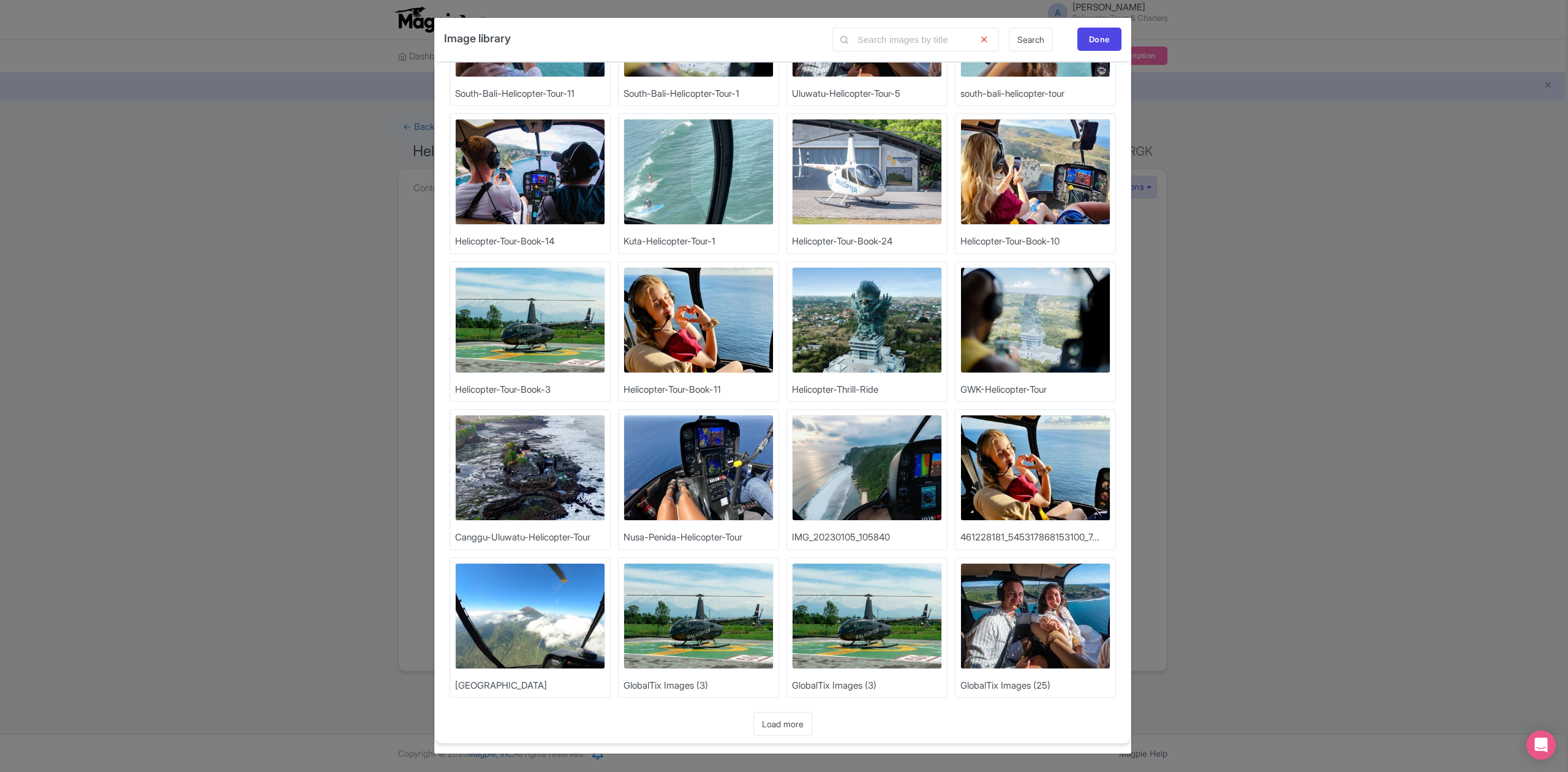
scroll to position [699, 0]
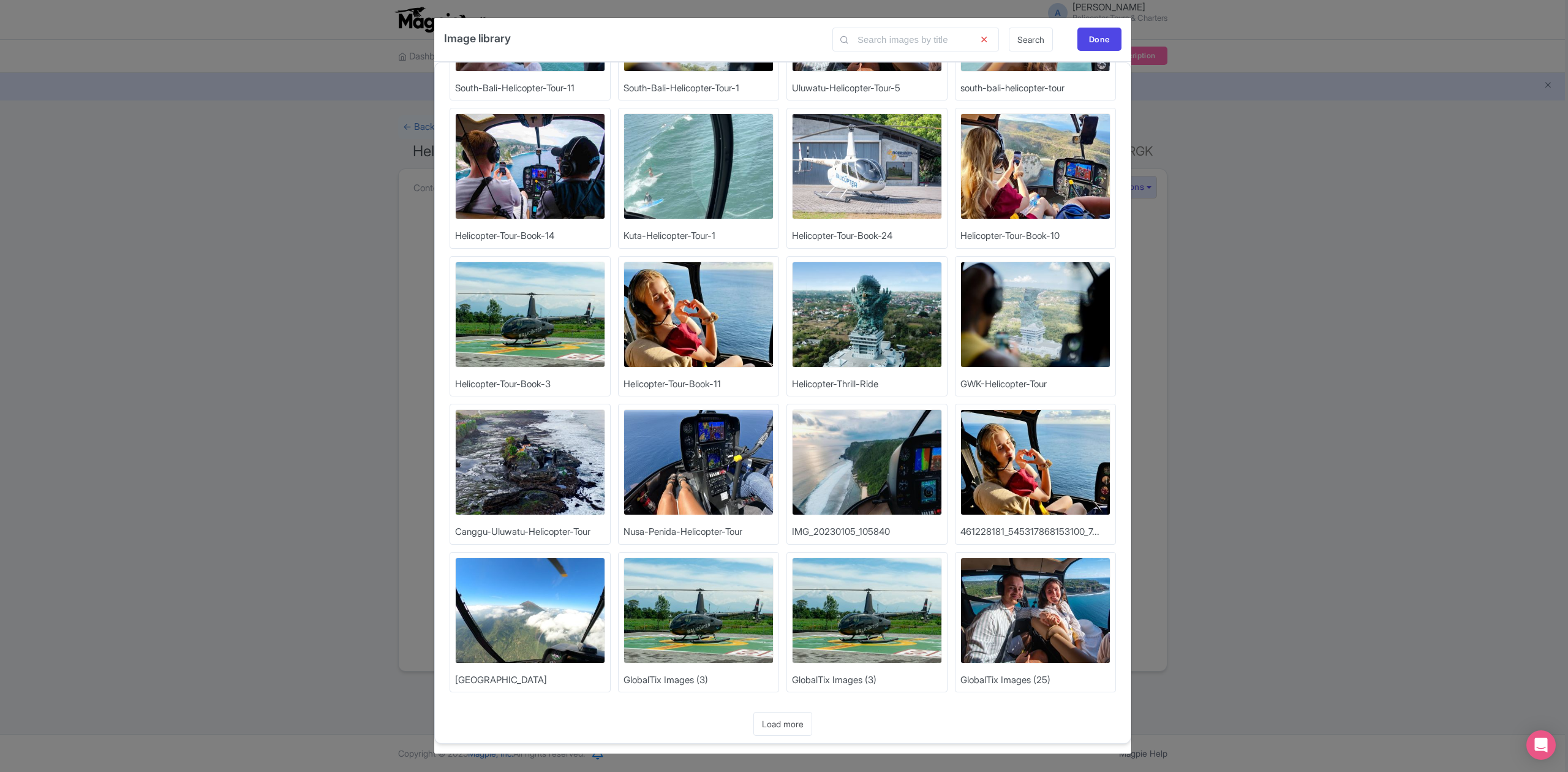
drag, startPoint x: 781, startPoint y: 724, endPoint x: 789, endPoint y: 719, distance: 9.4
click at [781, 724] on link "Load more" at bounding box center [783, 724] width 59 height 24
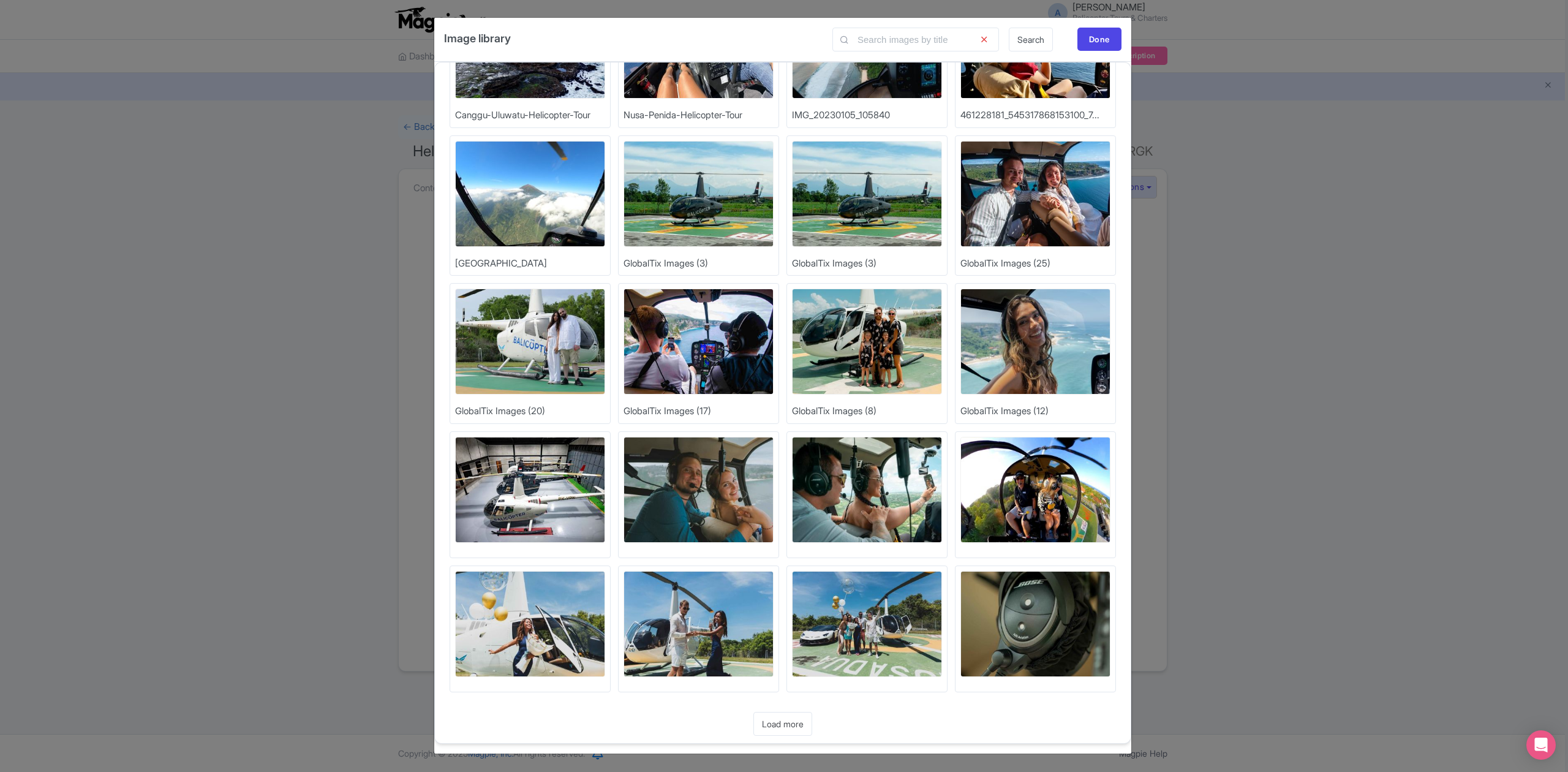
scroll to position [1116, 0]
click at [787, 723] on link "Load more" at bounding box center [783, 724] width 59 height 24
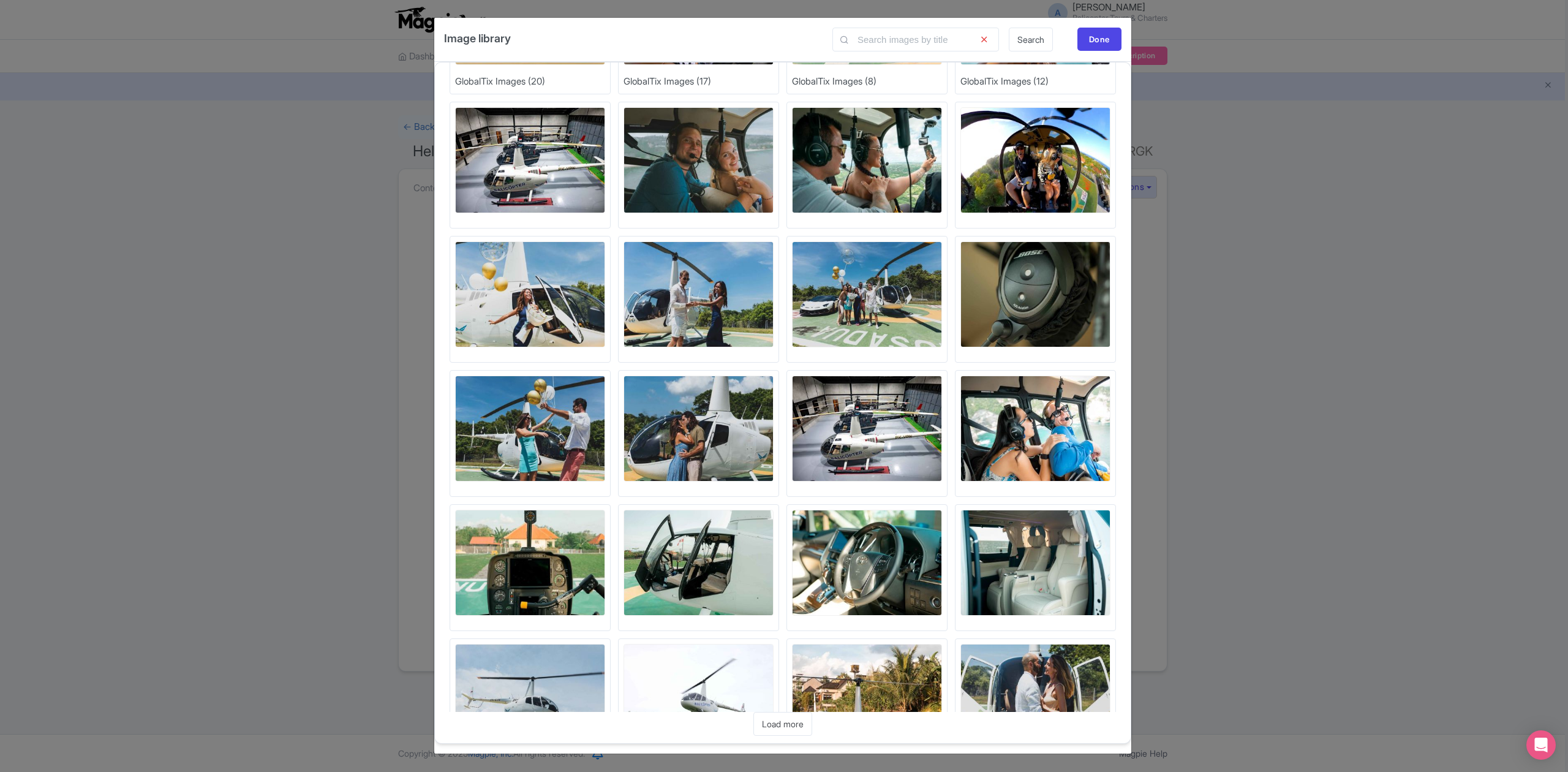
scroll to position [1520, 0]
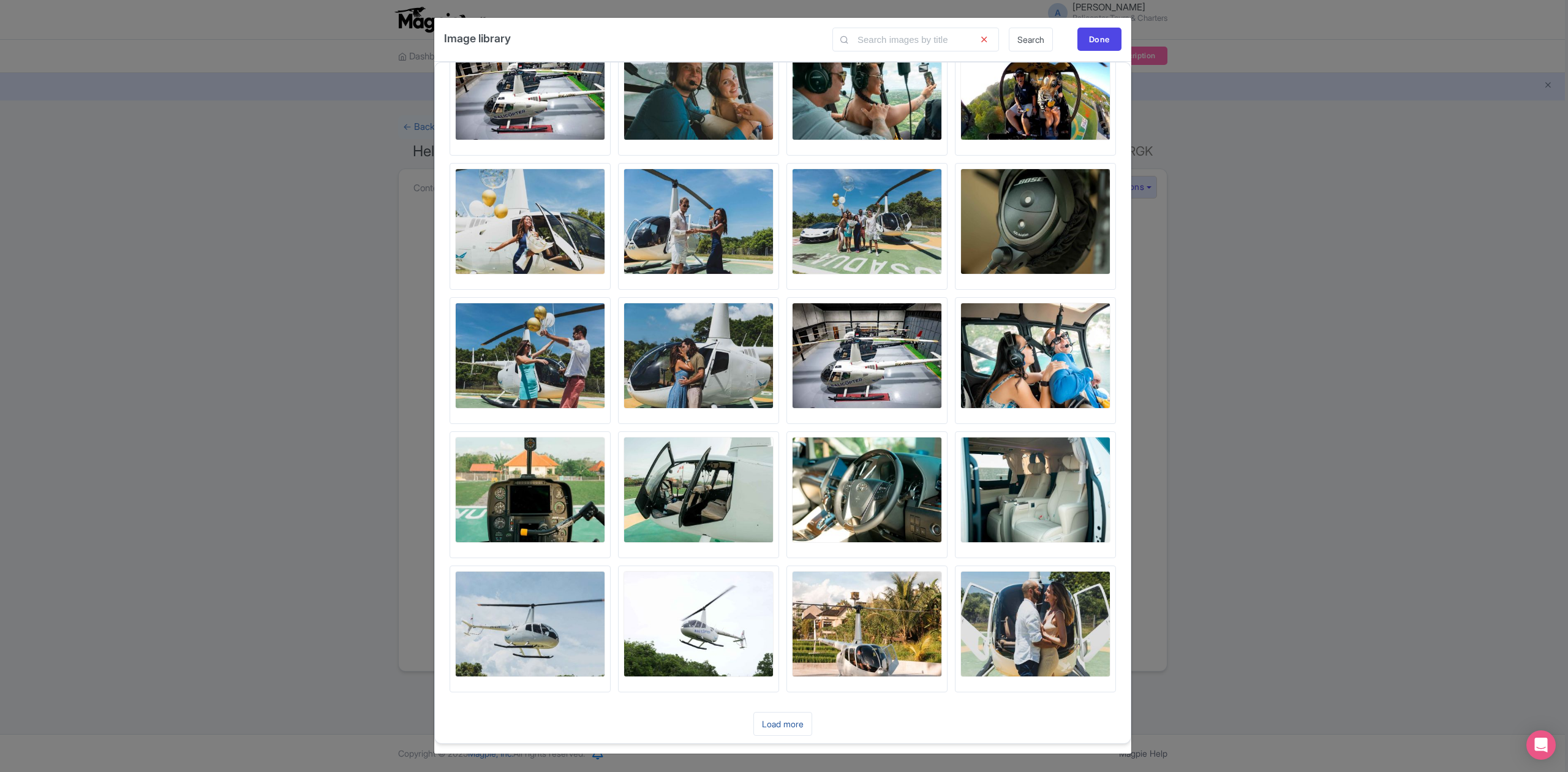
click at [760, 722] on link "Load more" at bounding box center [783, 724] width 59 height 24
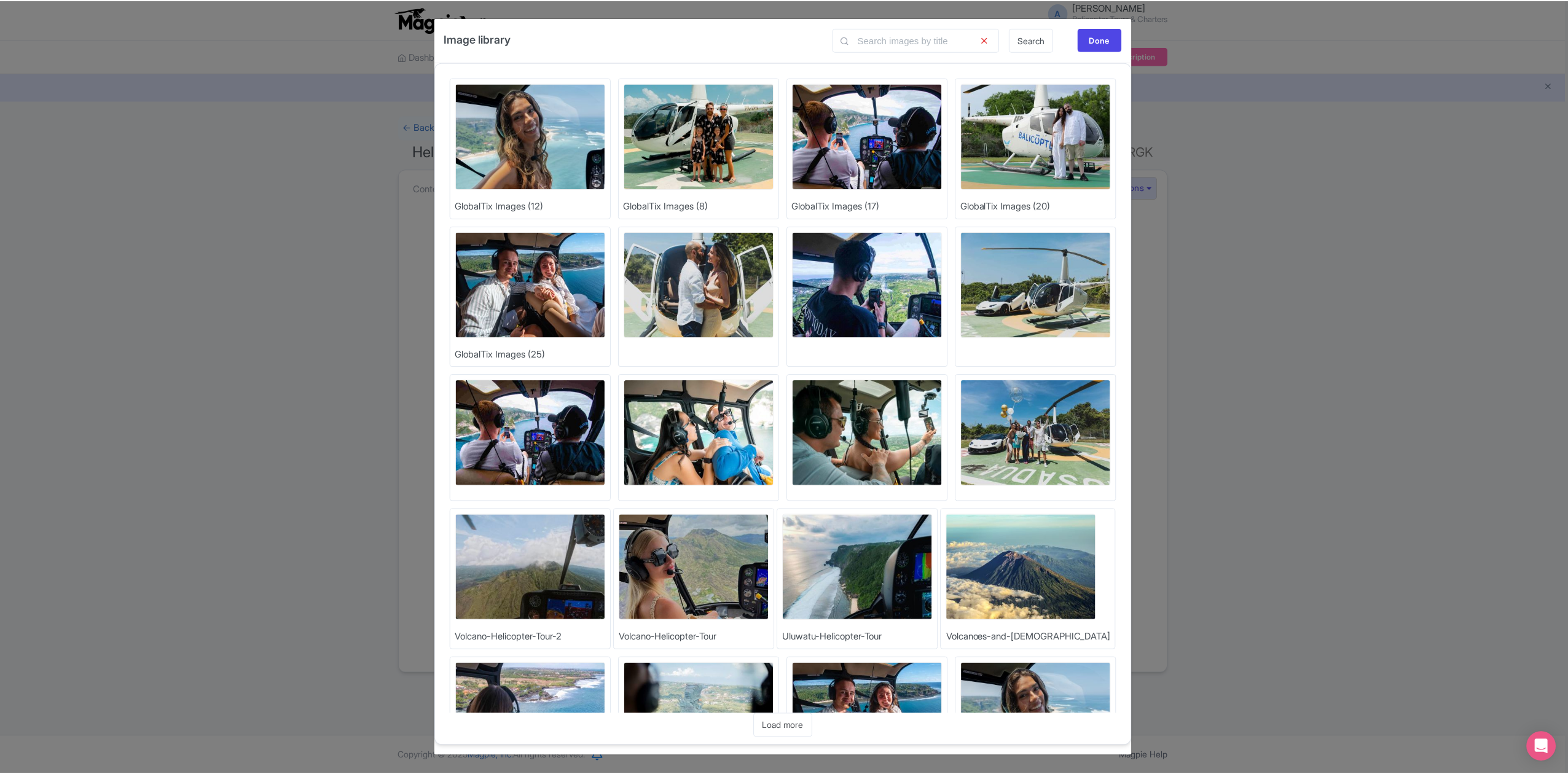
scroll to position [0, 0]
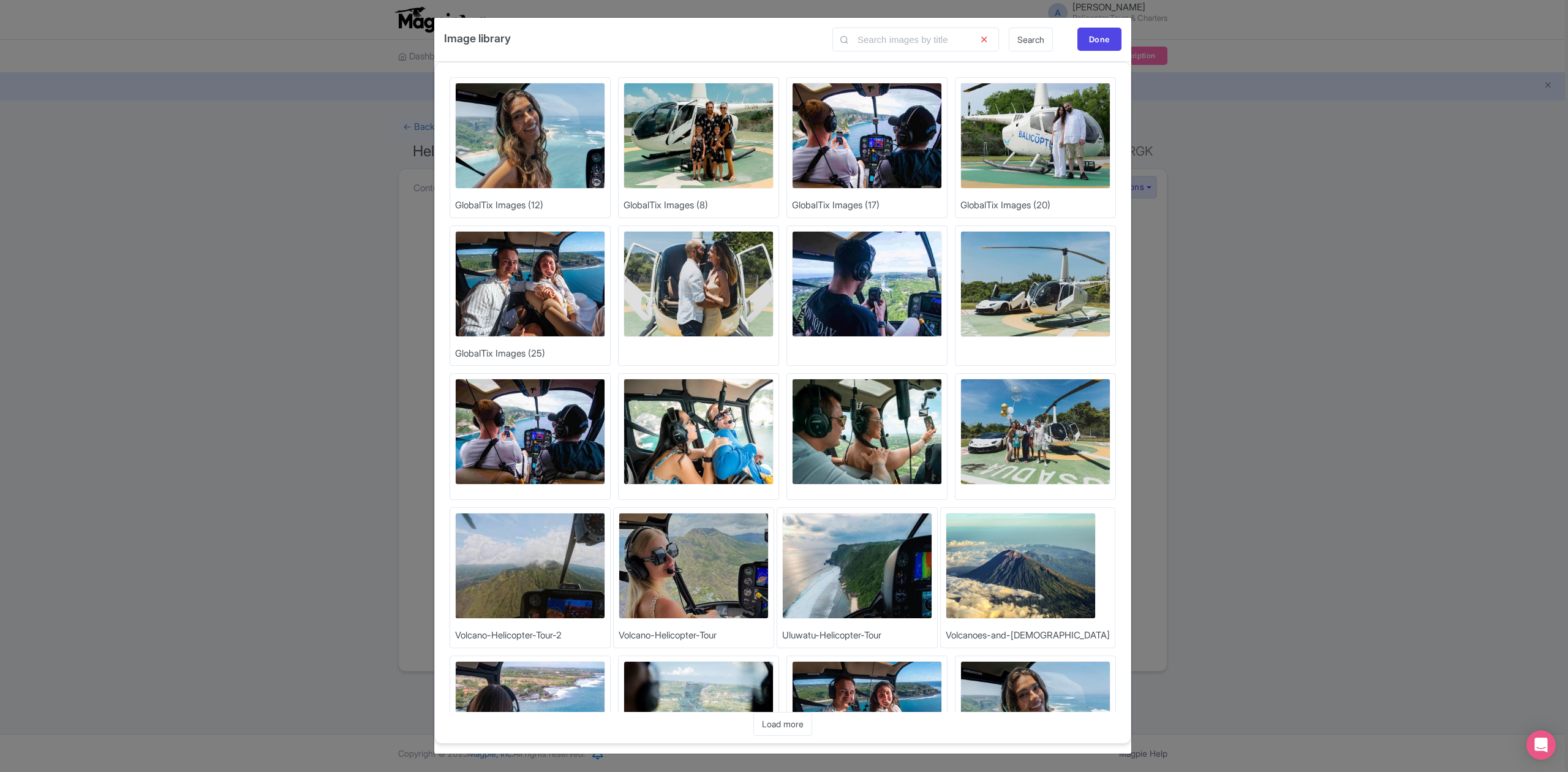
click at [550, 155] on img at bounding box center [530, 135] width 150 height 106
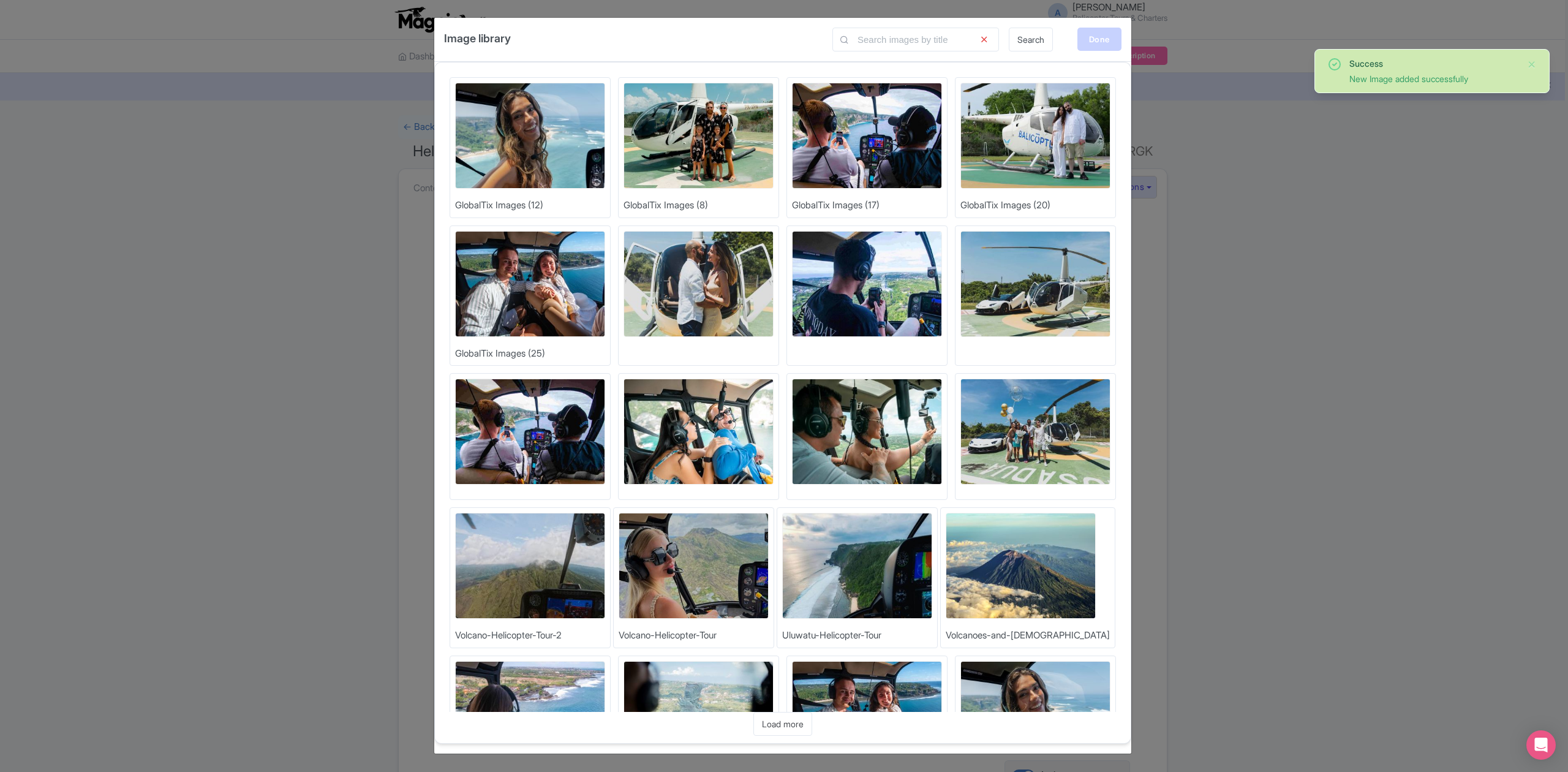
click at [1095, 44] on div "Done" at bounding box center [1099, 39] width 44 height 23
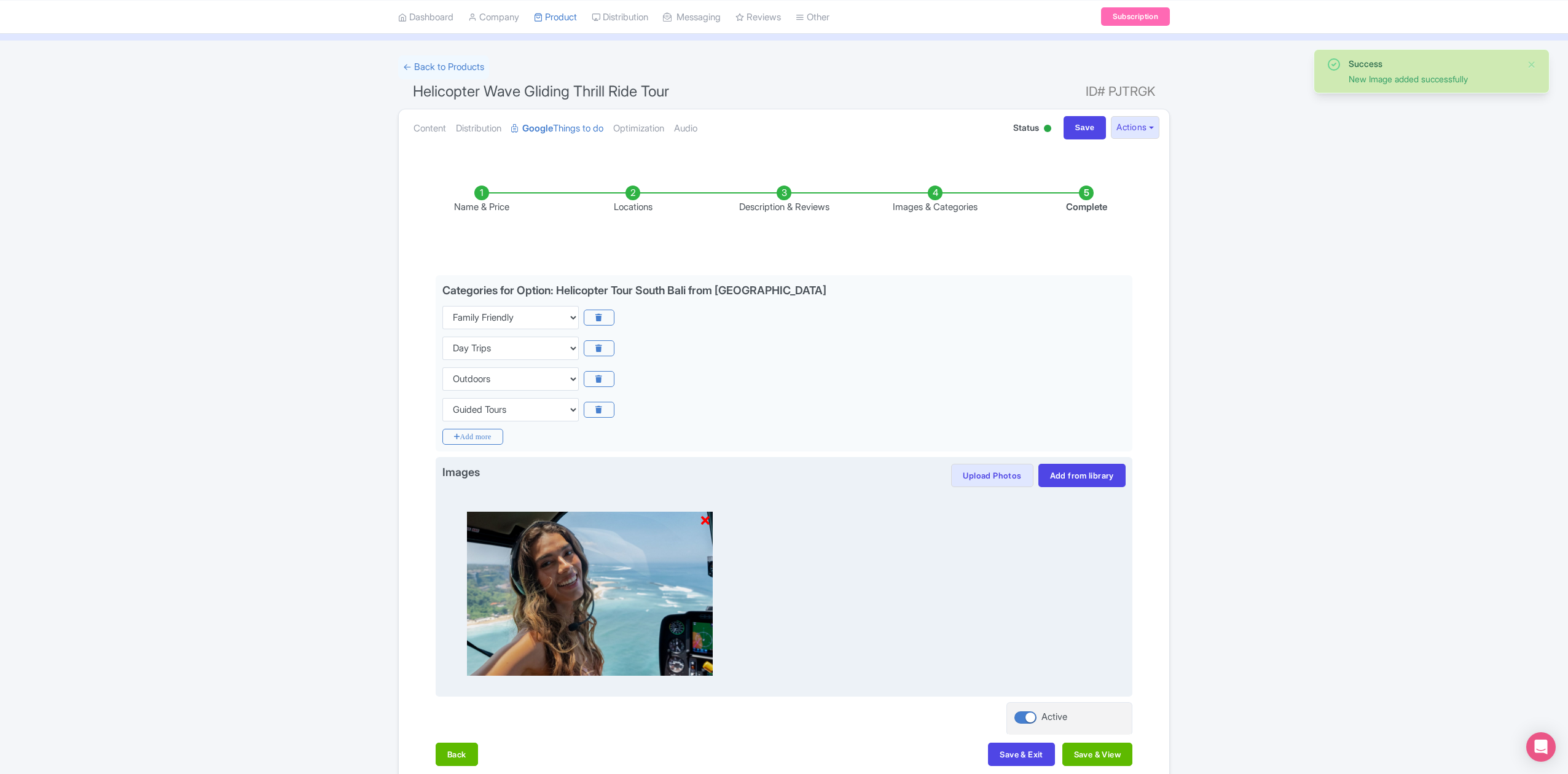
scroll to position [128, 0]
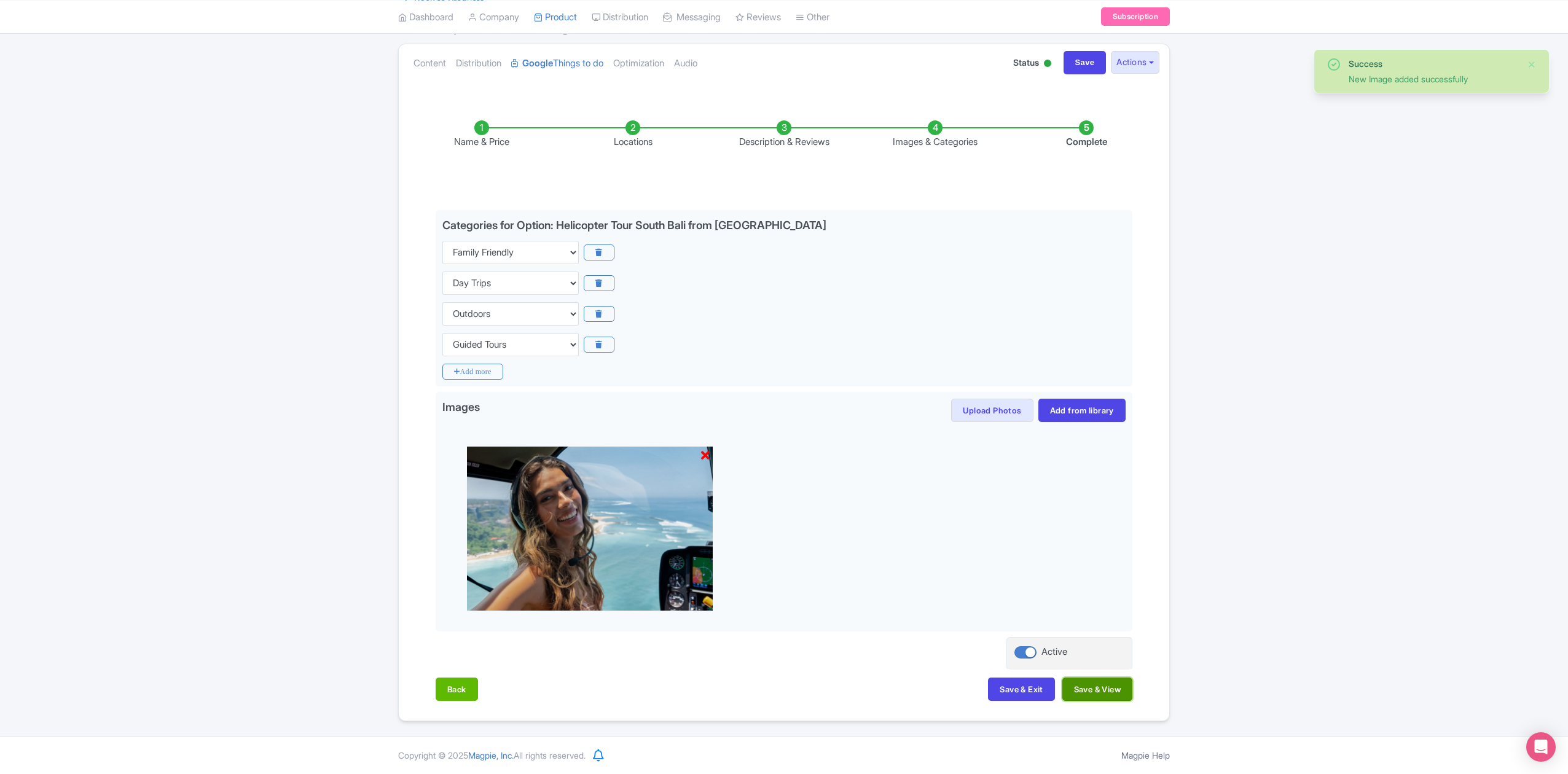
click at [1097, 683] on button "Save & View" at bounding box center [1097, 689] width 70 height 23
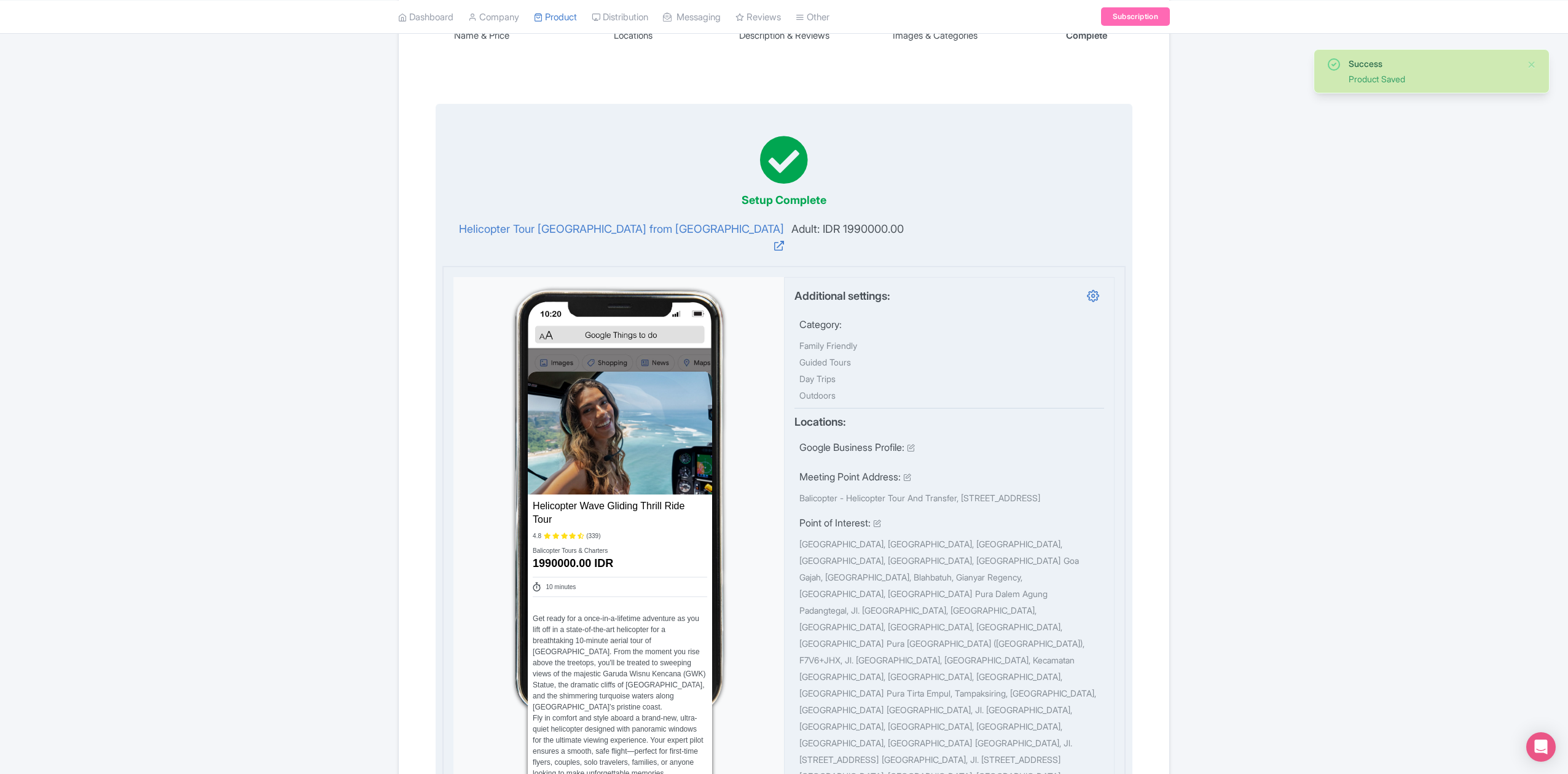
scroll to position [46, 0]
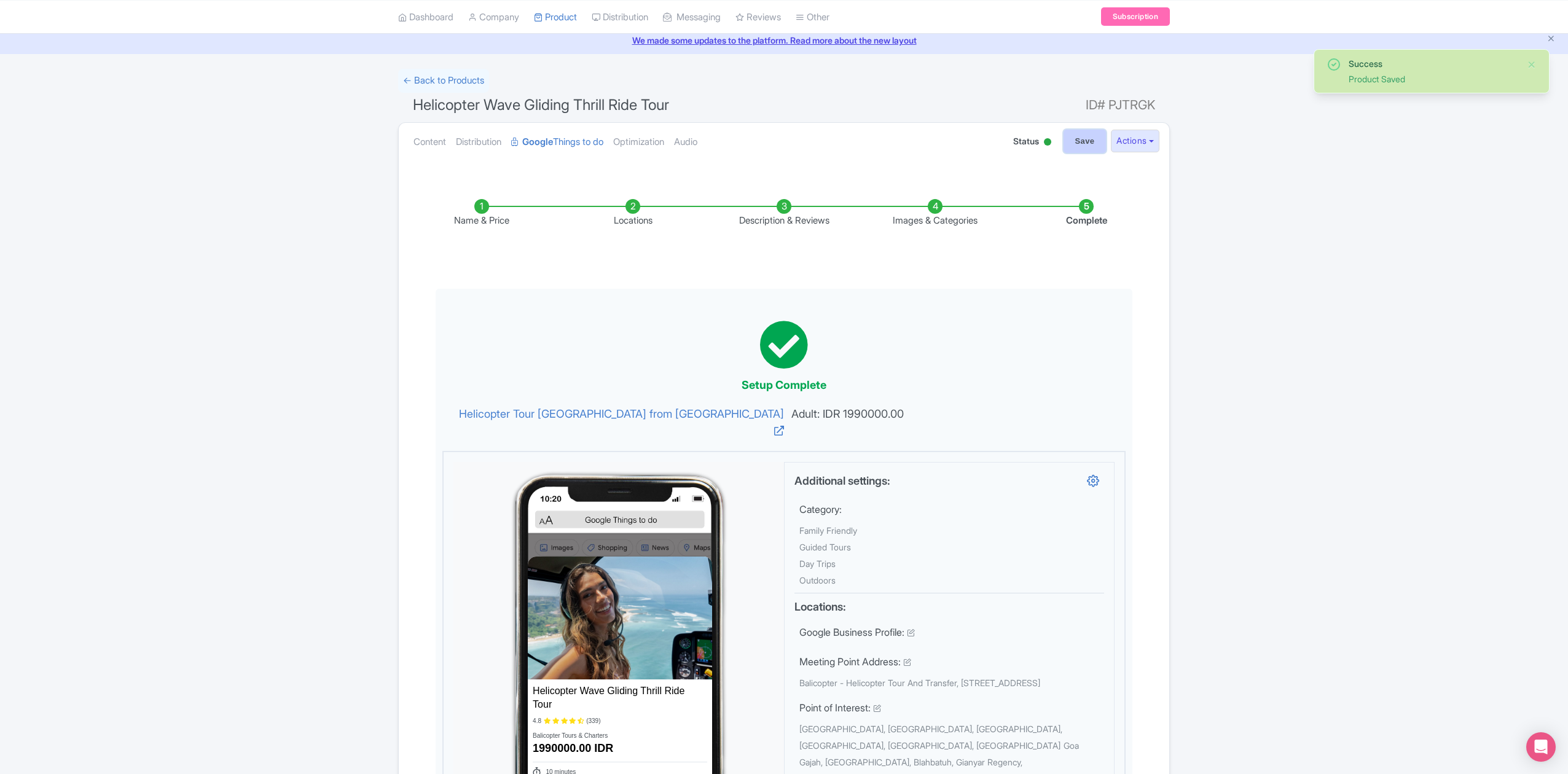
click at [1075, 148] on input "Save" at bounding box center [1084, 141] width 43 height 23
type input "Saving..."
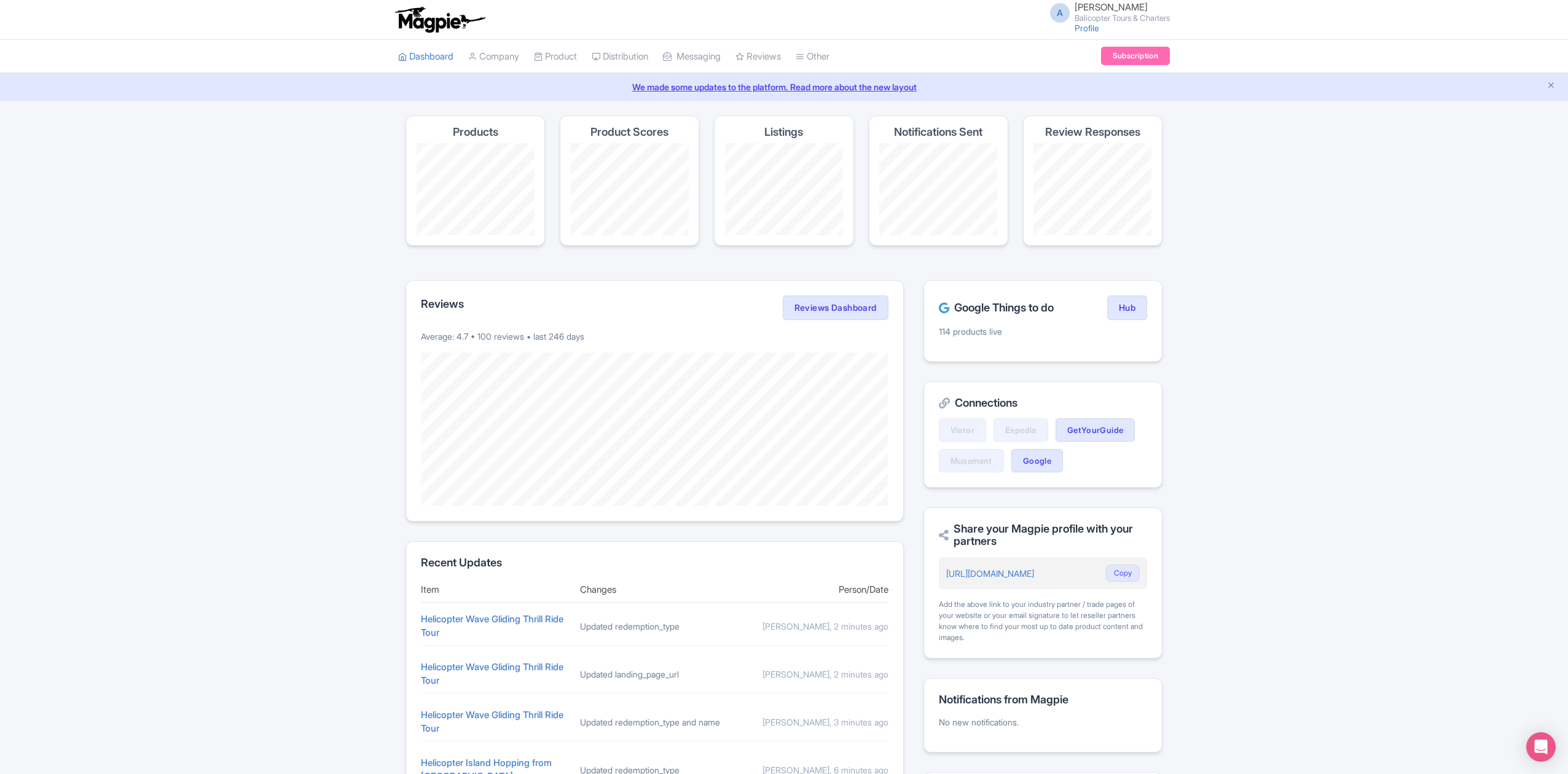
click at [1328, 469] on div "Magpie recommends Translate your content Using Magpie's AI translation tool, yo…" at bounding box center [784, 505] width 1568 height 779
